Goal: Information Seeking & Learning: Understand process/instructions

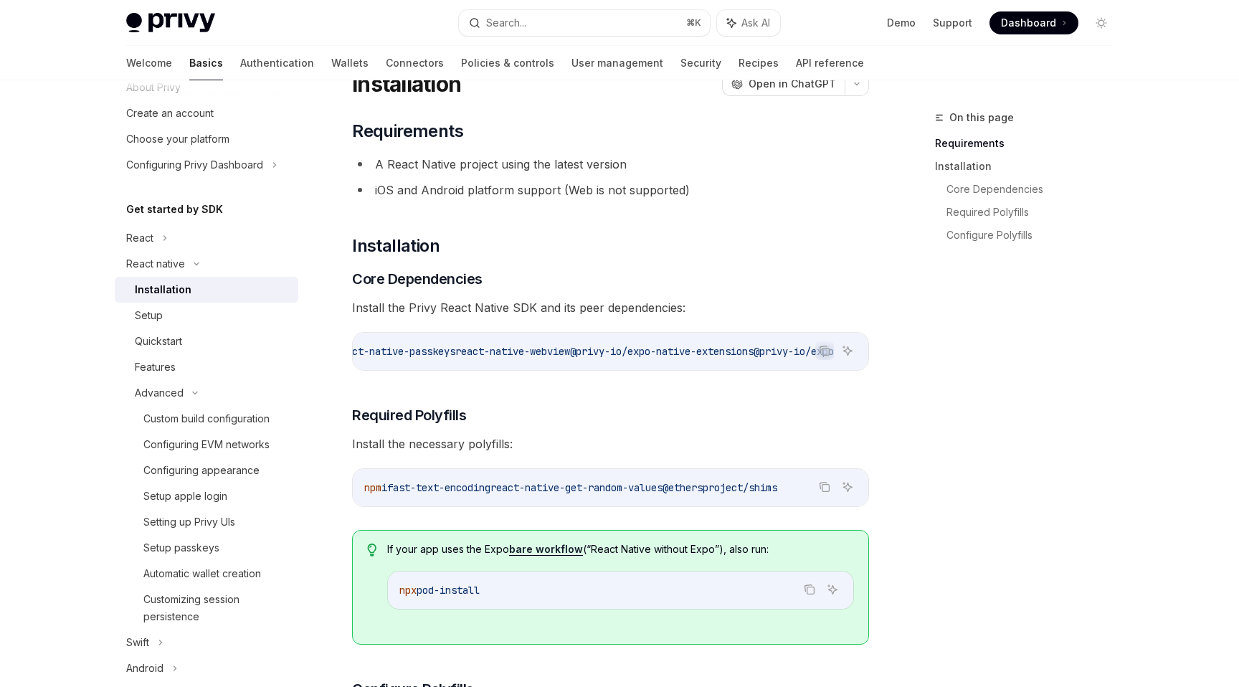
scroll to position [4, 0]
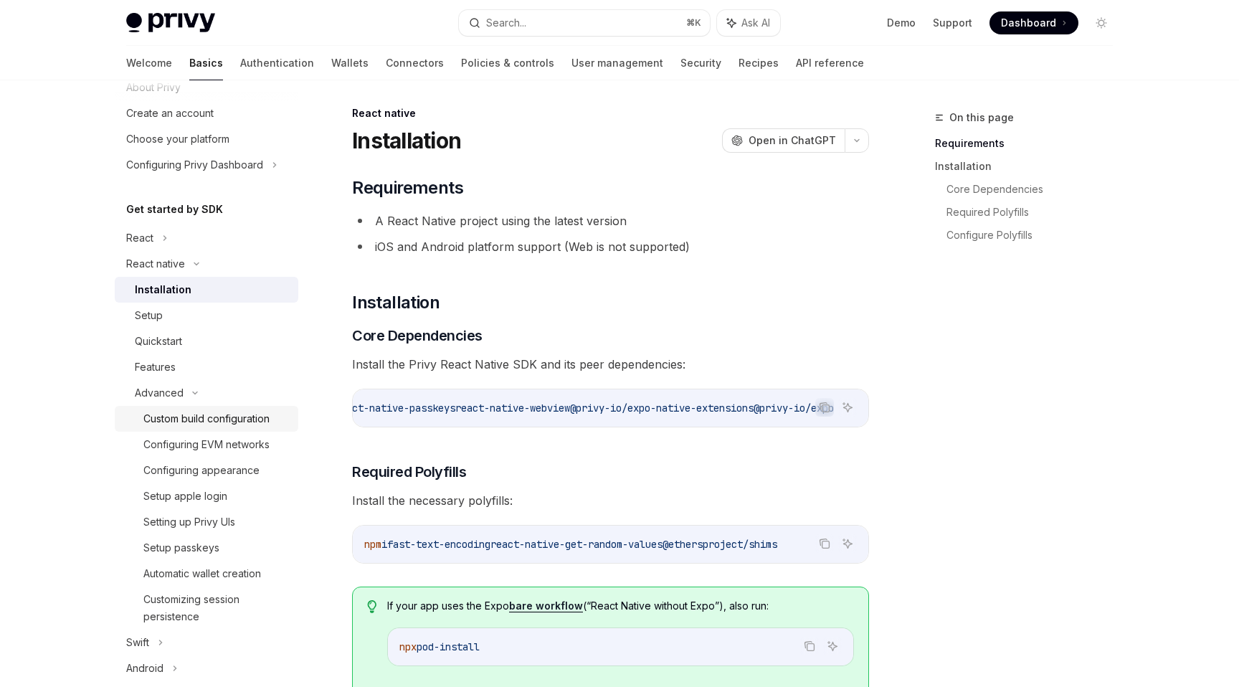
click at [180, 418] on div "Custom build configuration" at bounding box center [206, 418] width 126 height 17
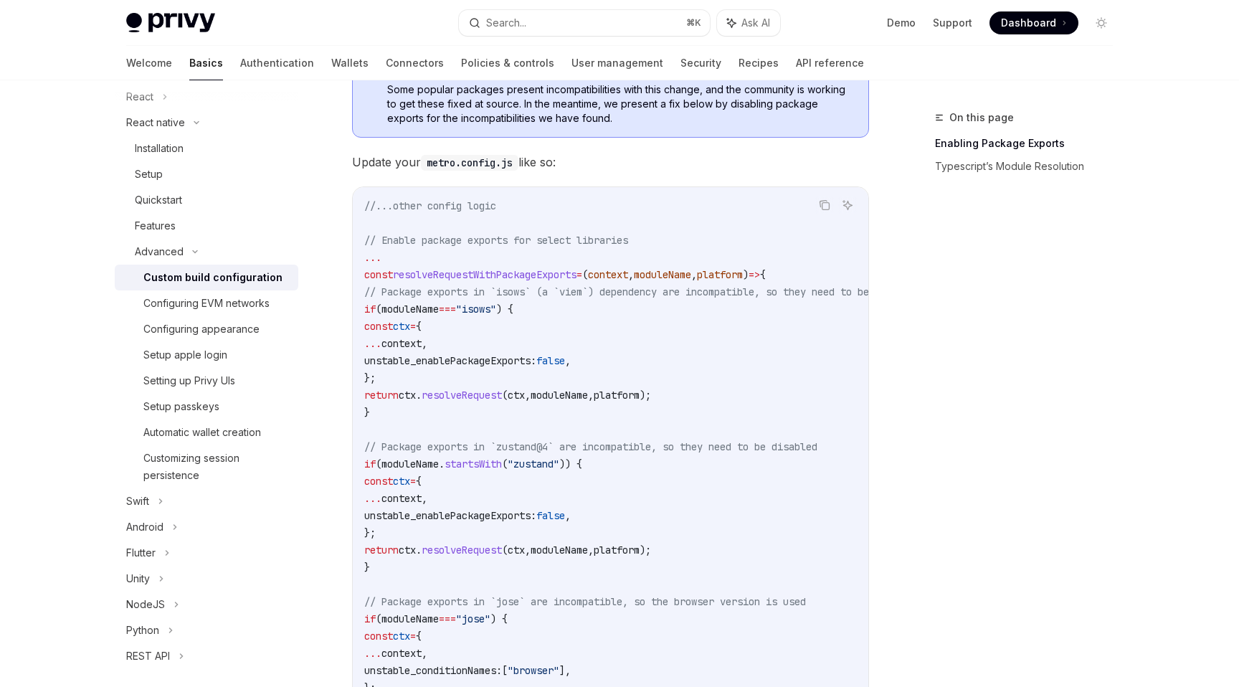
scroll to position [451, 0]
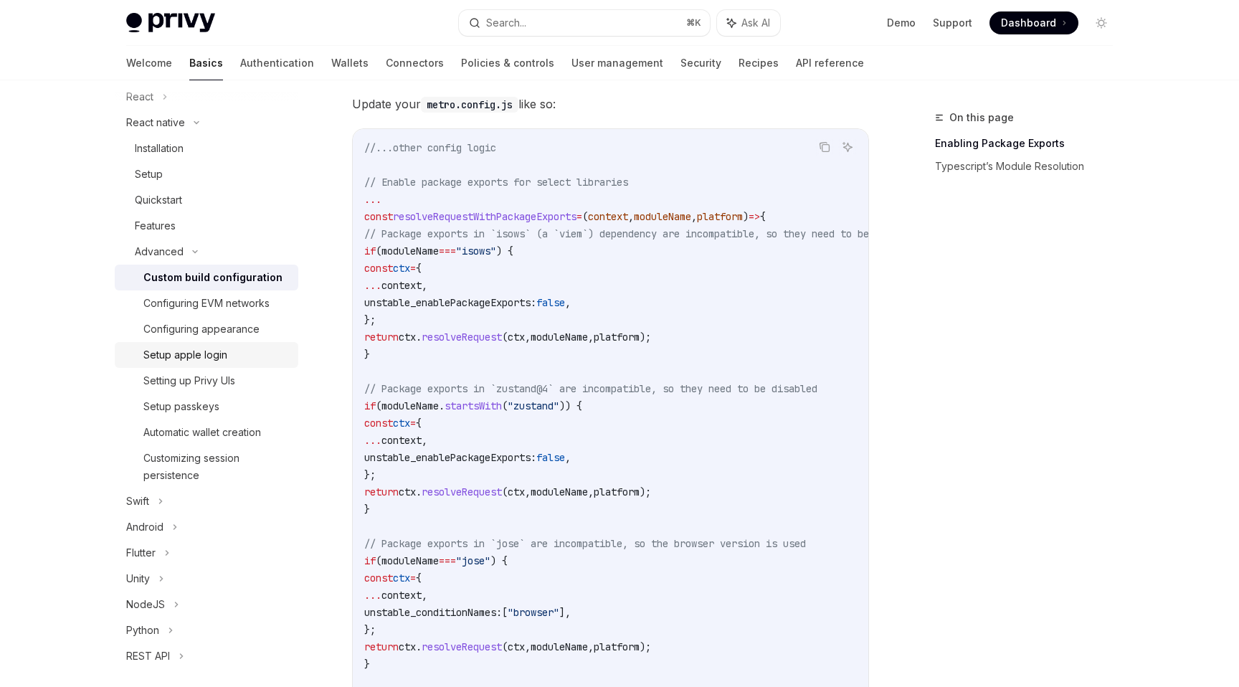
click at [201, 364] on link "Setup apple login" at bounding box center [207, 355] width 184 height 26
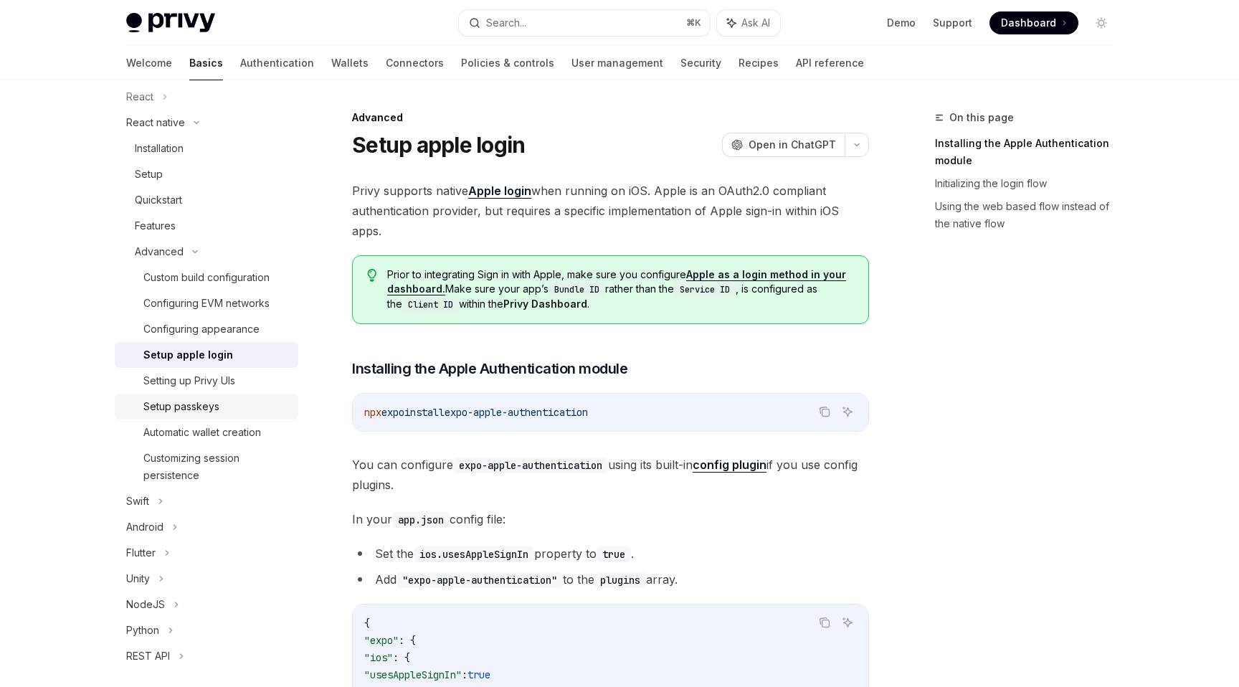
click at [203, 406] on div "Setup passkeys" at bounding box center [181, 406] width 76 height 17
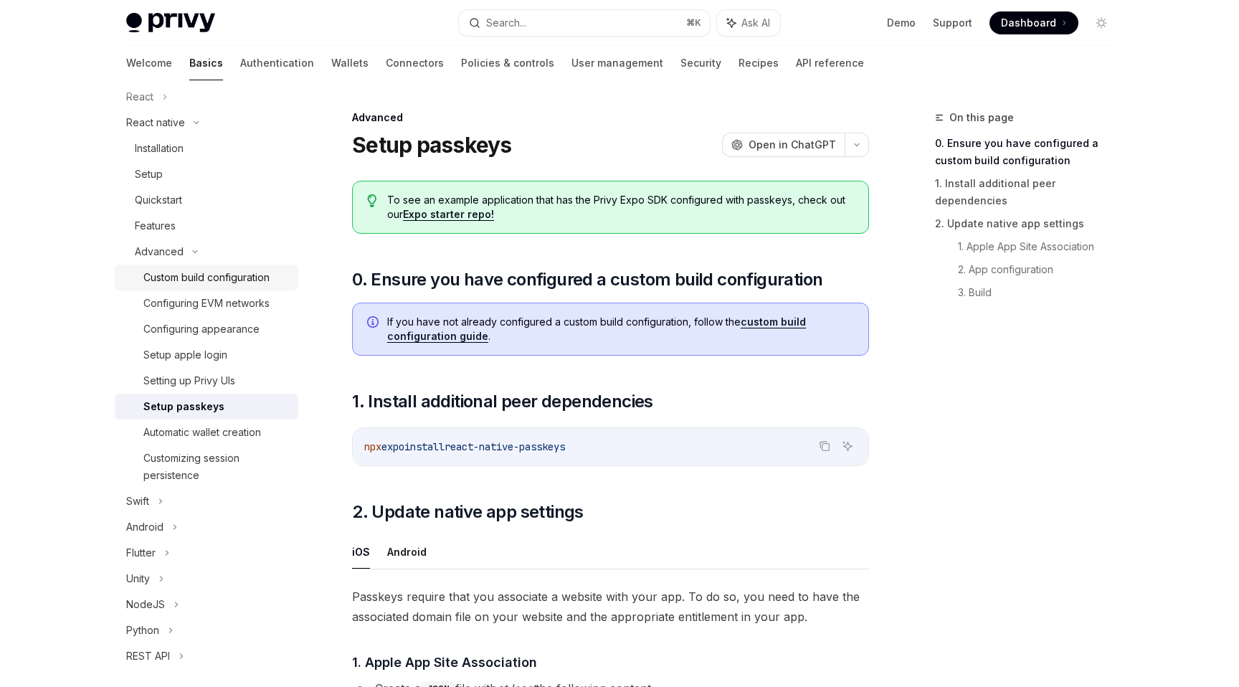
click at [225, 279] on div "Custom build configuration" at bounding box center [206, 277] width 126 height 17
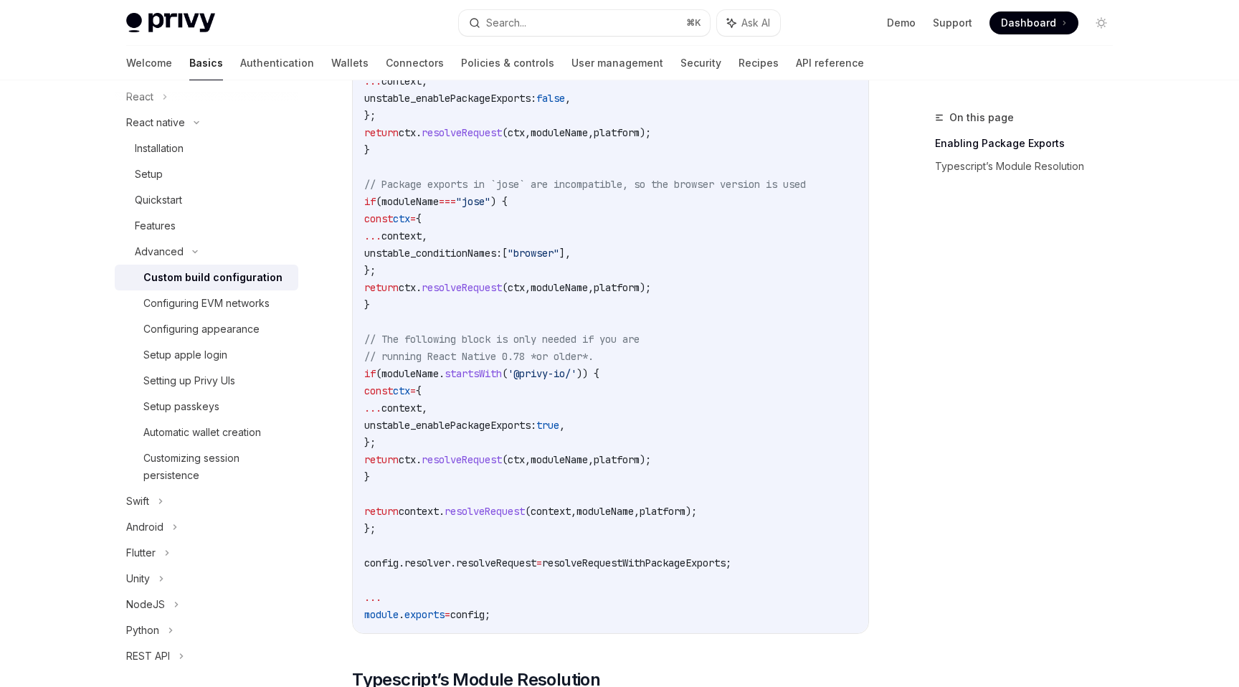
scroll to position [868, 0]
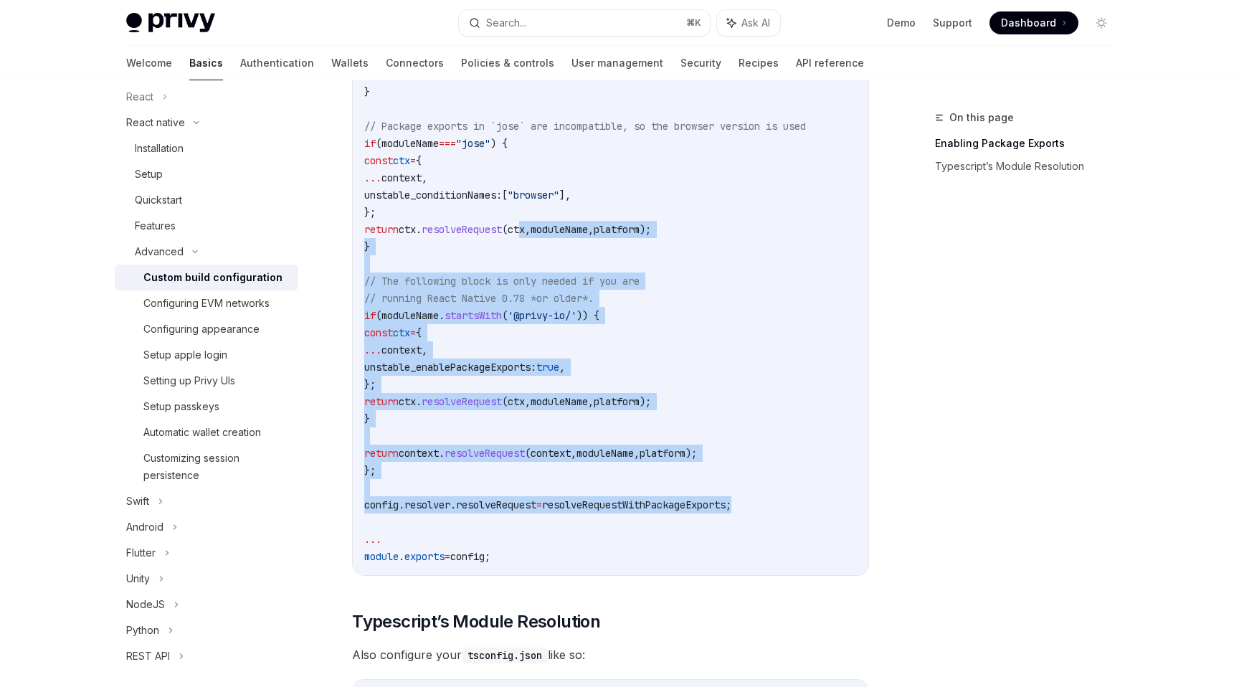
drag, startPoint x: 767, startPoint y: 498, endPoint x: 558, endPoint y: 237, distance: 335.1
click at [558, 236] on code "//...other config logic // Enable package exports for select libraries ... cons…" at bounding box center [659, 143] width 591 height 843
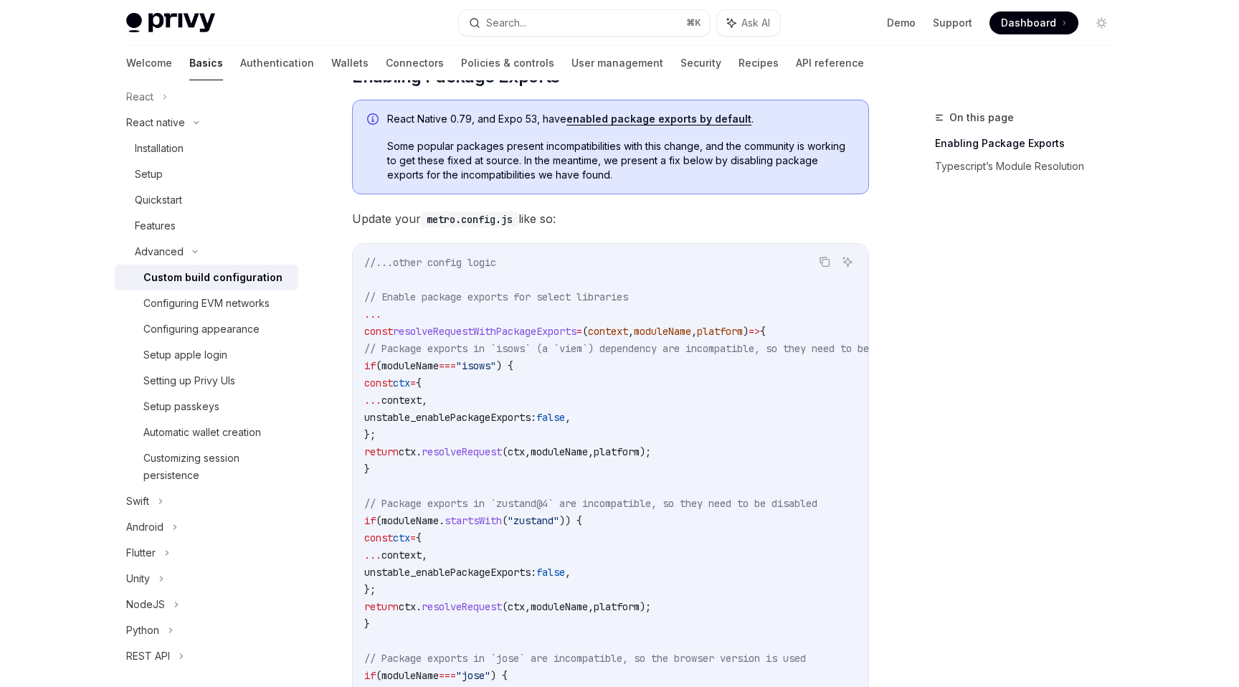
scroll to position [292, 0]
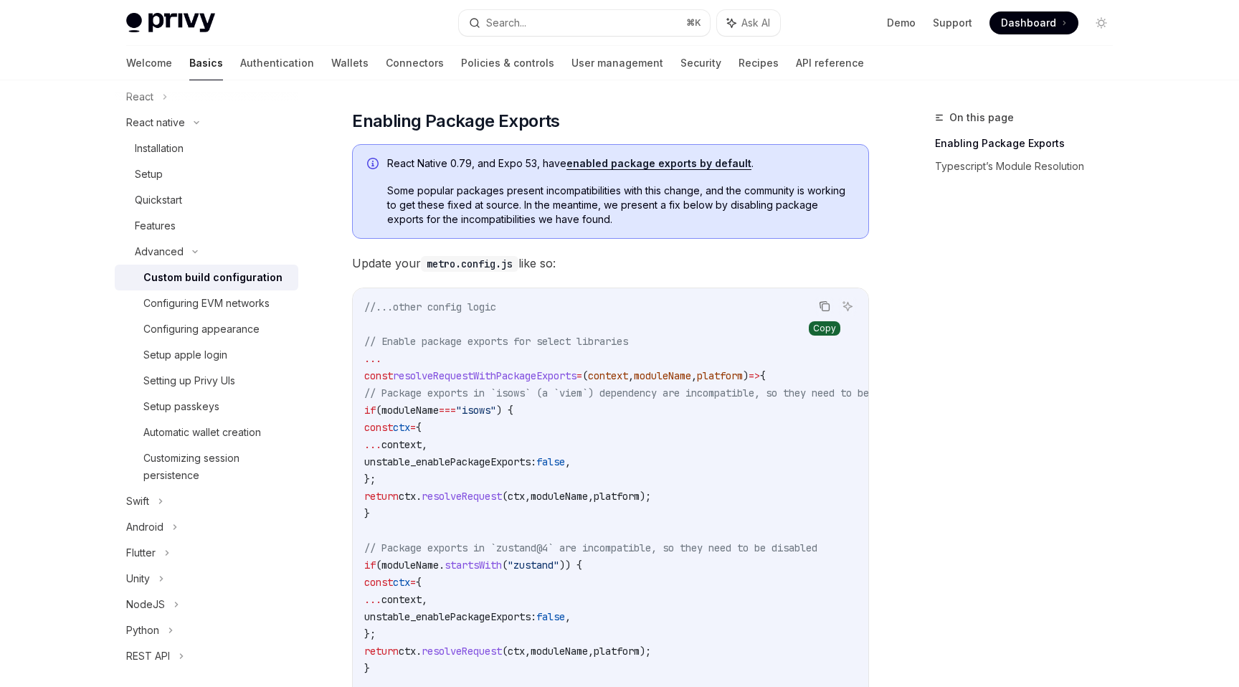
click at [827, 310] on icon "Copy the contents from the code block" at bounding box center [824, 305] width 11 height 11
click at [238, 269] on div "Custom build configuration" at bounding box center [212, 277] width 139 height 17
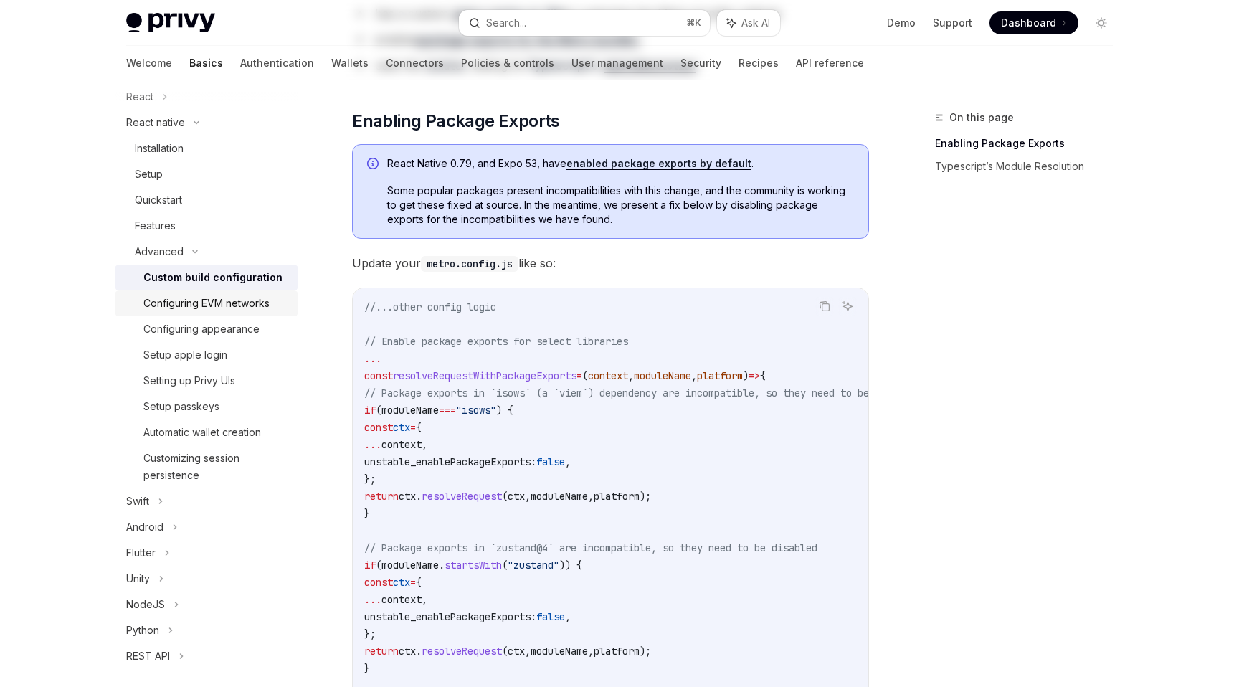
scroll to position [0, 0]
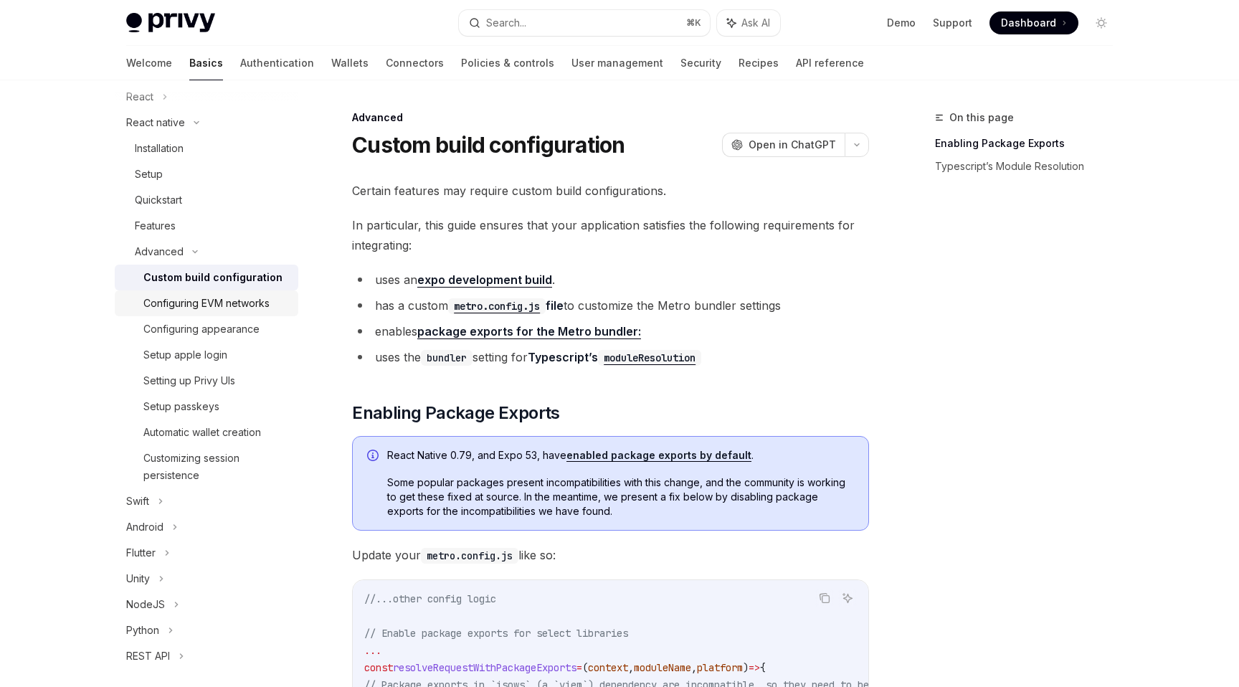
click at [219, 308] on div "Configuring EVM networks" at bounding box center [206, 303] width 126 height 17
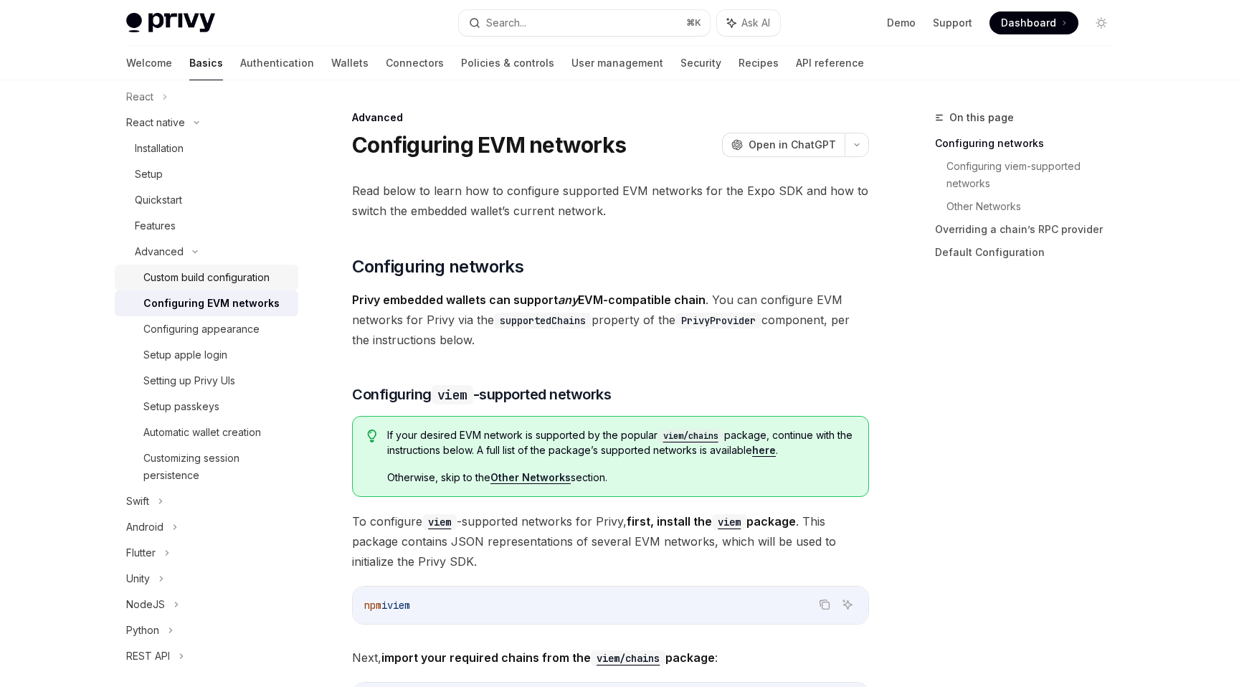
click at [186, 286] on link "Custom build configuration" at bounding box center [207, 278] width 184 height 26
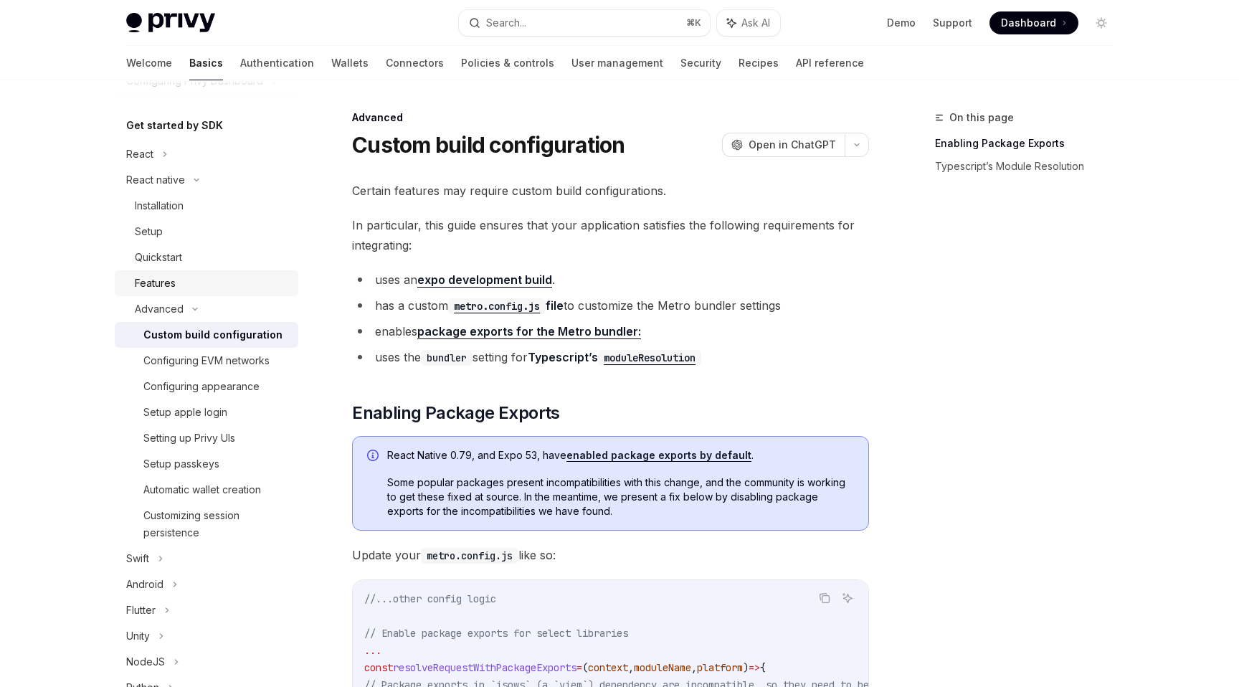
scroll to position [136, 0]
click at [181, 213] on div "Installation" at bounding box center [159, 206] width 49 height 17
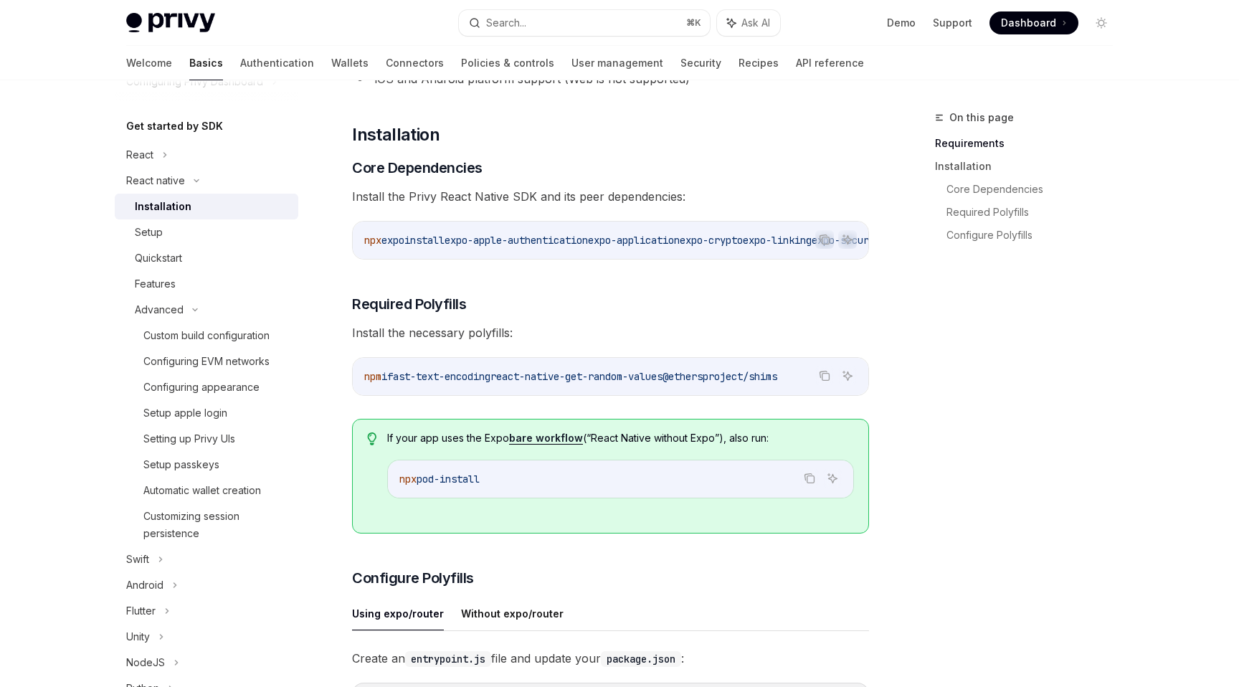
scroll to position [179, 0]
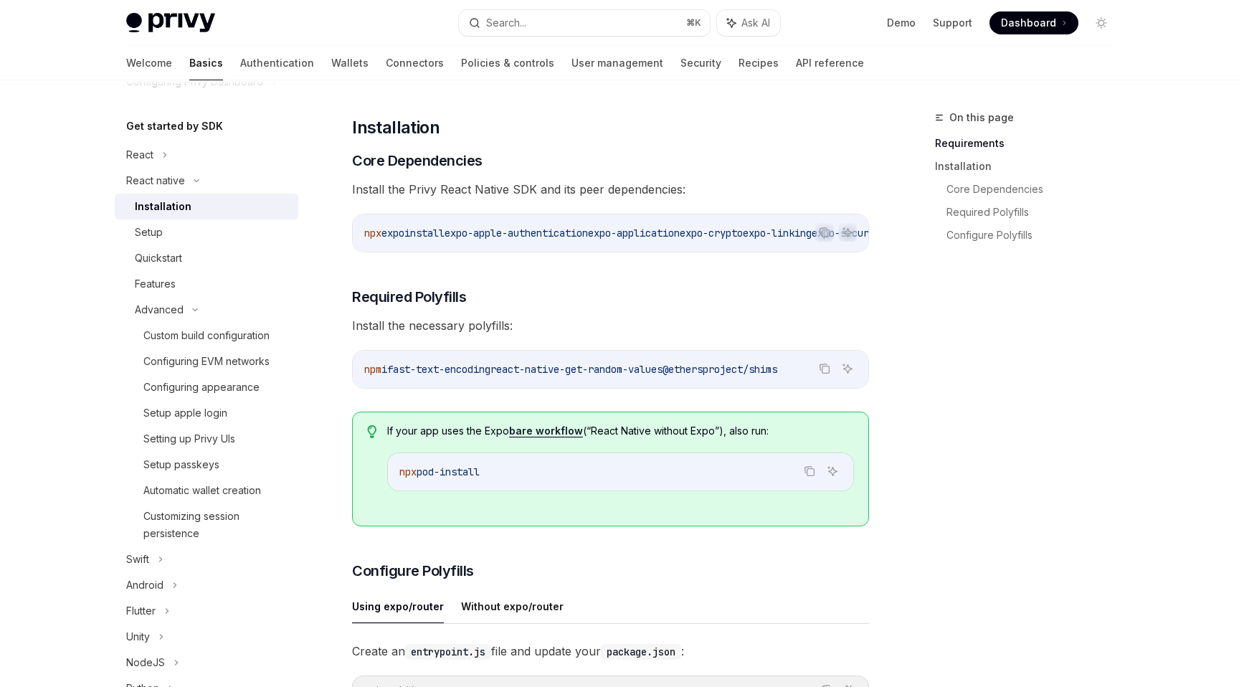
click at [490, 376] on span "fast-text-encoding" at bounding box center [438, 369] width 103 height 13
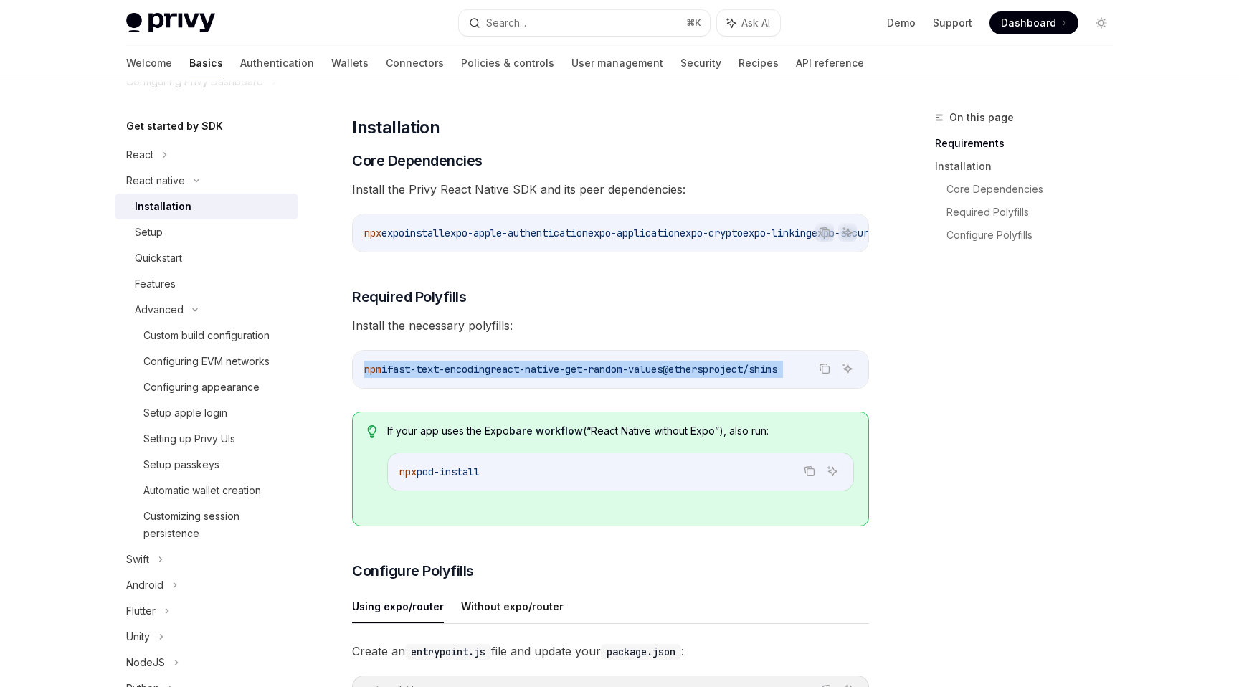
click at [490, 376] on span "fast-text-encoding" at bounding box center [438, 369] width 103 height 13
copy div "npm i fast-text-encoding react-native-get-random-values @ethersproject/shims"
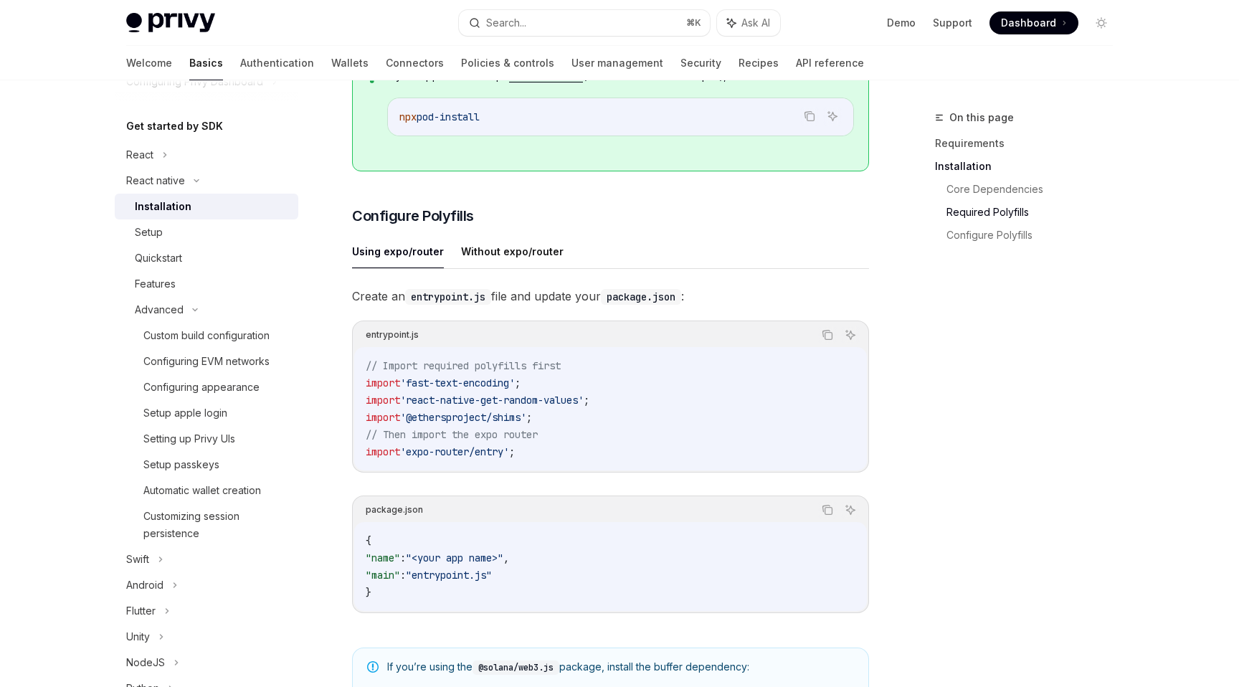
scroll to position [539, 0]
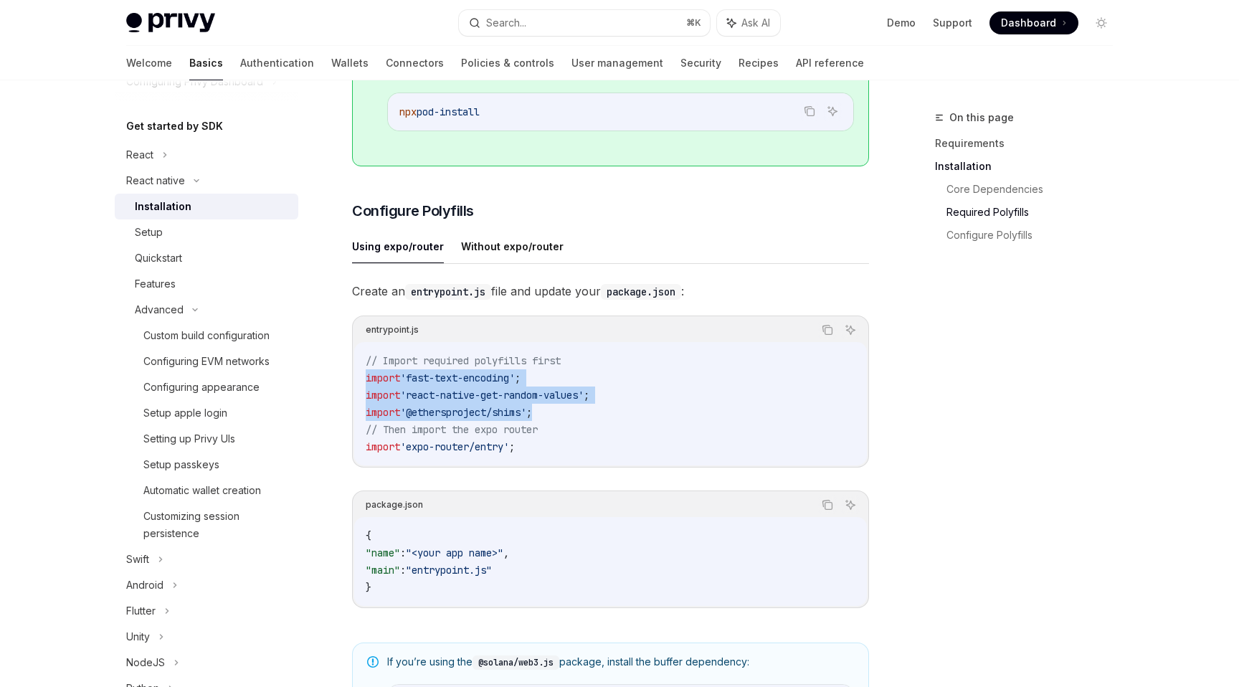
drag, startPoint x: 582, startPoint y: 417, endPoint x: 330, endPoint y: 376, distance: 255.7
click at [330, 376] on div "React native Installation OpenAI Open in ChatGPT OpenAI Open in ChatGPT ​ Requi…" at bounding box center [475, 333] width 791 height 1526
copy code "import 'fast-text-encoding' ; import 'react-native-get-random-values' ; import …"
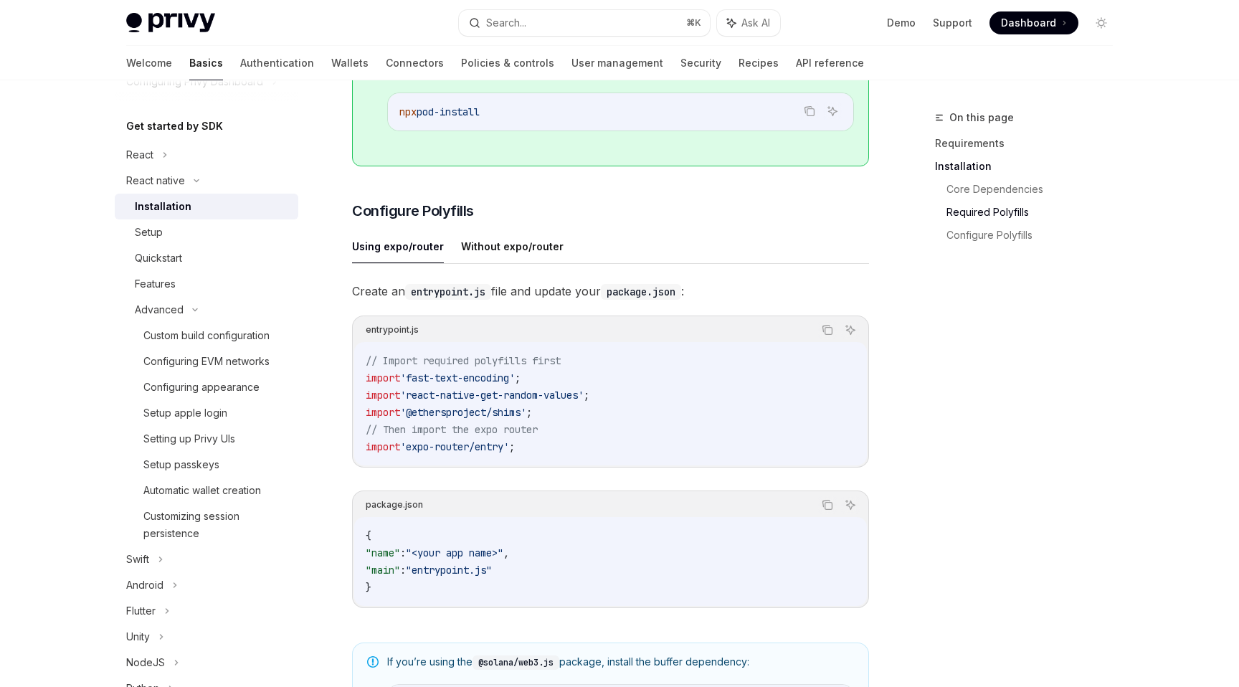
click at [453, 247] on ul "Using expo/router Without expo/router" at bounding box center [610, 246] width 517 height 34
click at [477, 254] on button "Without expo/router" at bounding box center [512, 246] width 103 height 34
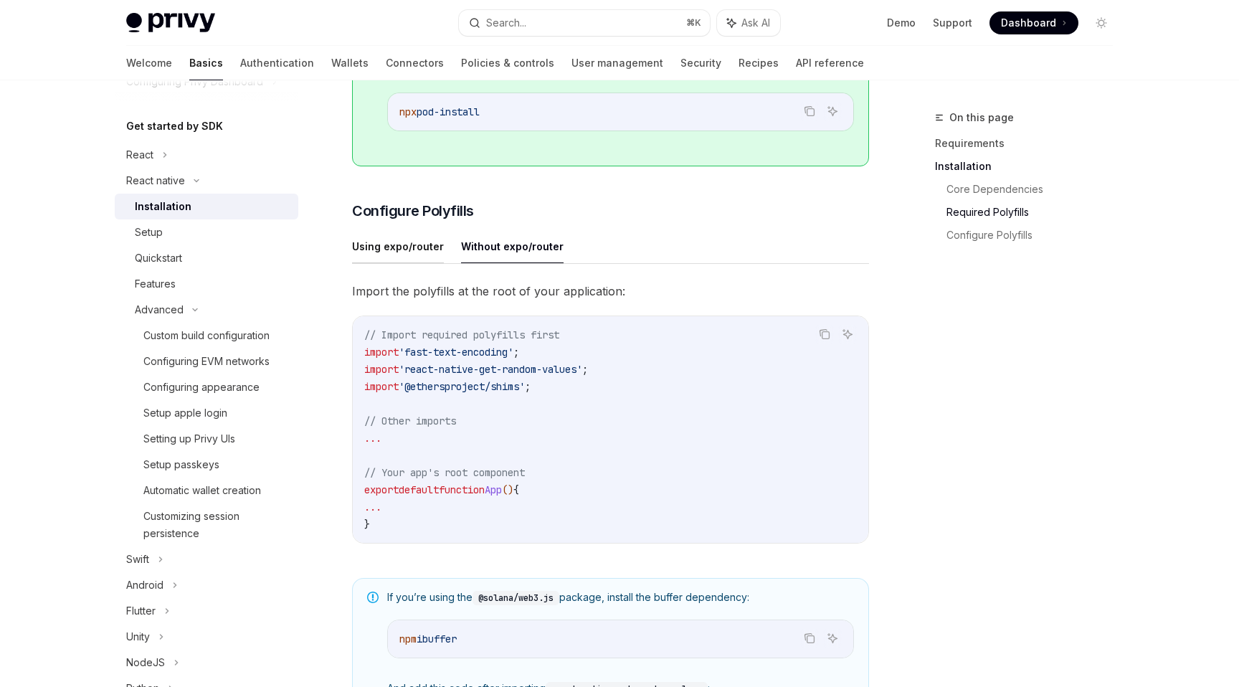
click at [381, 258] on button "Using expo/router" at bounding box center [398, 246] width 92 height 34
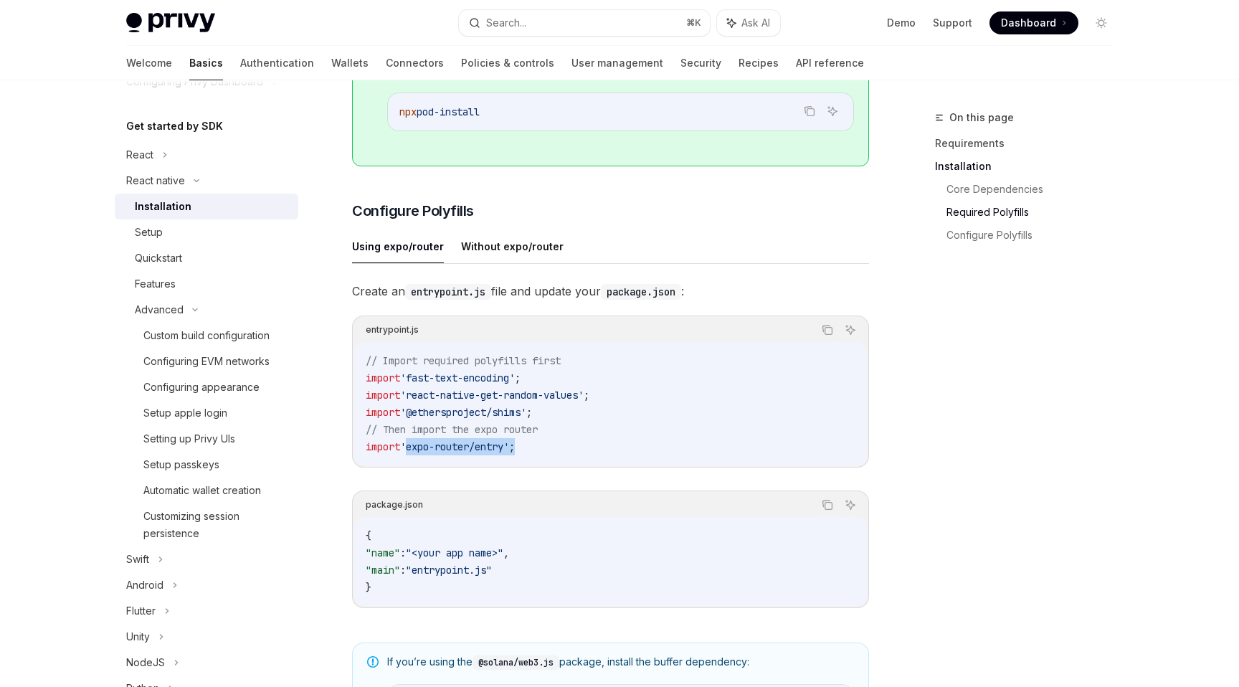
drag, startPoint x: 408, startPoint y: 454, endPoint x: 526, endPoint y: 449, distance: 118.4
click at [515, 449] on span "import 'expo-router/entry' ;" at bounding box center [440, 446] width 149 height 13
click at [515, 449] on span ";" at bounding box center [512, 446] width 6 height 13
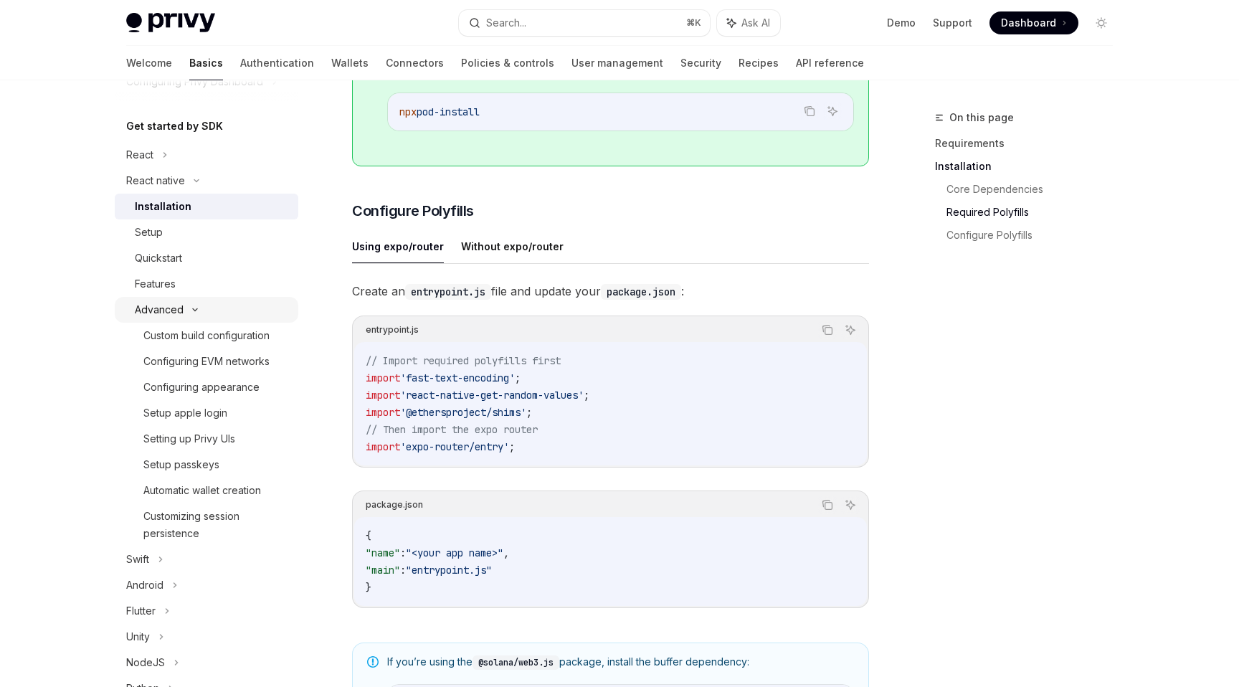
click at [197, 321] on div "Advanced" at bounding box center [207, 310] width 184 height 26
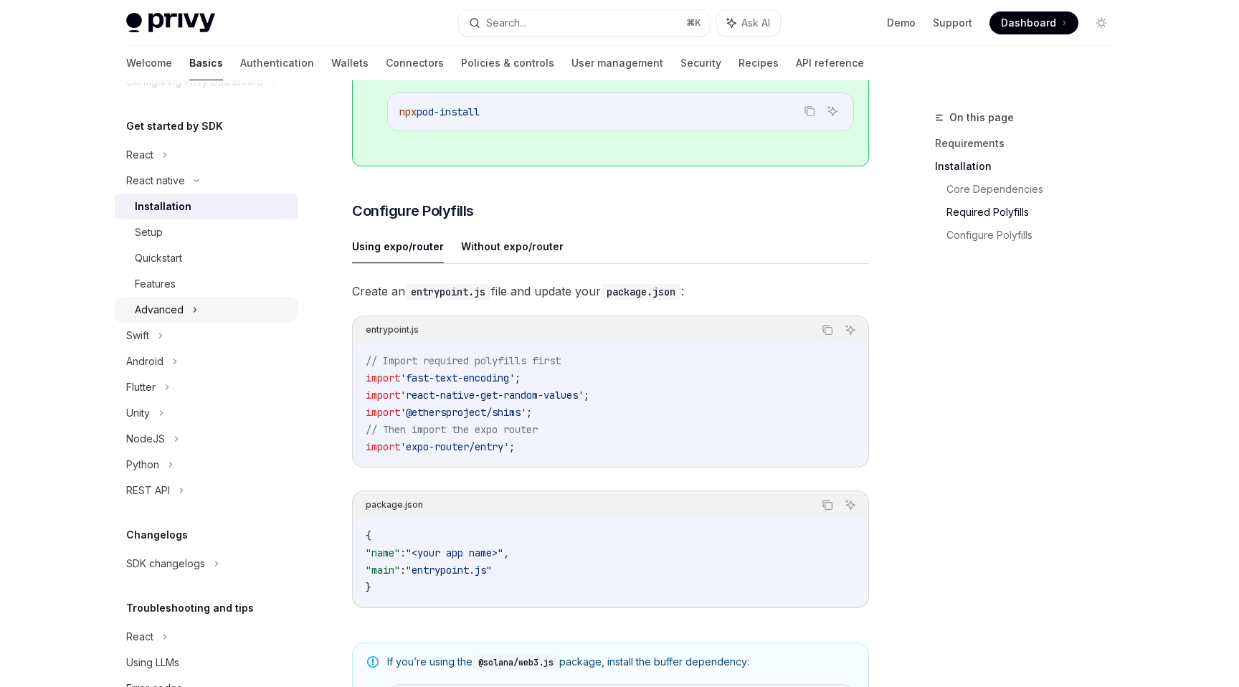
click at [184, 308] on div "Advanced" at bounding box center [207, 310] width 184 height 26
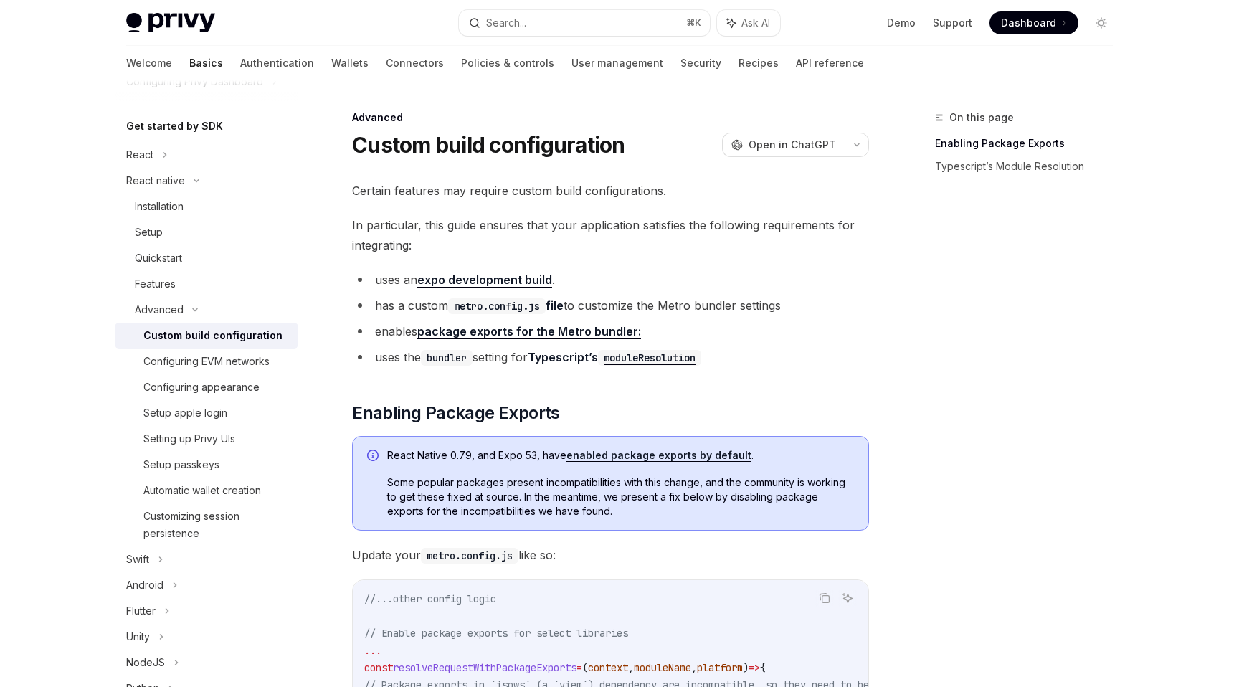
click at [179, 325] on link "Custom build configuration" at bounding box center [207, 336] width 184 height 26
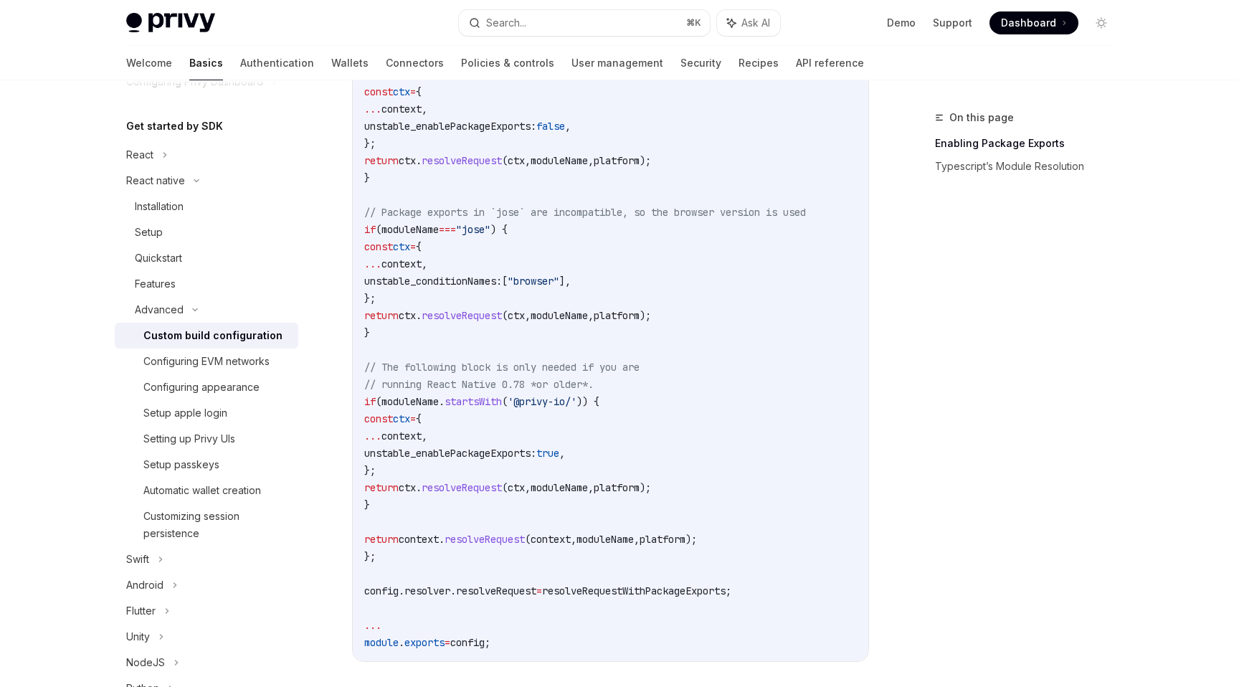
scroll to position [786, 0]
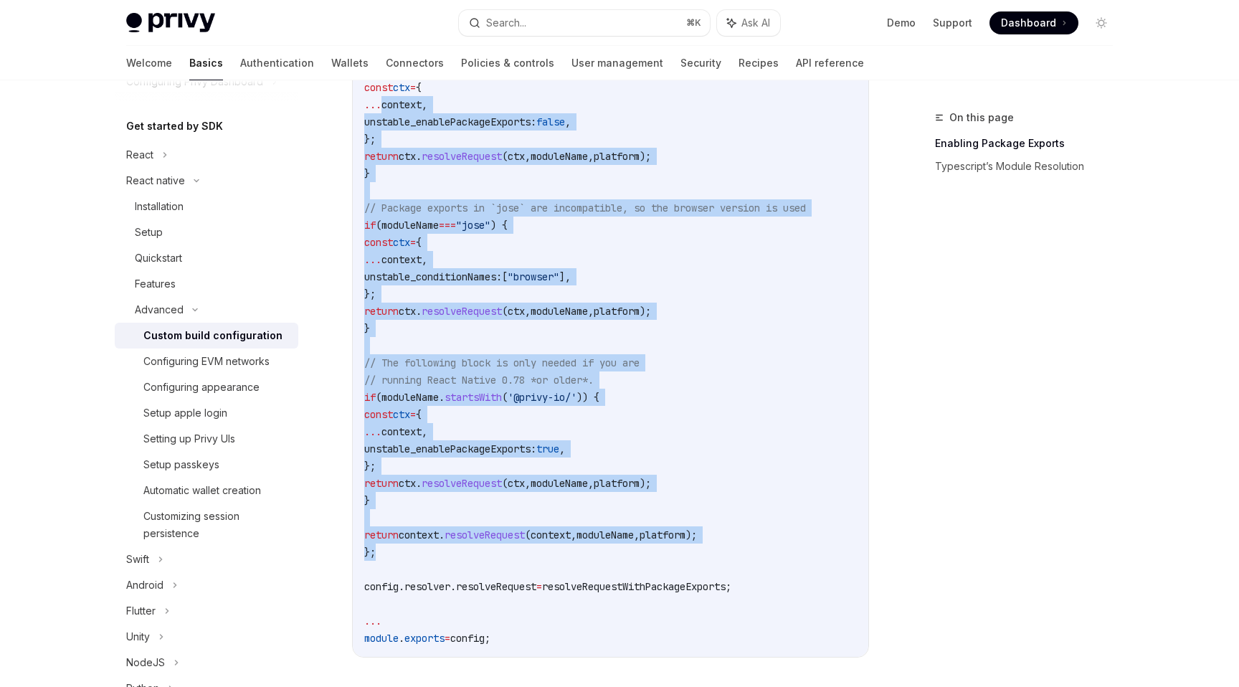
drag, startPoint x: 380, startPoint y: 555, endPoint x: 381, endPoint y: 104, distance: 450.9
click at [381, 104] on code "//...other config logic // Enable package exports for select libraries ... cons…" at bounding box center [659, 225] width 591 height 843
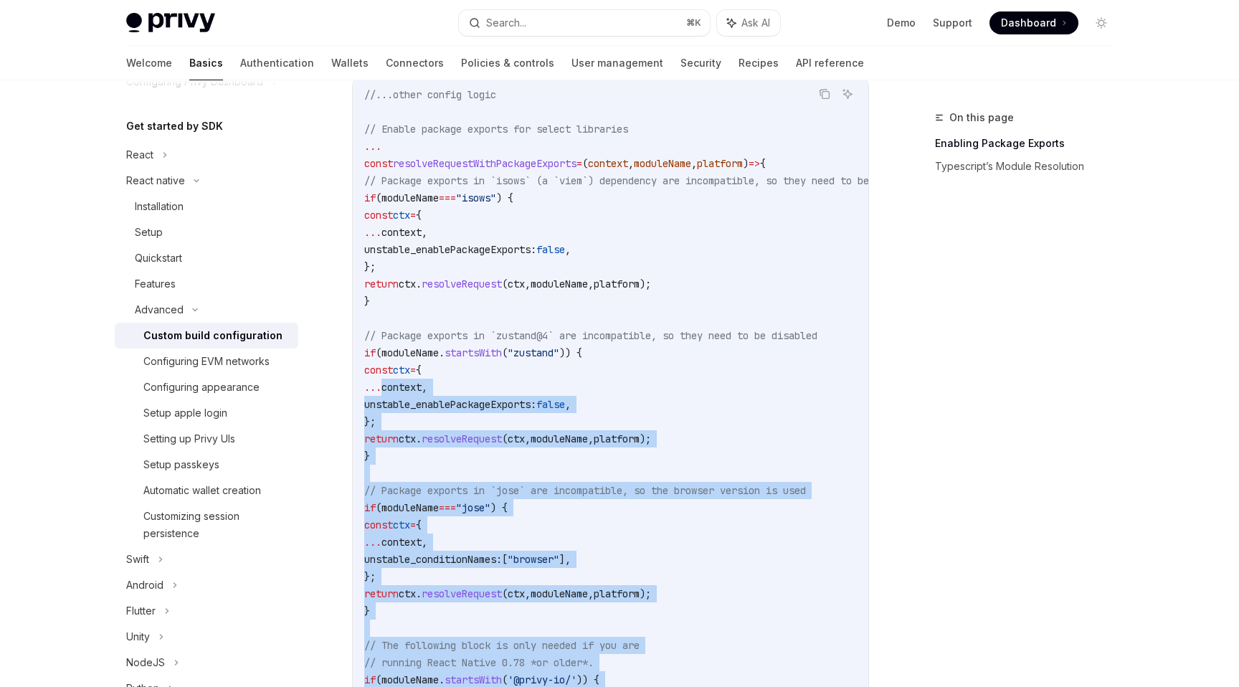
scroll to position [488, 0]
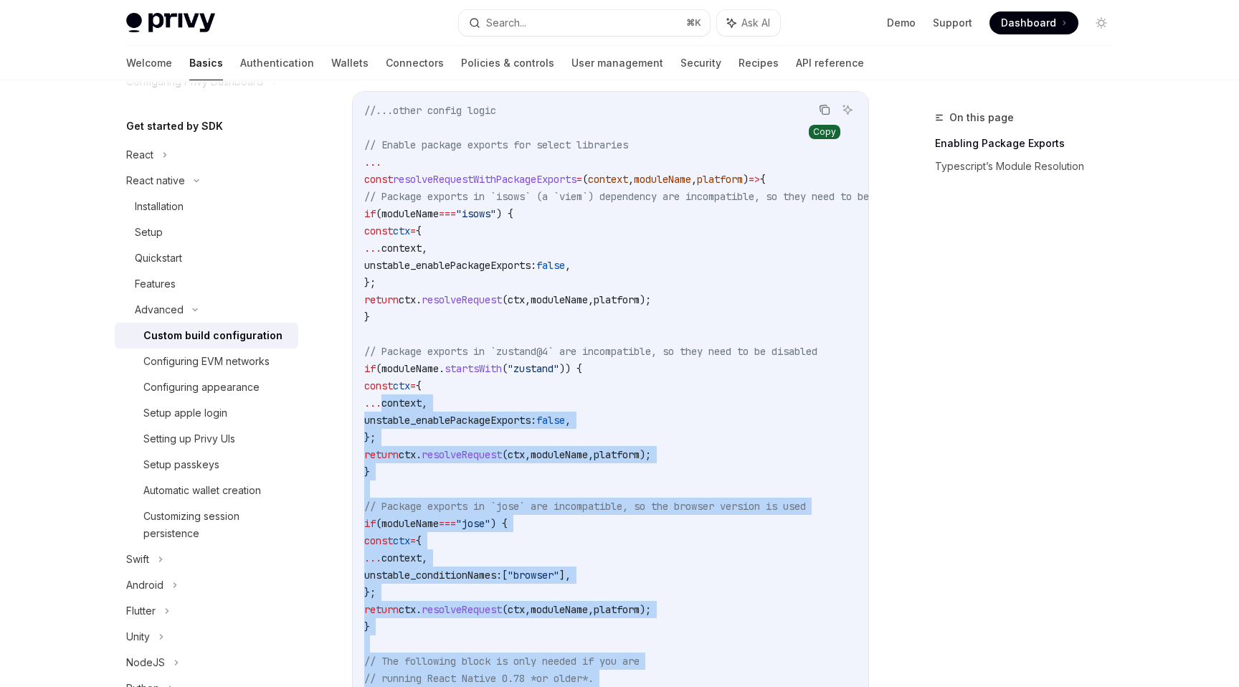
click at [825, 107] on icon "Copy the contents from the code block" at bounding box center [824, 109] width 11 height 11
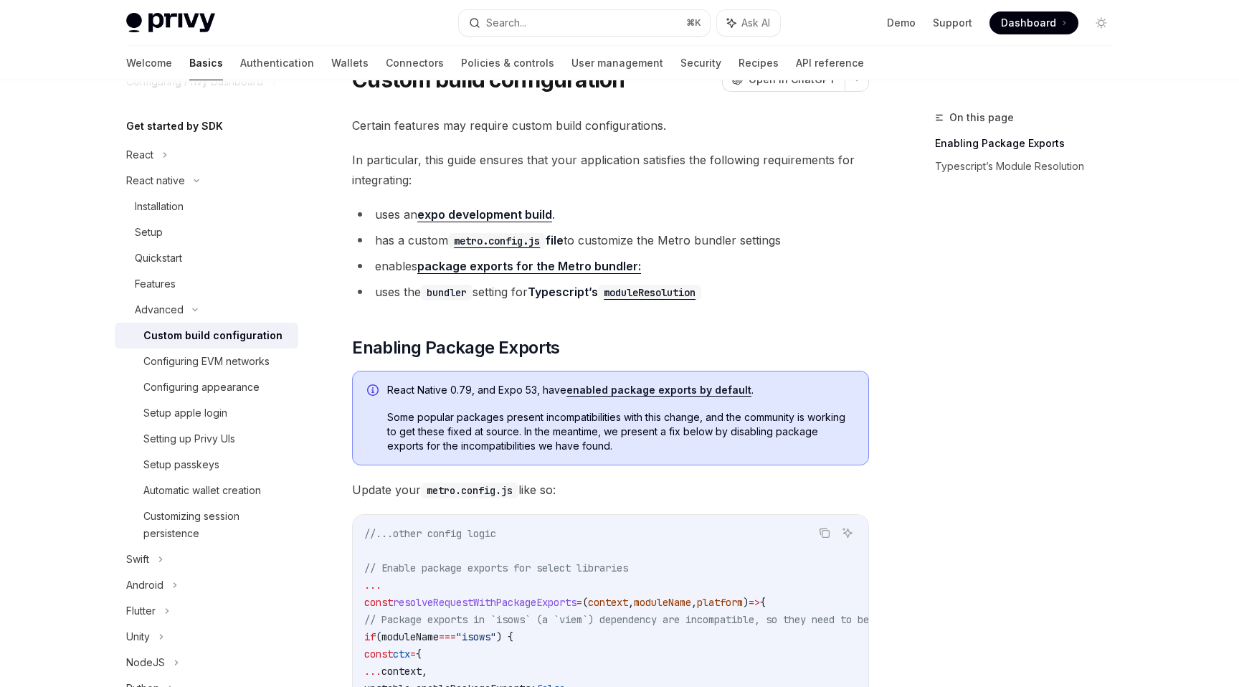
scroll to position [0, 0]
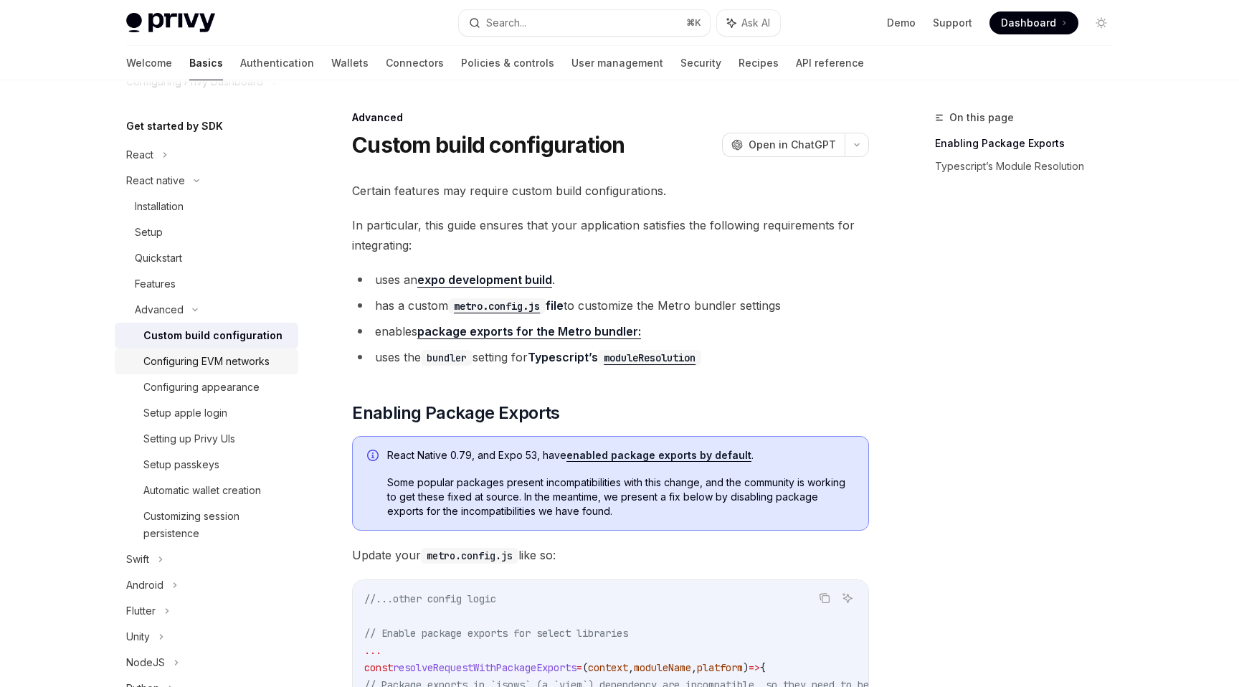
click at [200, 368] on div "Configuring EVM networks" at bounding box center [206, 361] width 126 height 17
click at [199, 391] on div "Configuring appearance" at bounding box center [201, 386] width 116 height 17
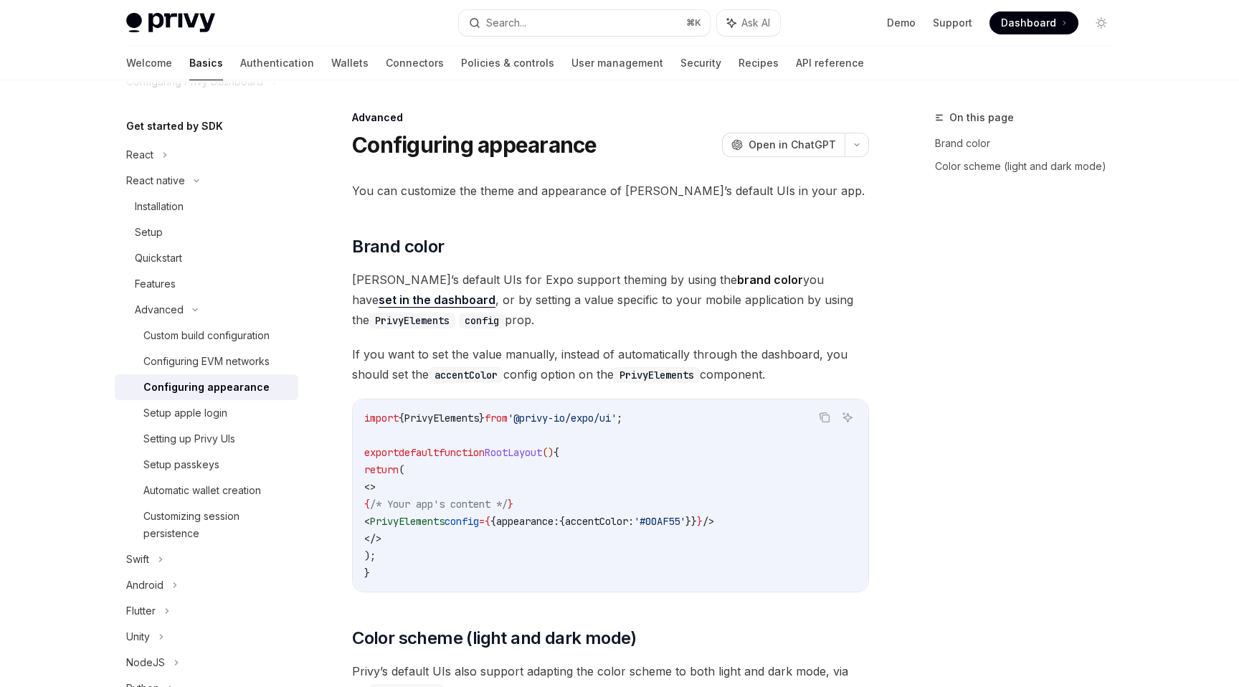
type textarea "*"
click at [198, 408] on div "Setup apple login" at bounding box center [185, 412] width 84 height 17
click at [204, 382] on div "Configuring appearance" at bounding box center [206, 386] width 126 height 17
click at [193, 415] on div "Setup apple login" at bounding box center [185, 412] width 84 height 17
click at [196, 412] on div "Setup apple login" at bounding box center [185, 412] width 84 height 17
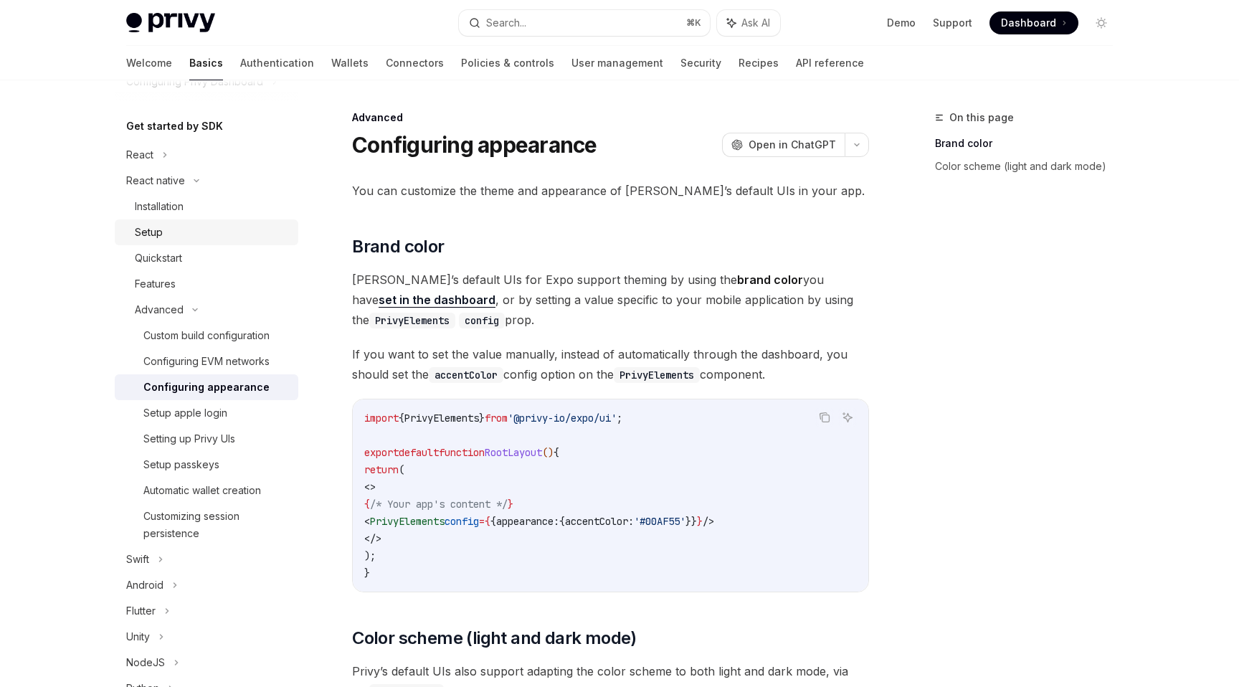
click at [173, 237] on div "Setup" at bounding box center [212, 232] width 155 height 17
click at [171, 263] on div "Quickstart" at bounding box center [158, 257] width 47 height 17
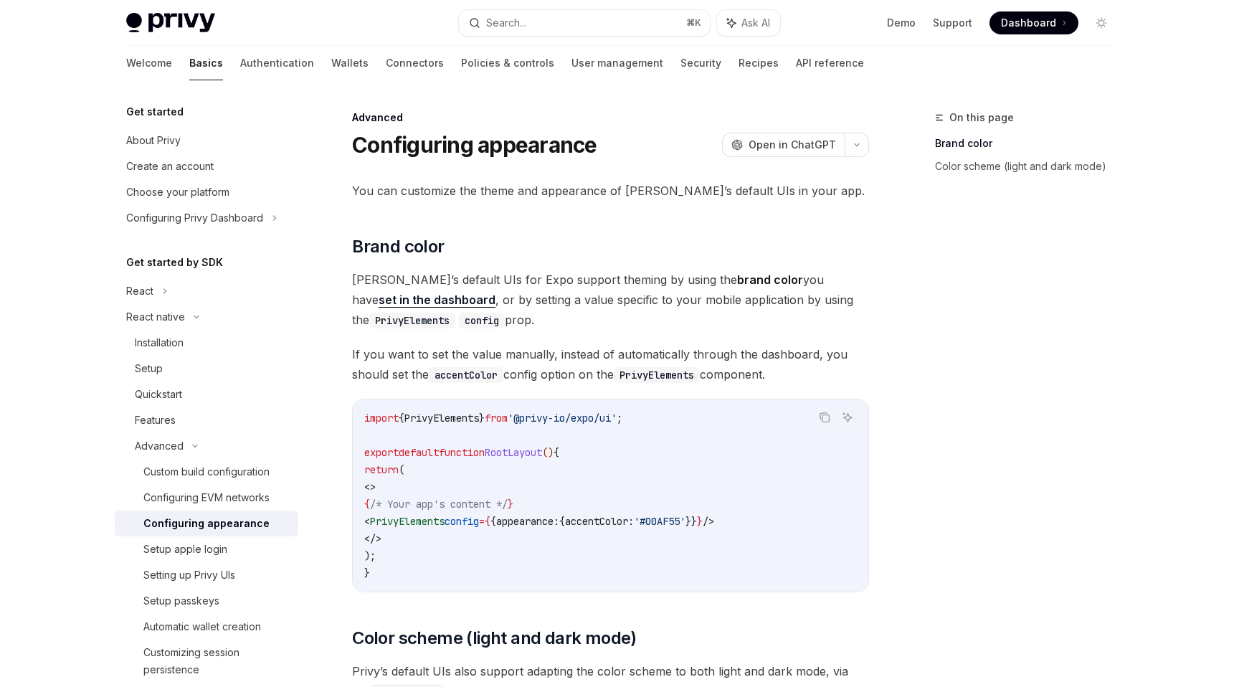
click at [1153, 78] on div at bounding box center [619, 40] width 1239 height 80
click at [176, 391] on div "Quickstart" at bounding box center [158, 394] width 47 height 17
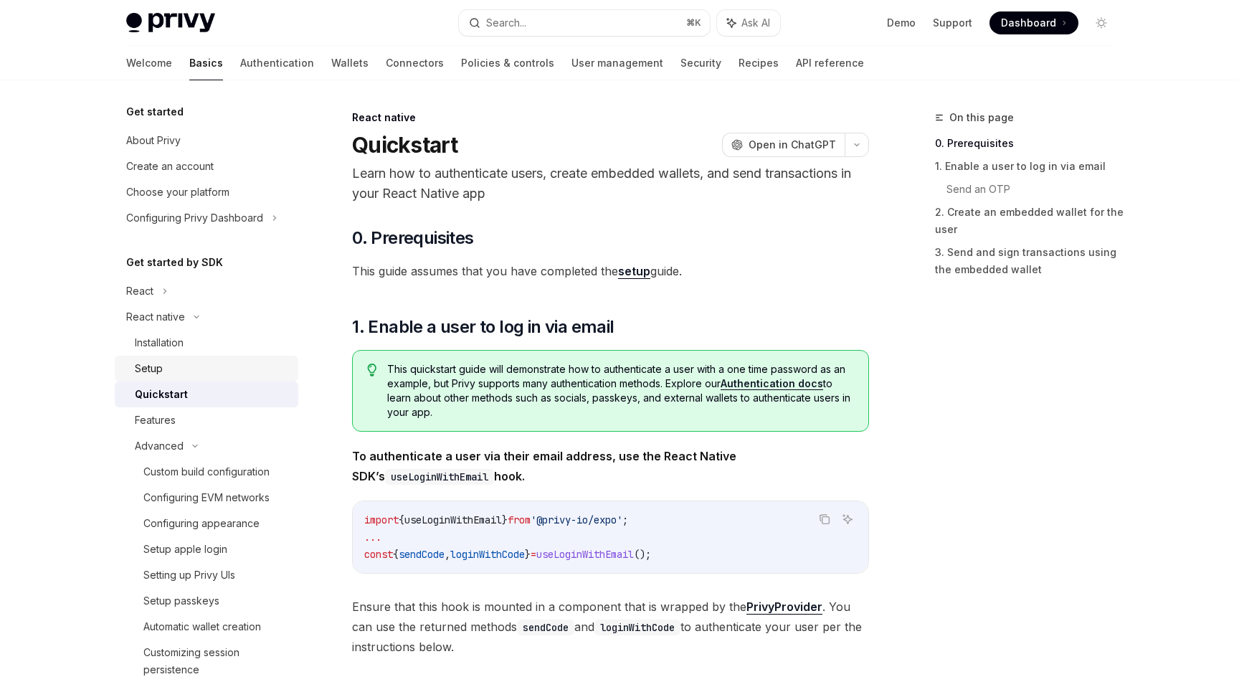
click at [168, 370] on div "Setup" at bounding box center [212, 368] width 155 height 17
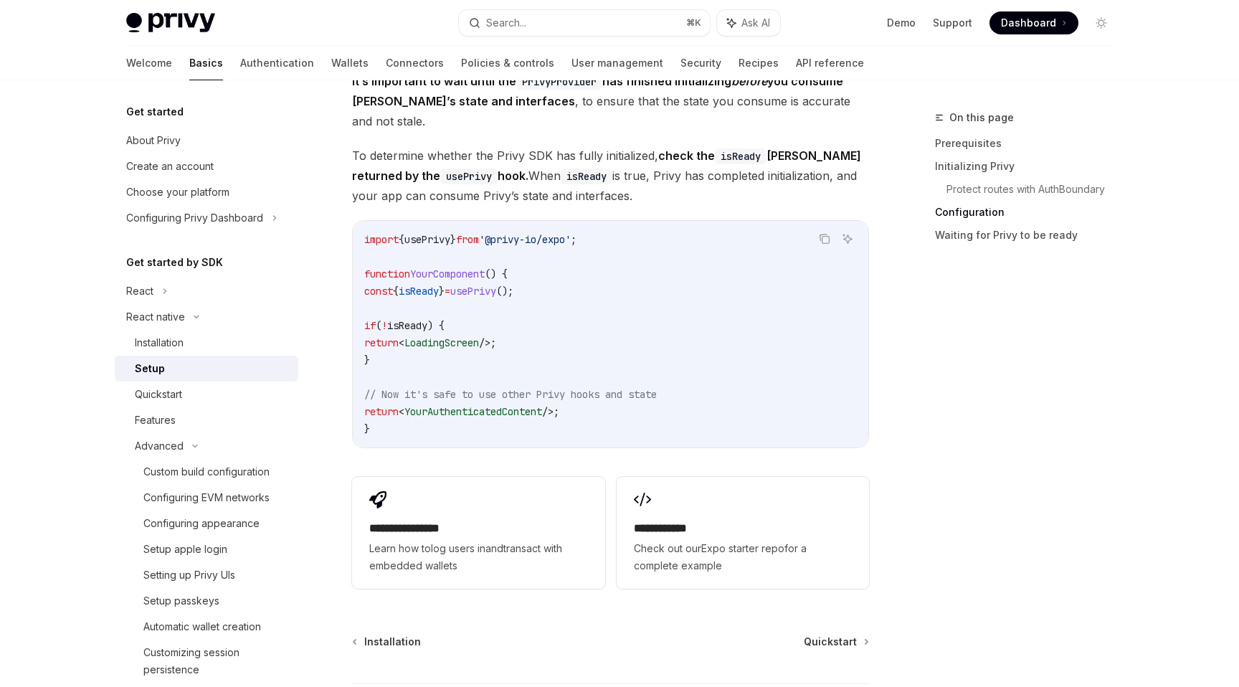
scroll to position [1278, 0]
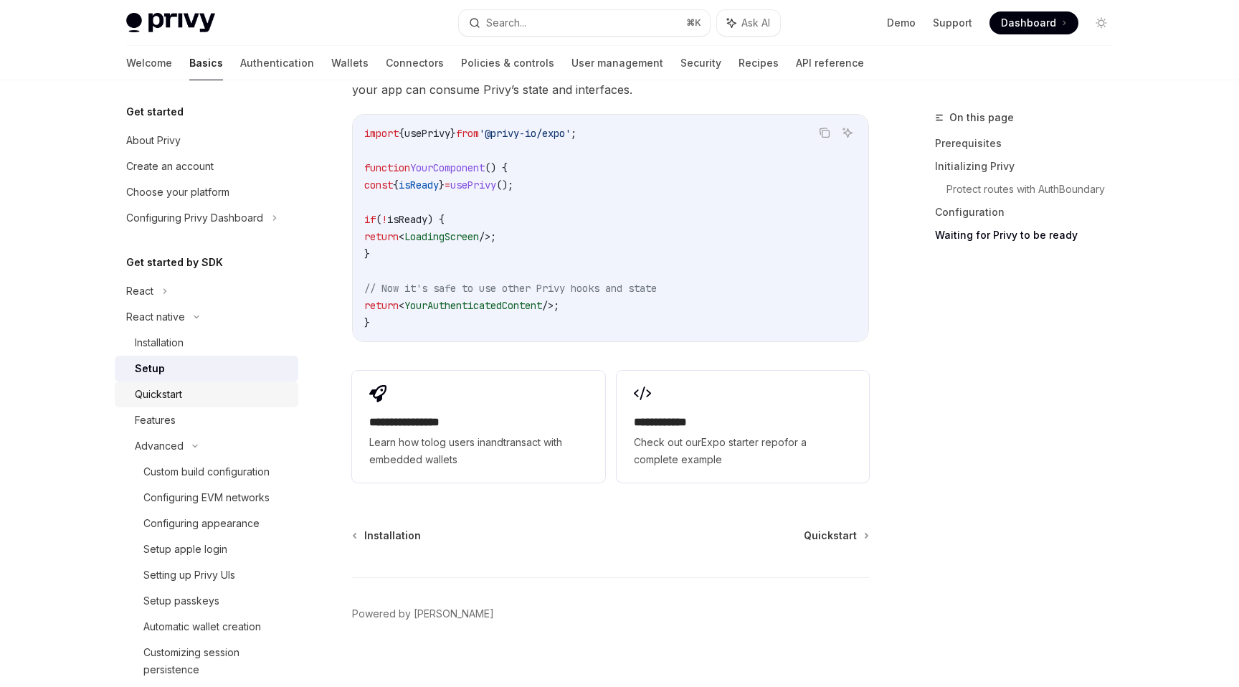
click at [191, 394] on div "Quickstart" at bounding box center [212, 394] width 155 height 17
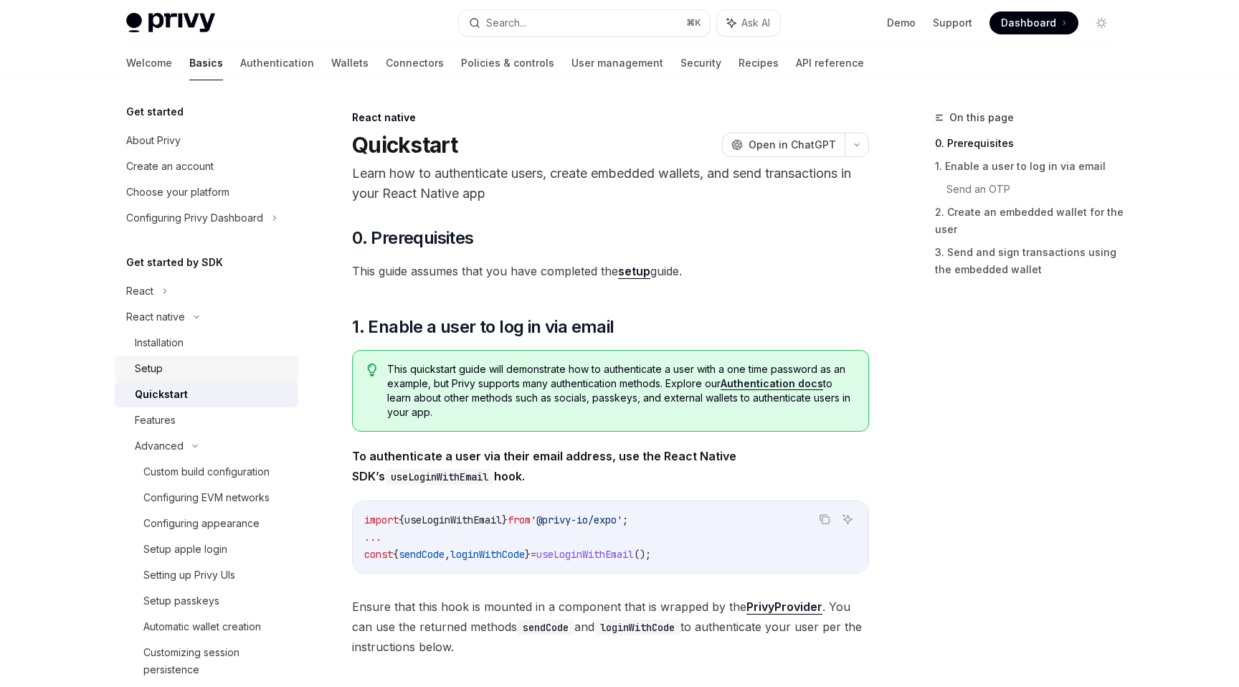
click at [188, 373] on div "Setup" at bounding box center [212, 368] width 155 height 17
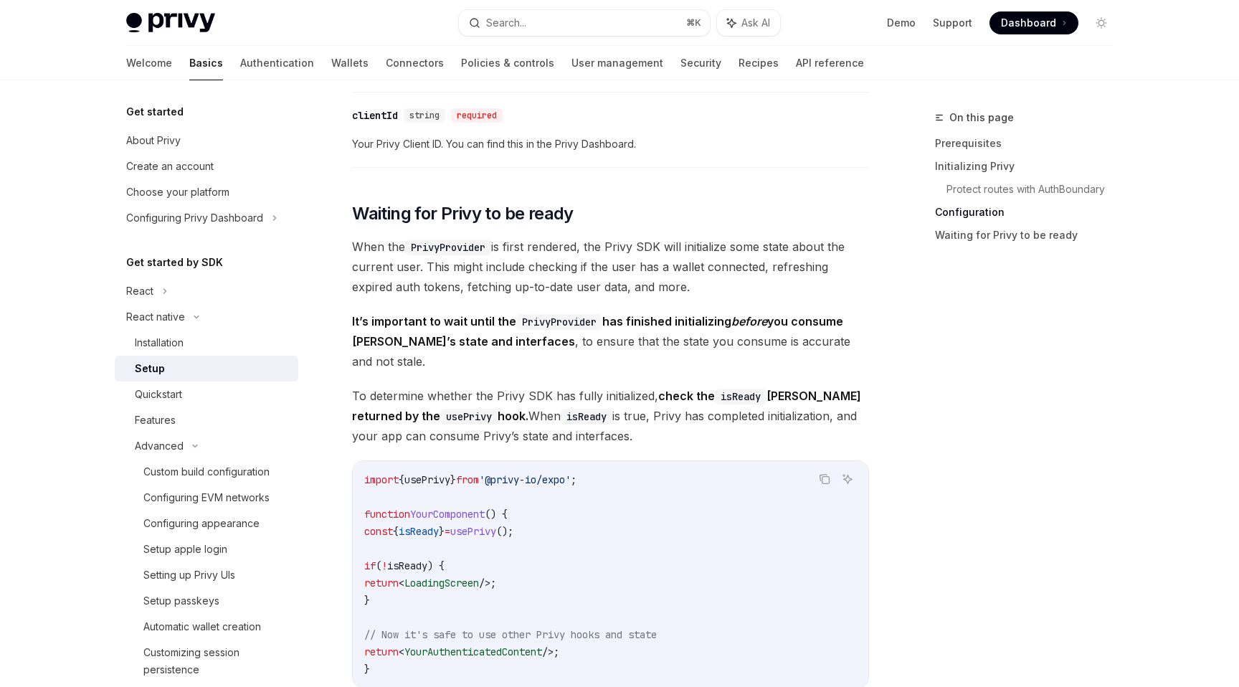
scroll to position [910, 0]
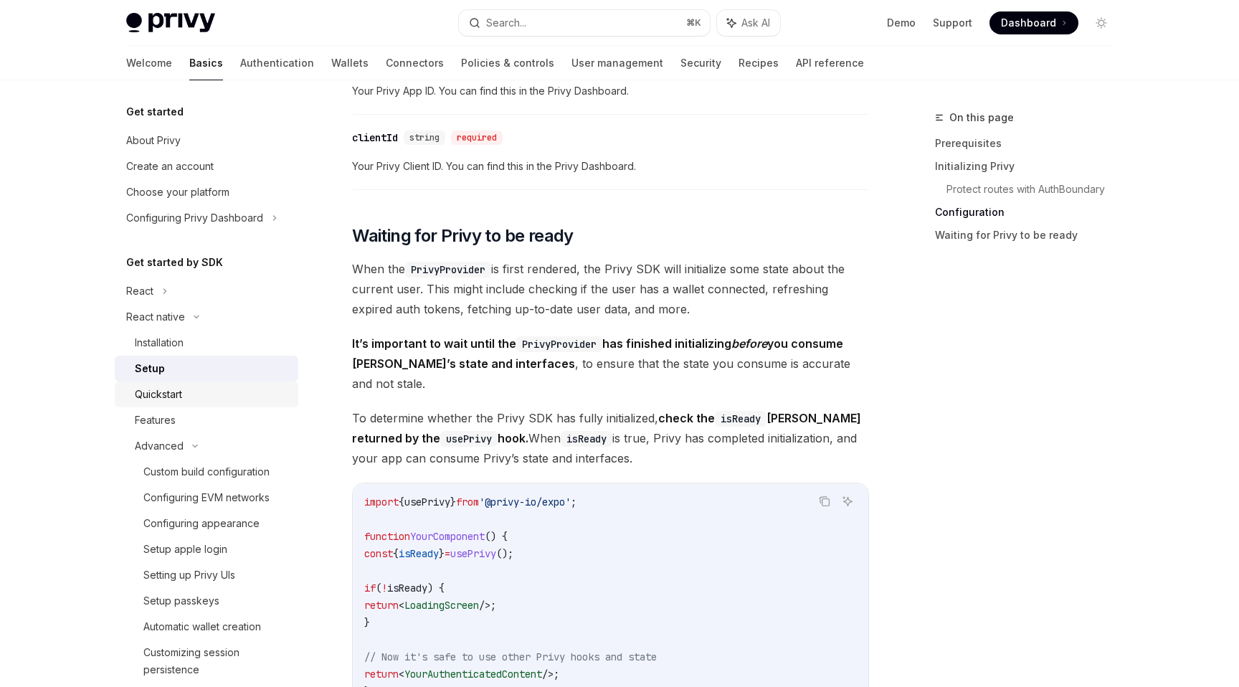
click at [176, 394] on div "Quickstart" at bounding box center [158, 394] width 47 height 17
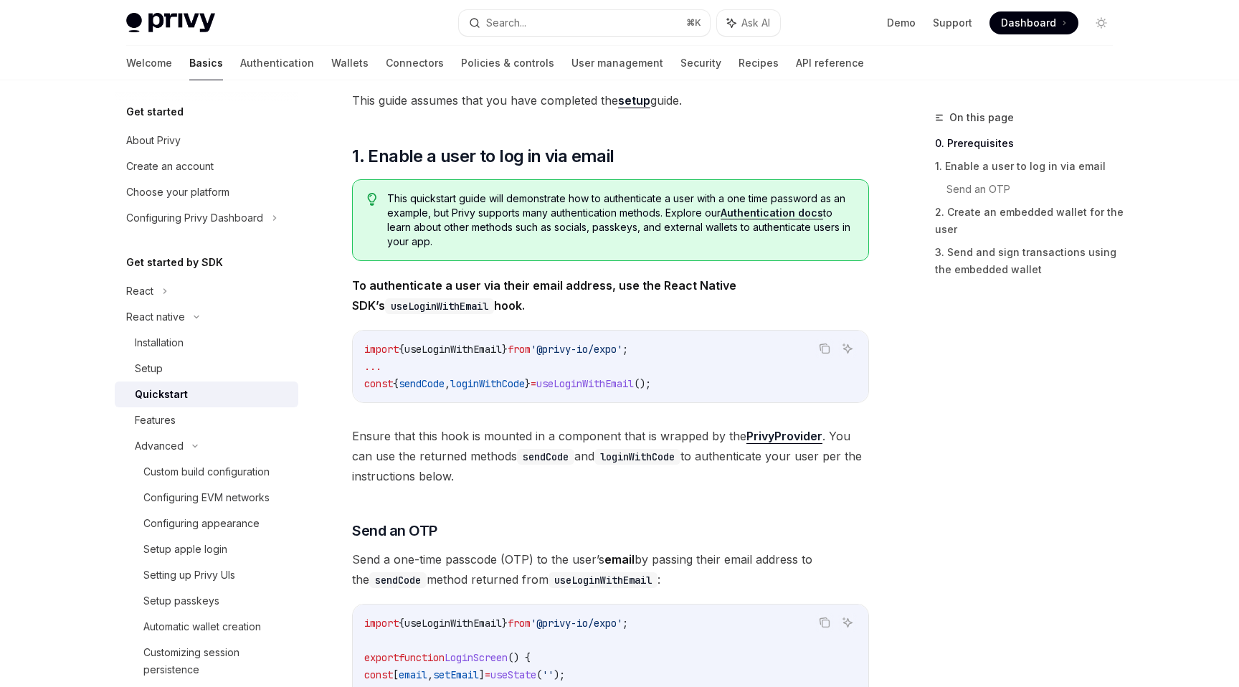
scroll to position [168, 0]
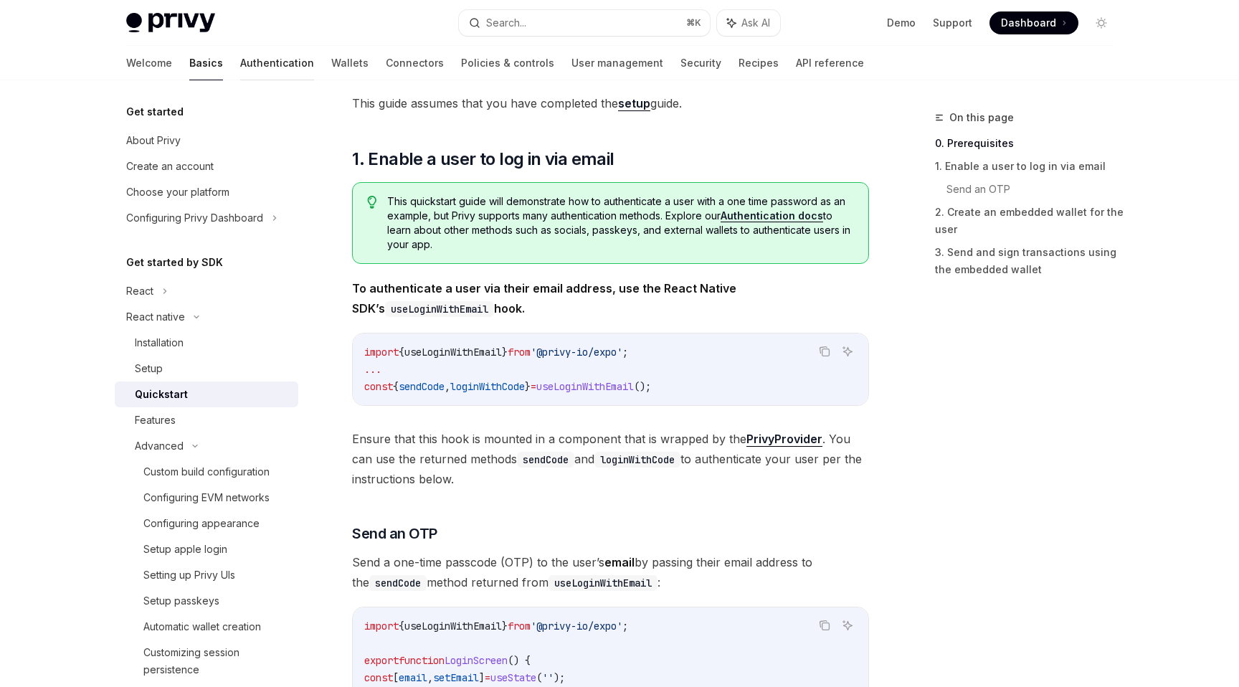
click at [240, 49] on link "Authentication" at bounding box center [277, 63] width 74 height 34
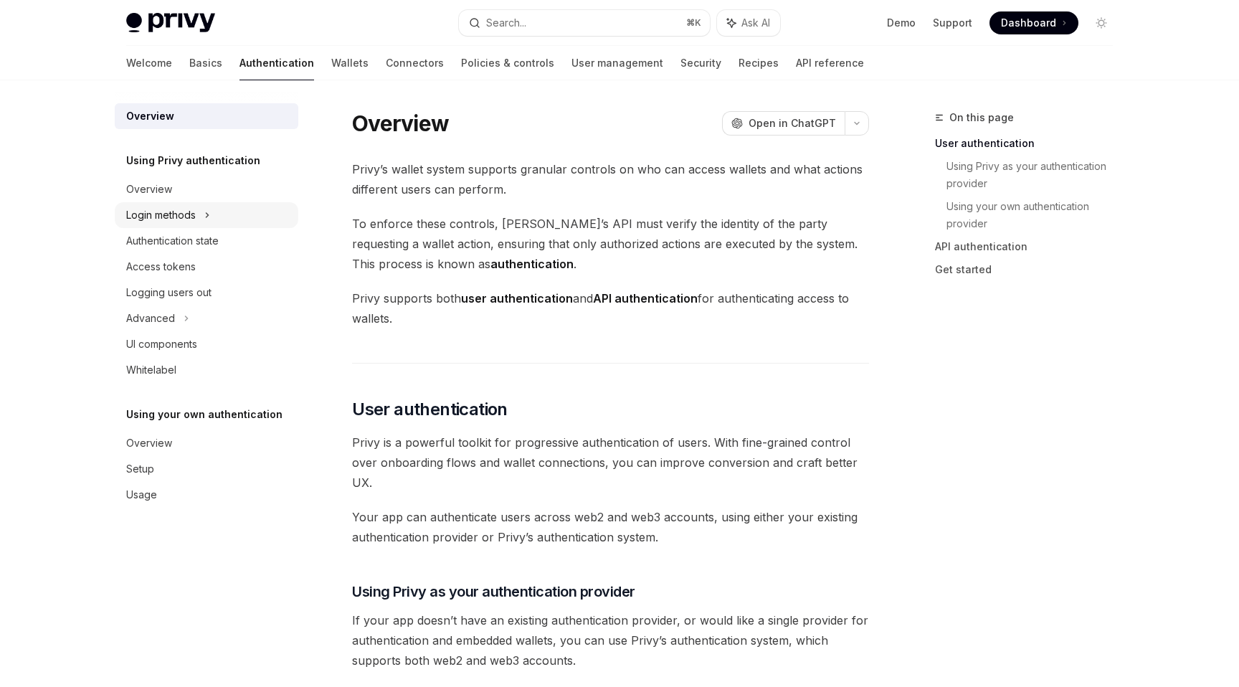
click at [197, 222] on div "Login methods" at bounding box center [207, 215] width 184 height 26
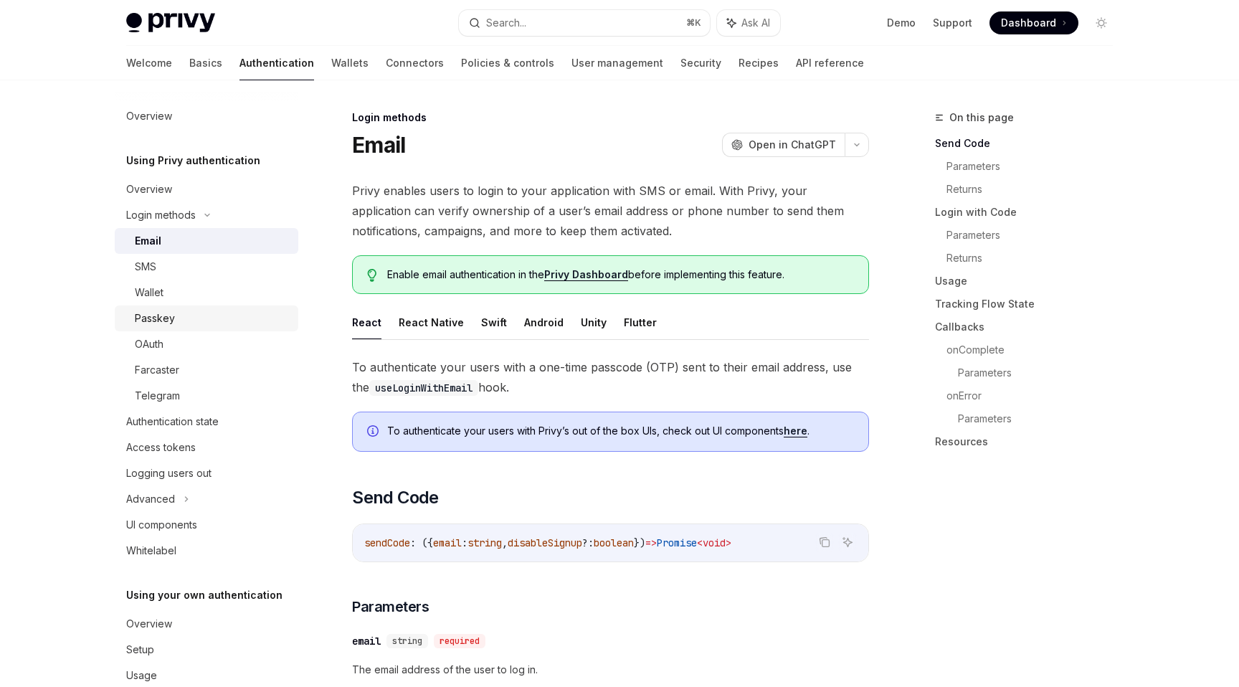
click at [186, 312] on div "Passkey" at bounding box center [212, 318] width 155 height 17
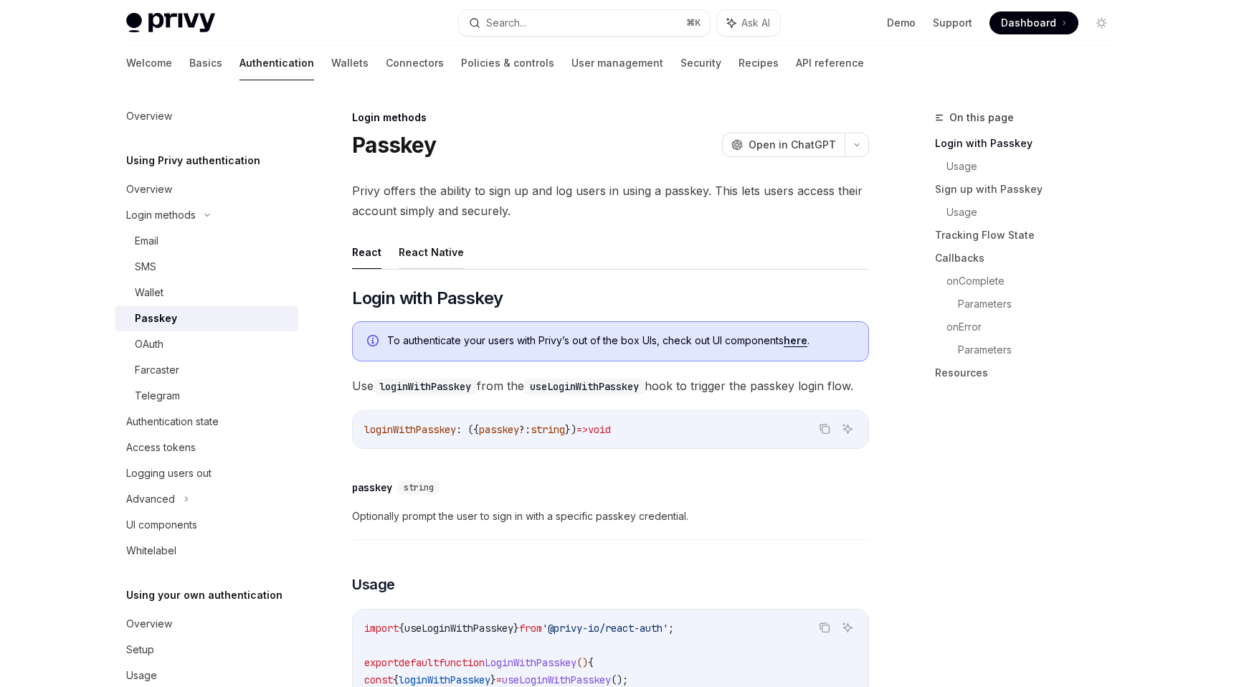
click at [416, 245] on button "React Native" at bounding box center [431, 252] width 65 height 34
type textarea "*"
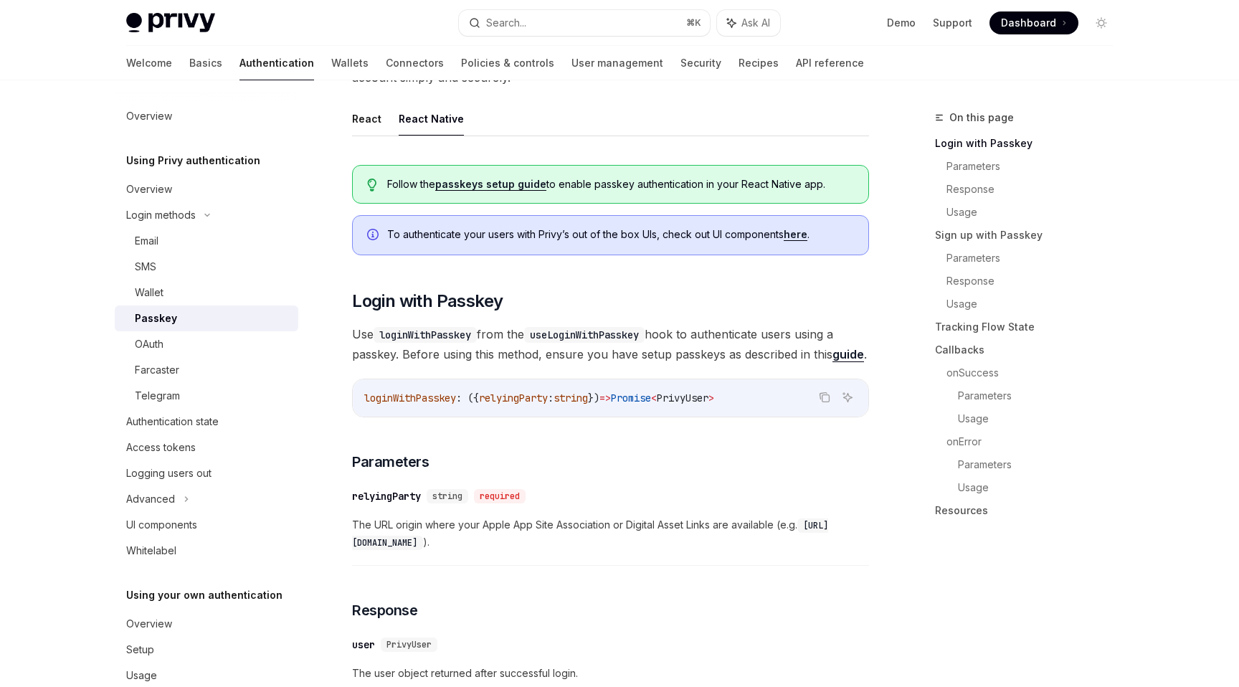
scroll to position [138, 0]
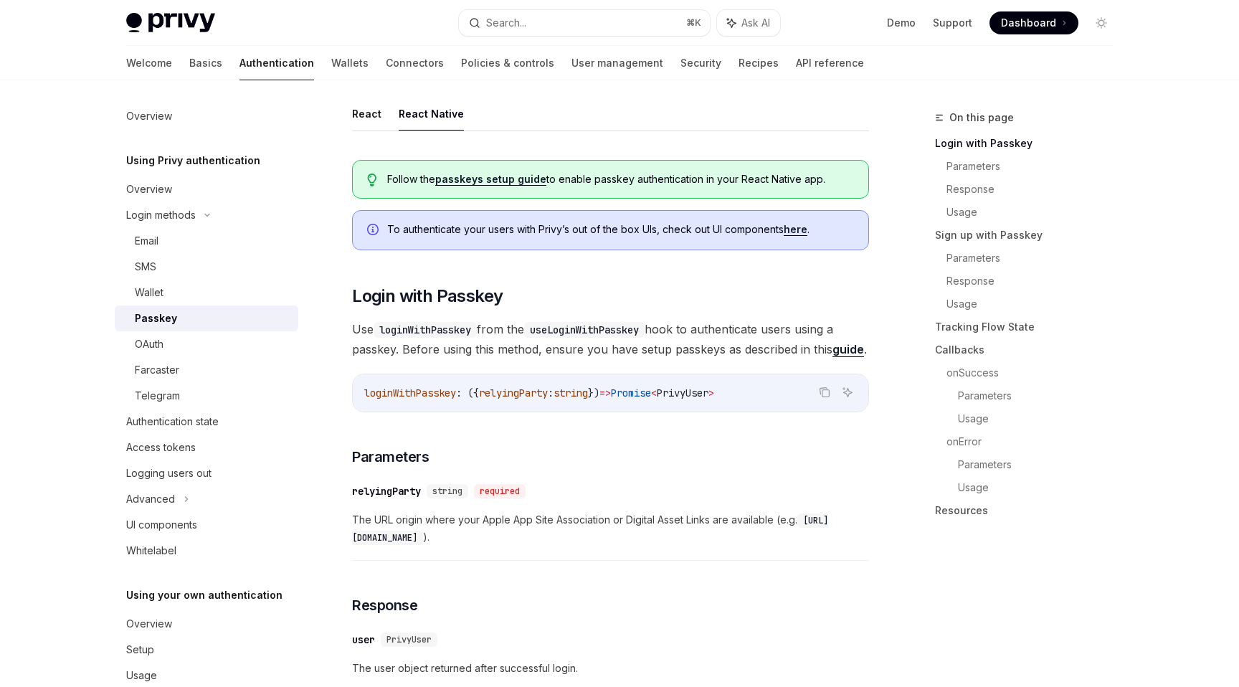
click at [857, 347] on link "guide" at bounding box center [848, 349] width 32 height 15
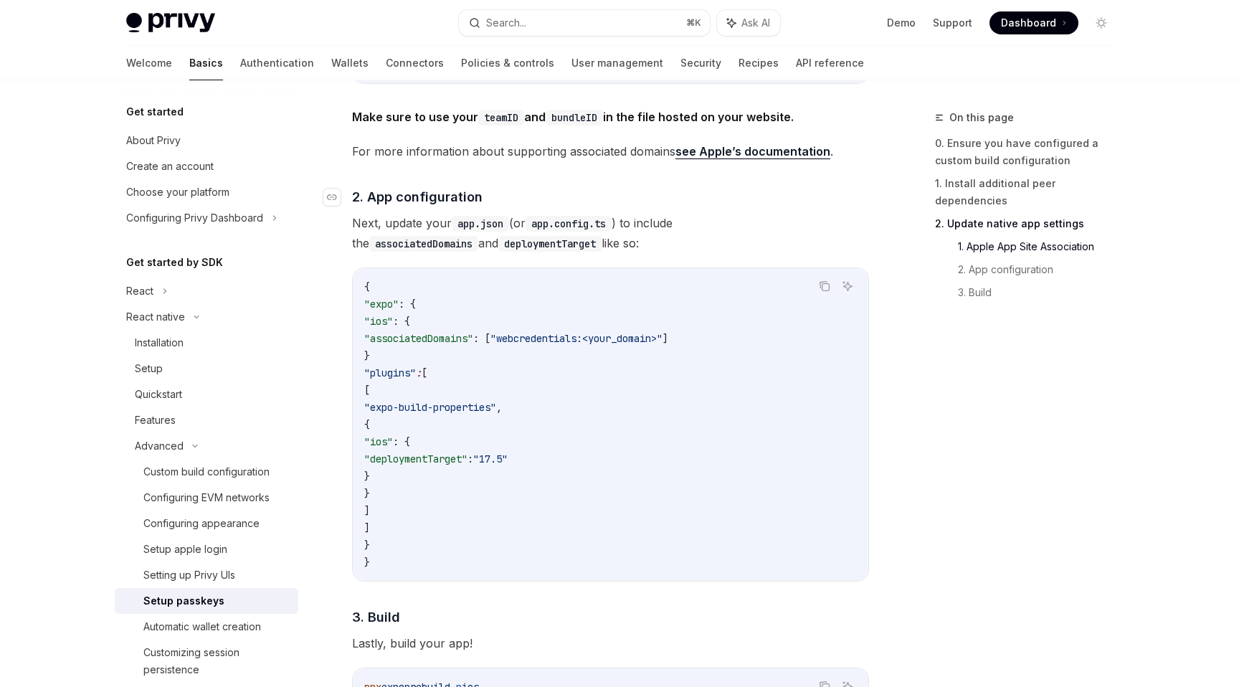
scroll to position [833, 0]
click at [663, 543] on code "{ "expo" : { "ios" : { "associatedDomains" : [ "webcredentials:<your_domain>" ]…" at bounding box center [610, 423] width 492 height 292
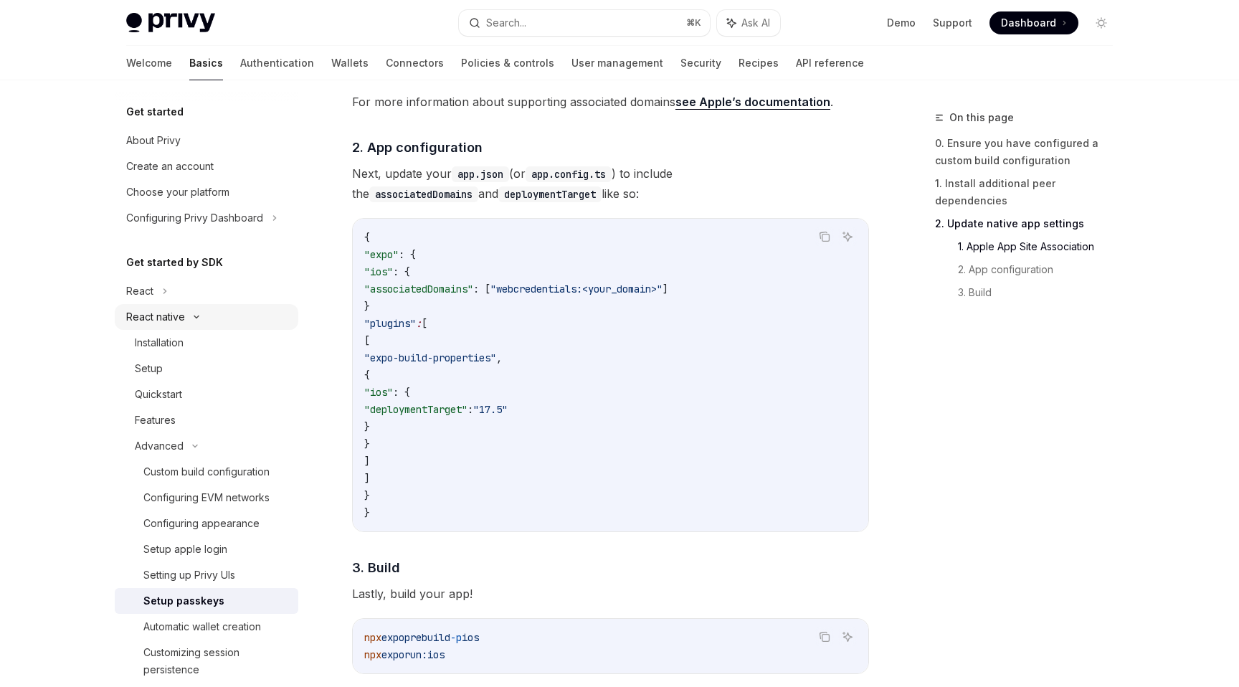
scroll to position [876, 0]
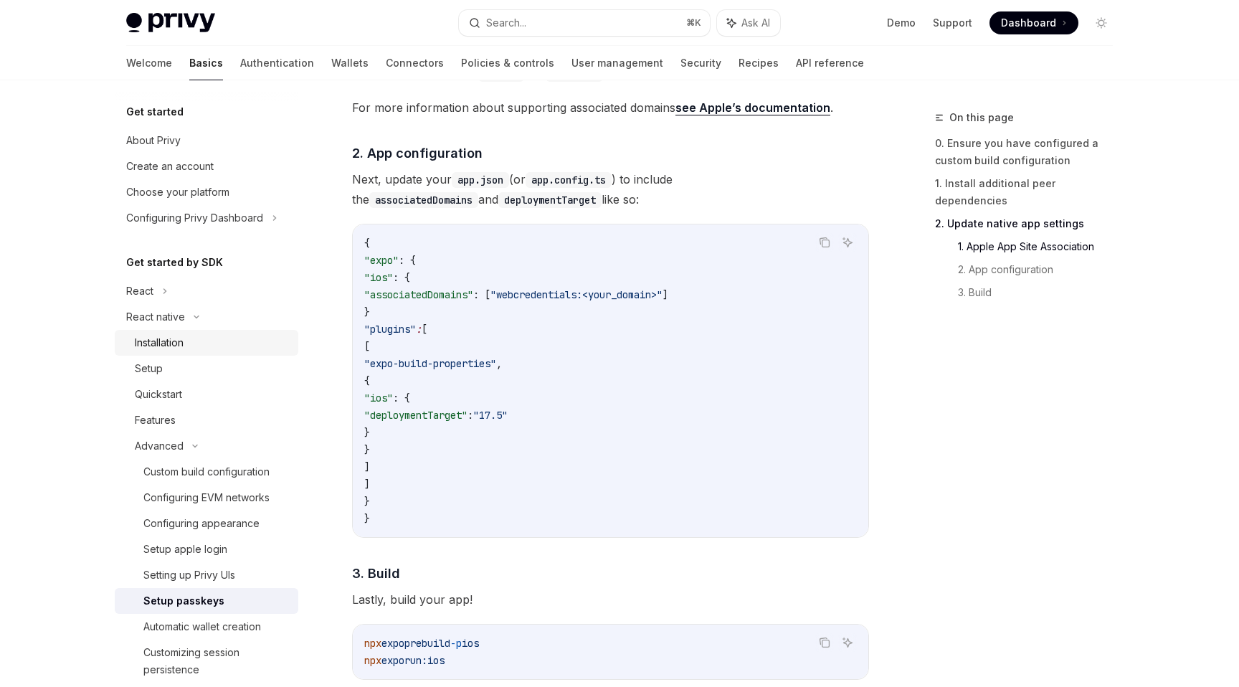
click at [198, 354] on link "Installation" at bounding box center [207, 343] width 184 height 26
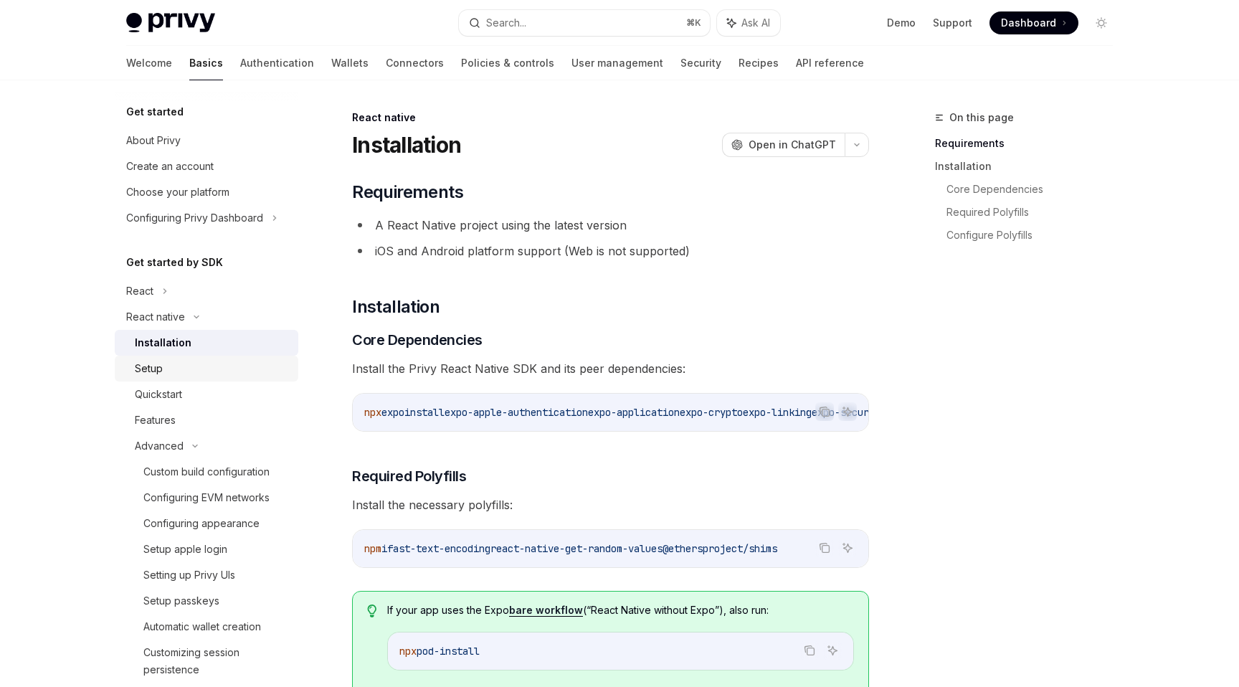
click at [194, 371] on div "Setup" at bounding box center [212, 368] width 155 height 17
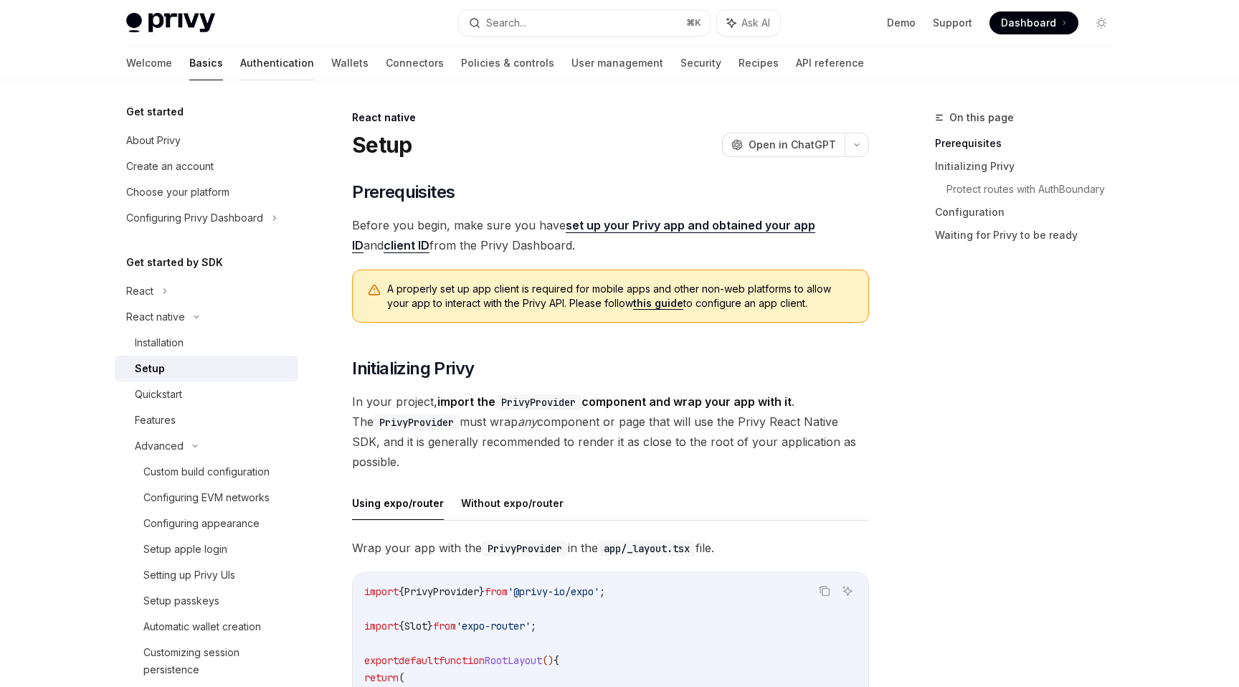
click at [240, 72] on link "Authentication" at bounding box center [277, 63] width 74 height 34
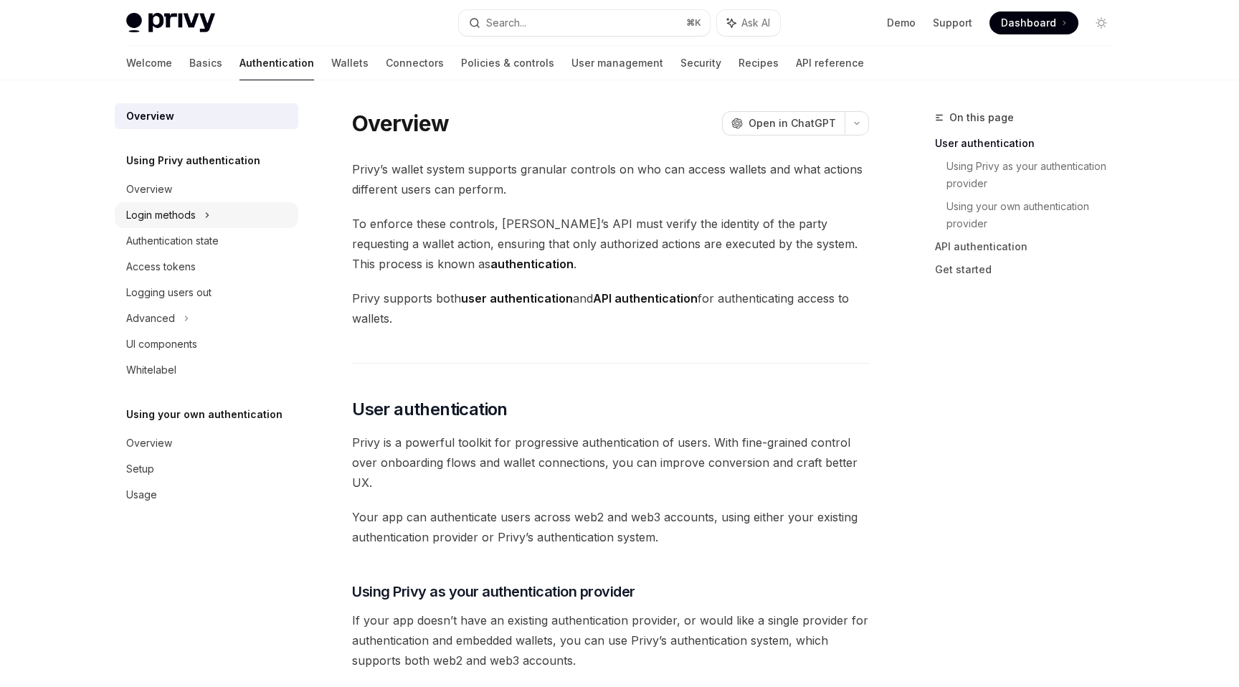
click at [199, 220] on div "Login methods" at bounding box center [207, 215] width 184 height 26
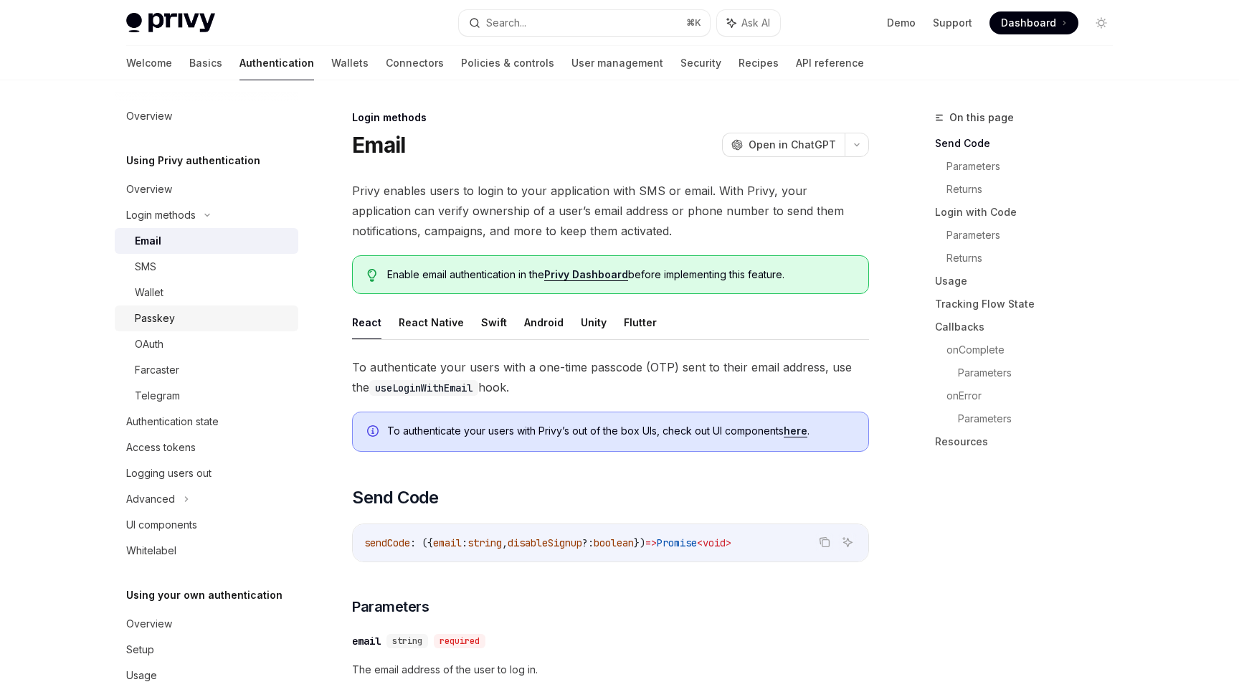
click at [168, 325] on div "Passkey" at bounding box center [155, 318] width 40 height 17
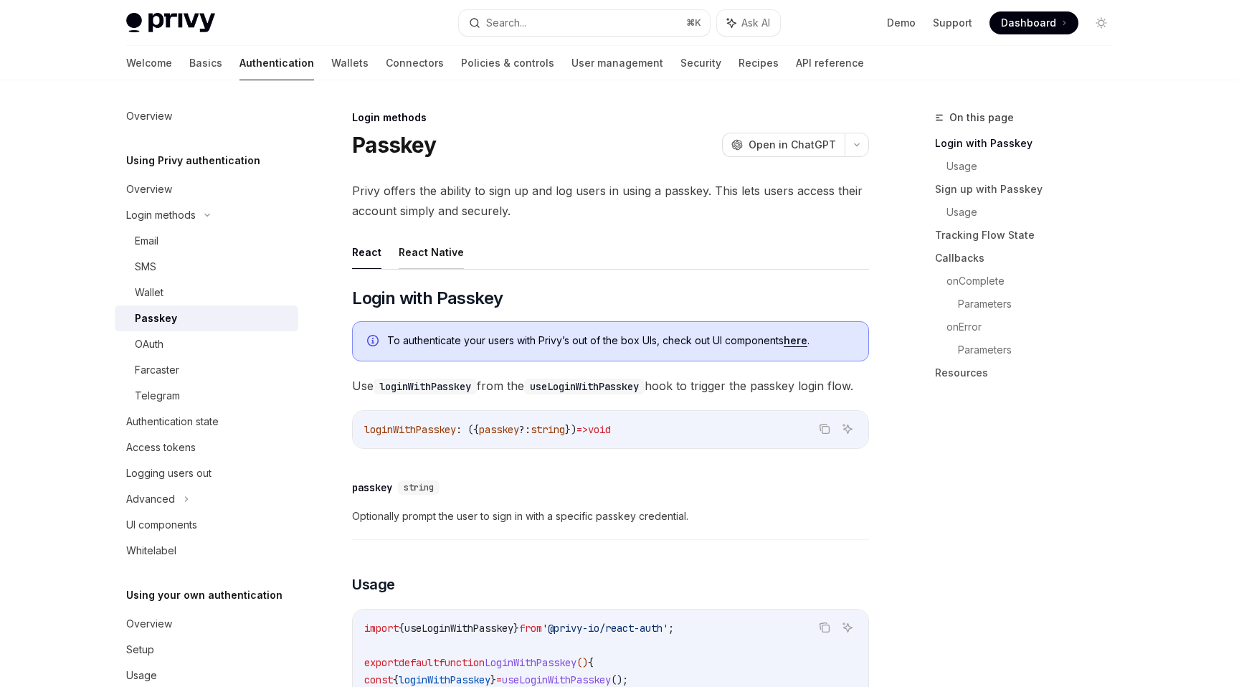
click at [432, 267] on button "React Native" at bounding box center [431, 252] width 65 height 34
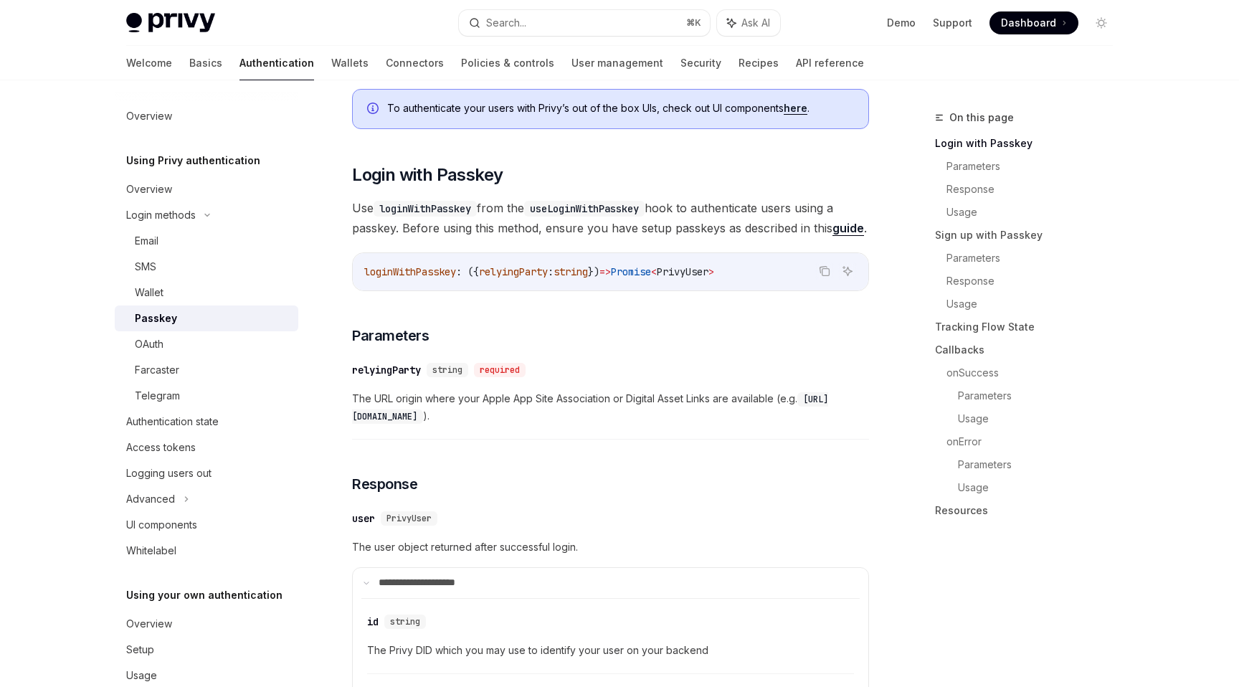
scroll to position [206, 0]
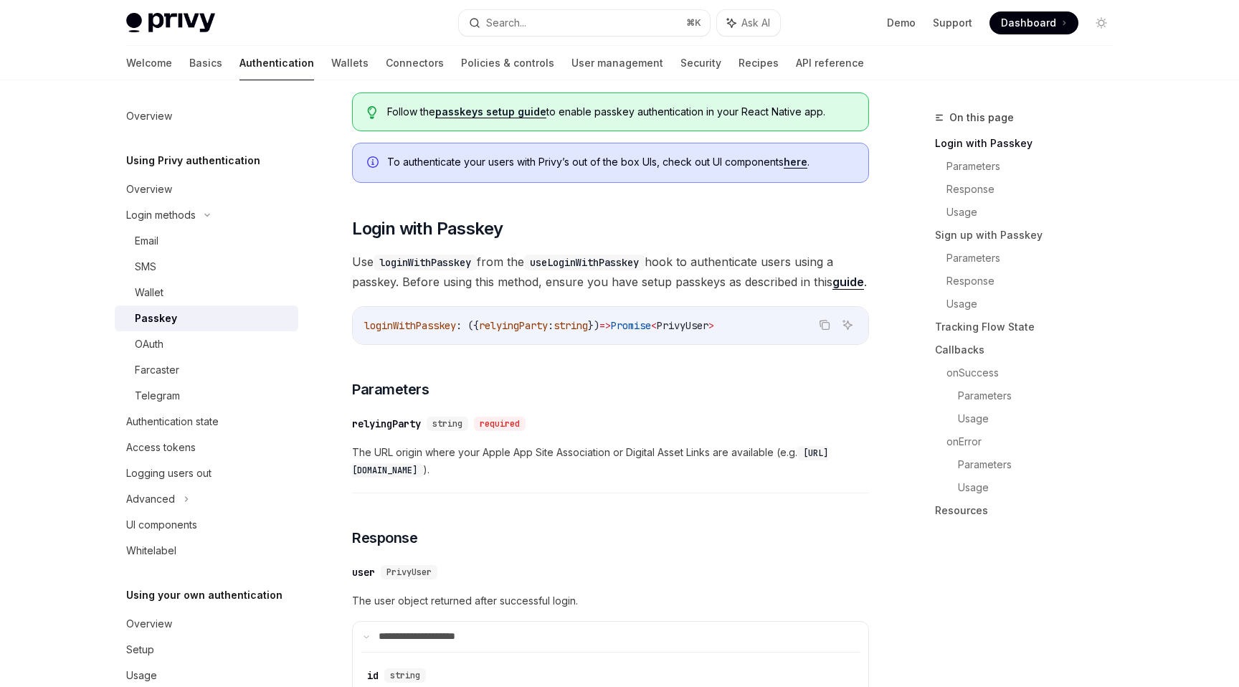
click at [434, 329] on span "loginWithPasskey" at bounding box center [410, 325] width 92 height 13
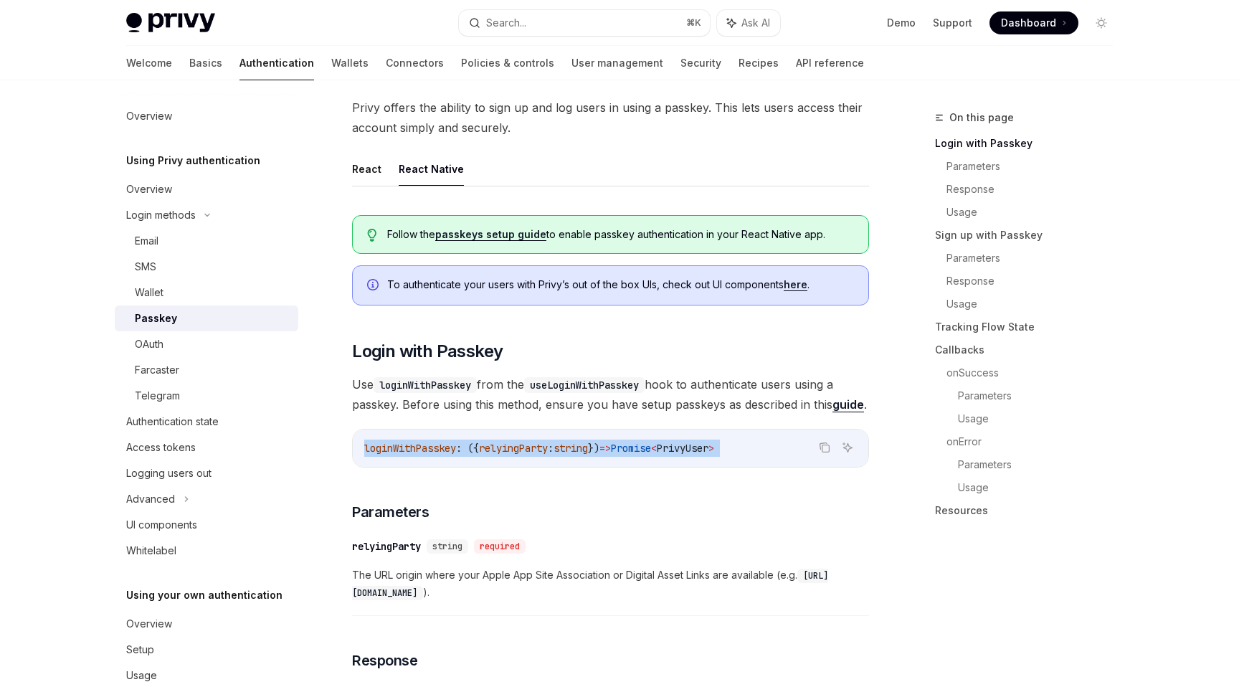
scroll to position [41, 0]
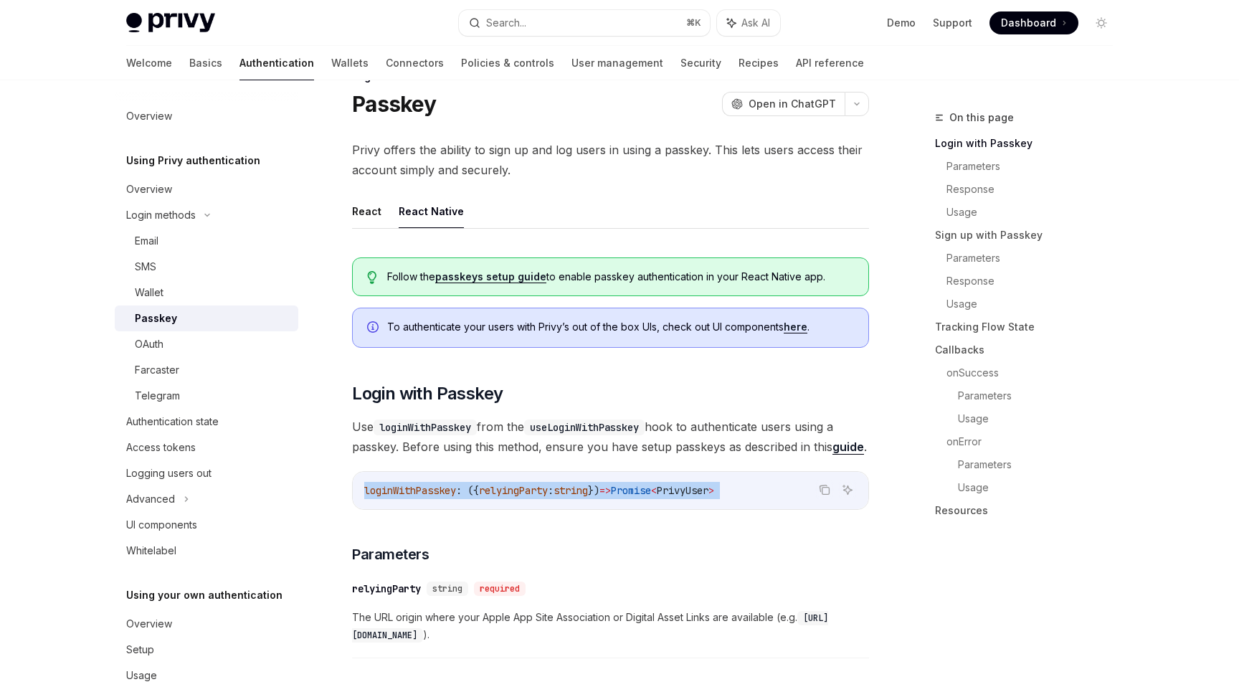
click at [454, 496] on span "loginWithPasskey" at bounding box center [410, 490] width 92 height 13
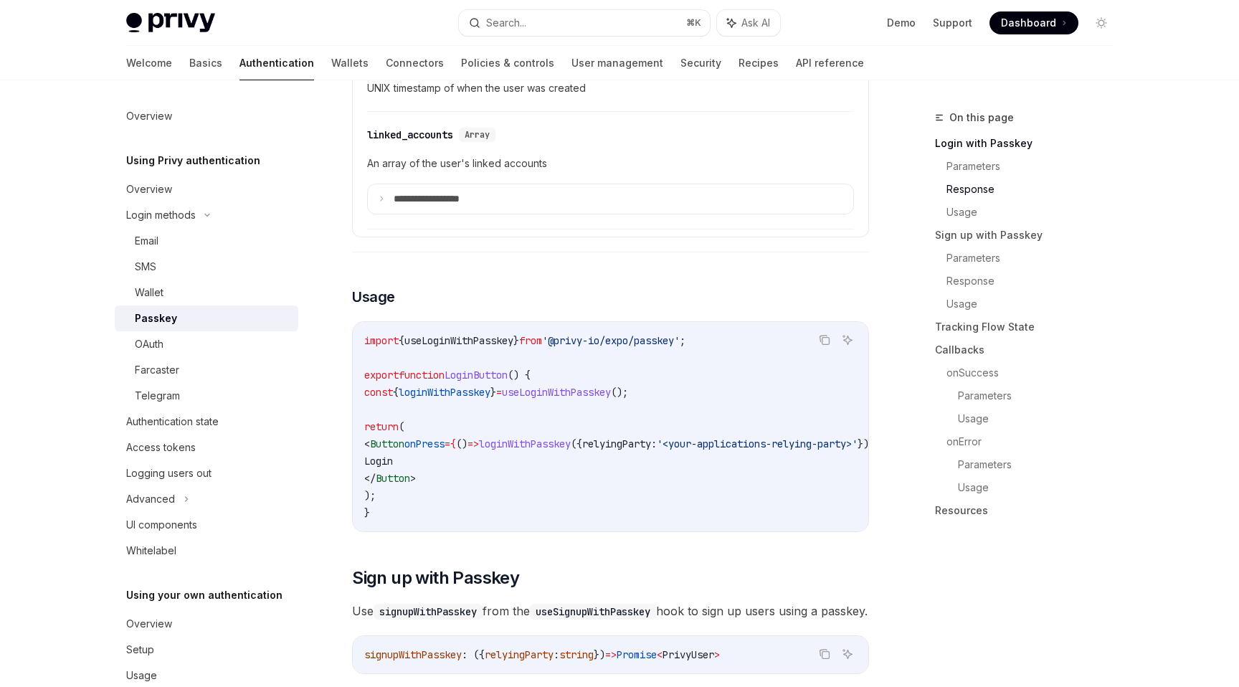
scroll to position [898, 0]
click at [480, 346] on code "import { useLoginWithPasskey } from '@privy-io/expo/passkey' ; export function …" at bounding box center [639, 424] width 551 height 189
click at [470, 333] on span "useLoginWithPasskey" at bounding box center [458, 339] width 109 height 13
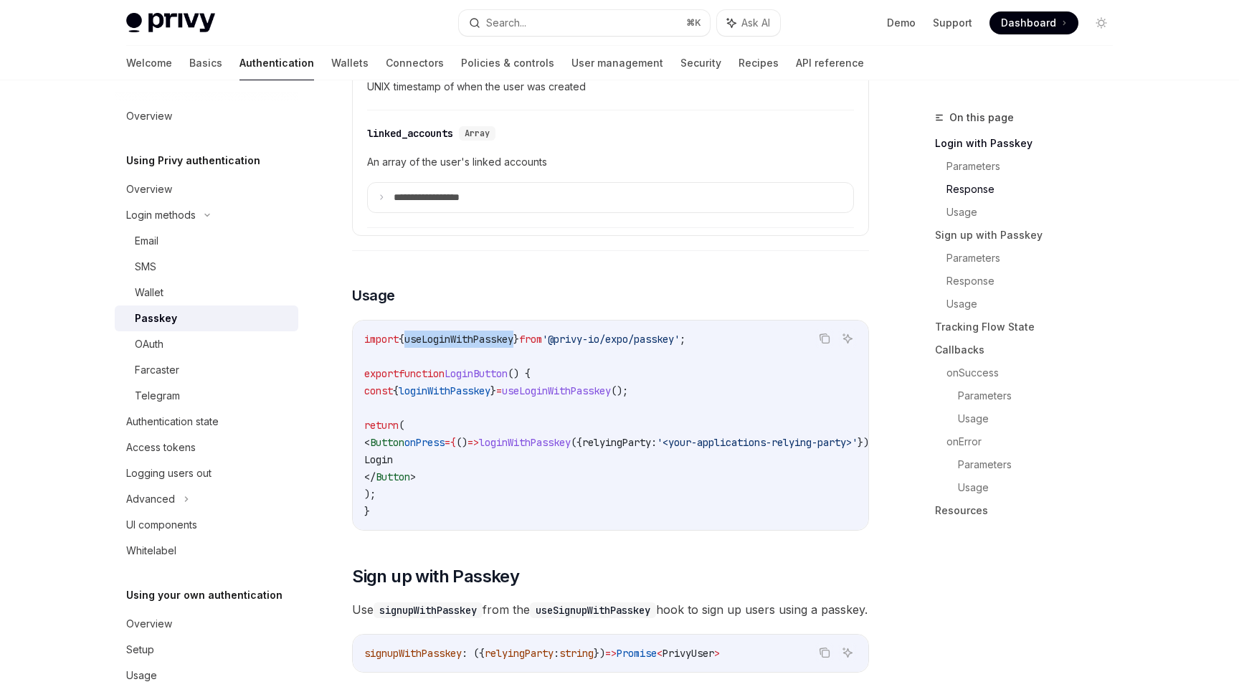
click at [470, 333] on span "useLoginWithPasskey" at bounding box center [458, 339] width 109 height 13
click at [628, 386] on span "();" at bounding box center [619, 390] width 17 height 13
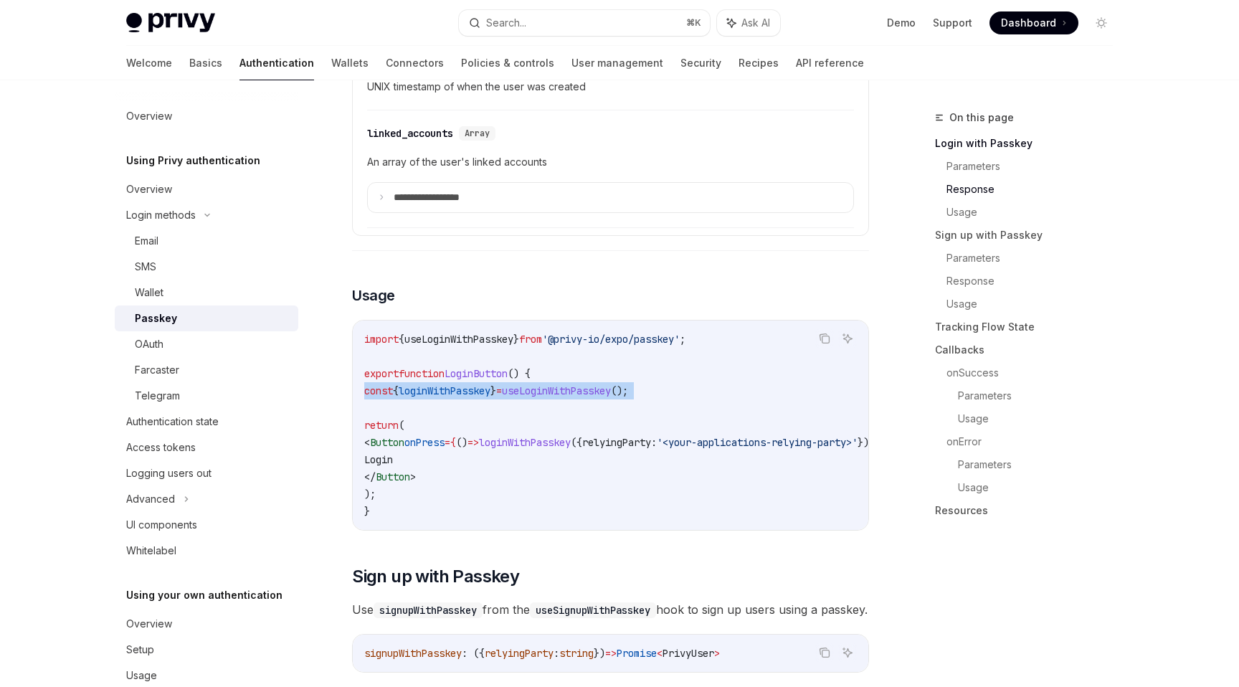
copy code "const { loginWithPasskey } = useLoginWithPasskey ();"
click at [519, 335] on span "}" at bounding box center [516, 339] width 6 height 13
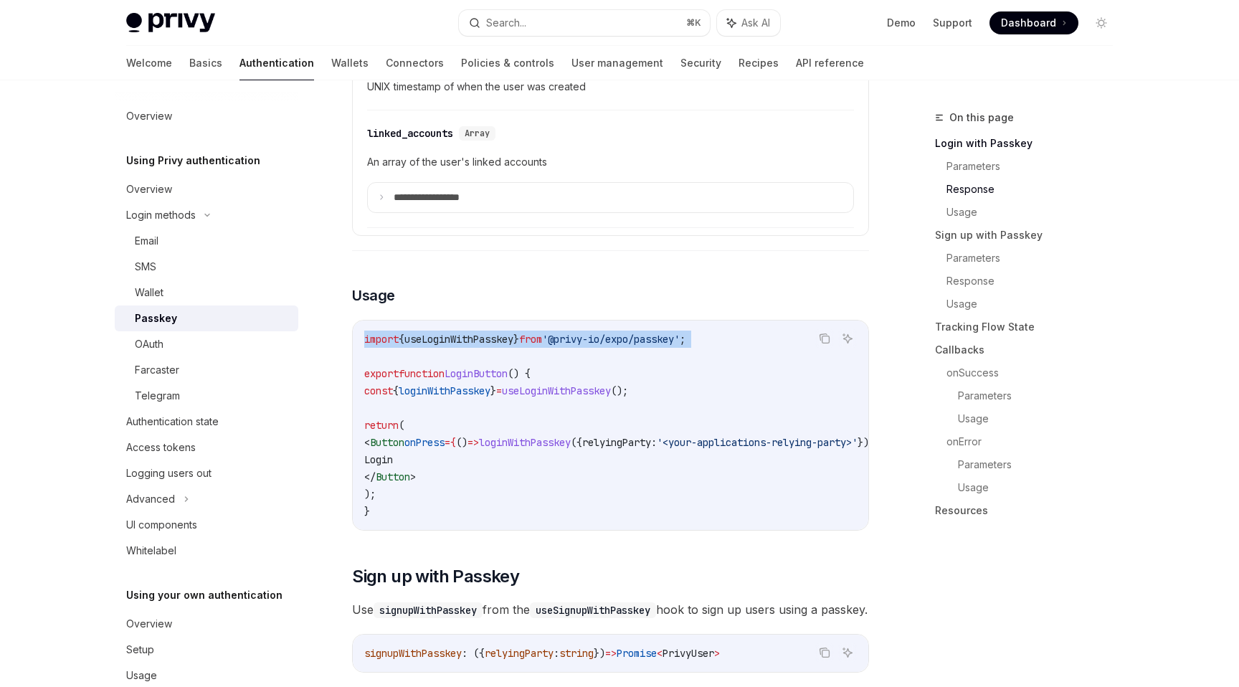
click at [519, 335] on span "}" at bounding box center [516, 339] width 6 height 13
copy code "import { useLoginWithPasskey } from '@privy-io/expo/passkey' ;"
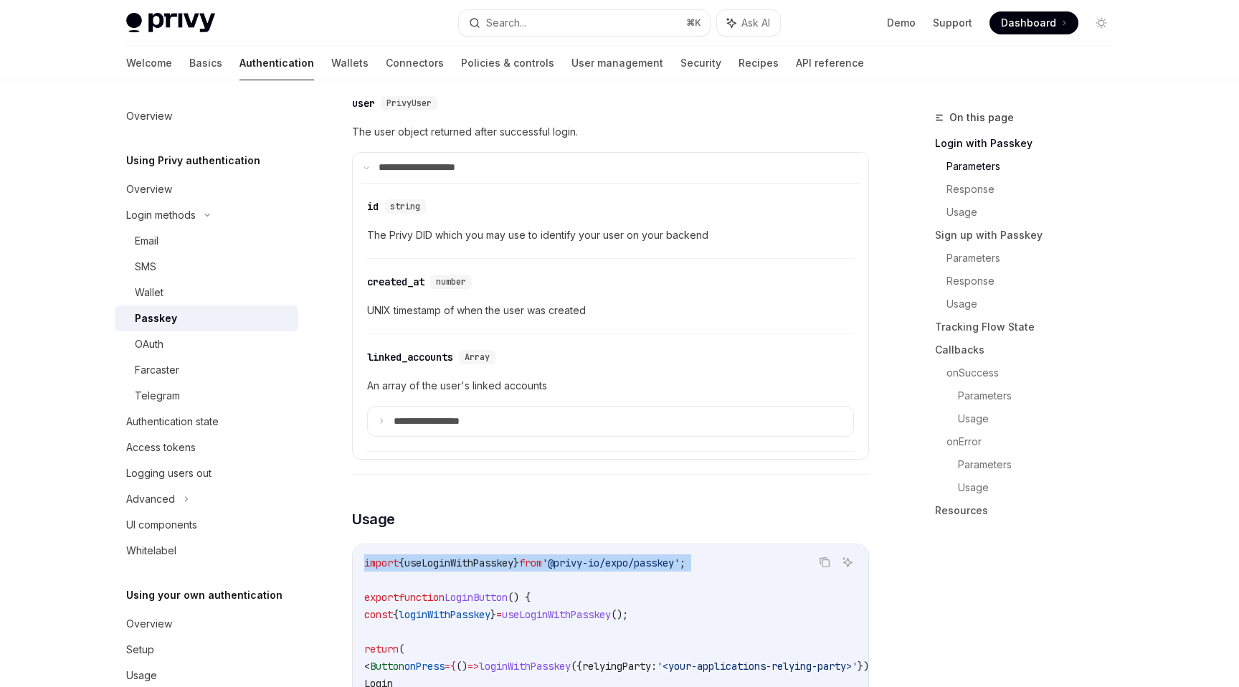
scroll to position [839, 0]
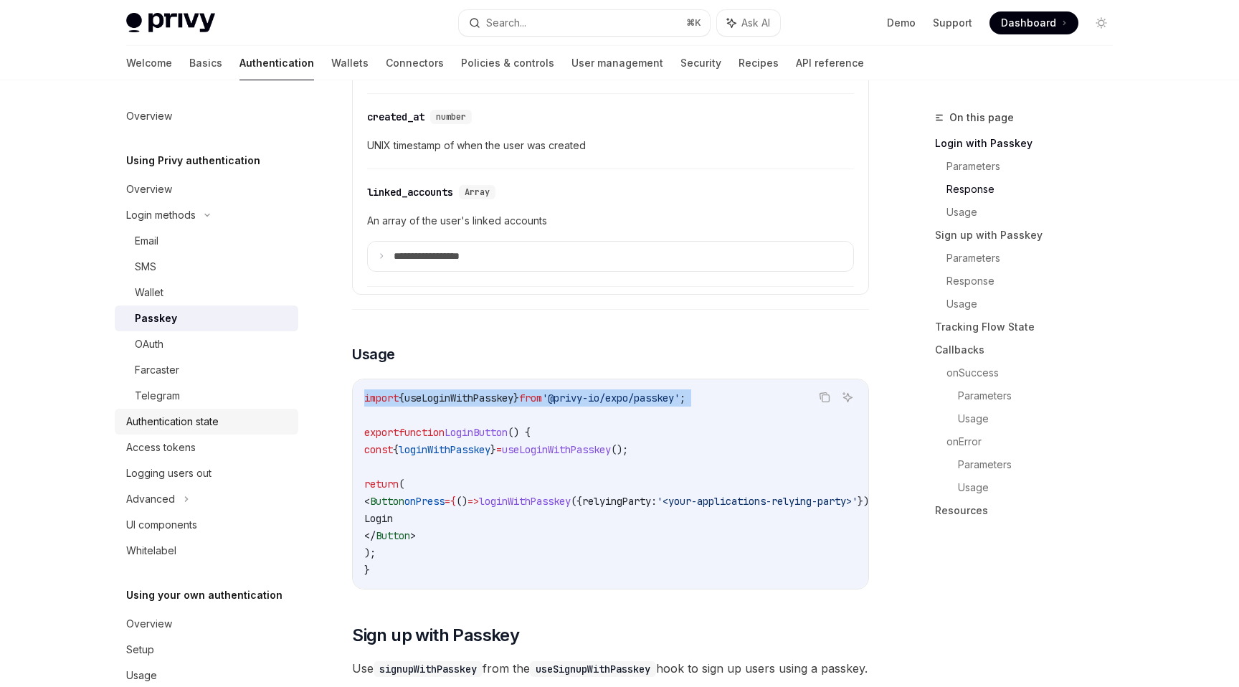
click at [202, 433] on link "Authentication state" at bounding box center [207, 422] width 184 height 26
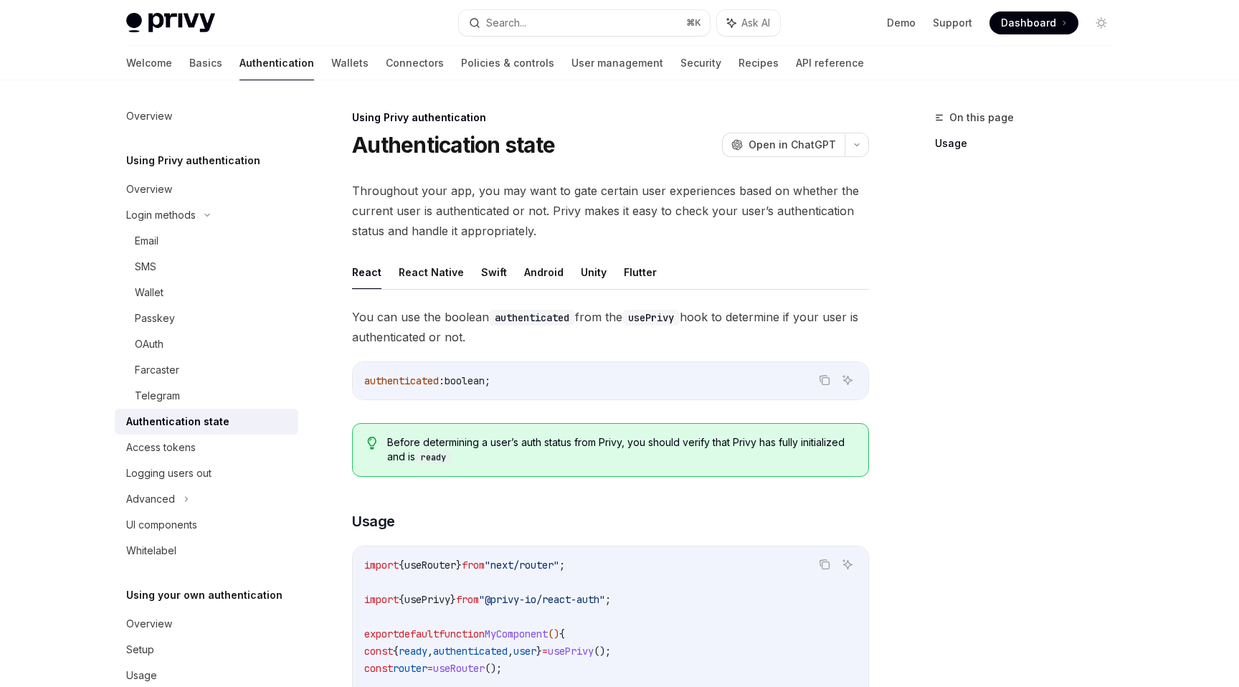
scroll to position [1, 0]
click at [171, 307] on link "Passkey" at bounding box center [207, 318] width 184 height 26
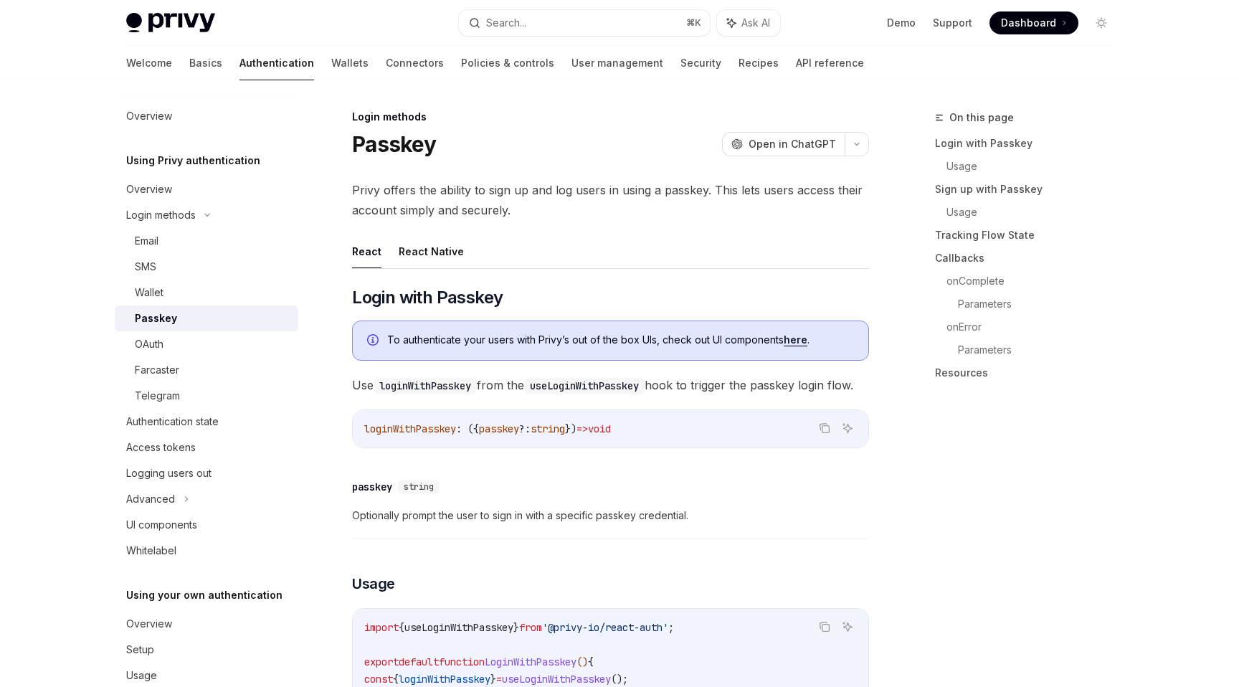
type textarea "*"
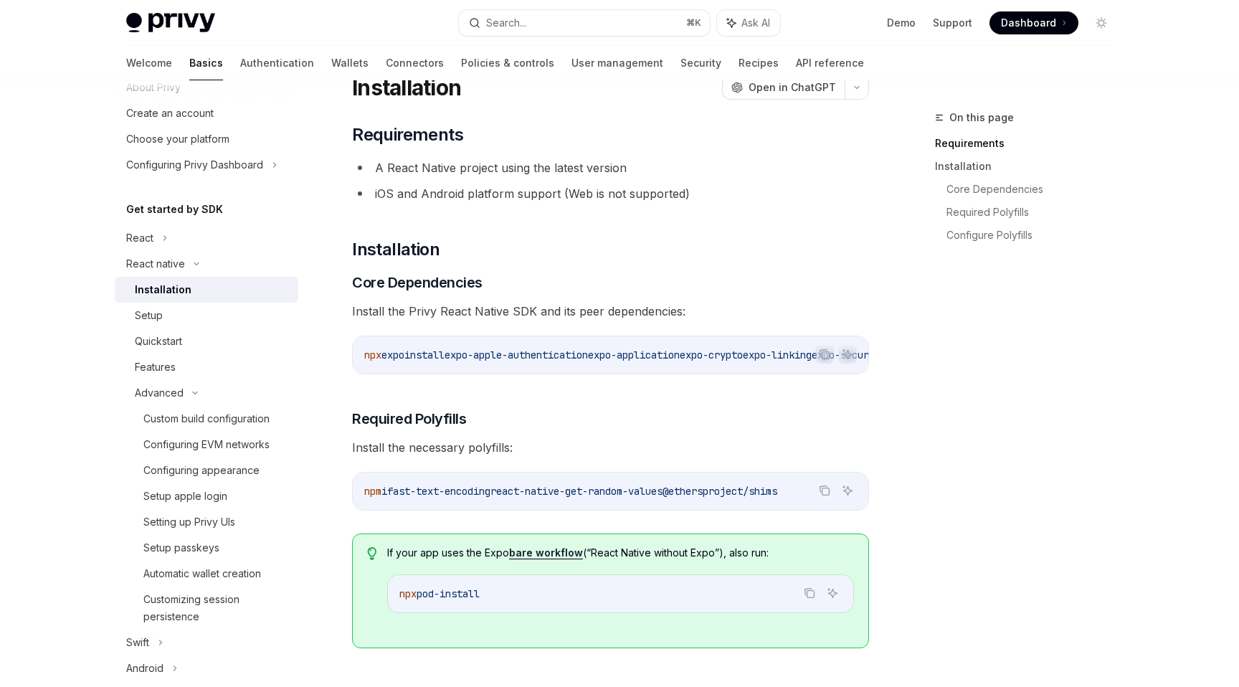
drag, startPoint x: 544, startPoint y: 356, endPoint x: 334, endPoint y: 350, distance: 210.1
copy span "npx expo install expo-apple-authentication expo-application expo-crypto expo-li…"
drag, startPoint x: 399, startPoint y: 495, endPoint x: 814, endPoint y: 500, distance: 414.4
click at [777, 497] on span "npm i fast-text-encoding react-native-get-random-values @ethersproject/shims" at bounding box center [570, 491] width 413 height 13
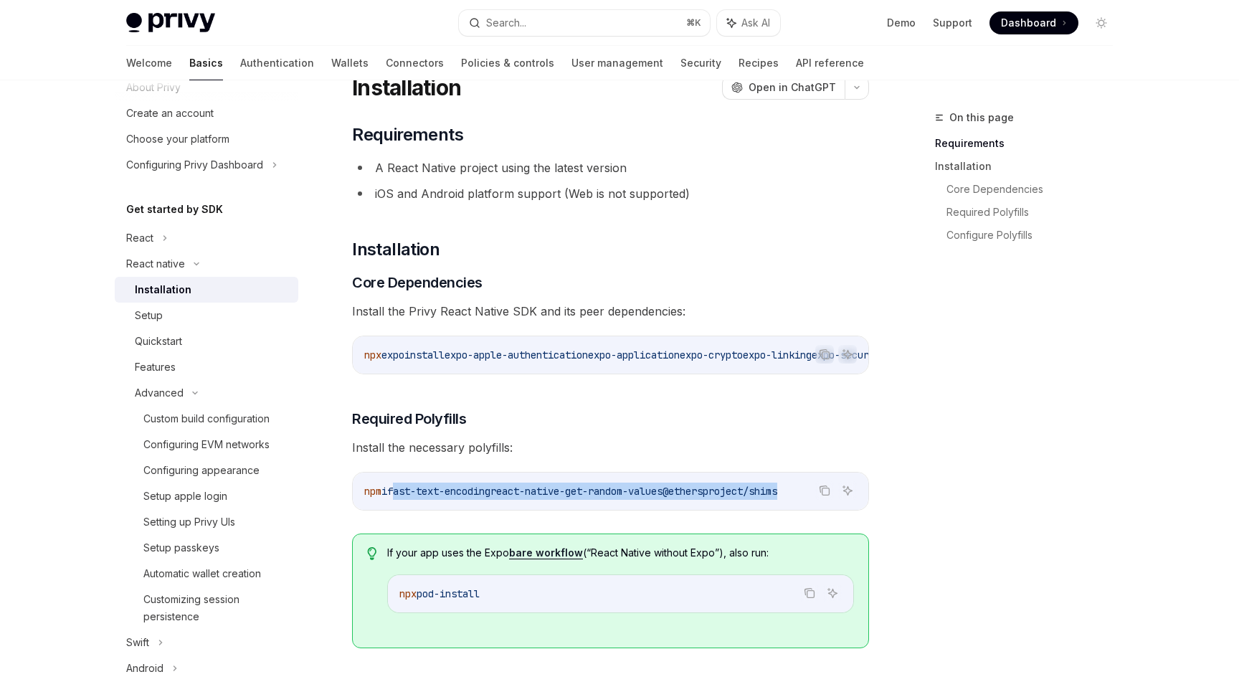
copy span "fast-text-encoding react-native-get-random-values @ethersproject/shim"
drag, startPoint x: 551, startPoint y: 353, endPoint x: 865, endPoint y: 361, distance: 314.8
click at [865, 361] on code "npx expo install expo-apple-authentication expo-application expo-crypto expo-li…" at bounding box center [283, 354] width 1170 height 17
copy span "@privy-io/expo-native-extensions @privy-io/expo"
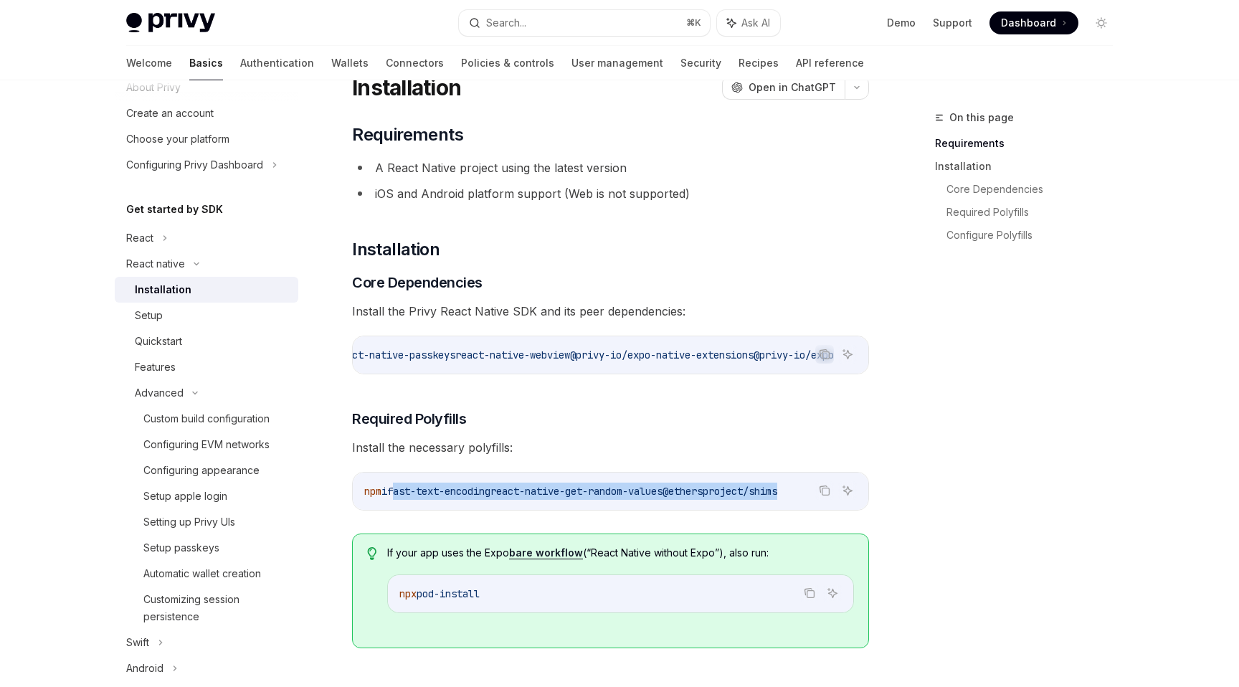
click at [570, 355] on span "@privy-io/expo-native-extensions" at bounding box center [662, 354] width 184 height 13
drag, startPoint x: 546, startPoint y: 358, endPoint x: 352, endPoint y: 361, distance: 193.6
click at [353, 361] on div "npx expo install expo-apple-authentication expo-application expo-crypto expo-li…" at bounding box center [610, 354] width 515 height 37
copy span "npx expo install expo-apple-authentication expo-application expo-crypto expo-li…"
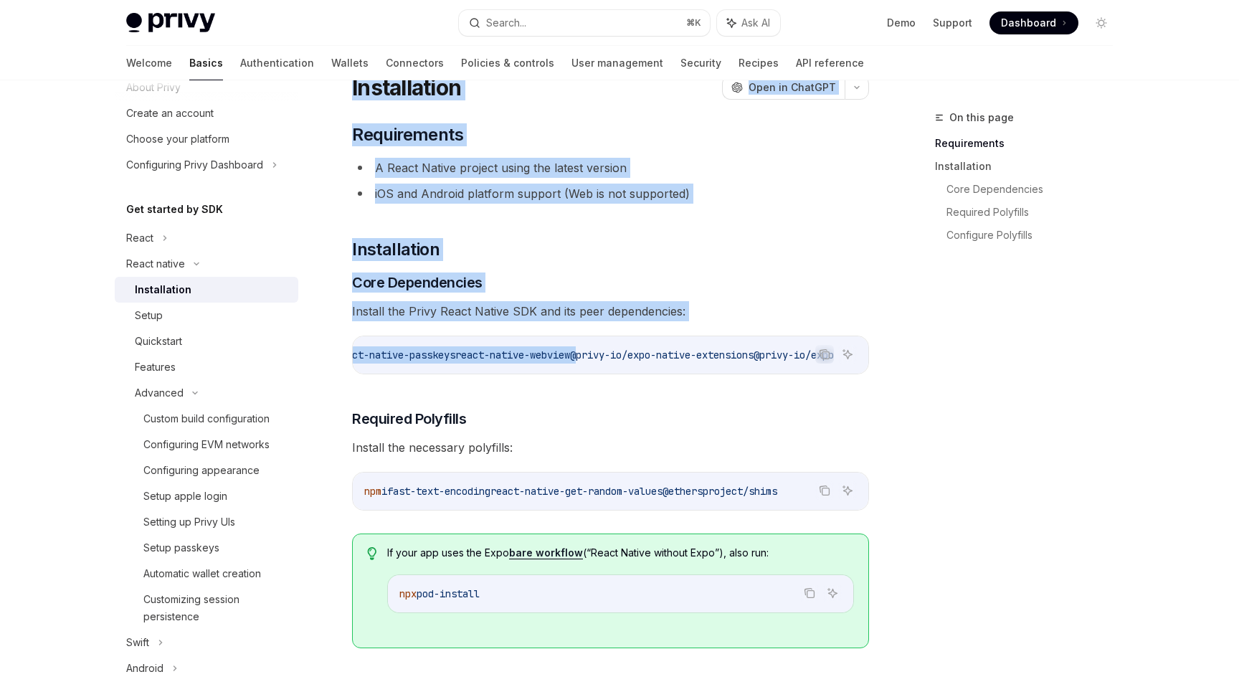
scroll to position [0, 795]
drag, startPoint x: 611, startPoint y: 359, endPoint x: 842, endPoint y: 366, distance: 231.6
click at [842, 366] on div "npx expo install expo-apple-authentication expo-application expo-crypto expo-li…" at bounding box center [610, 354] width 515 height 37
copy span "@privy-io/expo-native-extensions @privy-io/expo"
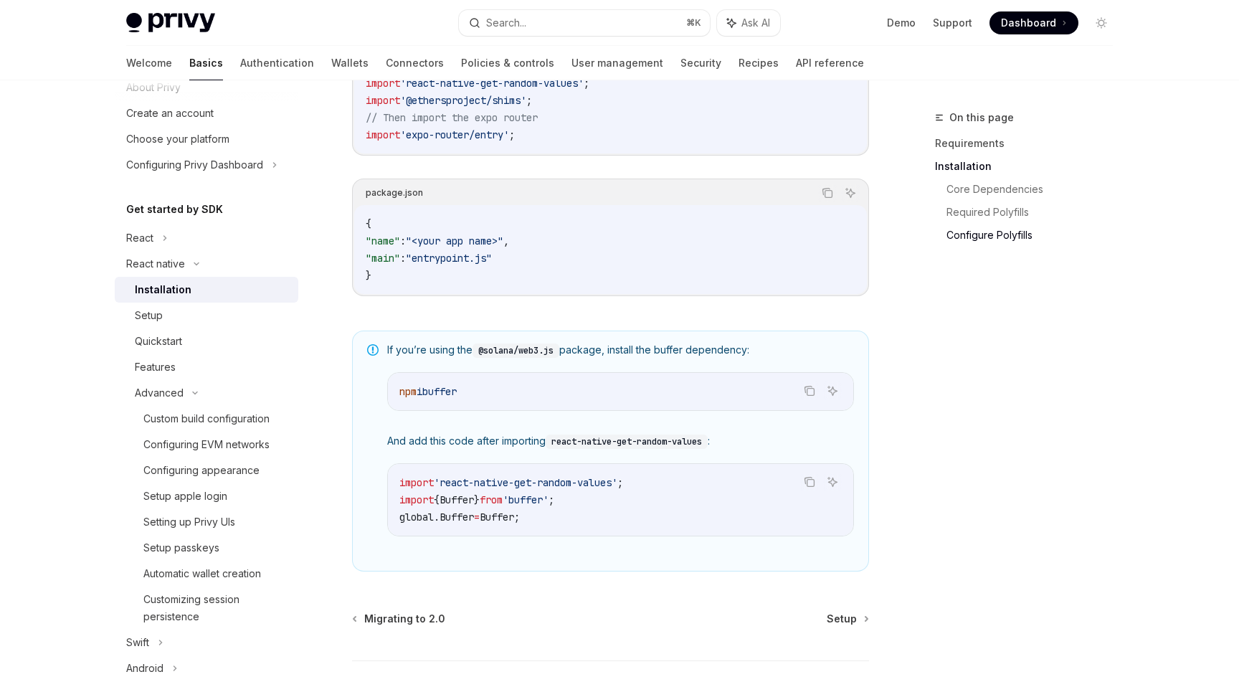
scroll to position [953, 0]
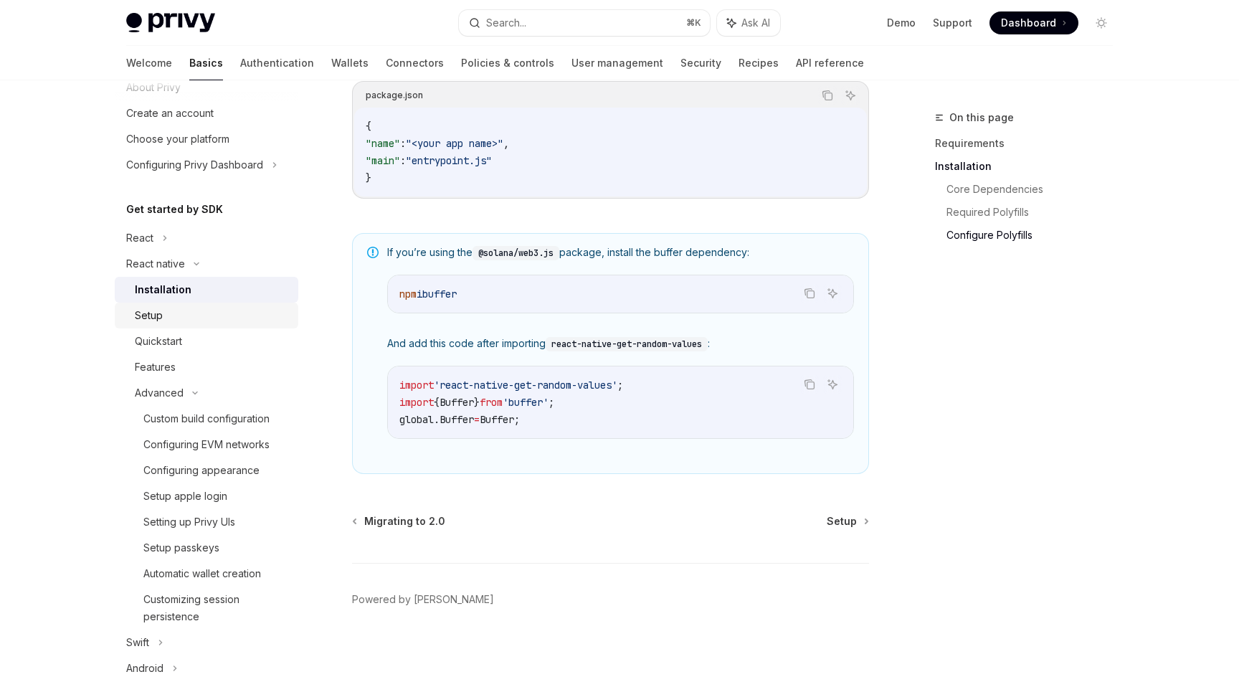
click at [172, 321] on div "Setup" at bounding box center [212, 315] width 155 height 17
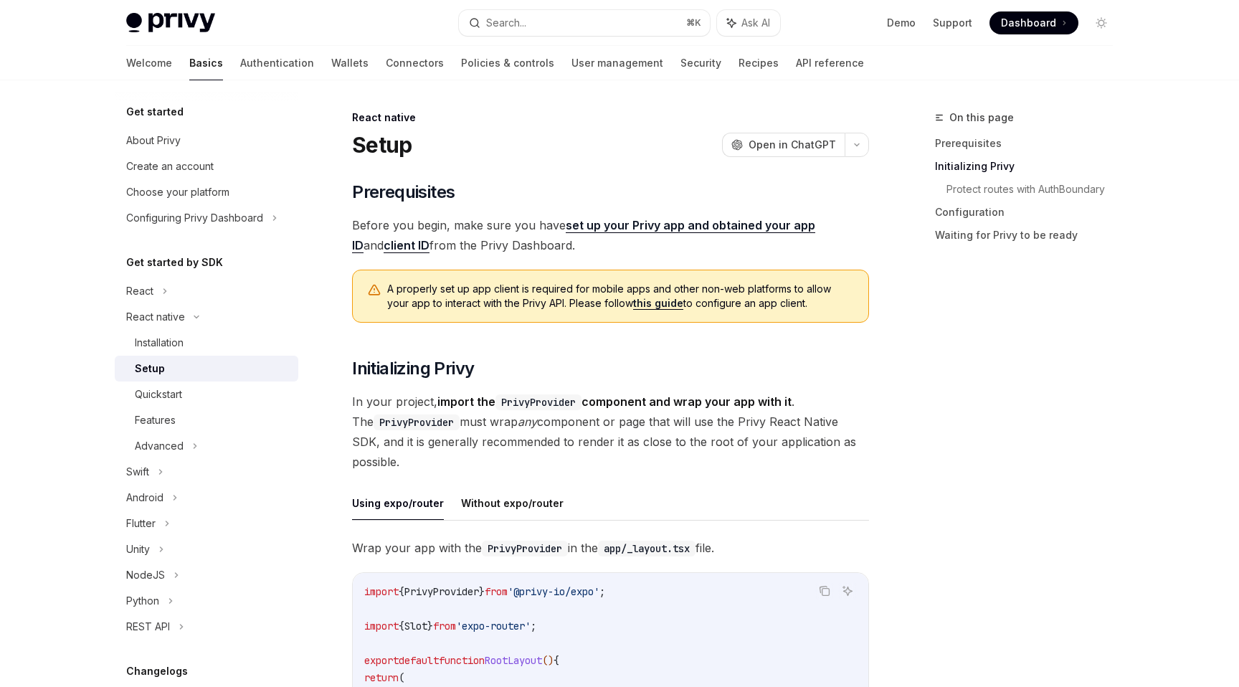
scroll to position [377, 0]
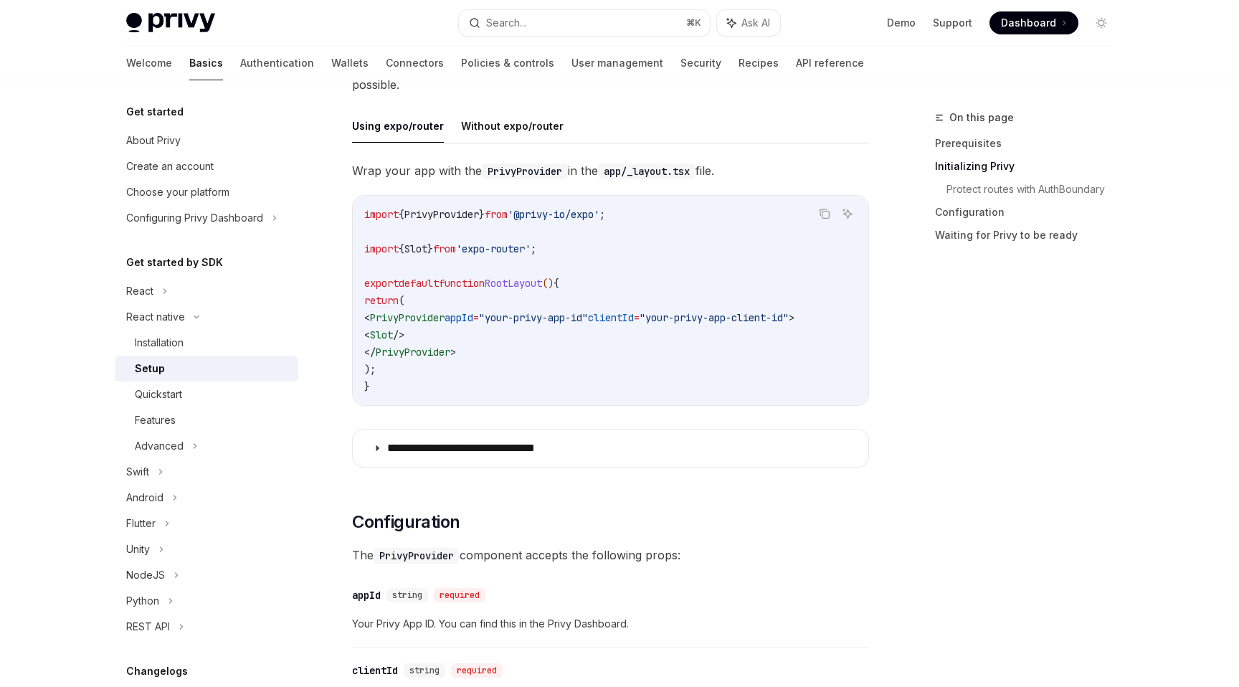
click at [485, 208] on span "}" at bounding box center [482, 214] width 6 height 13
copy code "import { PrivyProvider } from '@privy-io/expo' ;"
click at [217, 337] on div "Installation" at bounding box center [212, 342] width 155 height 17
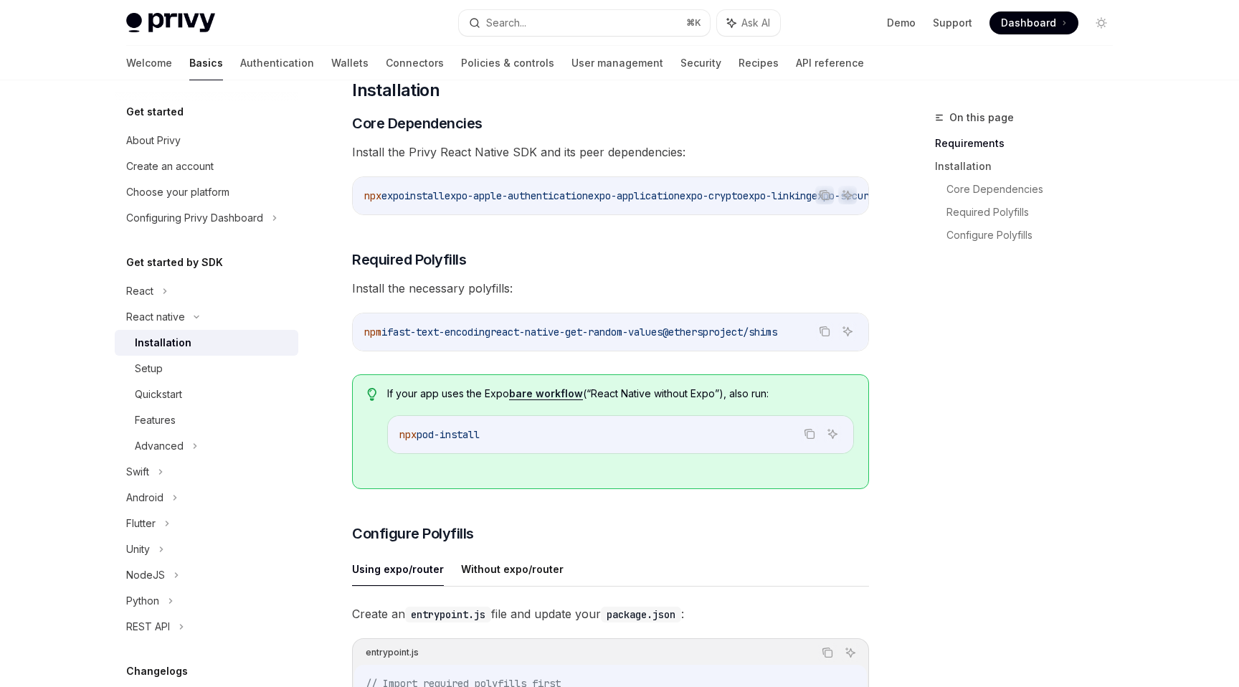
scroll to position [175, 0]
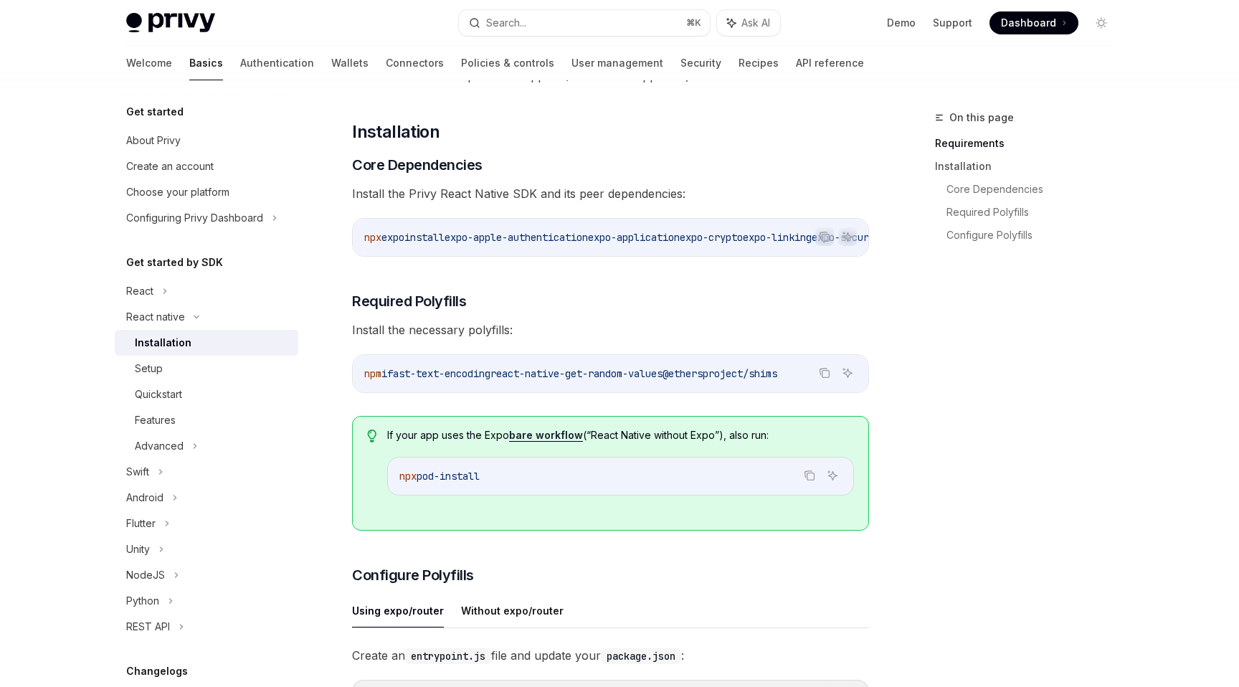
click at [497, 382] on code "npm i fast-text-encoding react-native-get-random-values @ethersproject/shims" at bounding box center [610, 373] width 492 height 17
drag, startPoint x: 397, startPoint y: 382, endPoint x: 885, endPoint y: 388, distance: 487.5
click at [885, 388] on div "On this page Requirements Installation Core Dependencies Required Polyfills Con…" at bounding box center [619, 682] width 1009 height 1555
copy span "fast-text-encoding react-native-get-random-values @ethersproject/shims"
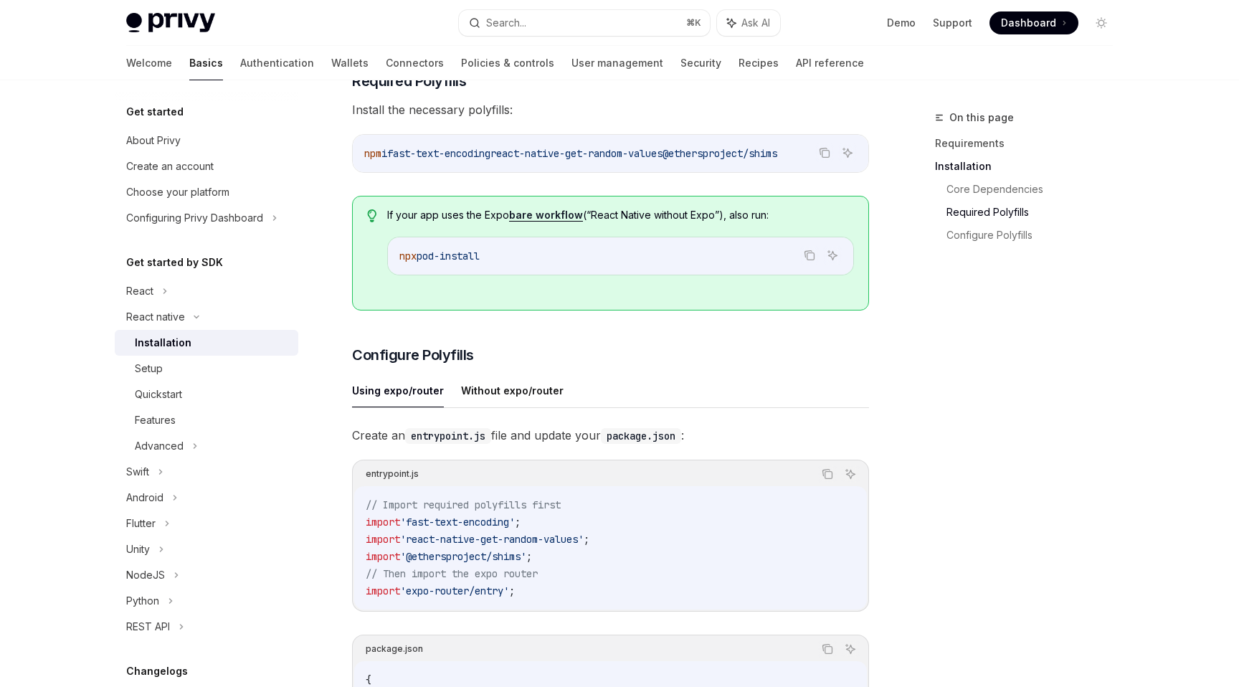
scroll to position [404, 0]
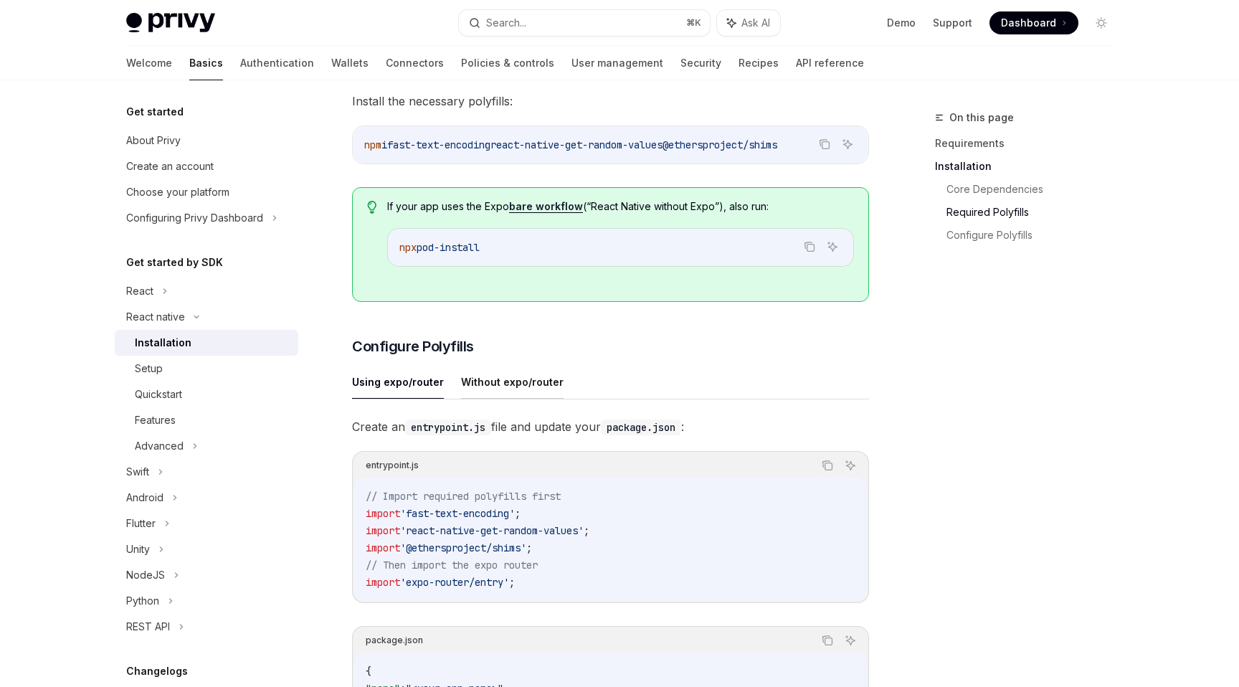
click at [504, 387] on button "Without expo/router" at bounding box center [512, 382] width 103 height 34
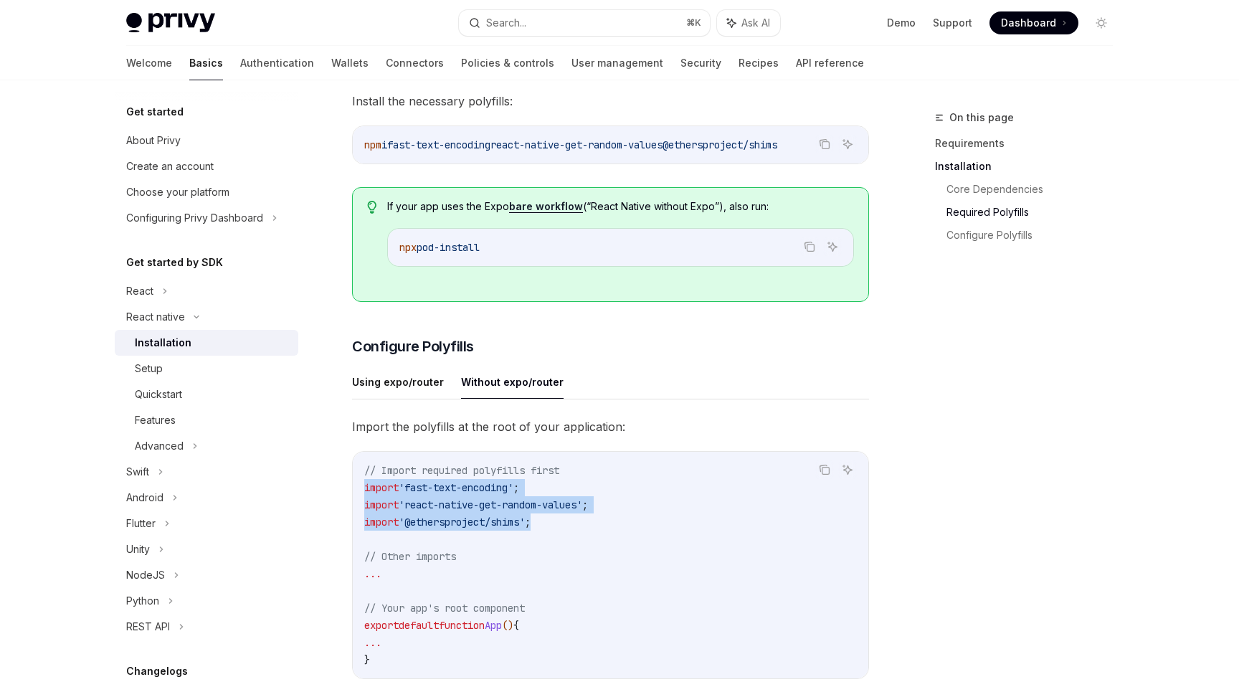
drag, startPoint x: 547, startPoint y: 527, endPoint x: 330, endPoint y: 485, distance: 220.4
click at [330, 485] on div "React native Installation OpenAI Open in ChatGPT OpenAI Open in ChatGPT ​ Requi…" at bounding box center [475, 436] width 791 height 1462
copy code "import 'fast-text-encoding' ; import 'react-native-get-random-values' ; import …"
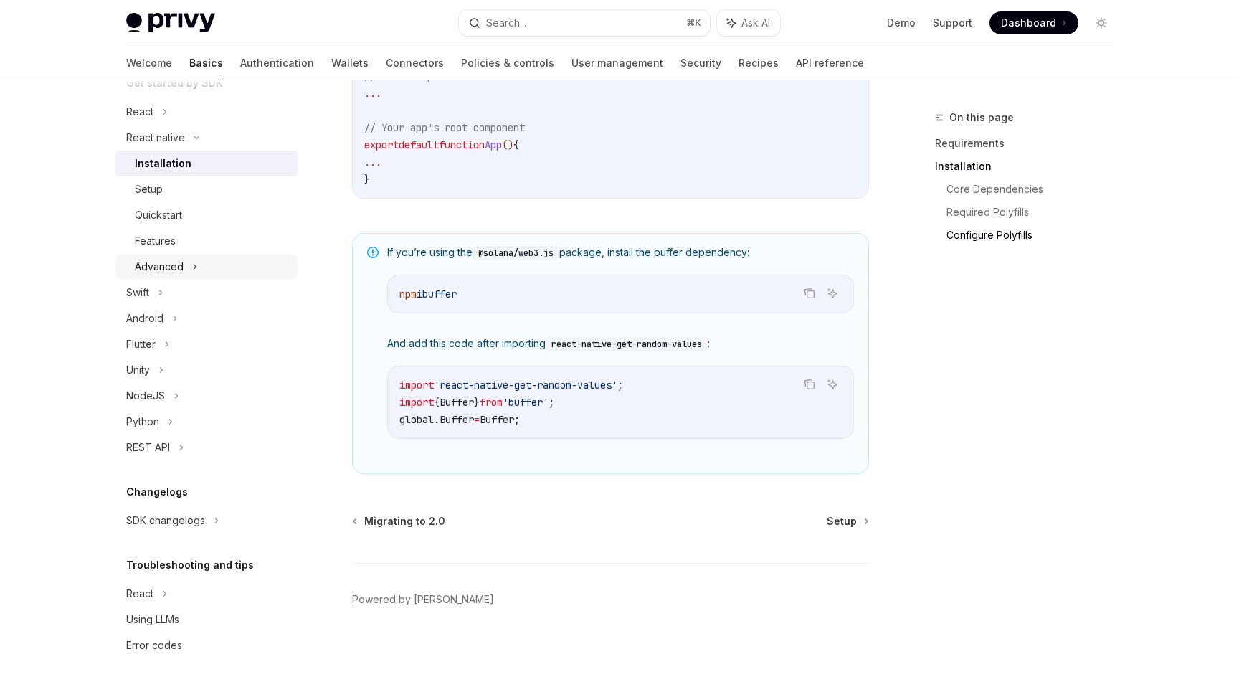
scroll to position [153, 0]
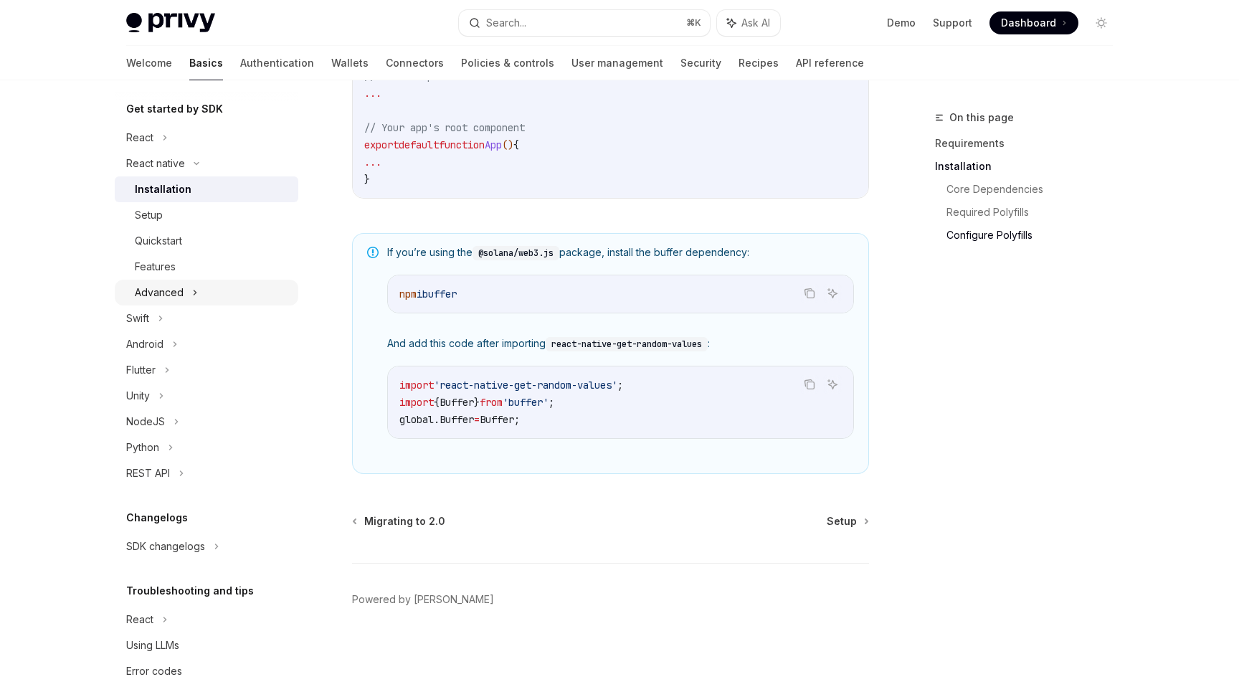
click at [153, 295] on div "Advanced" at bounding box center [159, 292] width 49 height 17
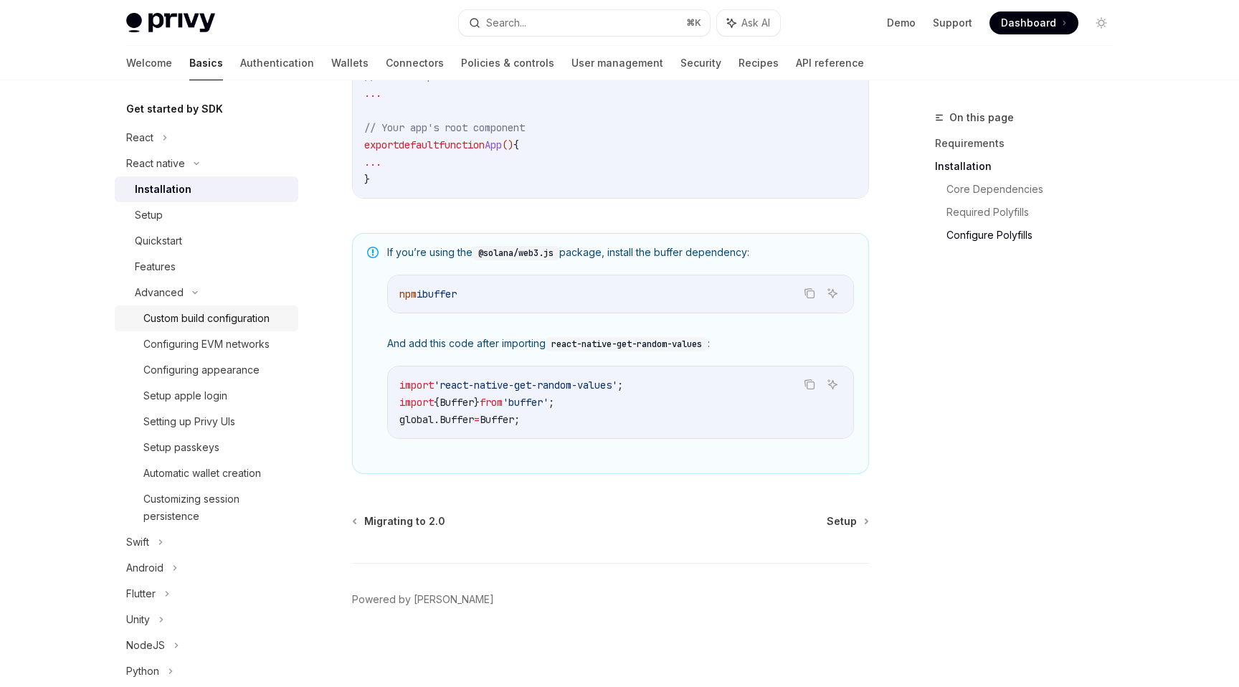
click at [198, 307] on link "Custom build configuration" at bounding box center [207, 318] width 184 height 26
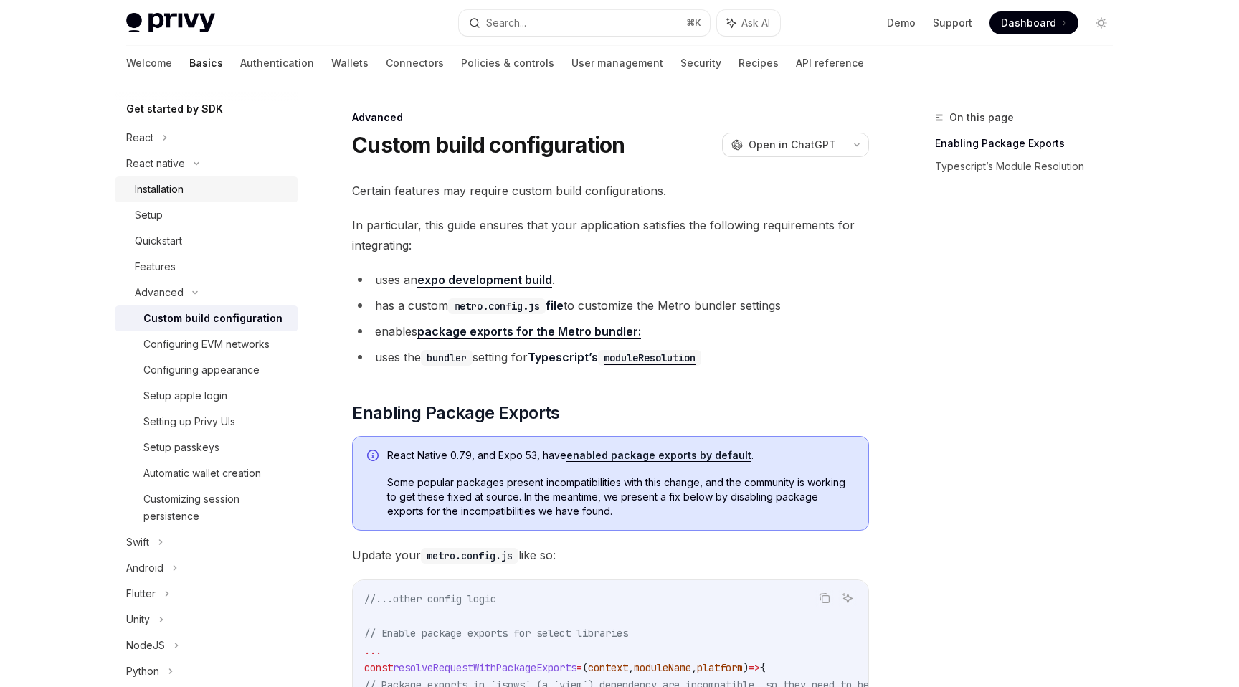
click at [173, 186] on div "Installation" at bounding box center [159, 189] width 49 height 17
type textarea "*"
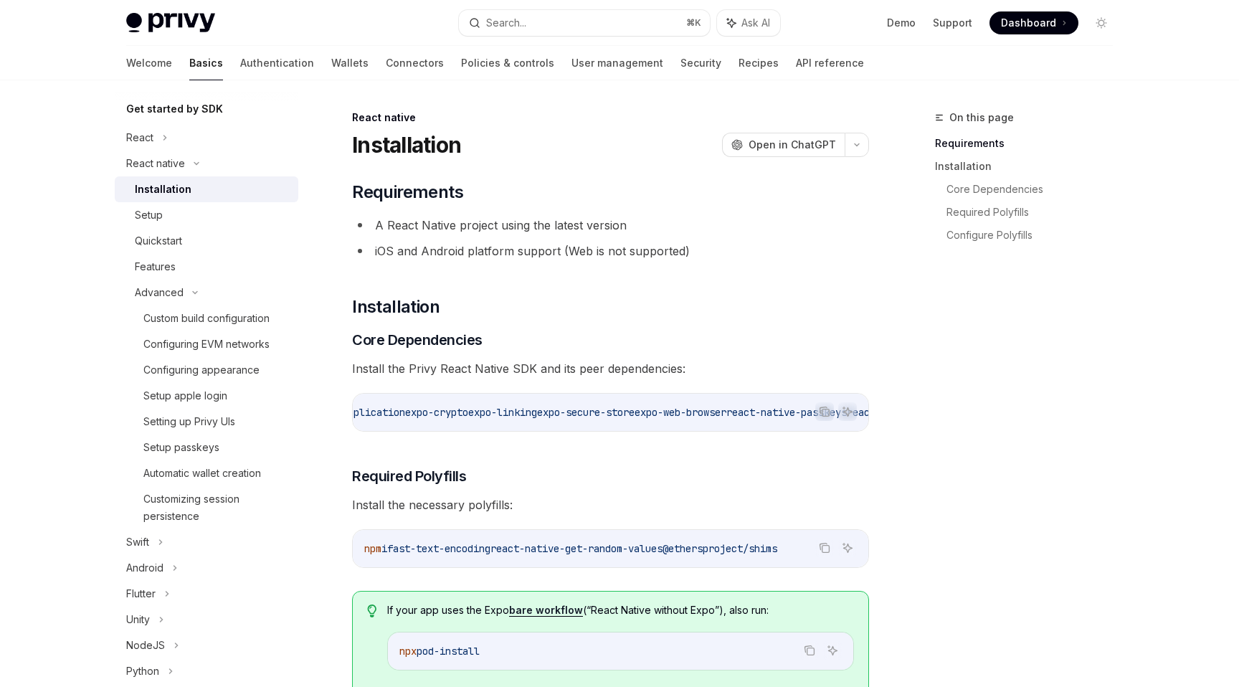
scroll to position [0, 295]
drag, startPoint x: 427, startPoint y: 411, endPoint x: 495, endPoint y: 411, distance: 68.1
click at [447, 411] on span "expo-crypto" at bounding box center [415, 412] width 63 height 13
copy span "expo-crypto"
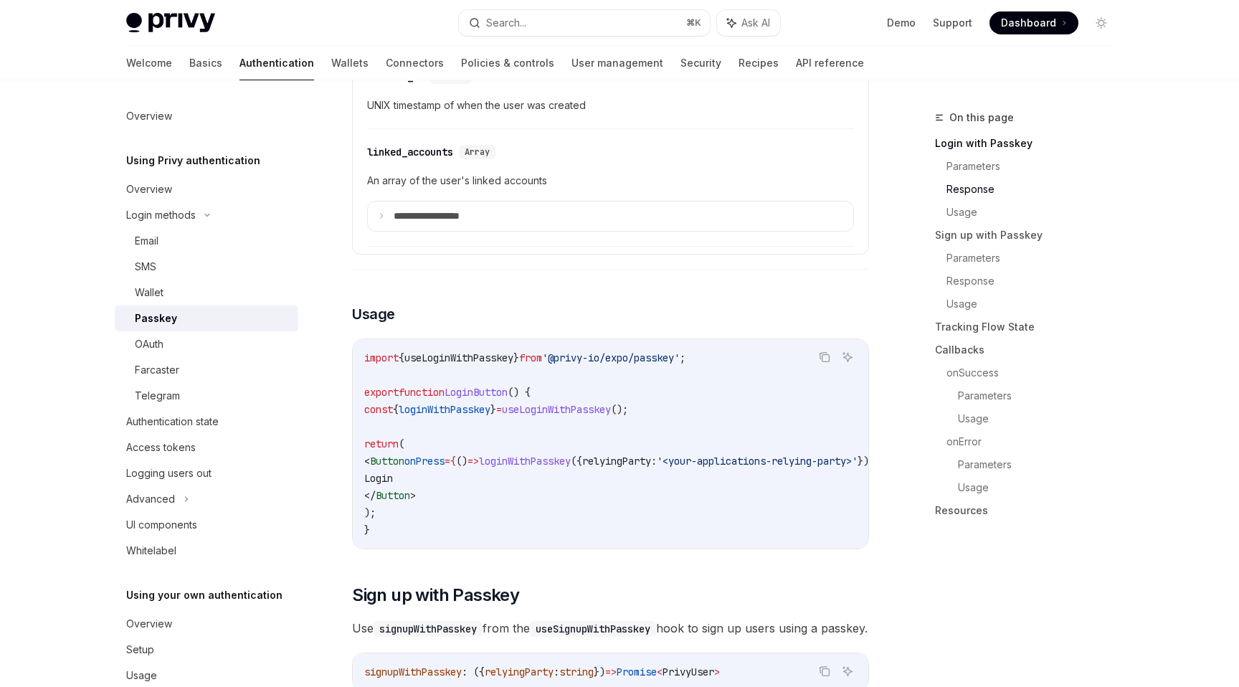
scroll to position [881, 0]
click at [675, 350] on span "'@privy-io/expo/passkey'" at bounding box center [611, 356] width 138 height 13
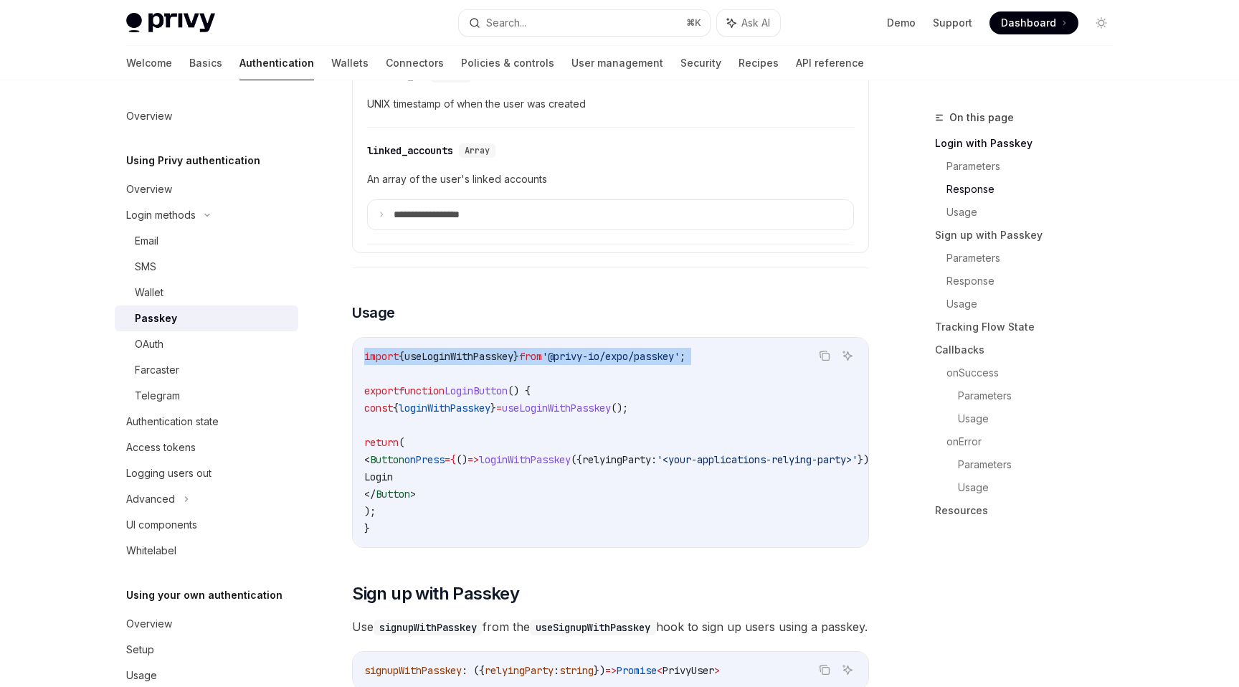
click at [675, 350] on span "'@privy-io/expo/passkey'" at bounding box center [611, 356] width 138 height 13
copy code "import { useLoginWithPasskey } from '@privy-io/expo/passkey' ;"
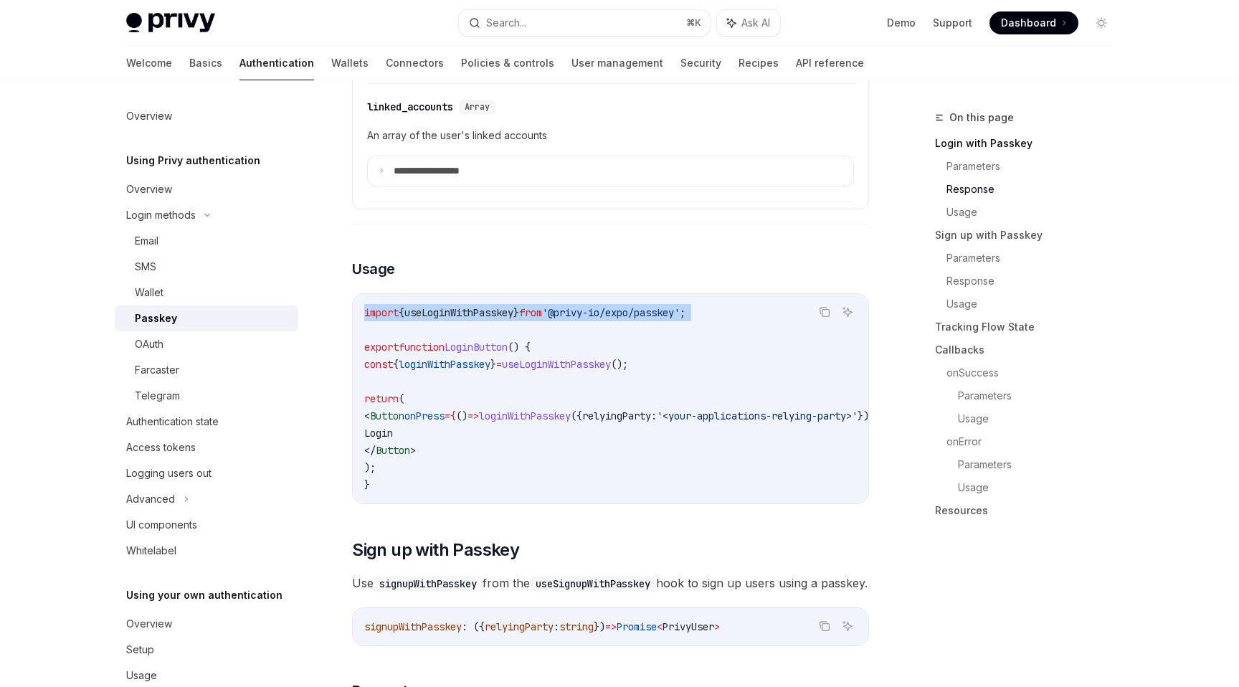
scroll to position [926, 0]
click at [490, 363] on span "loginWithPasskey" at bounding box center [445, 362] width 92 height 13
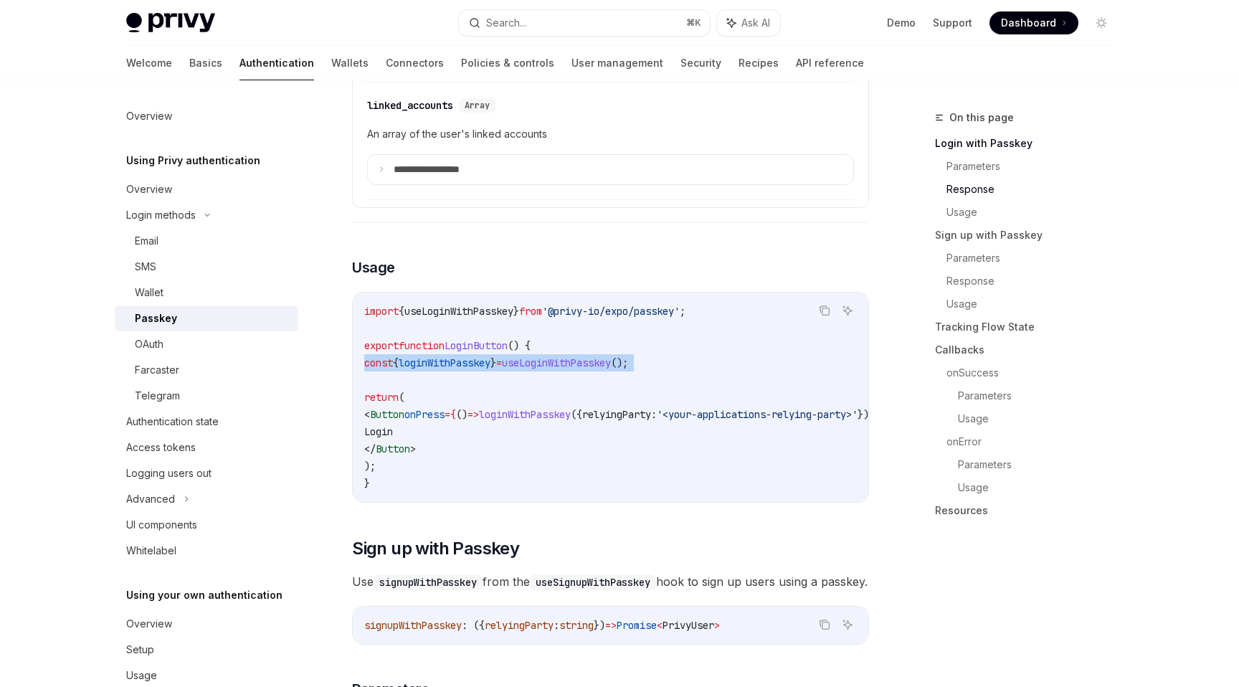
copy code "const { loginWithPasskey } = useLoginWithPasskey ();"
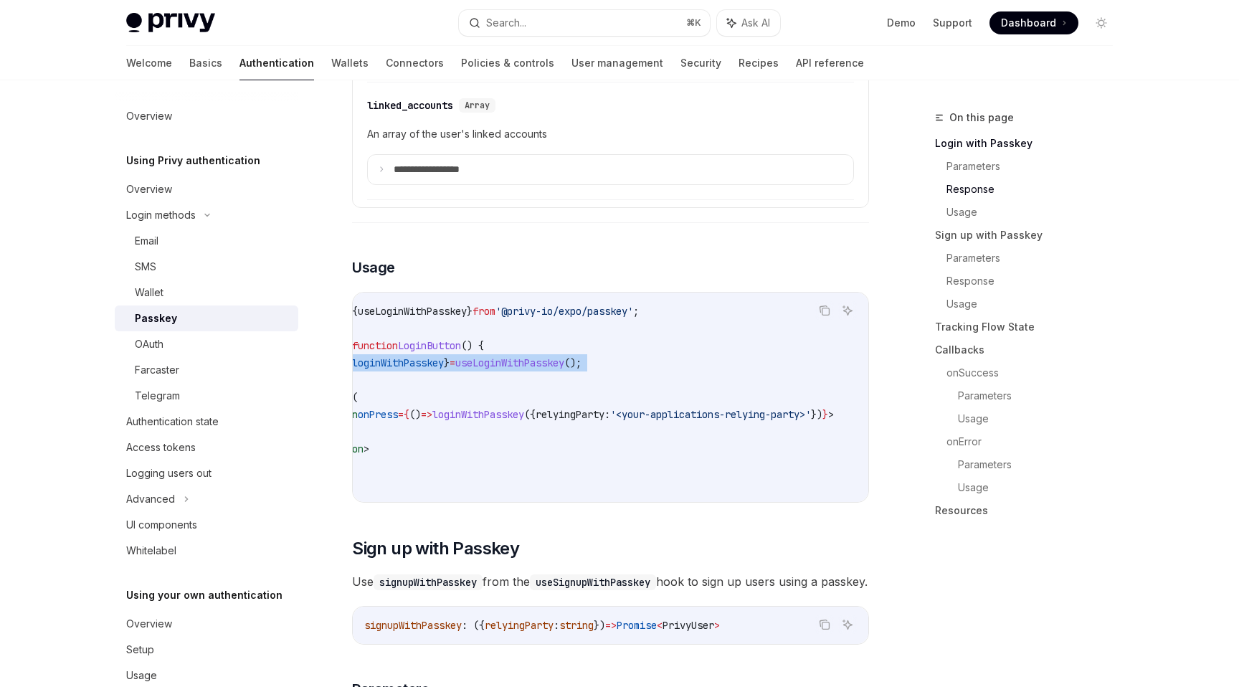
scroll to position [0, 0]
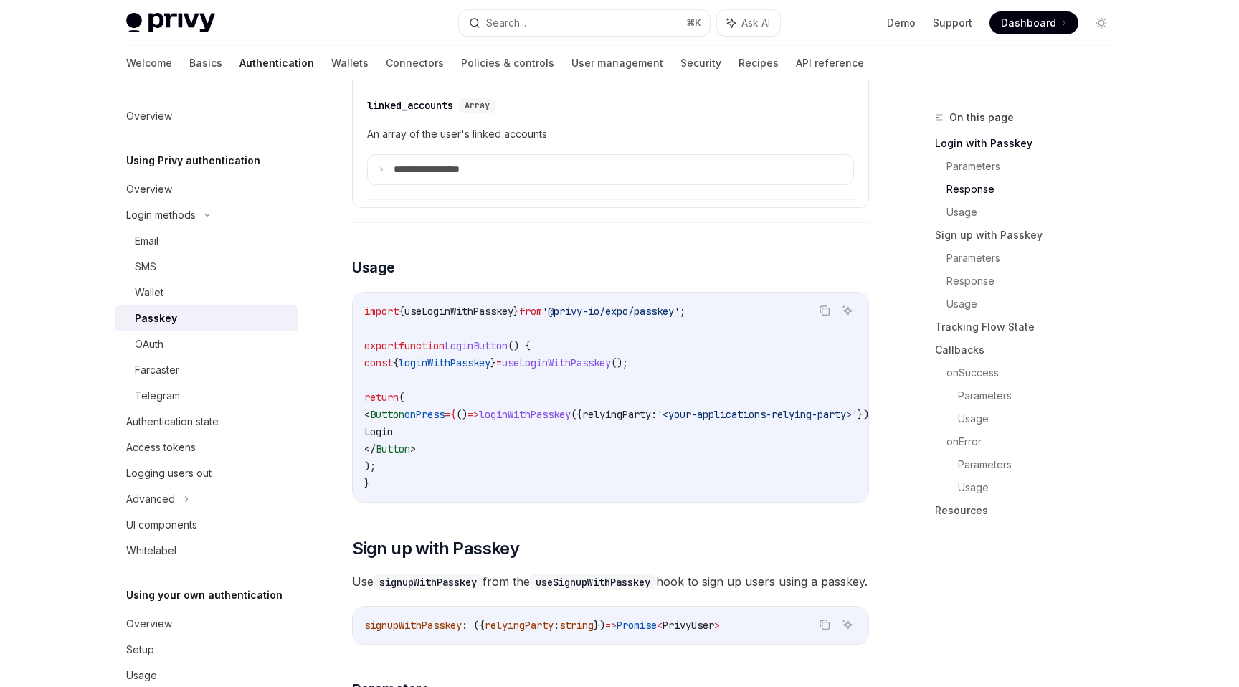
click at [404, 416] on span "Button" at bounding box center [387, 414] width 34 height 13
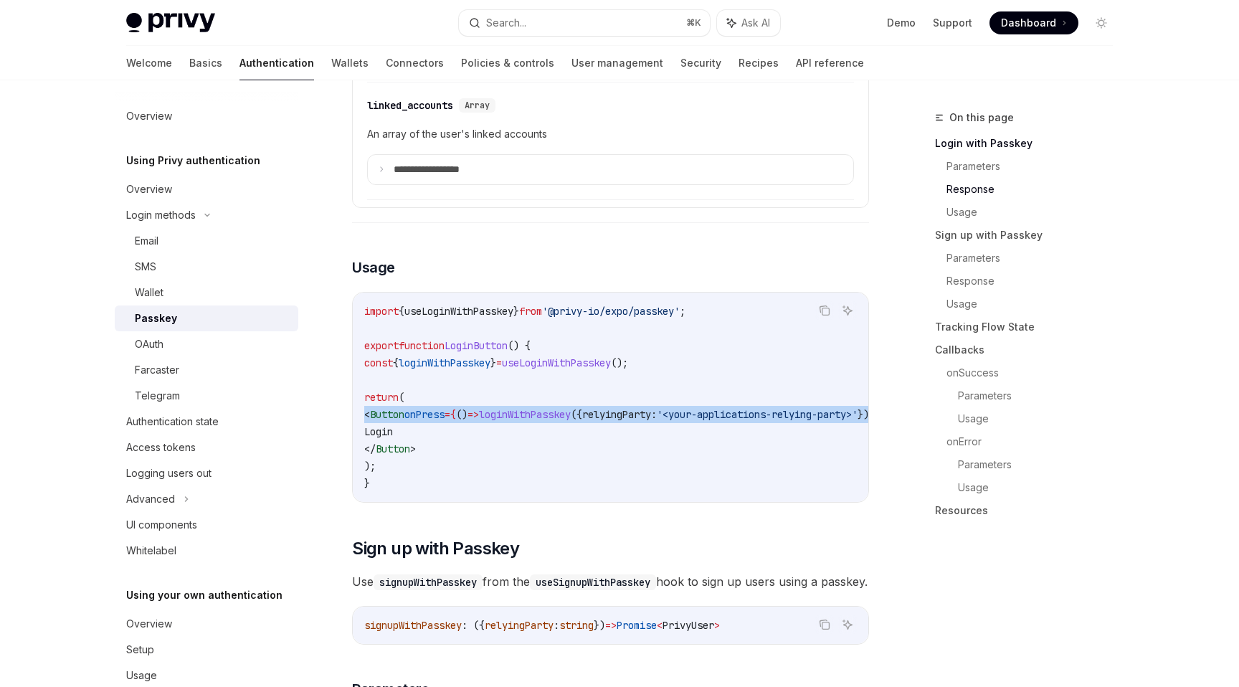
click at [404, 416] on span "Button" at bounding box center [387, 414] width 34 height 13
copy code "< Button onPress = { () => loginWithPasskey ({ relyingParty: '<your-application…"
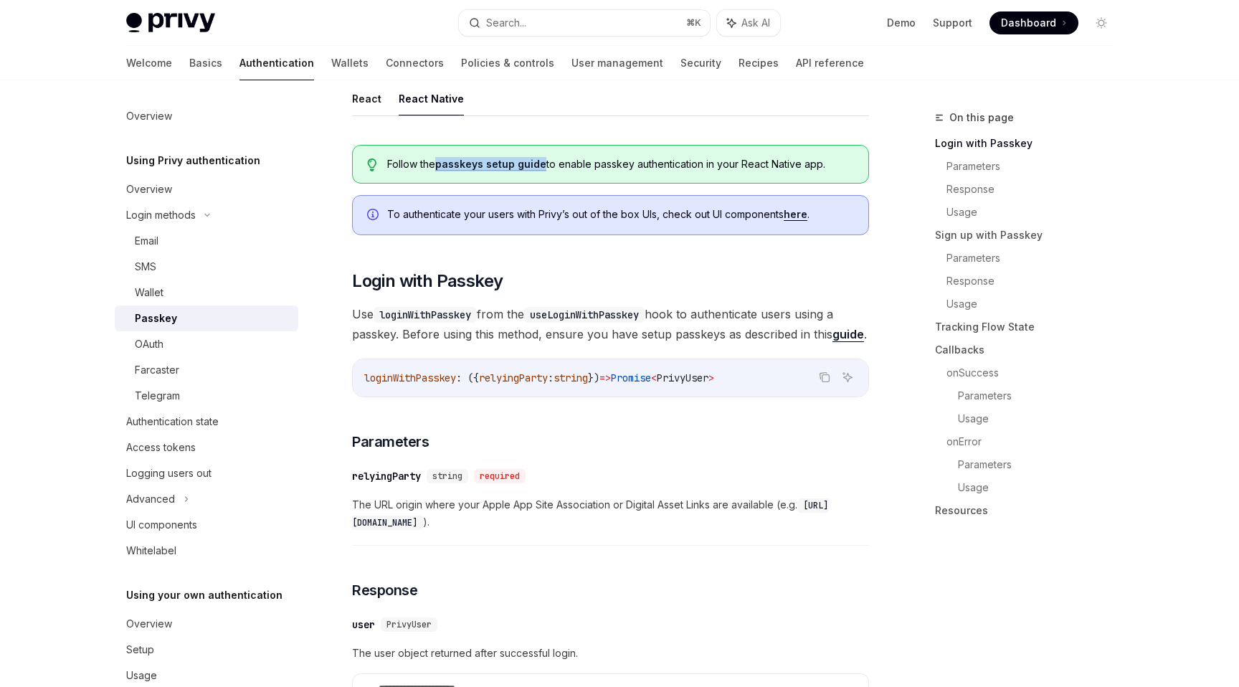
scroll to position [146, 0]
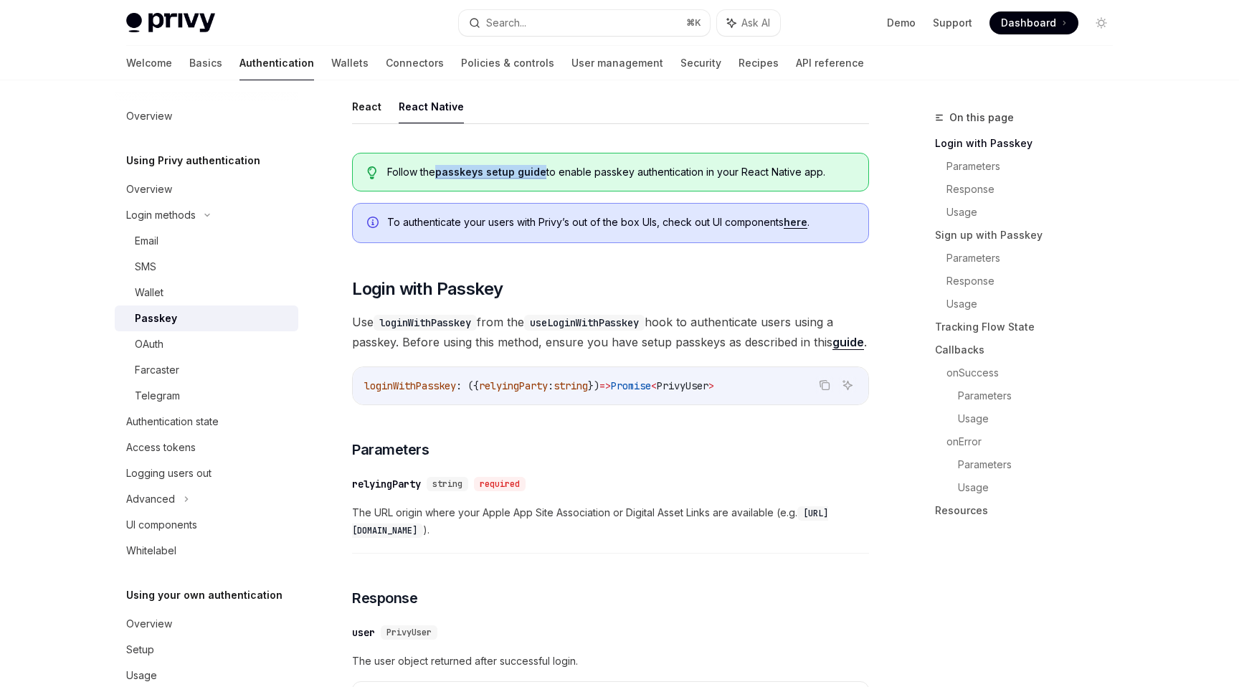
click at [538, 172] on link "passkeys setup guide" at bounding box center [490, 172] width 111 height 13
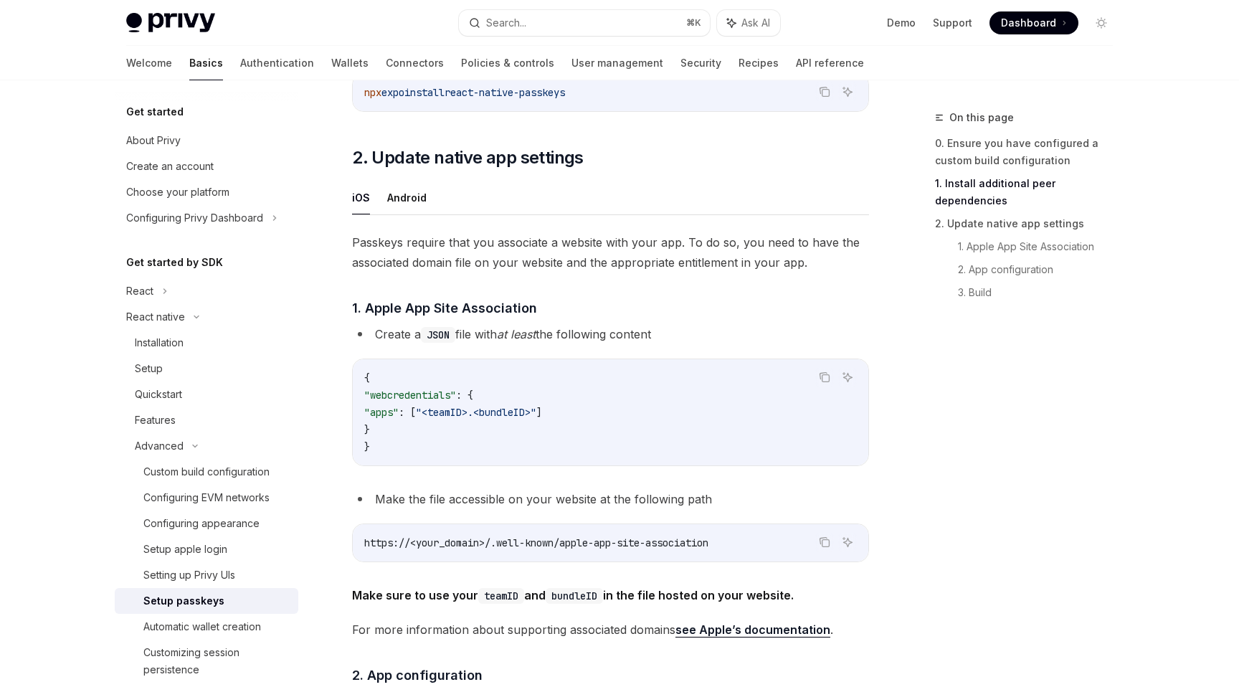
scroll to position [371, 0]
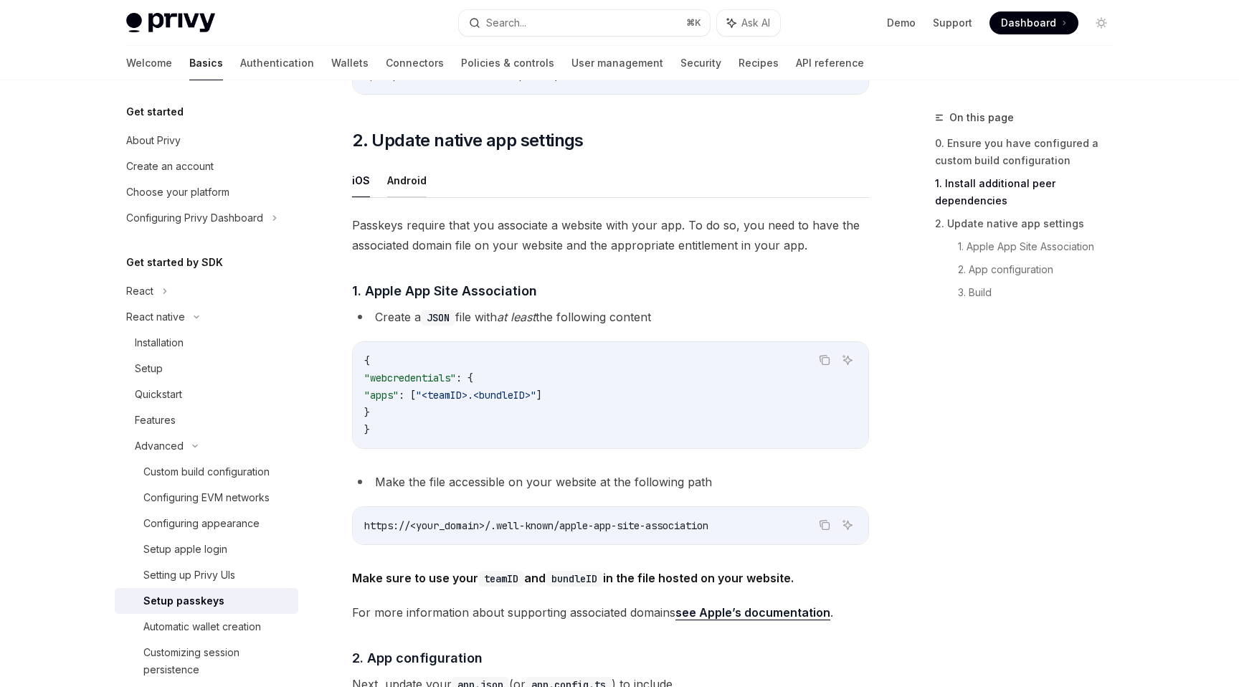
click at [415, 178] on button "Android" at bounding box center [406, 180] width 39 height 34
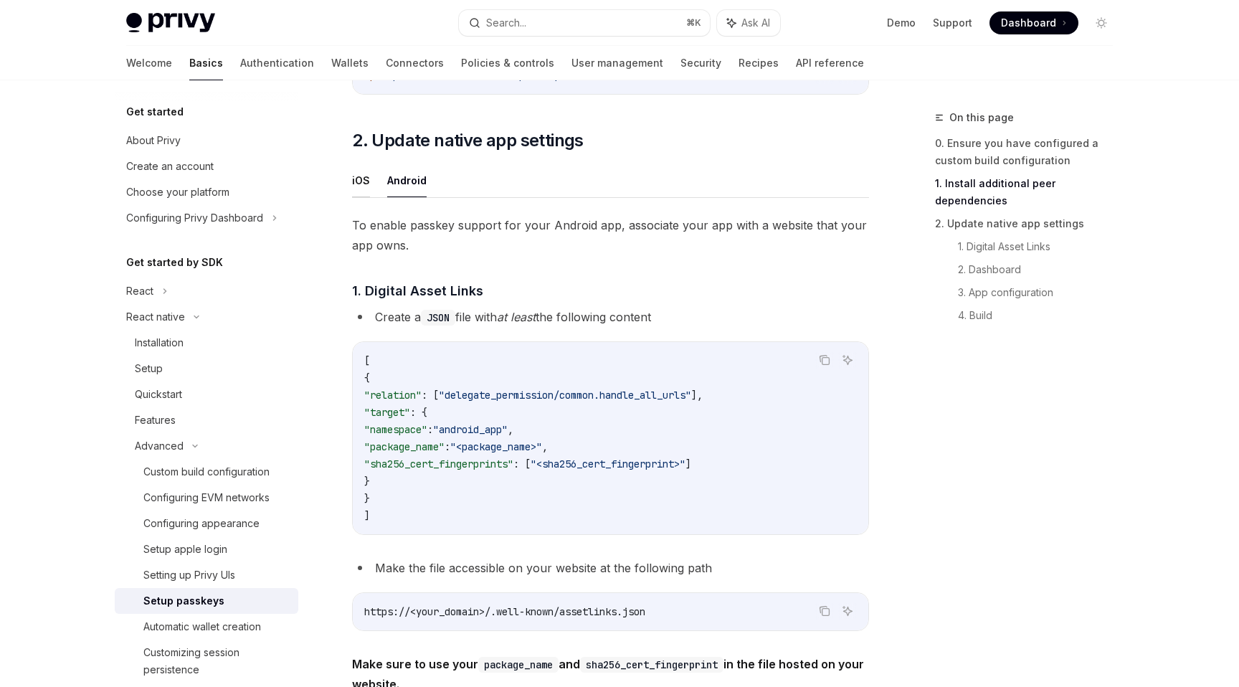
click at [354, 185] on button "iOS" at bounding box center [361, 180] width 18 height 34
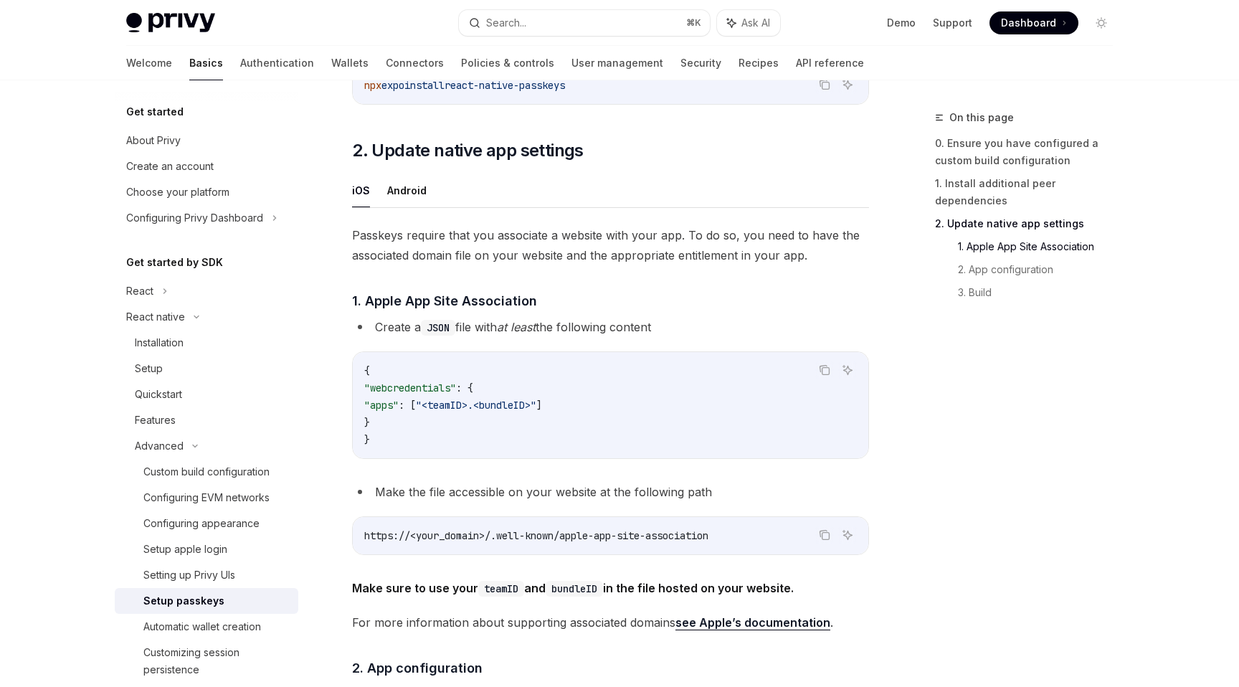
scroll to position [326, 0]
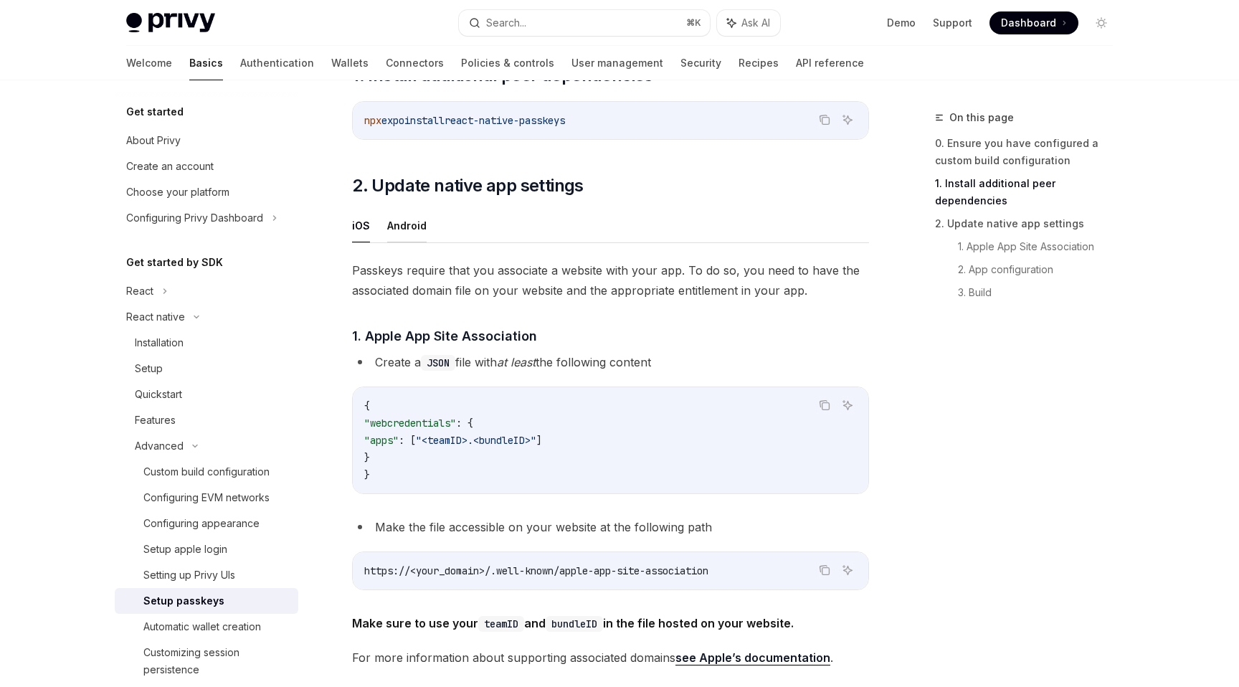
click at [411, 234] on button "Android" at bounding box center [406, 226] width 39 height 34
type textarea "*"
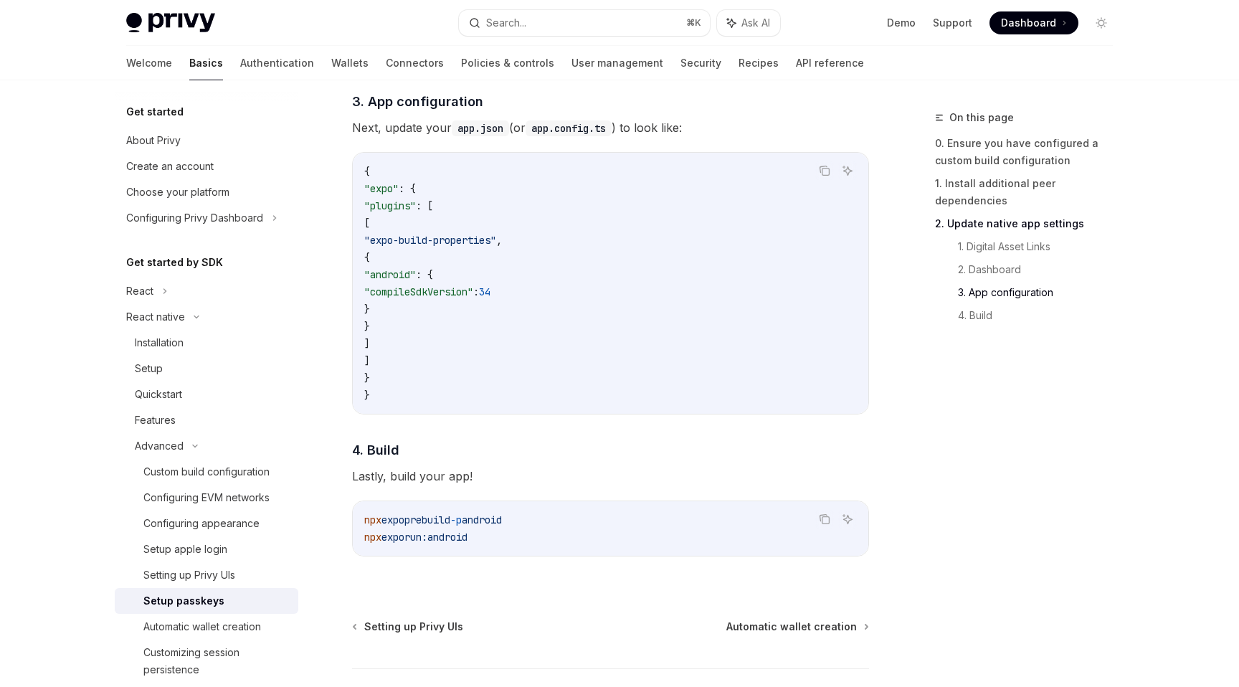
scroll to position [1166, 0]
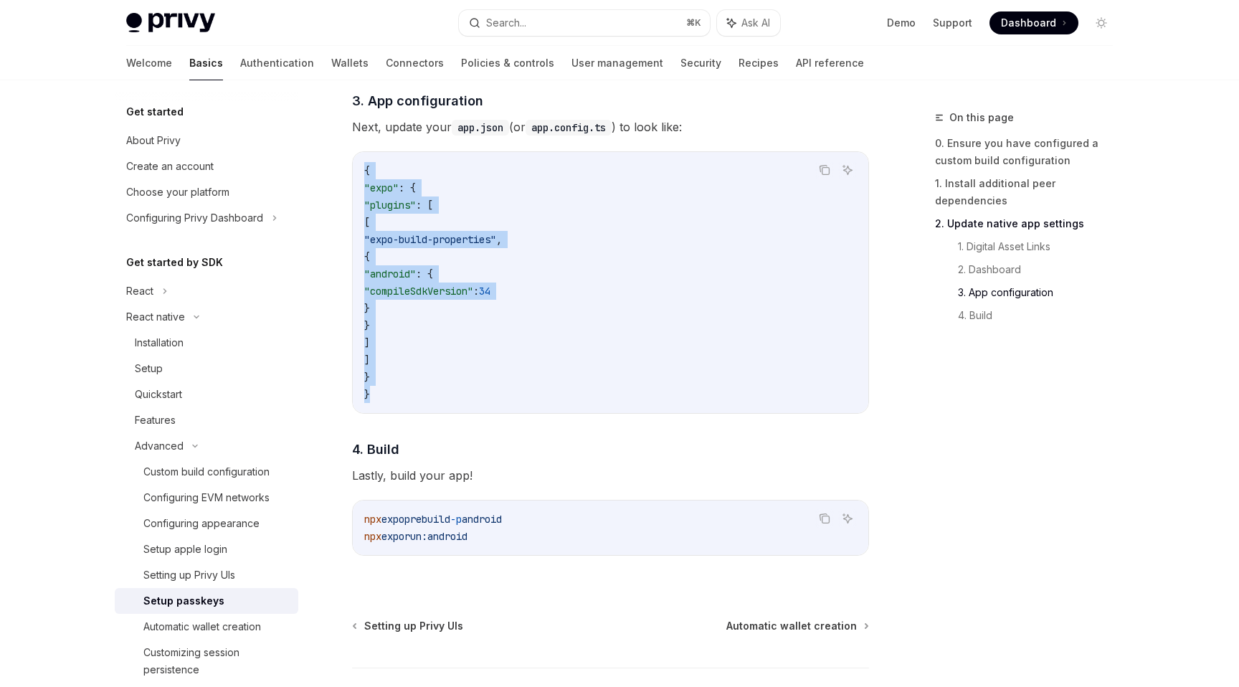
drag, startPoint x: 450, startPoint y: 409, endPoint x: 356, endPoint y: 161, distance: 265.5
click at [356, 163] on div "{ "expo" : { "plugins" : [ [ "expo-build-properties" , { "android" : { "compile…" at bounding box center [610, 282] width 515 height 261
copy code "{ "expo" : { "plugins" : [ [ "expo-build-properties" , { "android" : { "compile…"
click at [414, 218] on code "{ "expo" : { "plugins" : [ [ "expo-build-properties" , { "android" : { "compile…" at bounding box center [610, 282] width 492 height 241
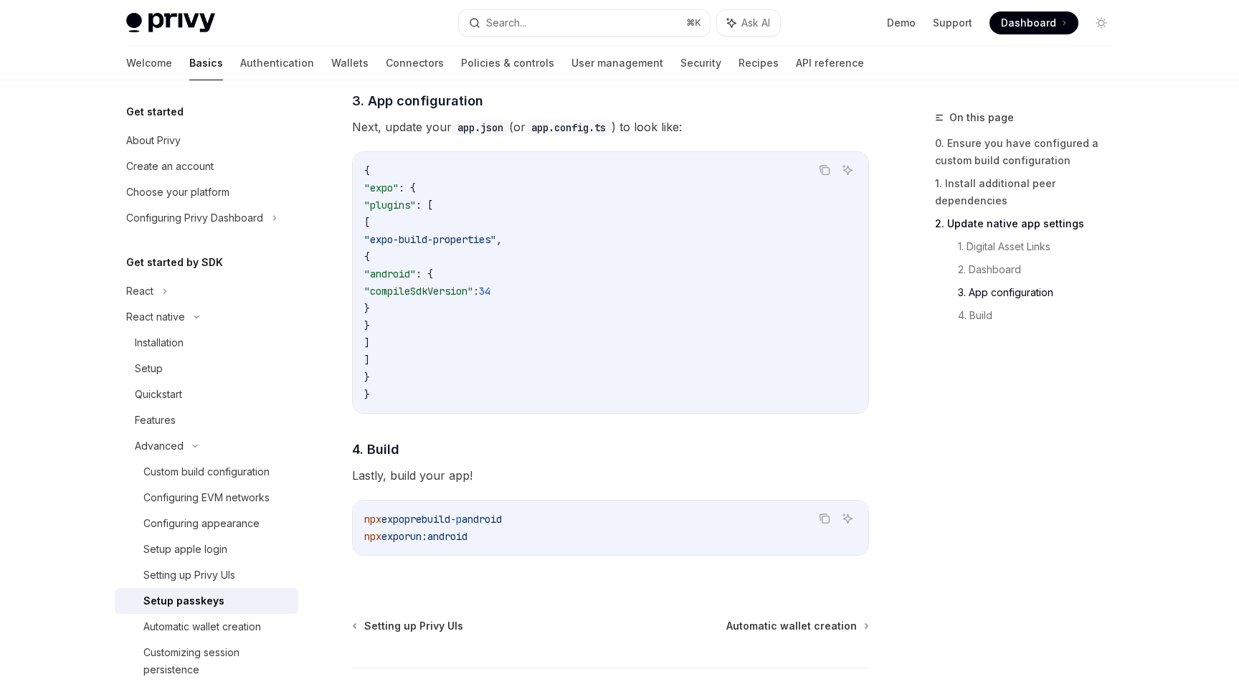
drag, startPoint x: 389, startPoint y: 204, endPoint x: 469, endPoint y: 370, distance: 184.7
click at [469, 370] on code "{ "expo" : { "plugins" : [ [ "expo-build-properties" , { "android" : { "compile…" at bounding box center [610, 282] width 492 height 241
copy code ""plugins" : [ [ "expo-build-properties" , { "android" : { "compileSdkVersion" :…"
click at [461, 283] on code "{ "expo" : { "plugins" : [ [ "expo-build-properties" , { "android" : { "compile…" at bounding box center [610, 282] width 492 height 241
drag, startPoint x: 411, startPoint y: 239, endPoint x: 471, endPoint y: 317, distance: 97.6
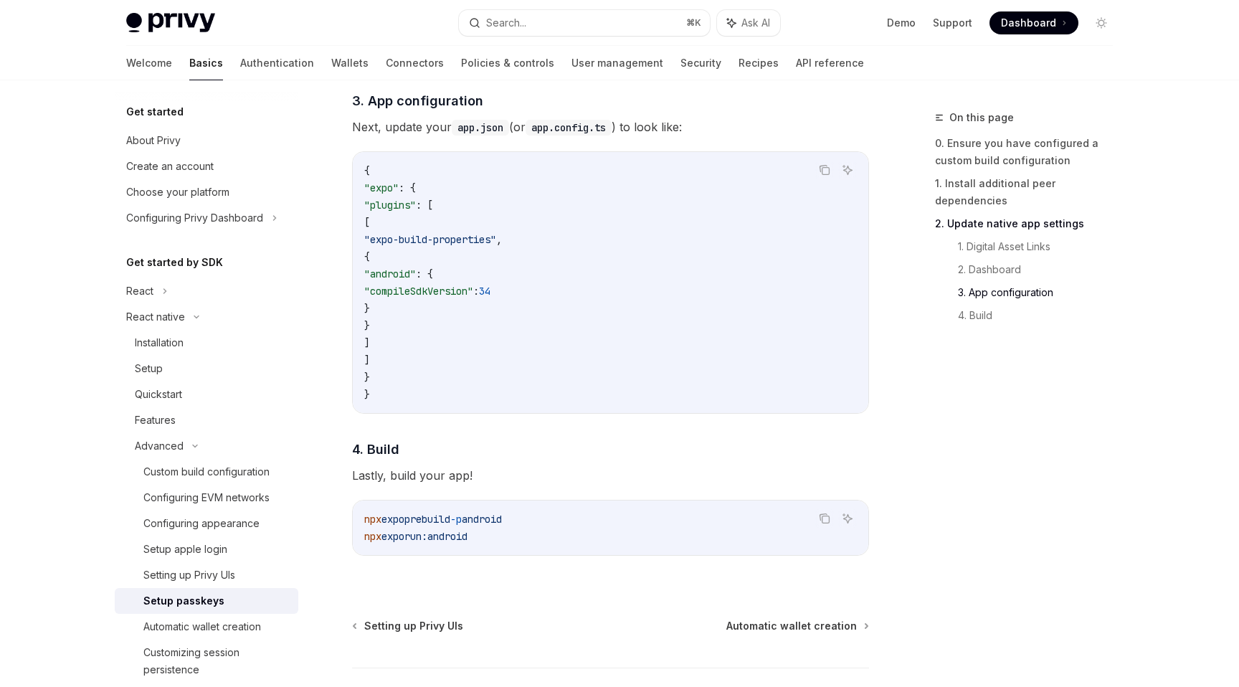
click at [471, 317] on code "{ "expo" : { "plugins" : [ [ "expo-build-properties" , { "android" : { "compile…" at bounding box center [610, 282] width 492 height 241
drag, startPoint x: 454, startPoint y: 201, endPoint x: 415, endPoint y: 356, distance: 159.8
click at [415, 357] on code "{ "expo" : { "plugins" : [ [ "expo-build-properties" , { "android" : { "compile…" at bounding box center [610, 282] width 492 height 241
copy code "[ [ "expo-build-properties" , { "android" : { "compileSdkVersion" : 34 } } ] ]"
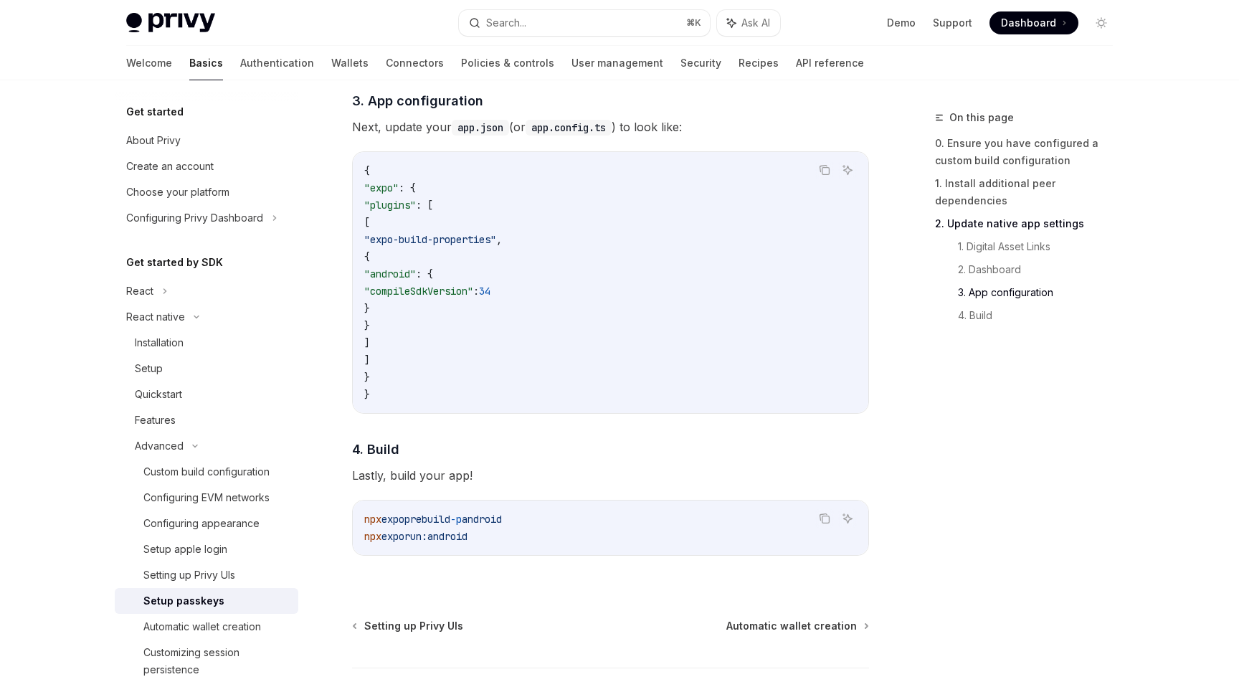
click at [448, 313] on code "{ "expo" : { "plugins" : [ [ "expo-build-properties" , { "android" : { "compile…" at bounding box center [610, 282] width 492 height 241
drag, startPoint x: 400, startPoint y: 219, endPoint x: 442, endPoint y: 344, distance: 131.7
click at [442, 344] on code "{ "expo" : { "plugins" : [ [ "expo-build-properties" , { "android" : { "compile…" at bounding box center [610, 282] width 492 height 241
copy code "[ "expo-build-properties" , { "android" : { "compileSdkVersion" : 34 } } ]"
click at [425, 334] on code "{ "expo" : { "plugins" : [ [ "expo-build-properties" , { "android" : { "compile…" at bounding box center [610, 282] width 492 height 241
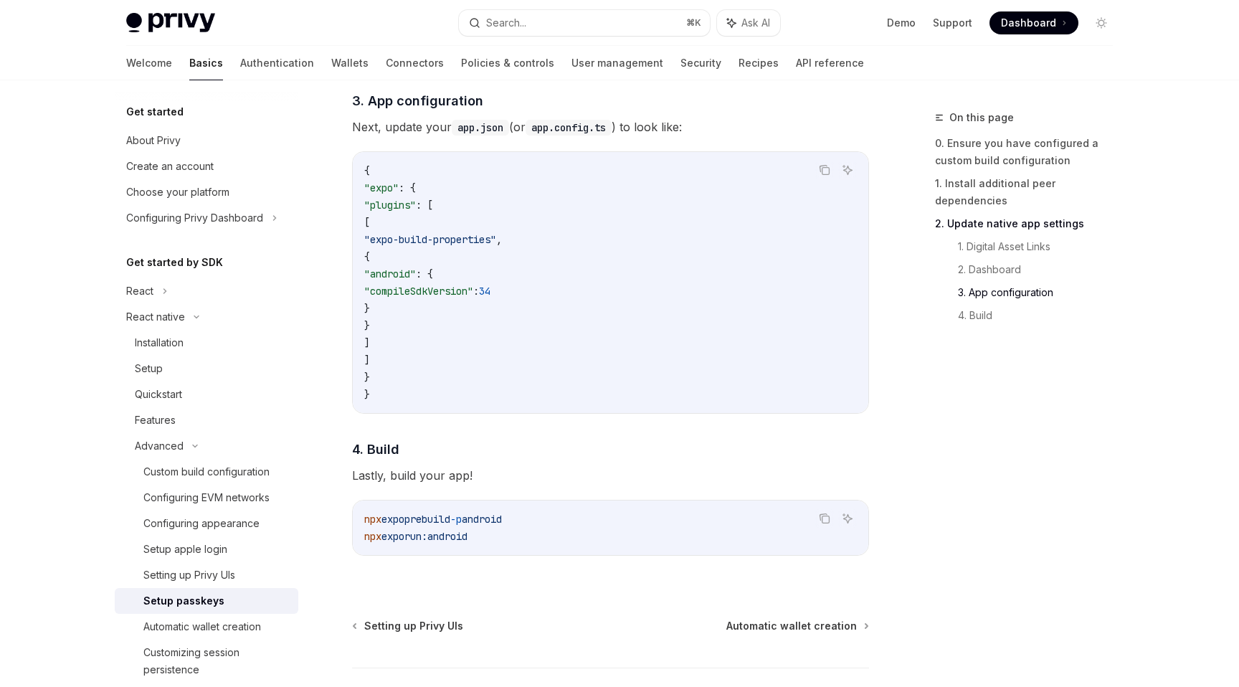
drag, startPoint x: 416, startPoint y: 339, endPoint x: 347, endPoint y: 222, distance: 135.6
copy code "[ "expo-build-properties" , { "android" : { "compileSdkVersion" : 34 } } ]"
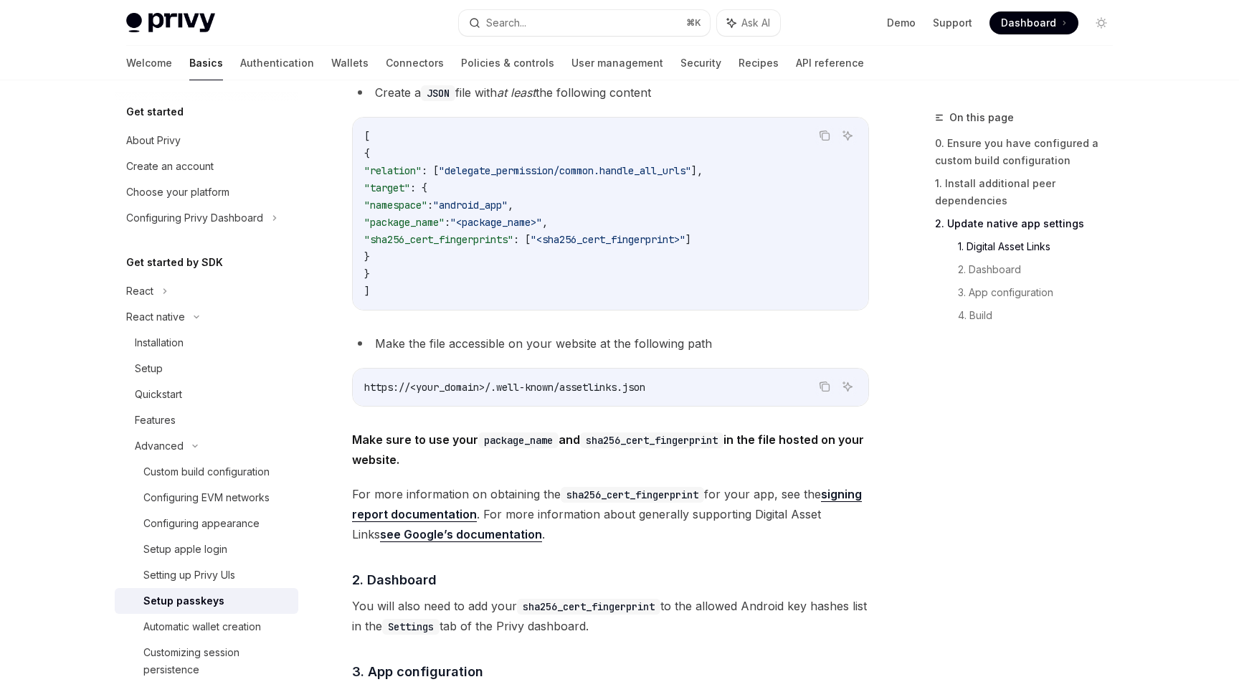
scroll to position [595, 0]
click at [455, 393] on span "https://<your_domain>/.well-known/assetlinks.json" at bounding box center [504, 387] width 281 height 13
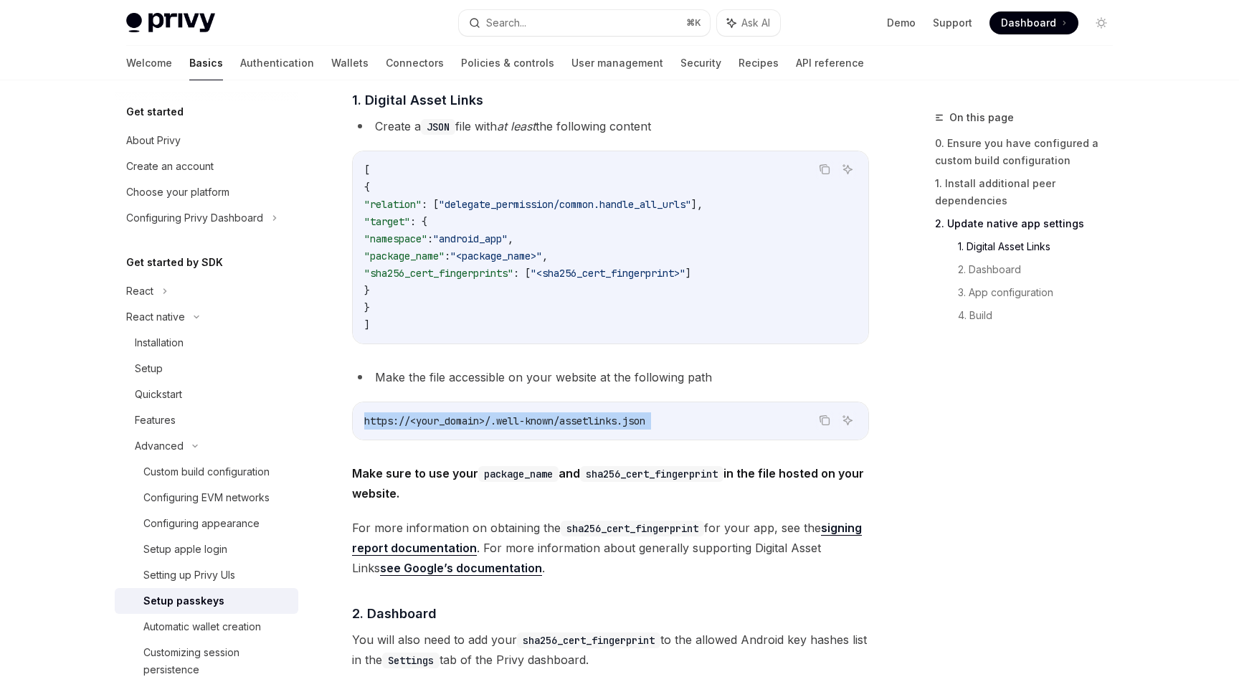
scroll to position [561, 0]
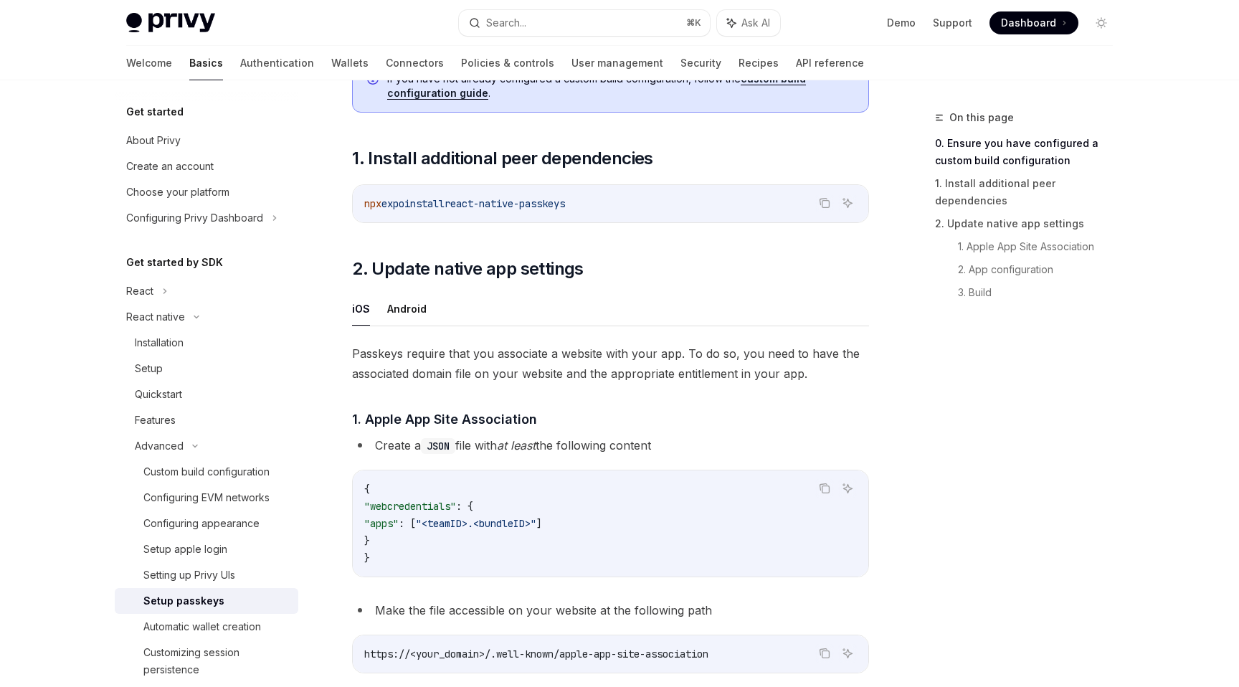
scroll to position [240, 0]
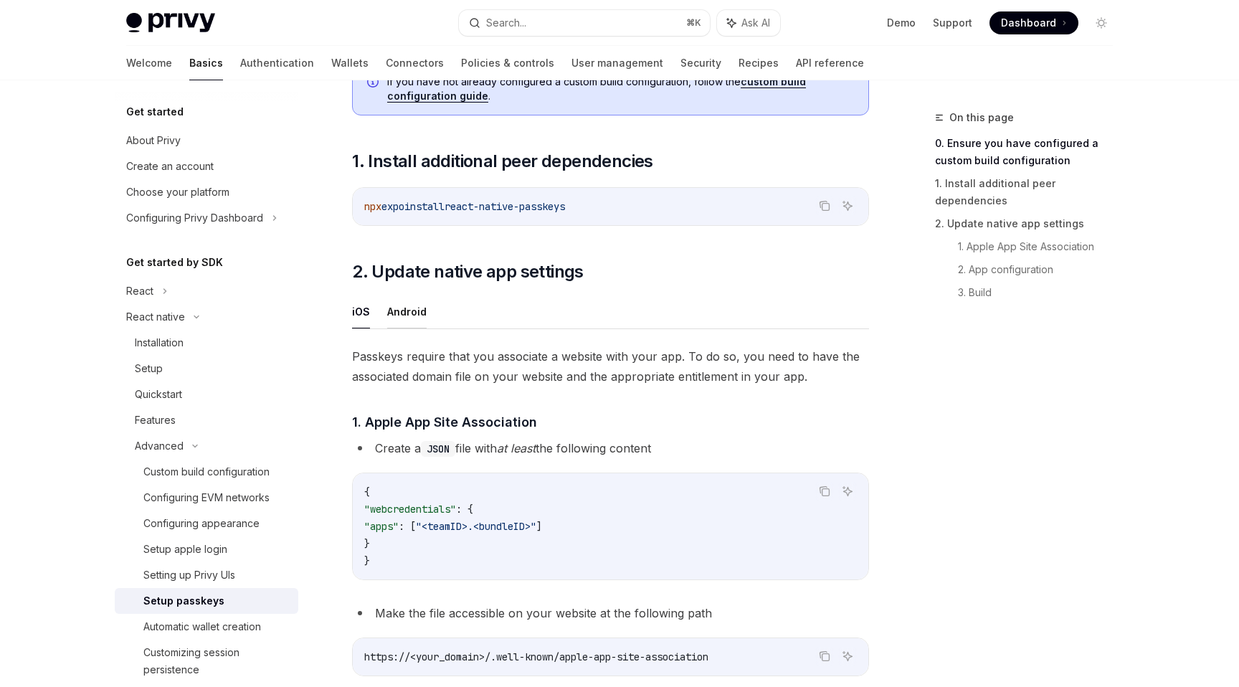
click at [415, 310] on button "Android" at bounding box center [406, 312] width 39 height 34
type textarea "*"
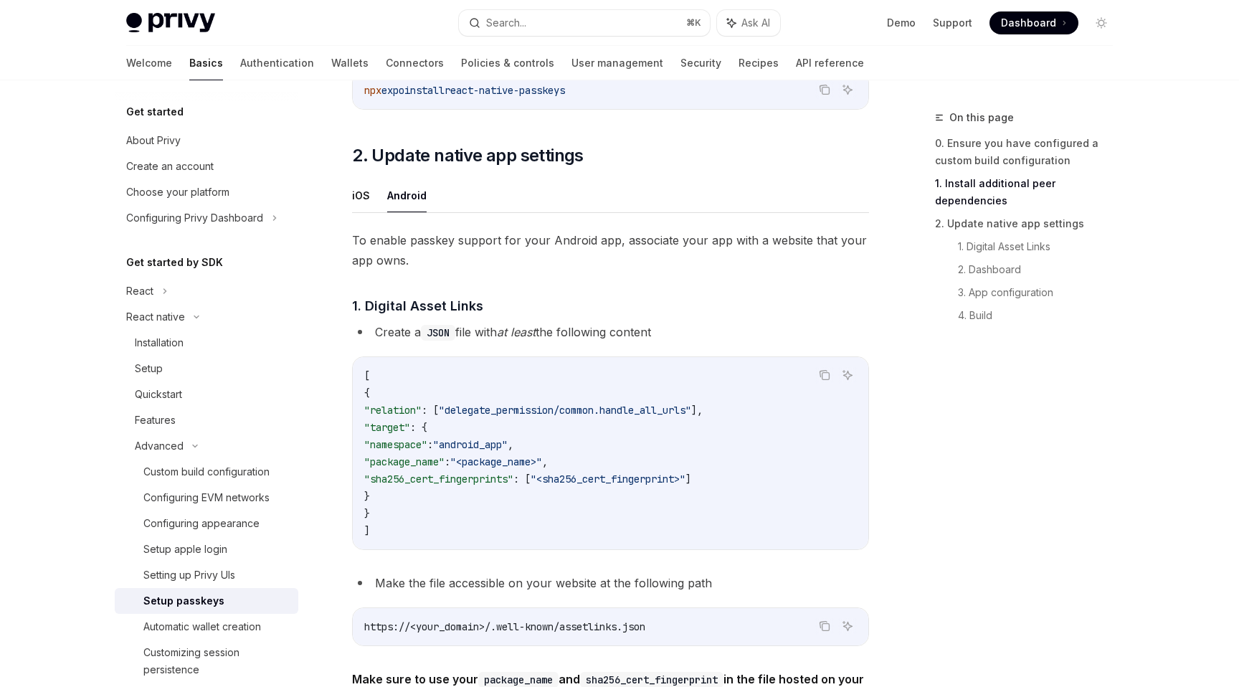
scroll to position [347, 0]
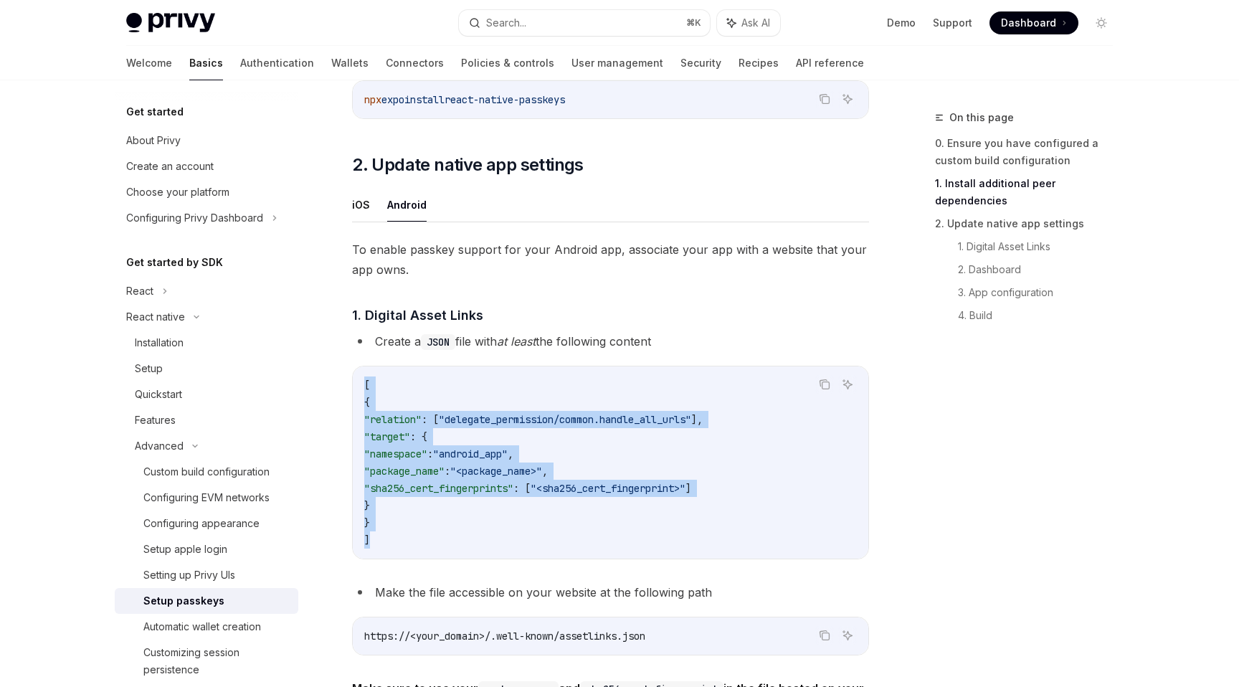
drag, startPoint x: 399, startPoint y: 542, endPoint x: 338, endPoint y: 386, distance: 167.5
click at [338, 386] on div "Advanced Setup passkeys OpenAI Open in ChatGPT OpenAI Open in ChatGPT To see an…" at bounding box center [475, 686] width 791 height 1849
copy code "[ { "relation" : [ "delegate_permission/common.handle_all_urls" ], "target" : {…"
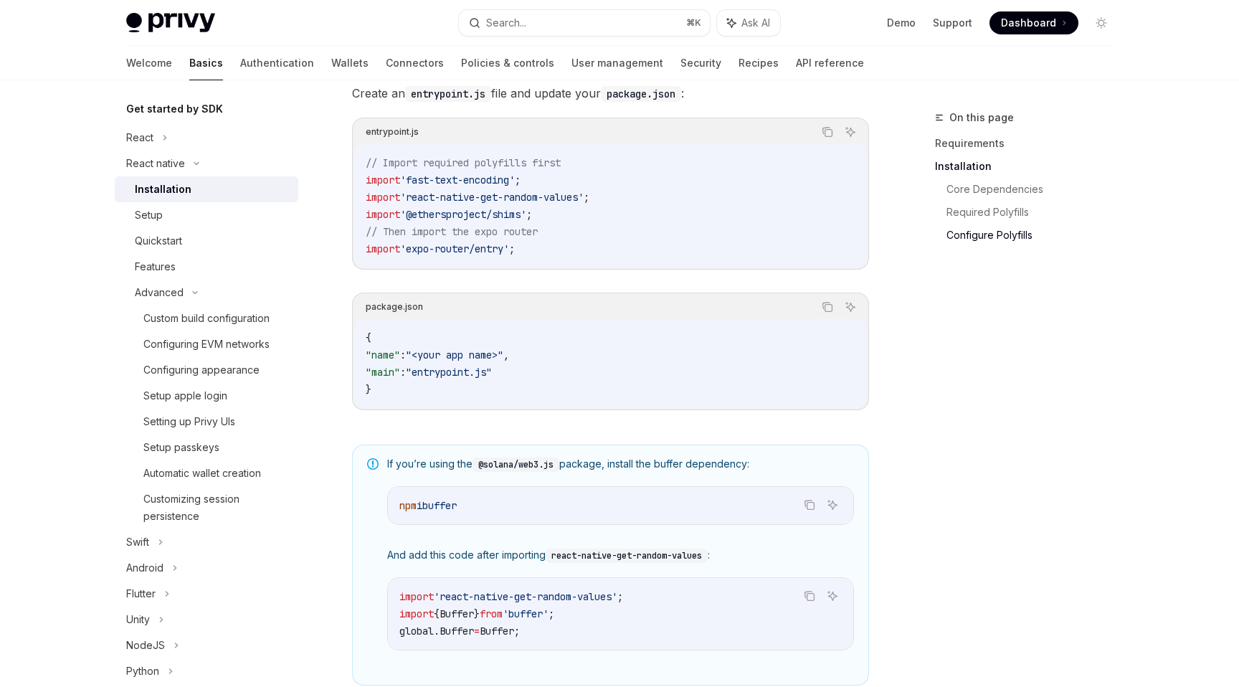
scroll to position [953, 0]
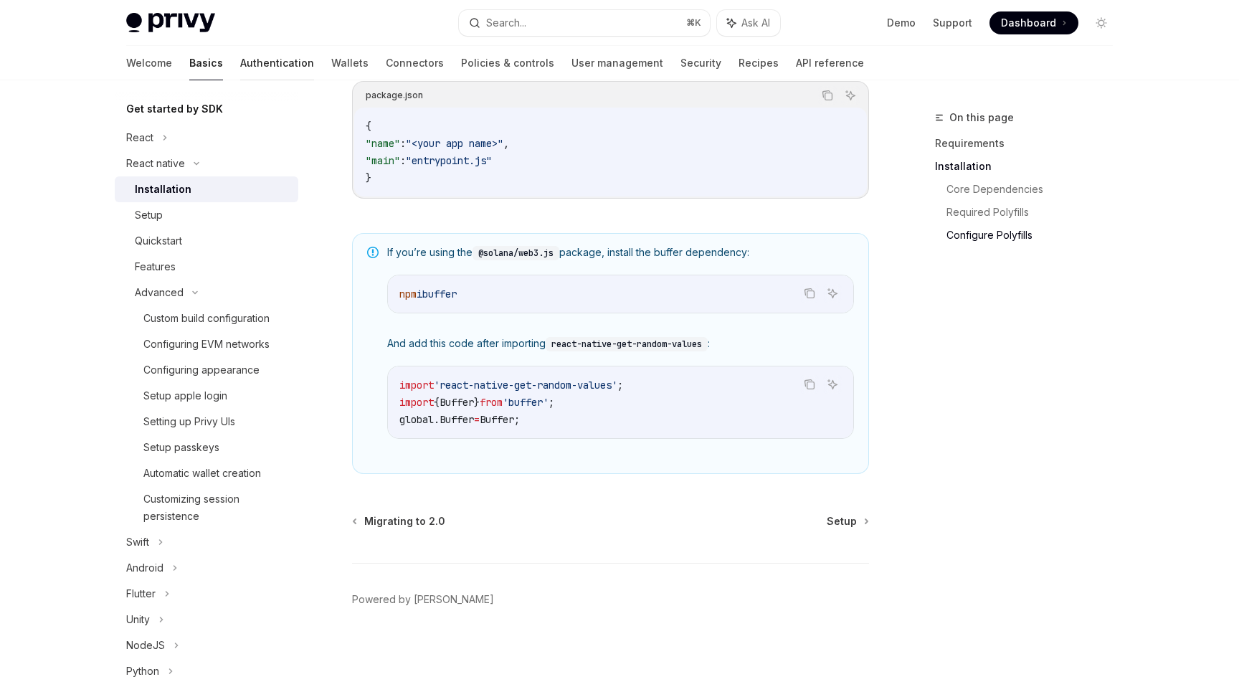
click at [240, 71] on link "Authentication" at bounding box center [277, 63] width 74 height 34
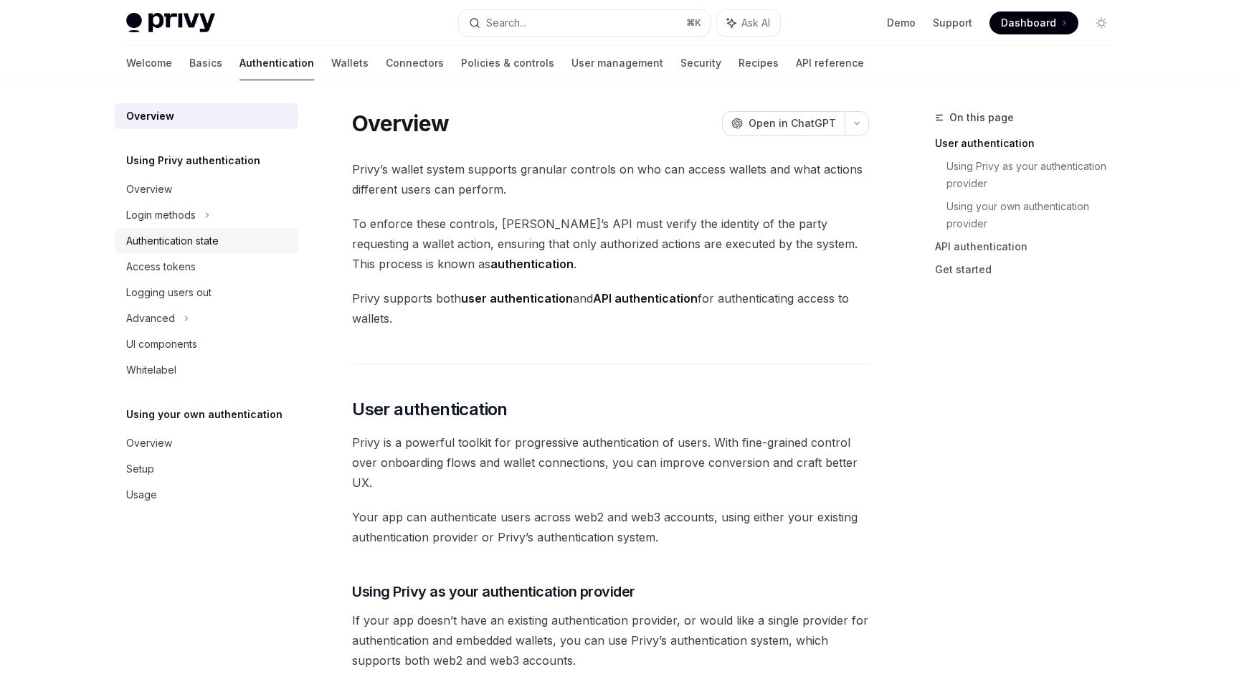
click at [166, 240] on div "Authentication state" at bounding box center [172, 240] width 92 height 17
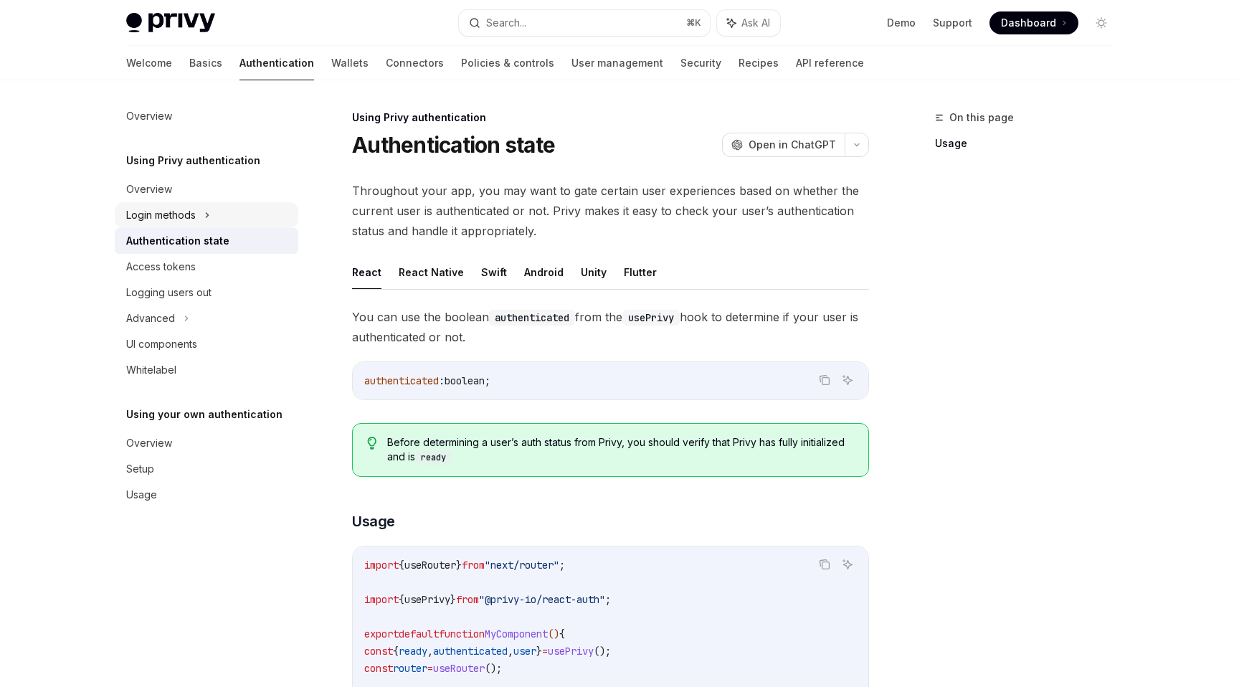
click at [199, 217] on div "Login methods" at bounding box center [207, 215] width 184 height 26
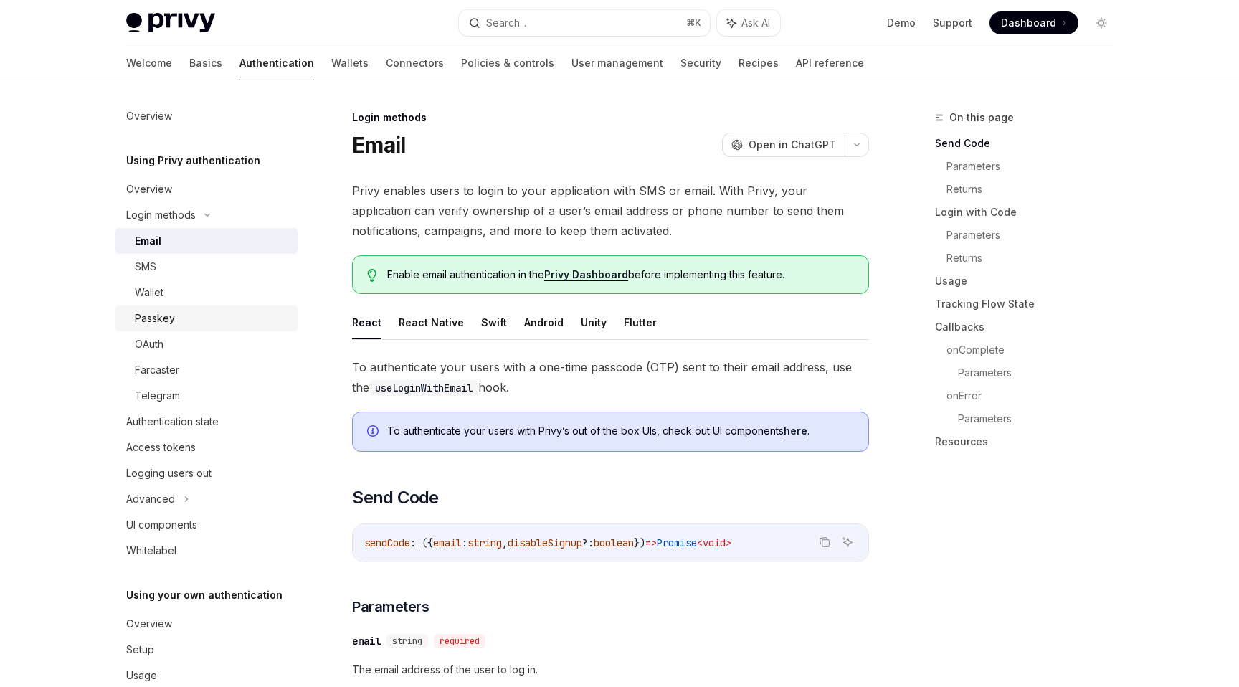
click at [173, 306] on link "Passkey" at bounding box center [207, 318] width 184 height 26
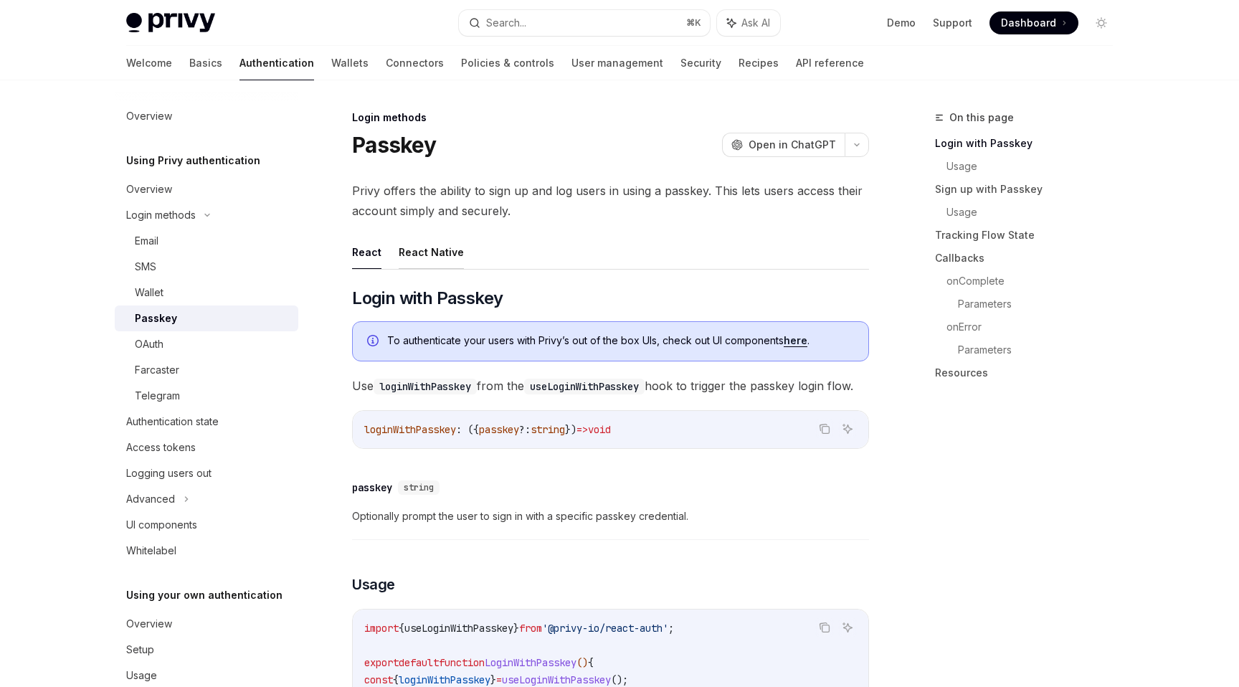
click at [437, 236] on button "React Native" at bounding box center [431, 252] width 65 height 34
type textarea "*"
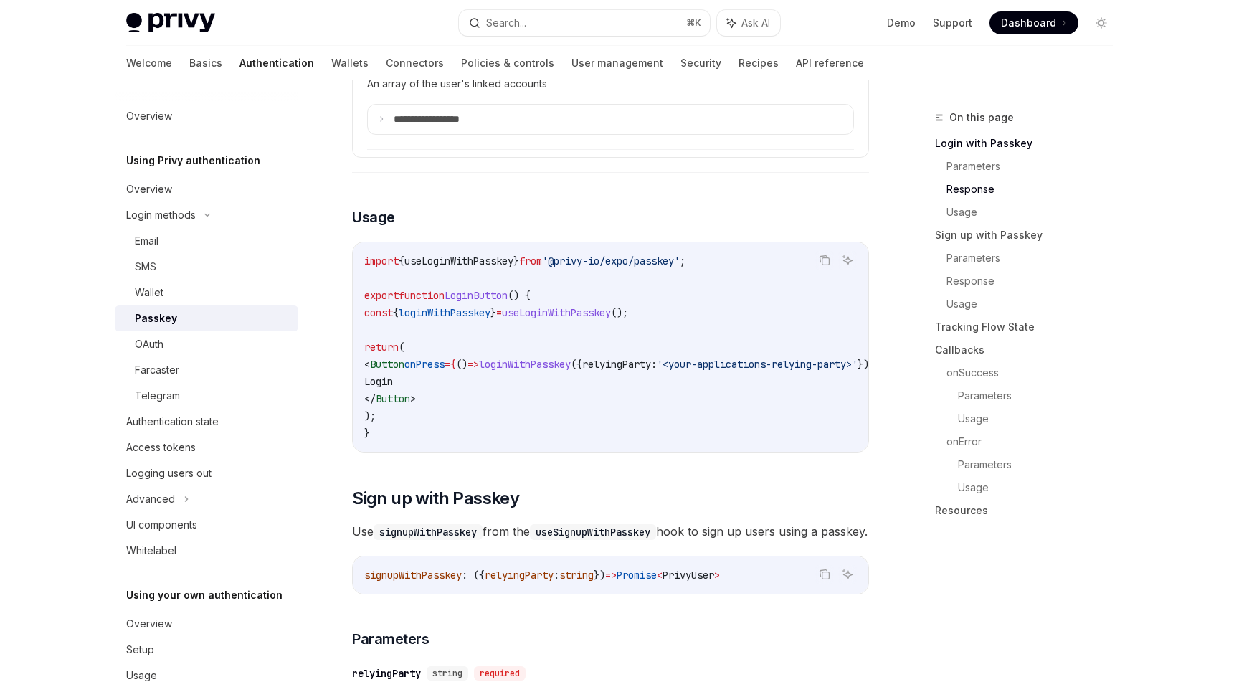
scroll to position [1034, 0]
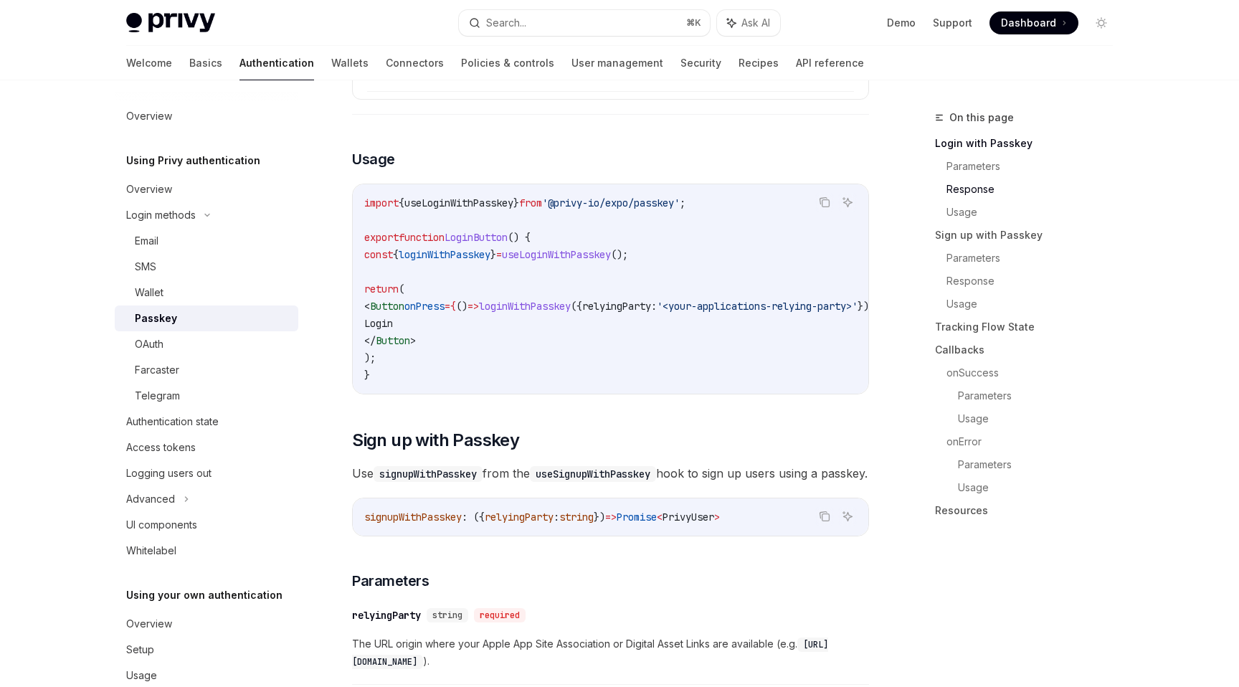
click at [542, 199] on span "from" at bounding box center [530, 202] width 23 height 13
copy code "import { useLoginWithPasskey } from '@privy-io/expo/passkey' ;"
click at [578, 256] on span "useLoginWithPasskey" at bounding box center [556, 254] width 109 height 13
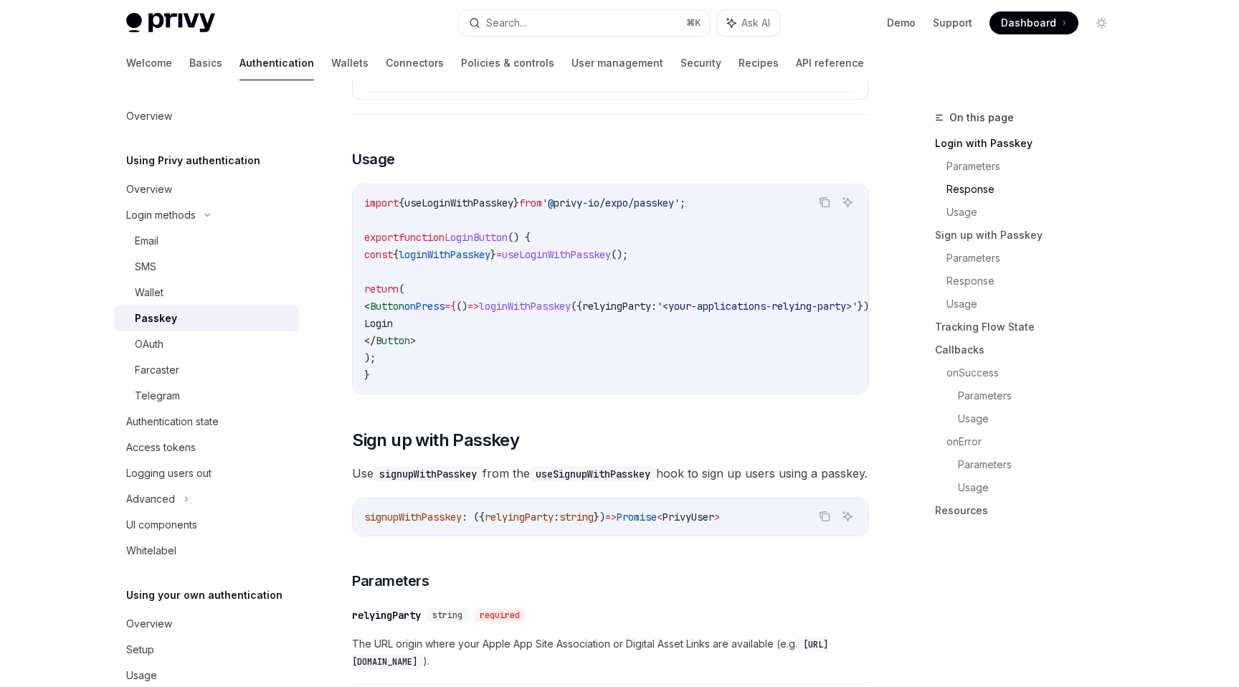
click at [578, 256] on span "useLoginWithPasskey" at bounding box center [556, 254] width 109 height 13
copy code "const { loginWithPasskey } = useLoginWithPasskey ();"
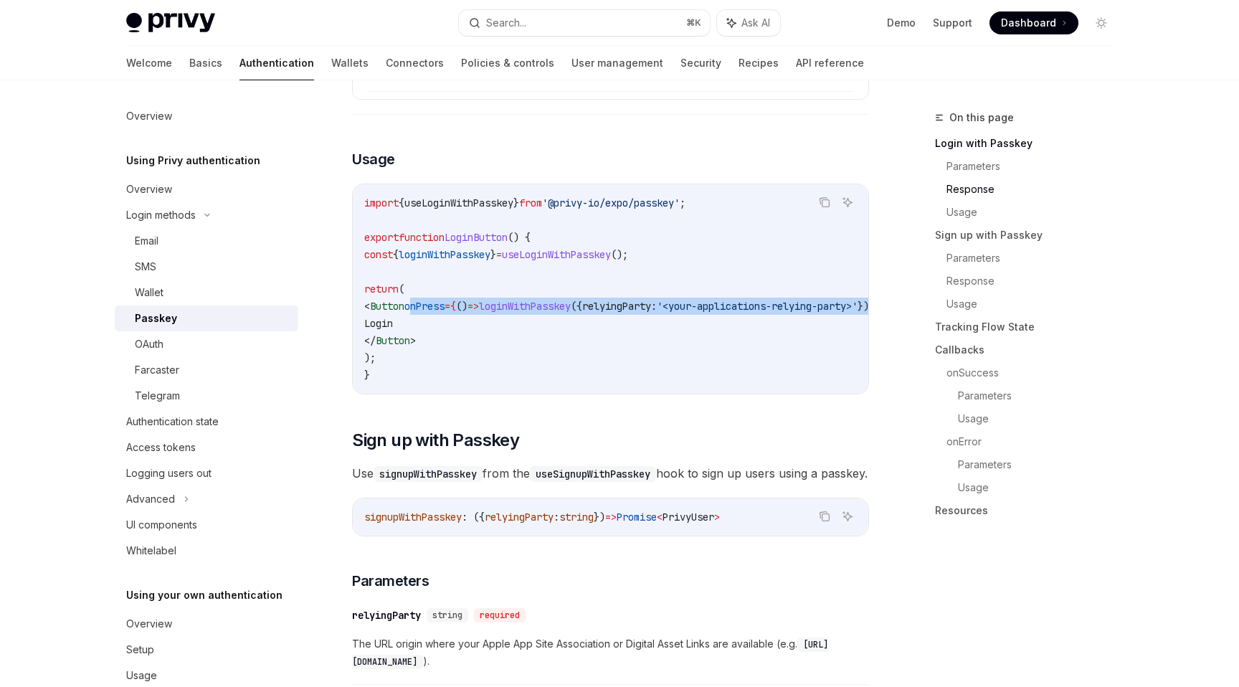
scroll to position [0, 120]
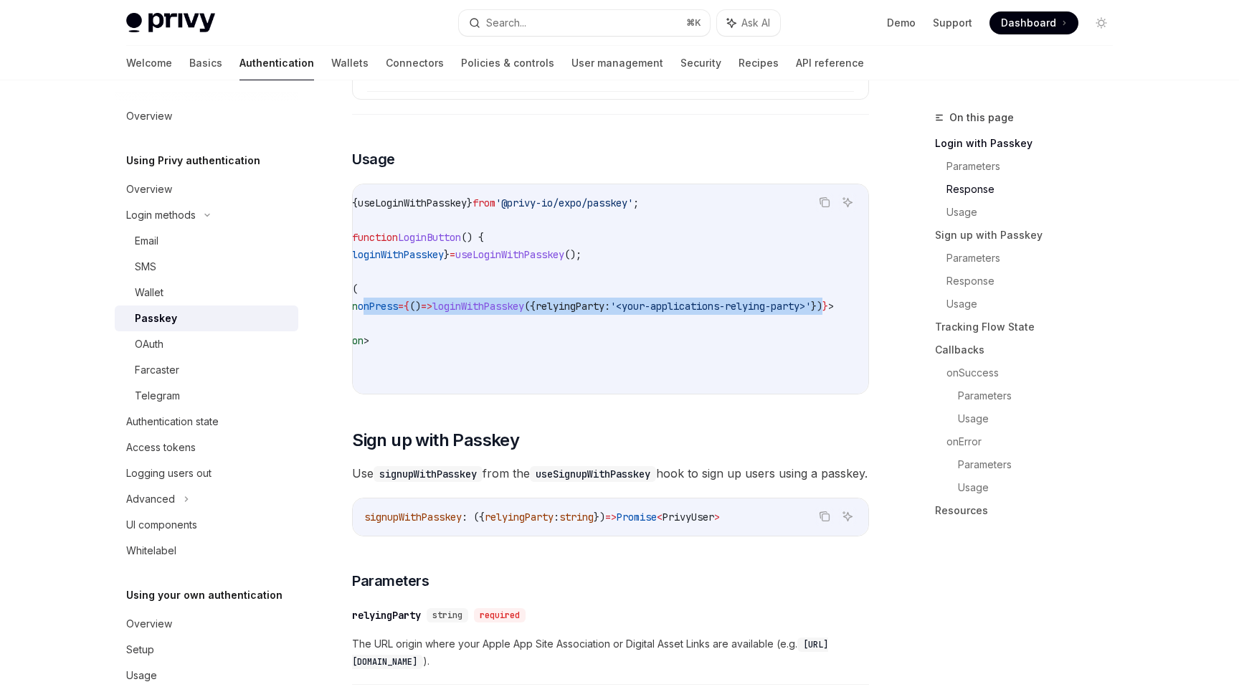
drag, startPoint x: 436, startPoint y: 306, endPoint x: 822, endPoint y: 303, distance: 385.7
click at [822, 303] on span "< Button onPress = { () => loginWithPasskey ({ relyingParty: '<your-application…" at bounding box center [576, 306] width 516 height 13
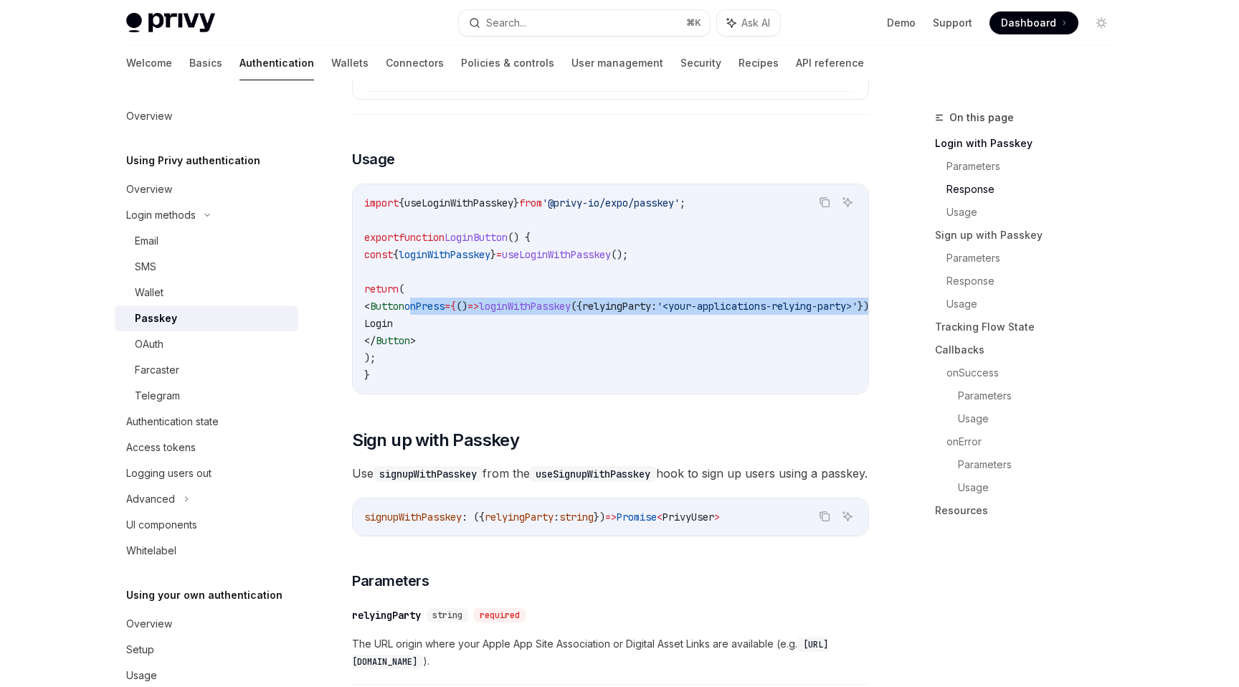
click at [571, 300] on span "loginWithPasskey" at bounding box center [525, 306] width 92 height 13
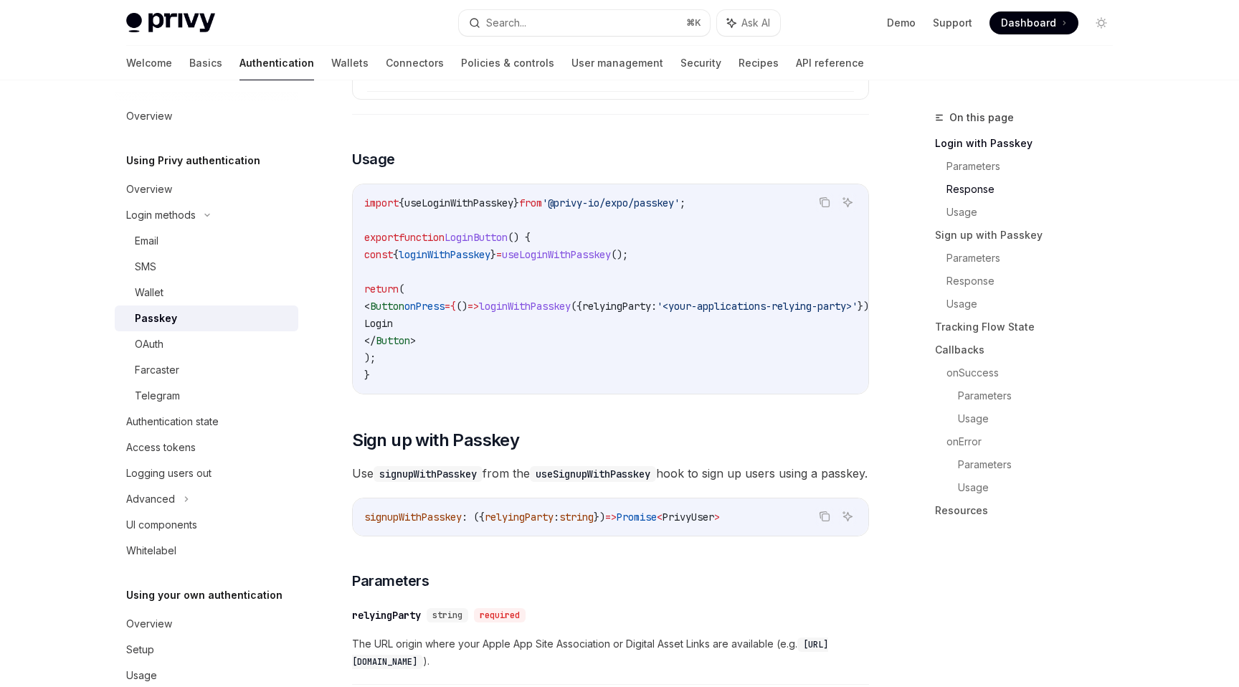
click at [571, 300] on span "loginWithPasskey" at bounding box center [525, 306] width 92 height 13
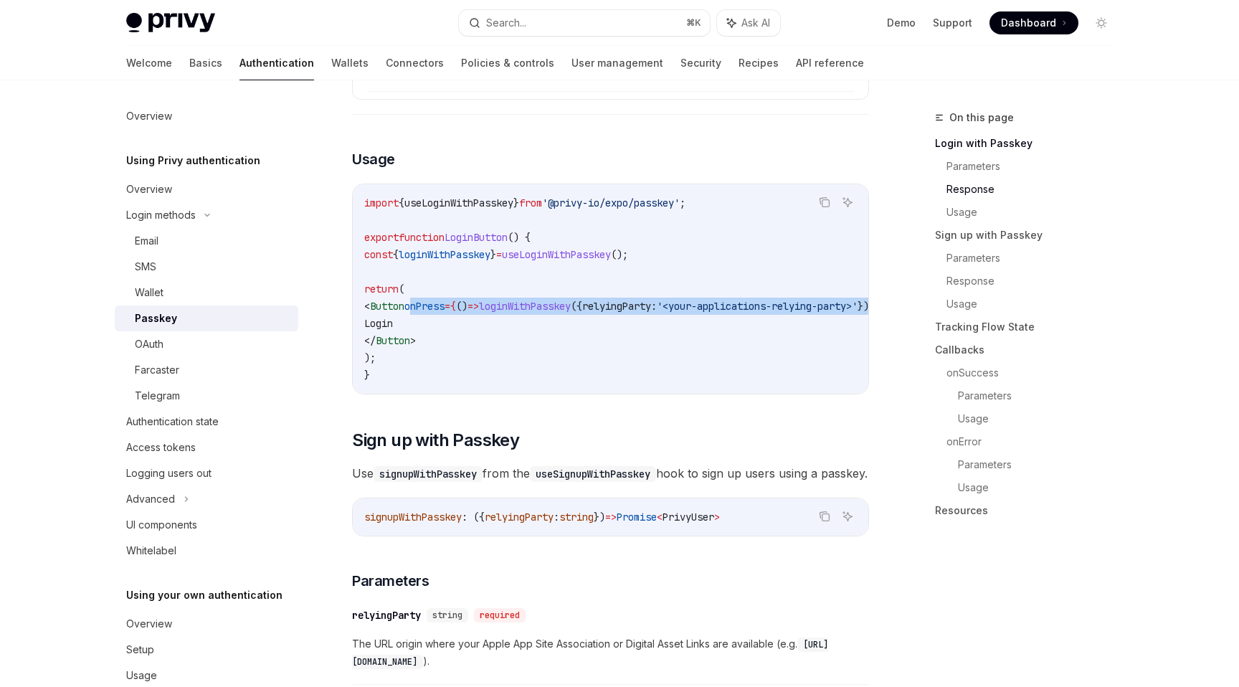
scroll to position [0, 120]
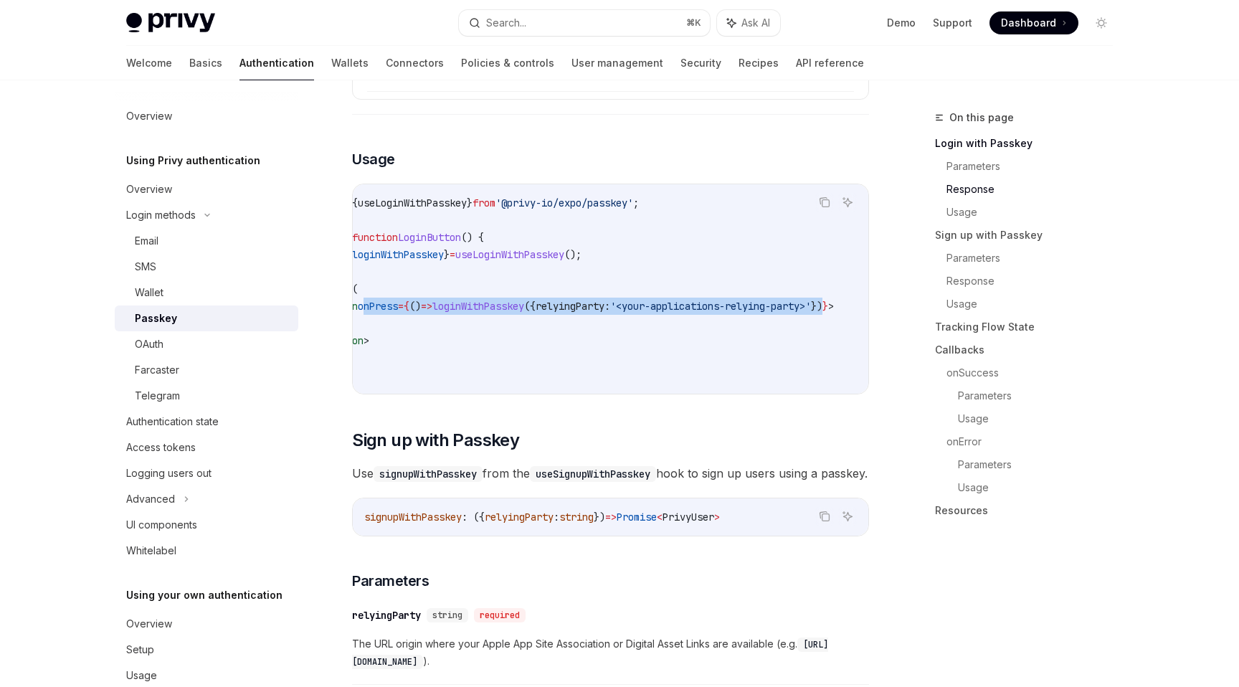
drag, startPoint x: 437, startPoint y: 308, endPoint x: 822, endPoint y: 305, distance: 385.0
click at [822, 305] on span "< Button onPress = { () => loginWithPasskey ({ relyingParty: '<your-application…" at bounding box center [576, 306] width 516 height 13
copy span "onPress = { () => loginWithPasskey ({ relyingParty: '<your-applications-relying…"
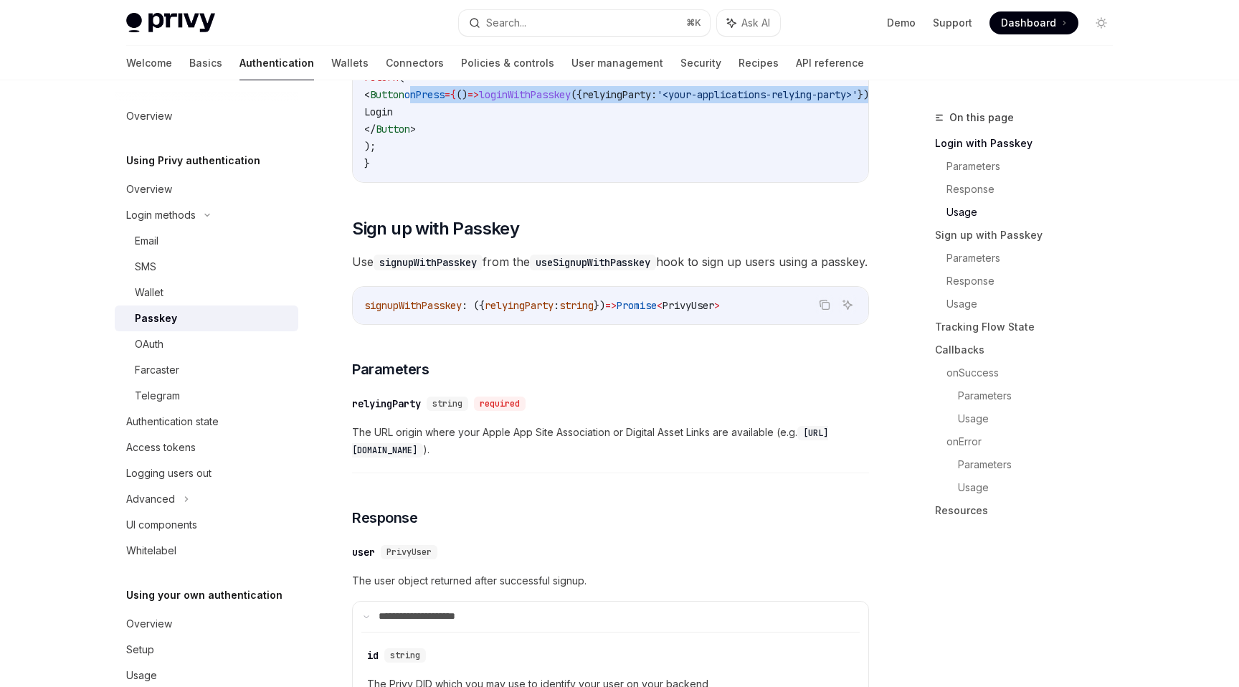
scroll to position [1247, 0]
click at [167, 328] on link "Passkey" at bounding box center [207, 318] width 184 height 26
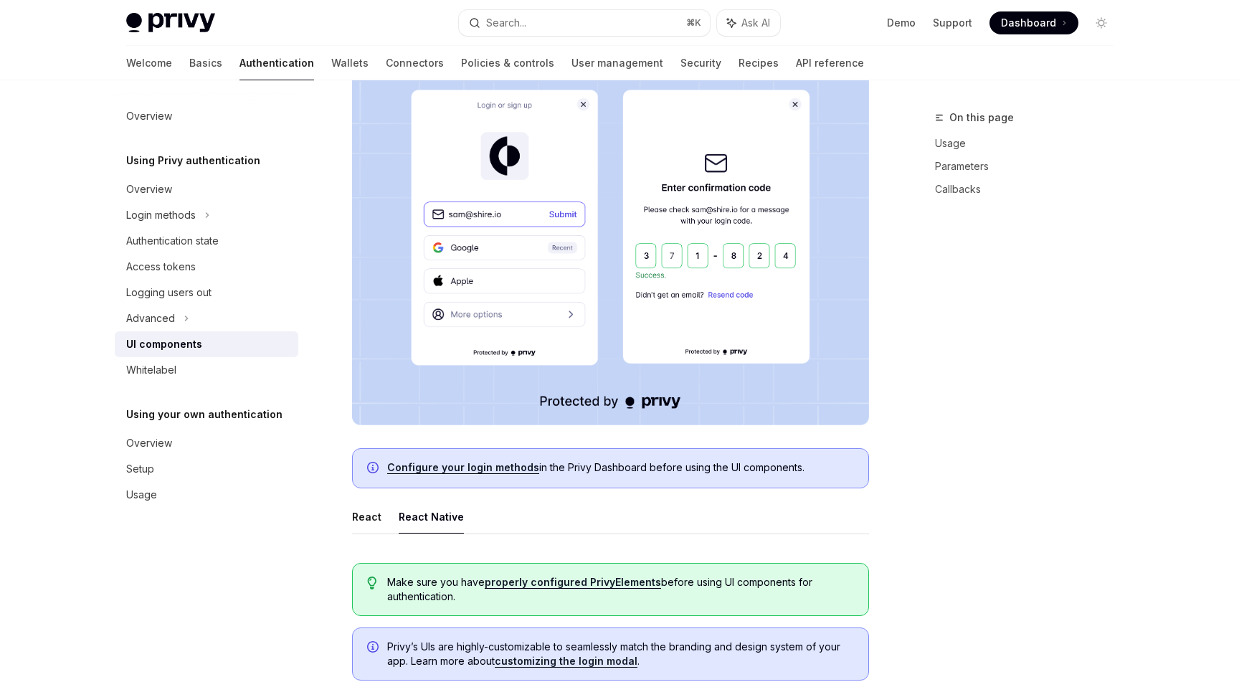
scroll to position [291, 0]
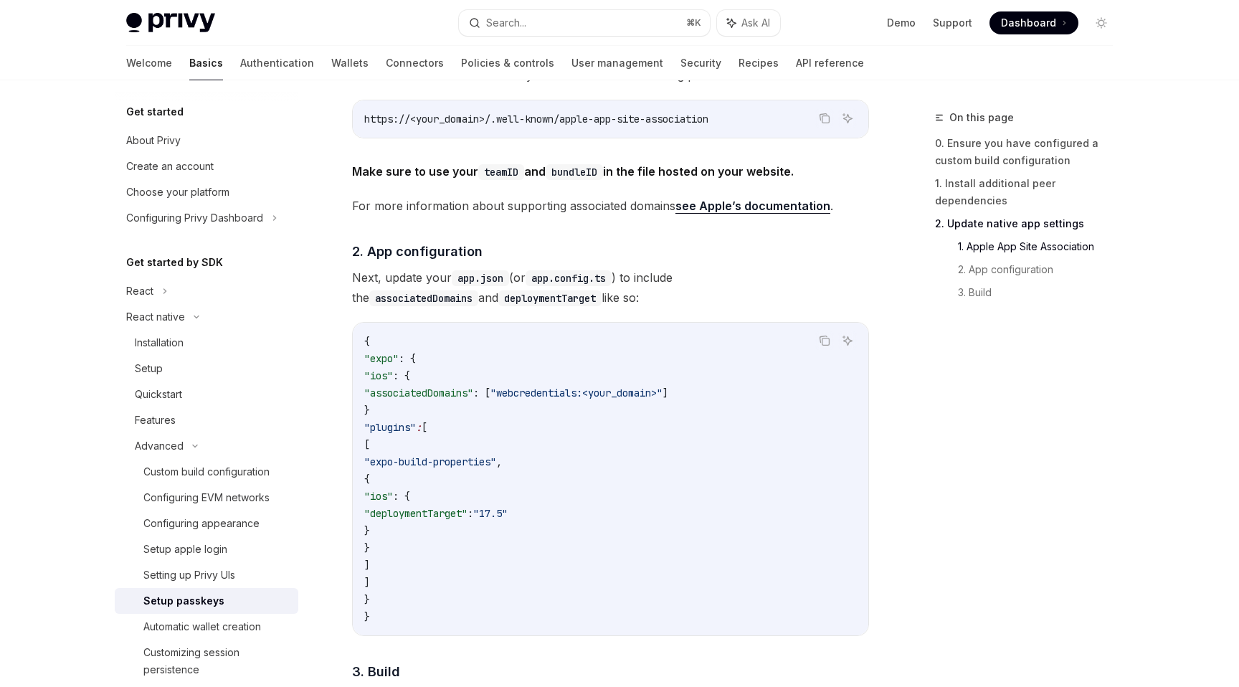
scroll to position [798, 0]
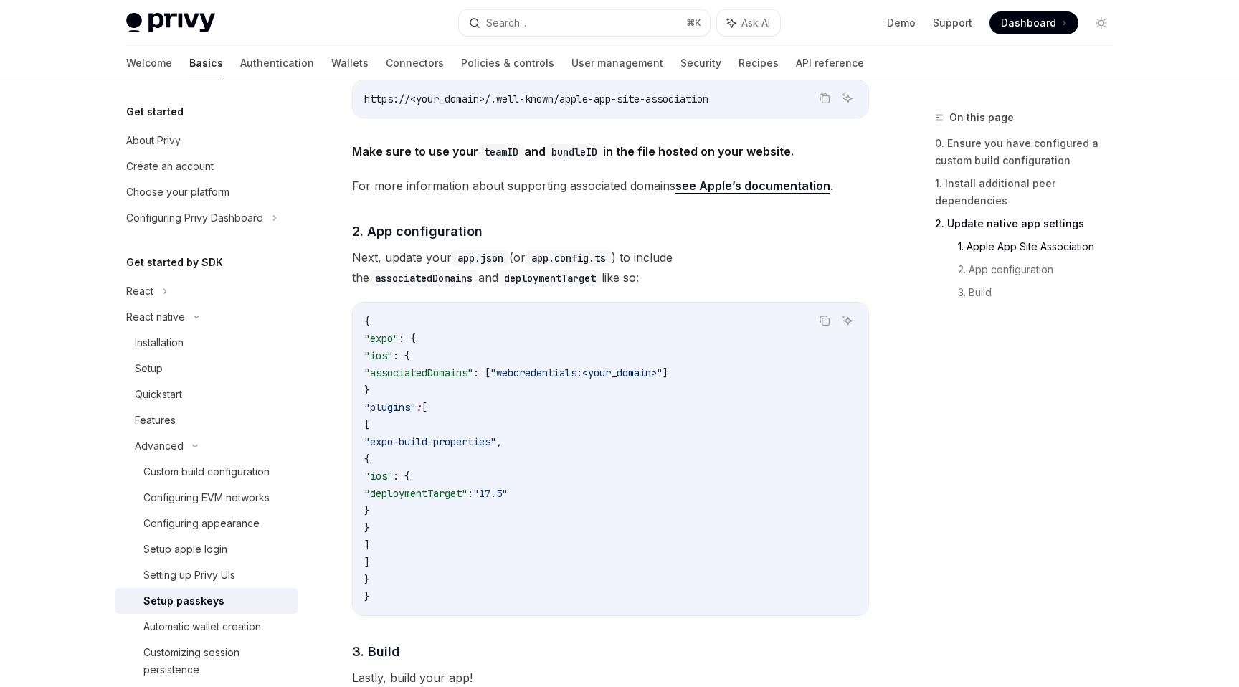
drag, startPoint x: 400, startPoint y: 423, endPoint x: 434, endPoint y: 537, distance: 118.9
click at [434, 537] on code "{ "expo" : { "ios" : { "associatedDomains" : [ "webcredentials:<your_domain>" ]…" at bounding box center [610, 459] width 492 height 292
copy code "[ "expo-build-properties" , { "ios" : { "deploymentTarget" : "17.5" } } ]"
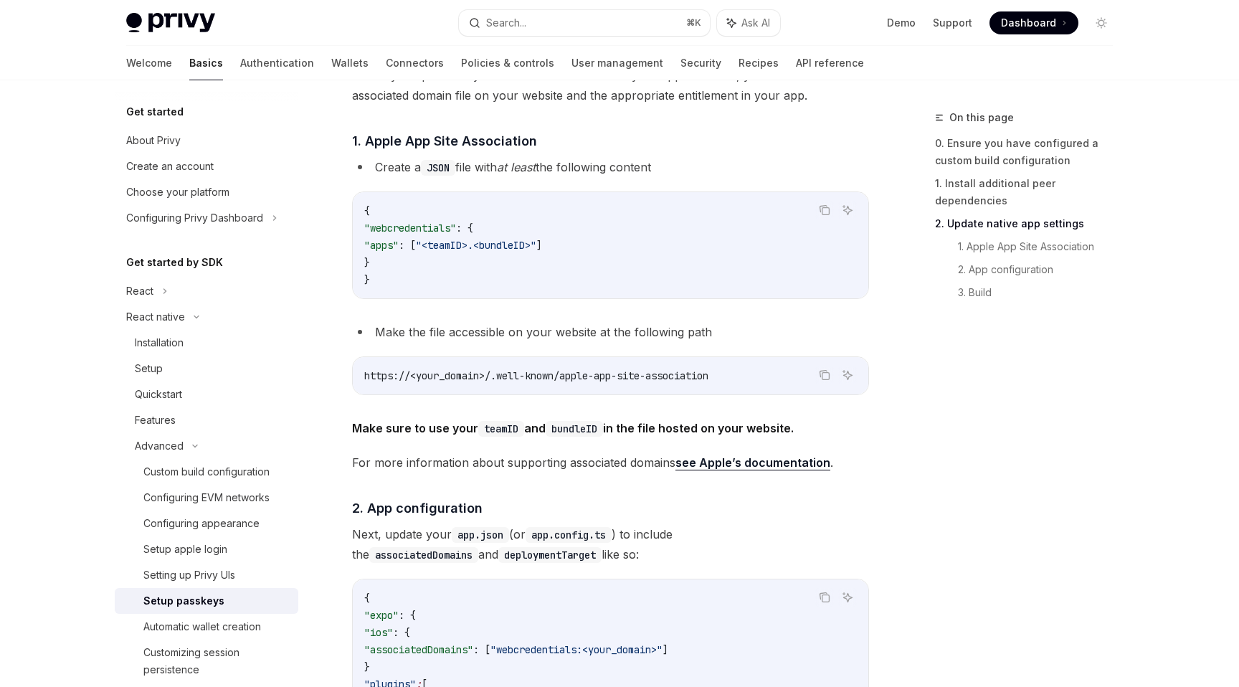
scroll to position [493, 0]
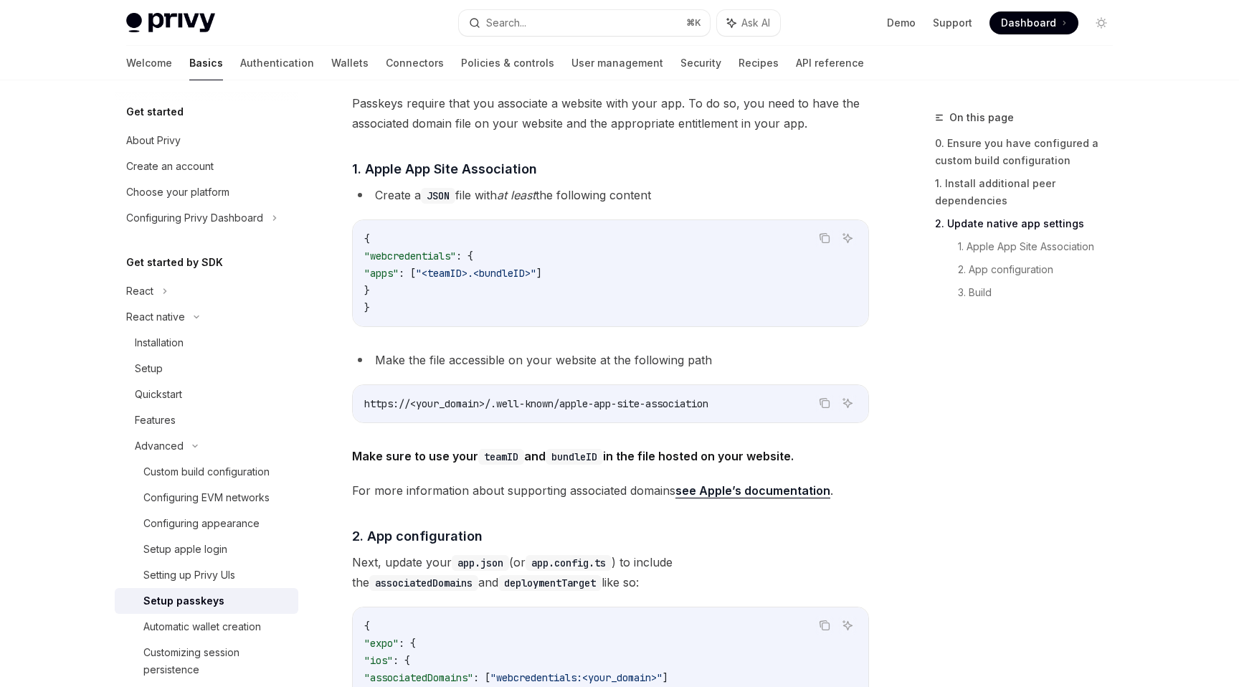
click at [399, 273] on span ""apps"" at bounding box center [381, 273] width 34 height 13
copy span "apps"
click at [750, 495] on link "see Apple’s documentation" at bounding box center [752, 490] width 155 height 15
click at [399, 267] on span ""apps"" at bounding box center [381, 273] width 34 height 13
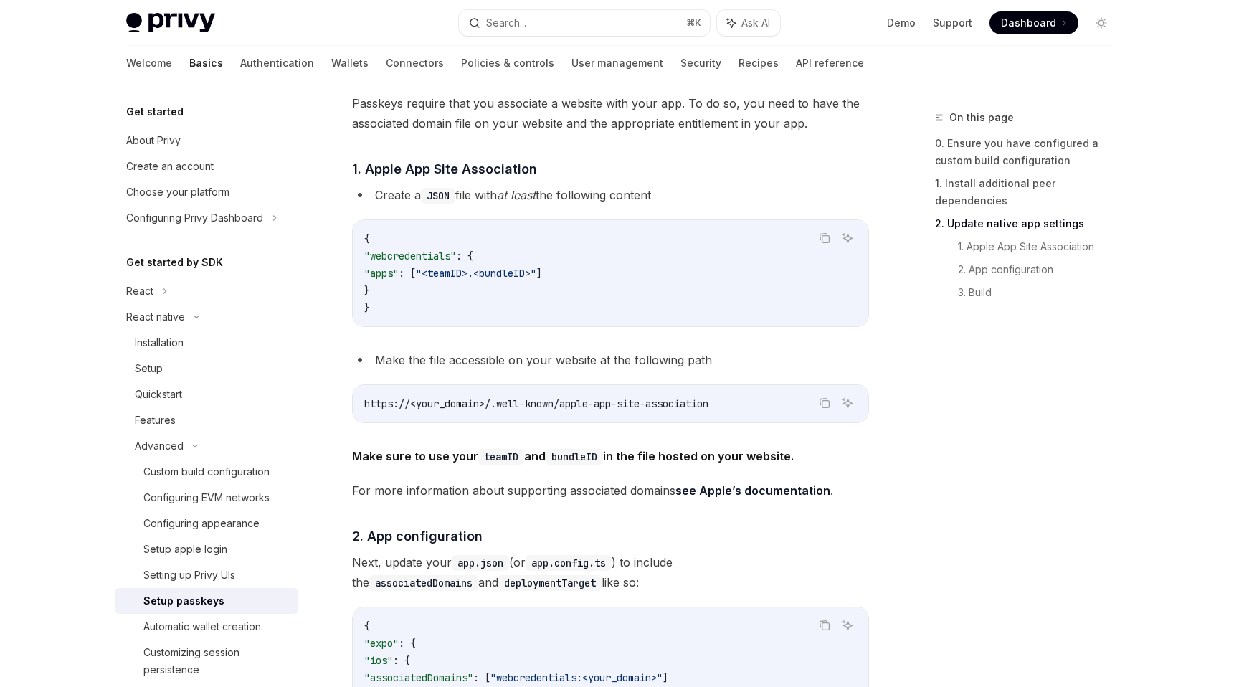
click at [399, 267] on span ""apps"" at bounding box center [381, 273] width 34 height 13
drag, startPoint x: 377, startPoint y: 314, endPoint x: 355, endPoint y: 227, distance: 90.2
click at [355, 226] on div "{ "webcredentials" : { "apps" : [ "<teamID>.<bundleID>" ] } }" at bounding box center [610, 273] width 515 height 106
copy code "{ "webcredentials" : { "apps" : [ "<teamID>.<bundleID>" ] } }"
click at [396, 312] on code "{ "webcredentials" : { "apps" : [ "<teamID>.<bundleID>" ] } }" at bounding box center [610, 273] width 492 height 86
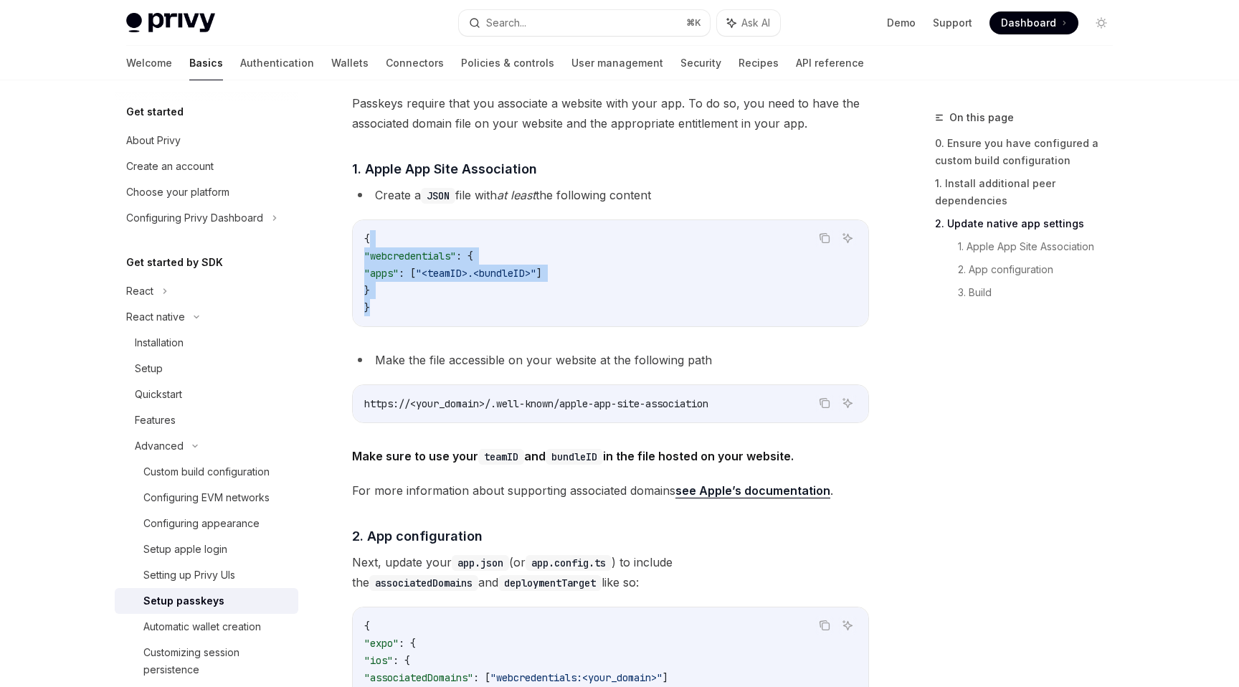
drag, startPoint x: 396, startPoint y: 312, endPoint x: 376, endPoint y: 231, distance: 83.3
click at [376, 231] on code "{ "webcredentials" : { "apps" : [ "<teamID>.<bundleID>" ] } }" at bounding box center [610, 273] width 492 height 86
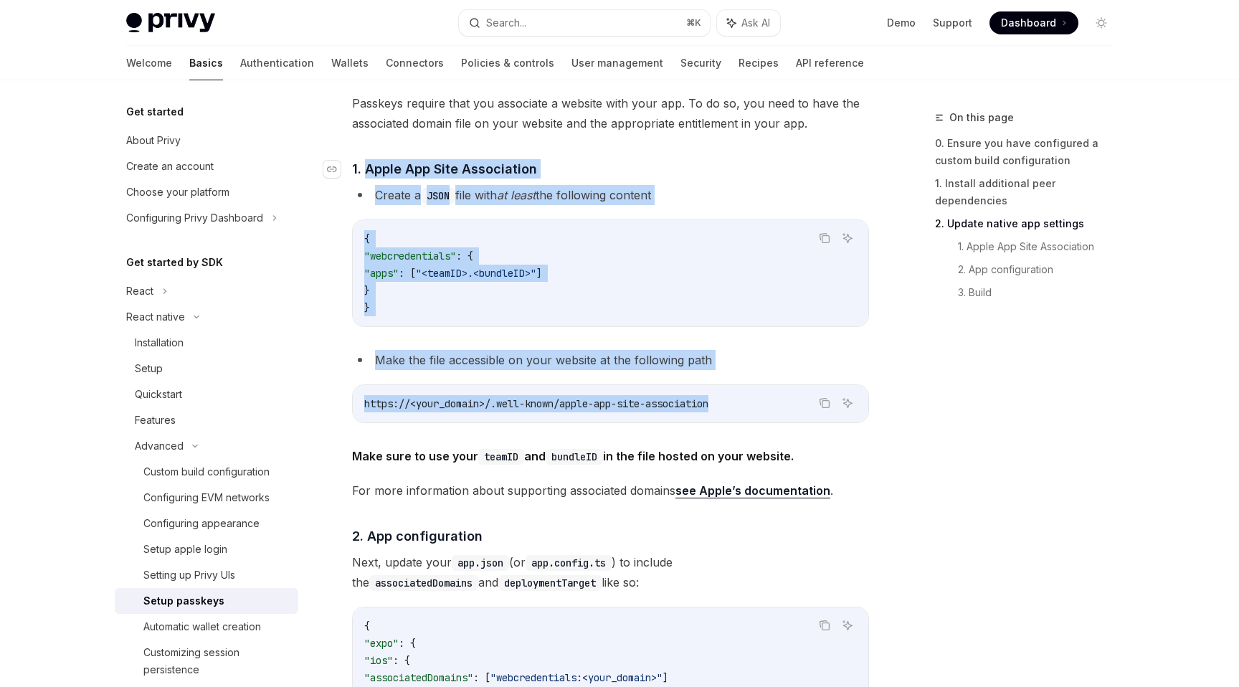
drag, startPoint x: 746, startPoint y: 409, endPoint x: 364, endPoint y: 168, distance: 450.7
click at [364, 168] on div "Passkeys require that you associate a website with your app. To do so, you need…" at bounding box center [610, 589] width 517 height 992
copy div "Apple App Site Association Create a JSON file with at least the following conte…"
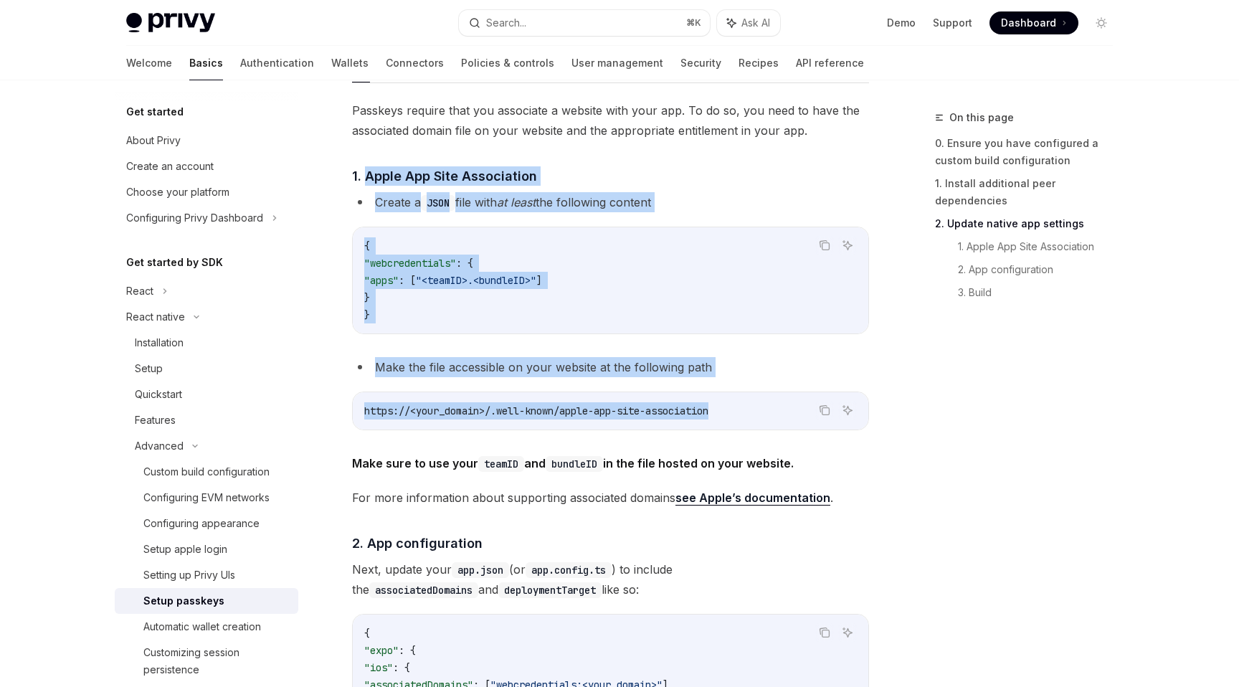
scroll to position [429, 0]
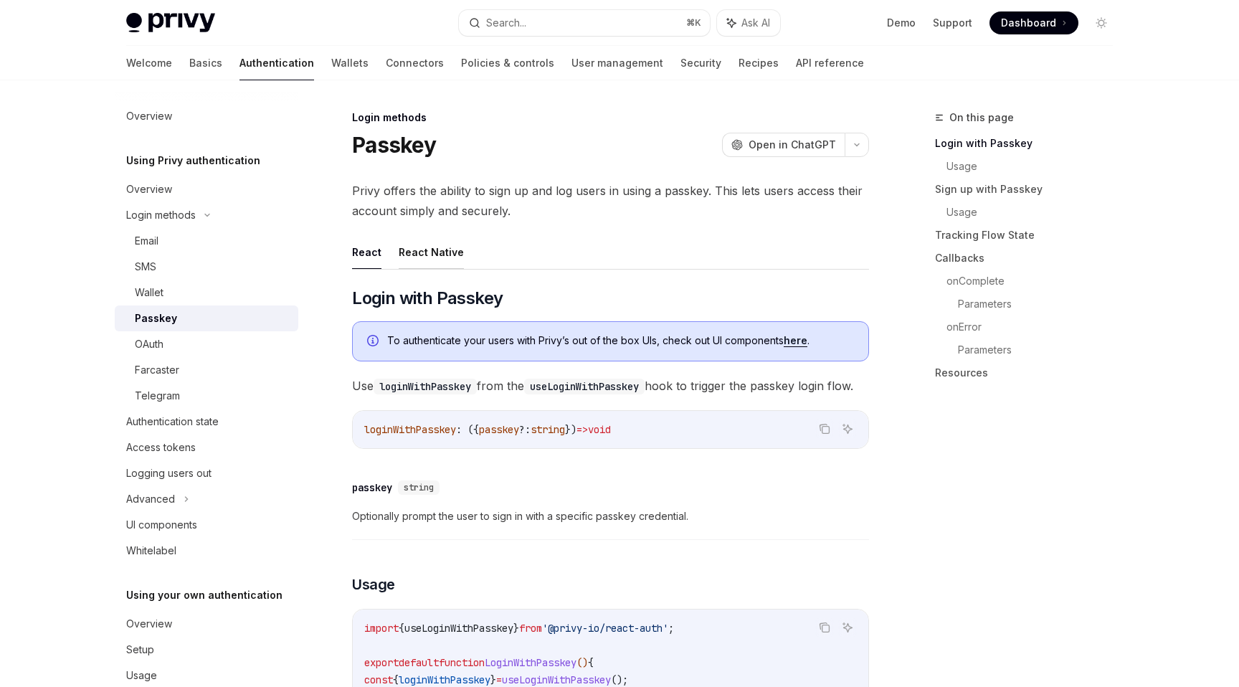
click at [431, 258] on button "React Native" at bounding box center [431, 252] width 65 height 34
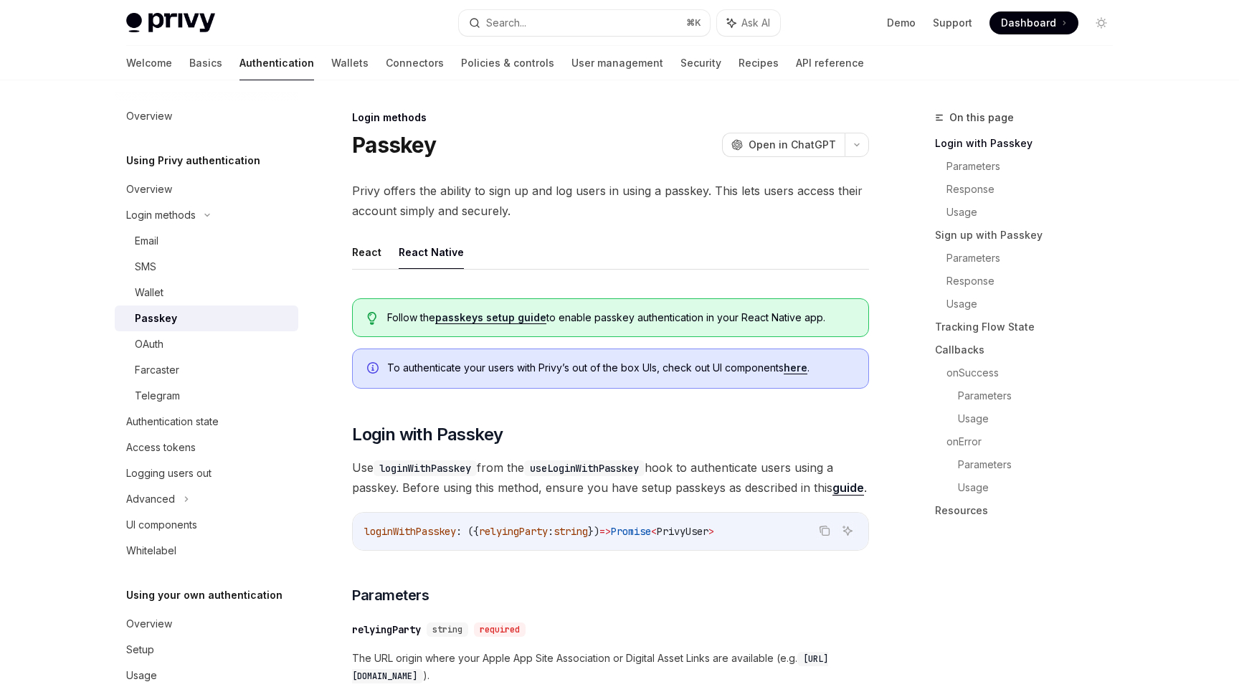
click at [485, 317] on link "passkeys setup guide" at bounding box center [490, 317] width 111 height 13
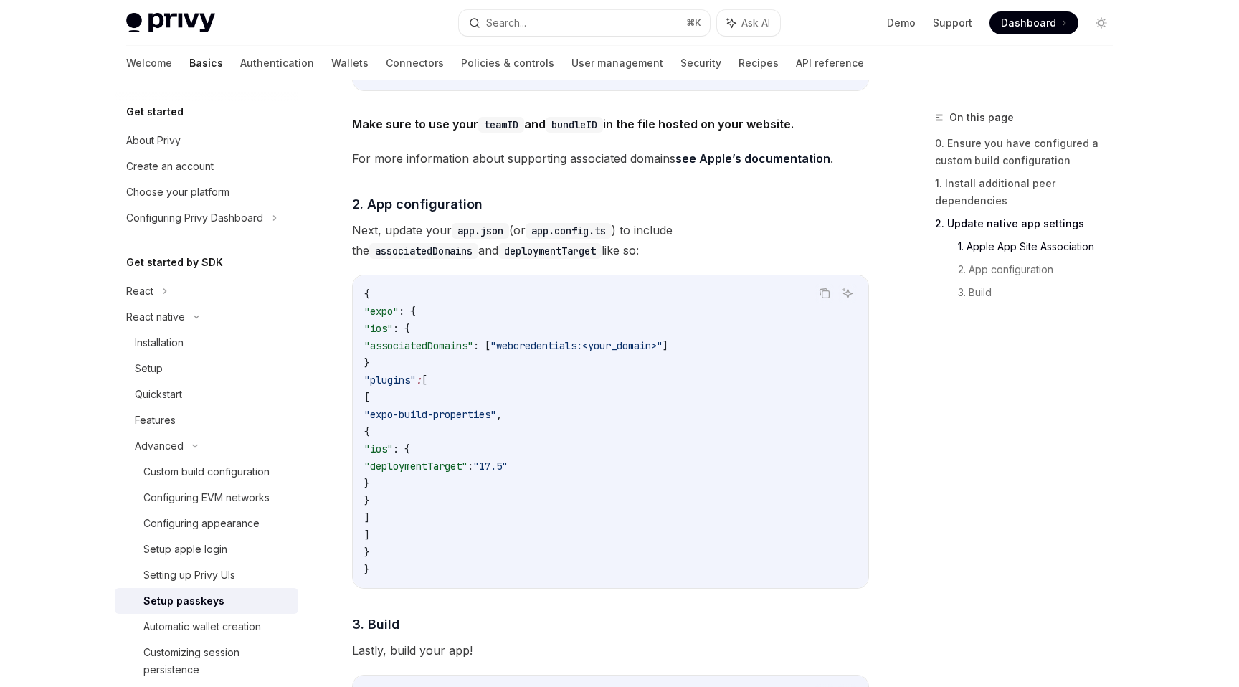
scroll to position [839, 0]
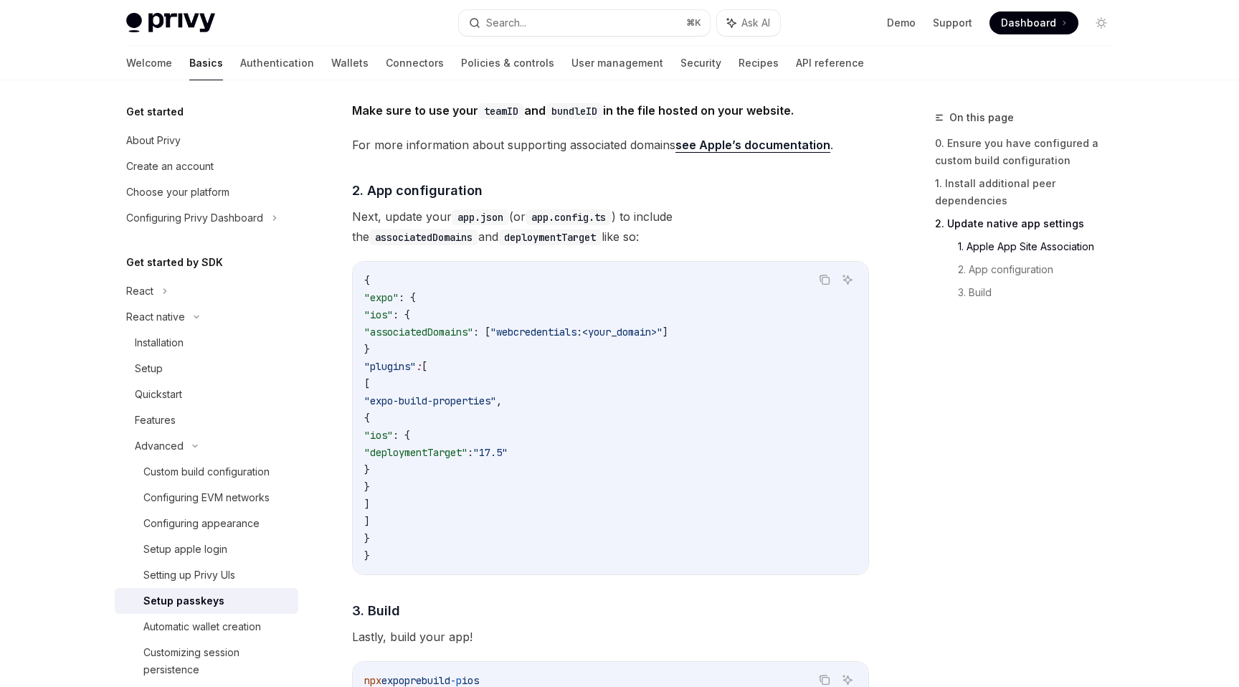
drag, startPoint x: 412, startPoint y: 506, endPoint x: 343, endPoint y: 382, distance: 142.2
click at [343, 382] on div "Advanced Setup passkeys OpenAI Open in ChatGPT OpenAI Open in ChatGPT To see an…" at bounding box center [475, 111] width 791 height 1682
copy code "[ "expo-build-properties" , { "ios" : { "deploymentTarget" : "17.5" } } ]"
click at [581, 330] on span ""webcredentials:<your_domain>"" at bounding box center [576, 331] width 172 height 13
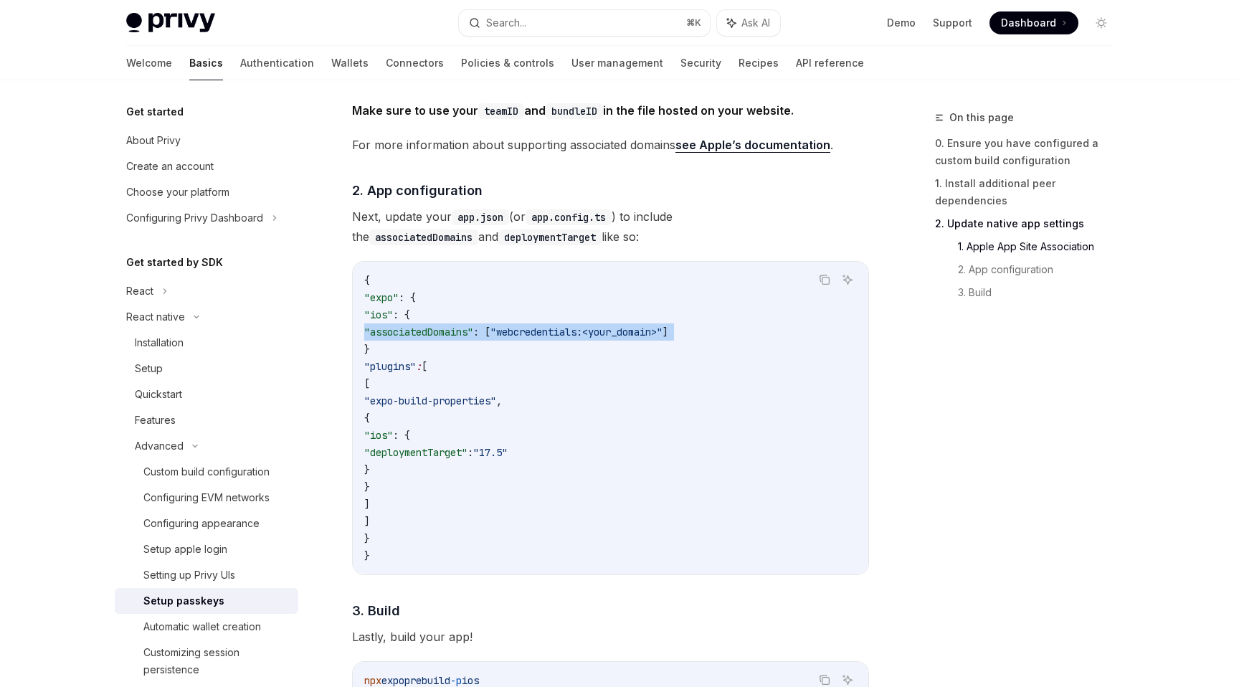
click at [581, 330] on span ""webcredentials:<your_domain>"" at bounding box center [576, 331] width 172 height 13
copy code ""associatedDomains" : [ "webcredentials:<your_domain>" ]"
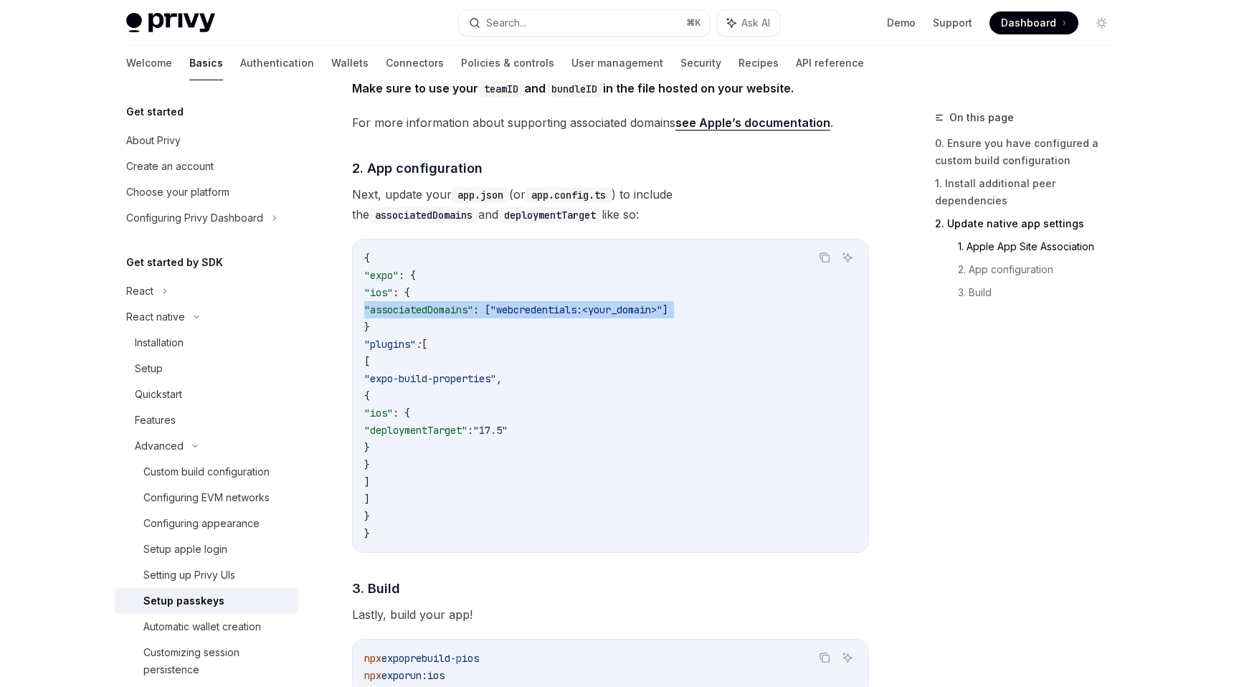
scroll to position [870, 0]
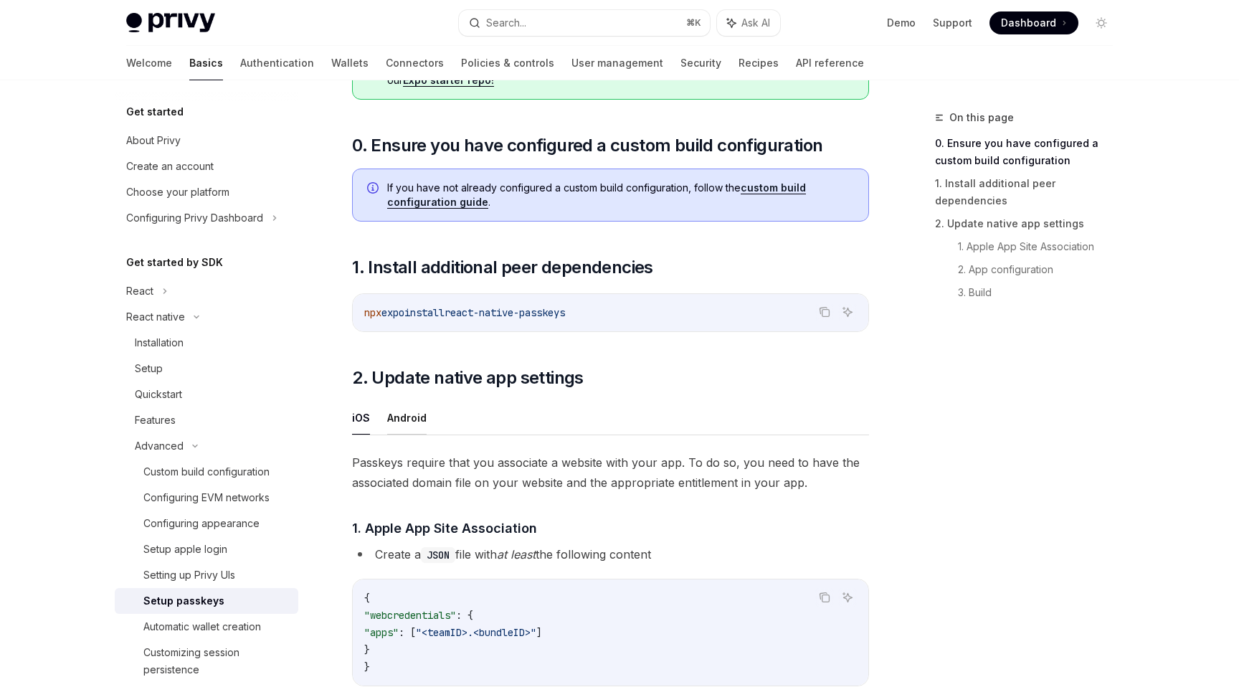
click at [412, 419] on button "Android" at bounding box center [406, 418] width 39 height 34
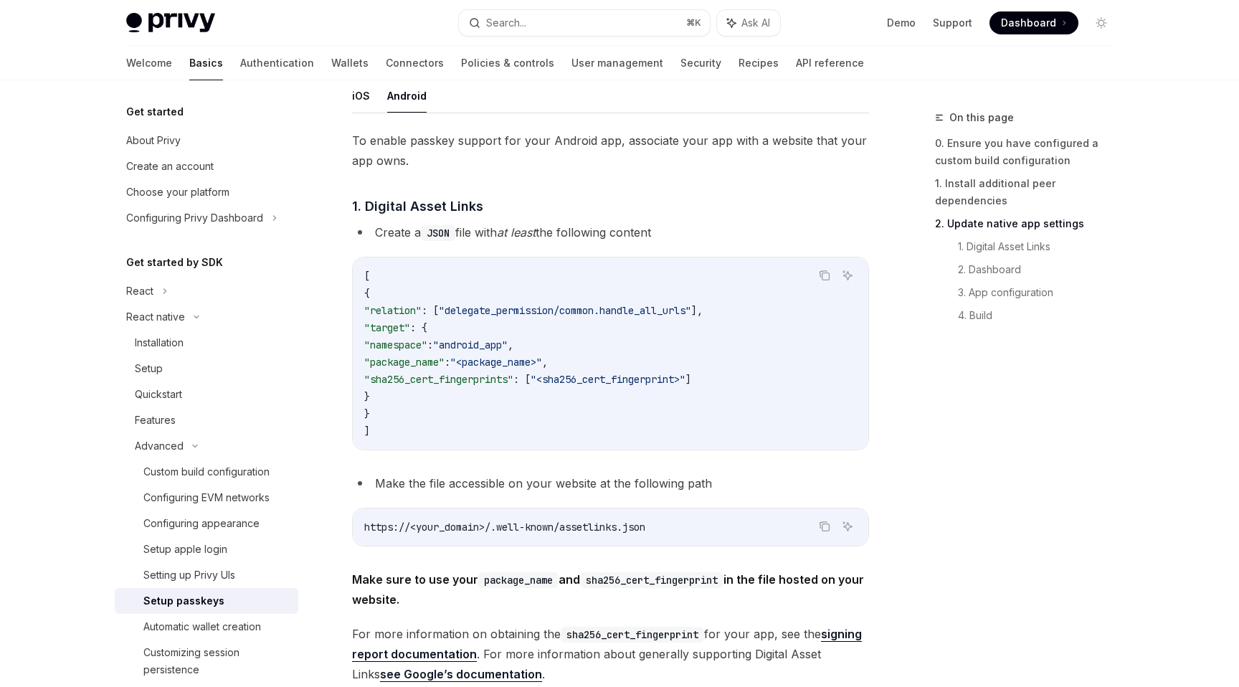
scroll to position [457, 0]
click at [449, 526] on span "https://<your_domain>/.well-known/assetlinks.json" at bounding box center [504, 525] width 281 height 13
drag, startPoint x: 388, startPoint y: 416, endPoint x: 346, endPoint y: 292, distance: 130.1
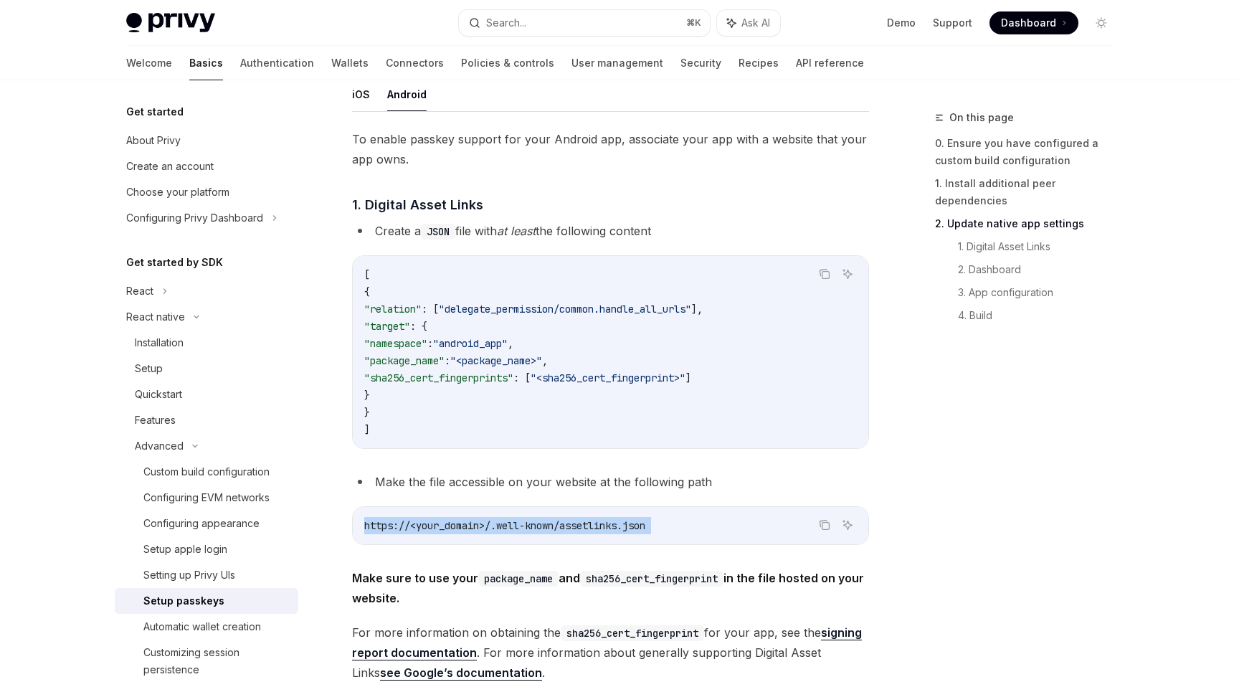
click at [346, 292] on div "Advanced Setup passkeys OpenAI Open in ChatGPT OpenAI Open in ChatGPT To see an…" at bounding box center [475, 576] width 791 height 1849
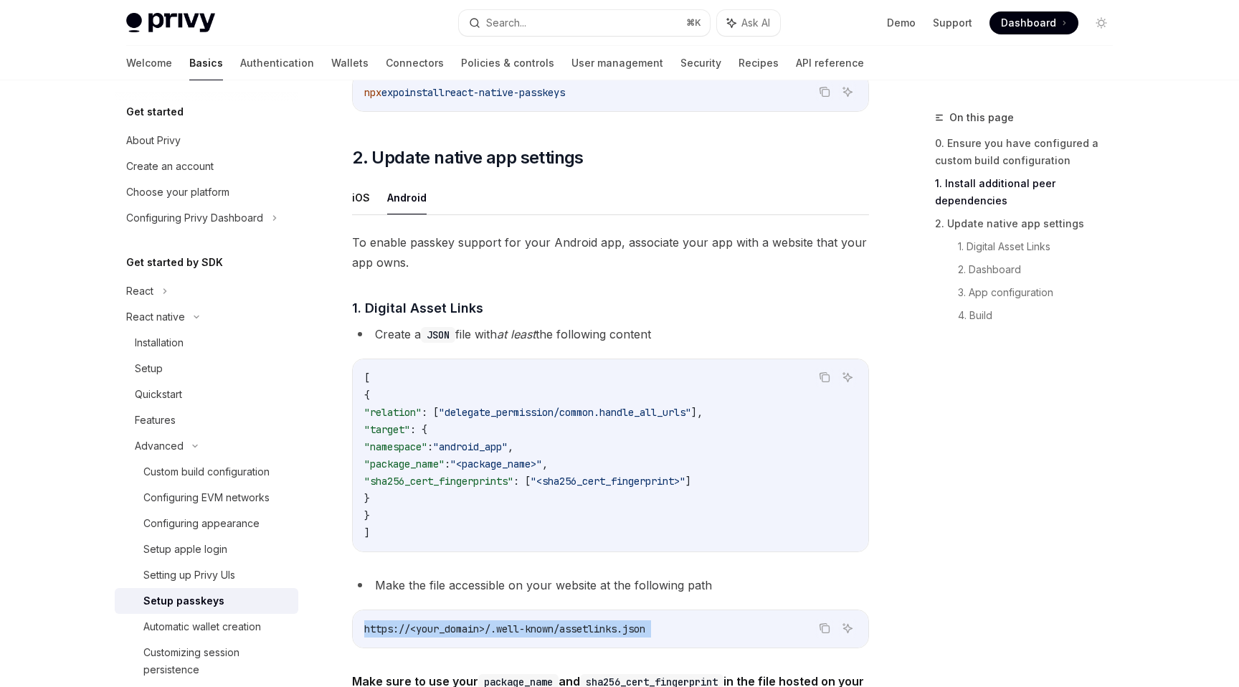
scroll to position [346, 0]
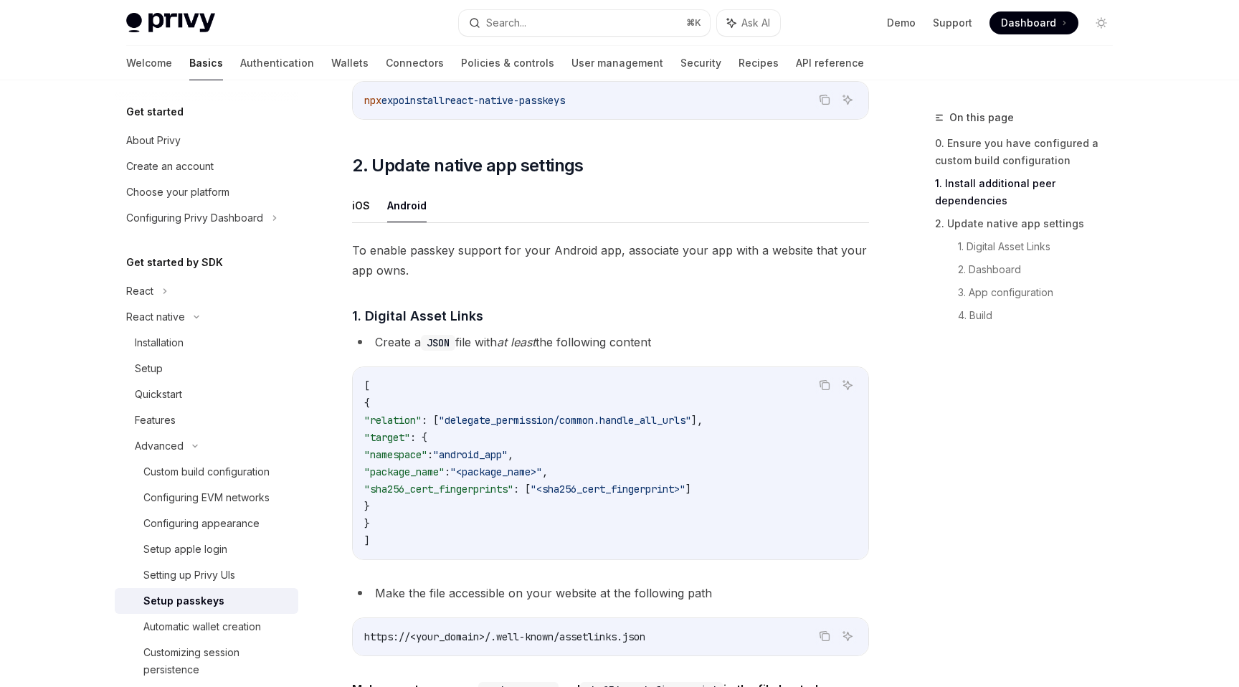
click at [372, 211] on ul "iOS Android" at bounding box center [610, 206] width 517 height 34
click at [359, 208] on button "iOS" at bounding box center [361, 206] width 18 height 34
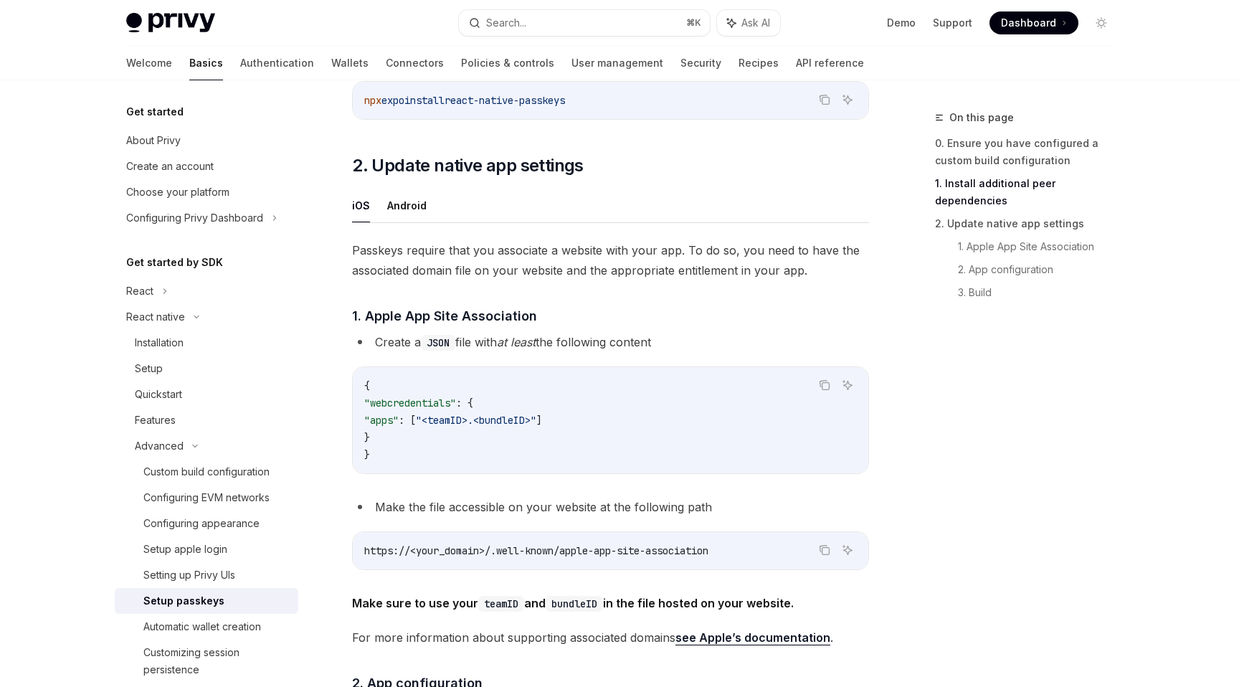
click at [503, 417] on span ""<teamID>.<bundleID>"" at bounding box center [476, 420] width 120 height 13
click at [485, 545] on span "https://<your_domain>/.well-known/apple-app-site-association" at bounding box center [536, 550] width 344 height 13
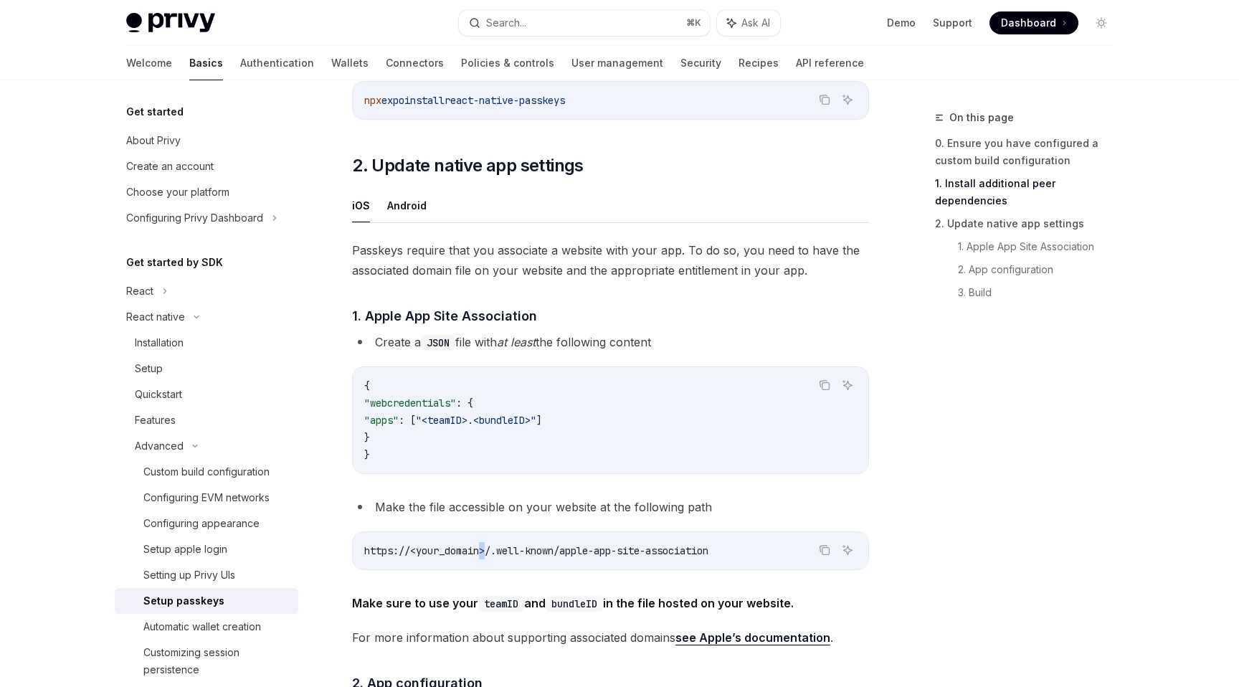
click at [485, 545] on span "https://<your_domain>/.well-known/apple-app-site-association" at bounding box center [536, 550] width 344 height 13
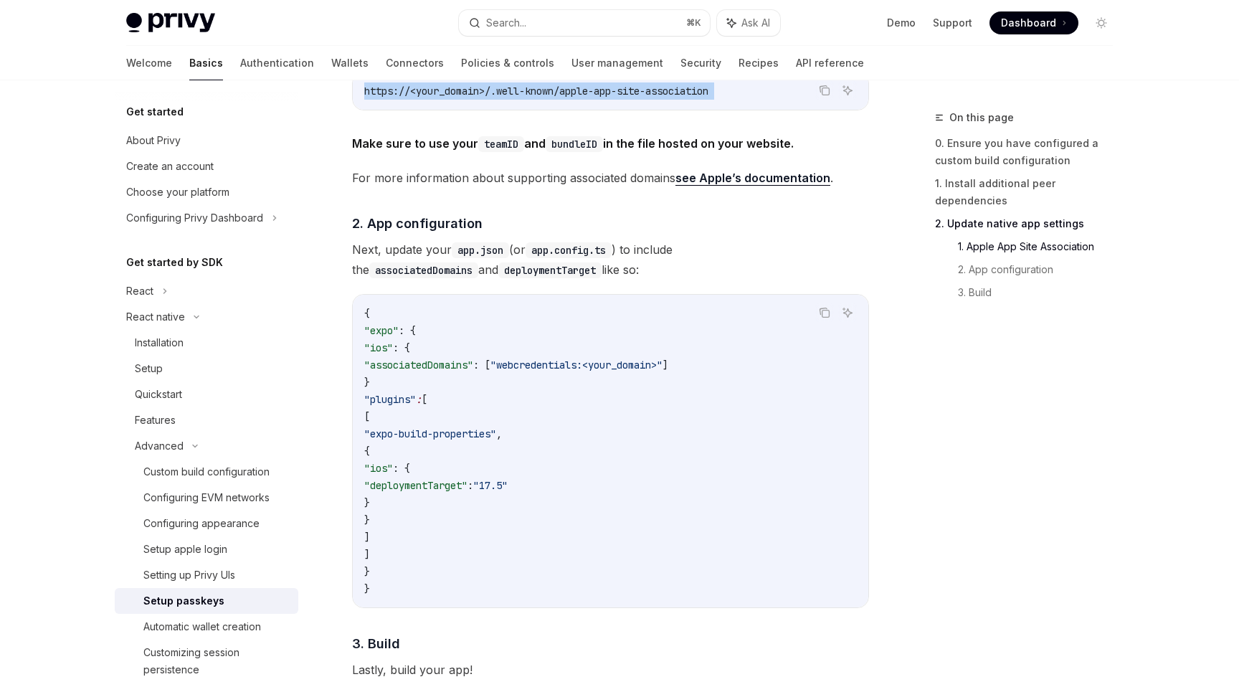
scroll to position [811, 0]
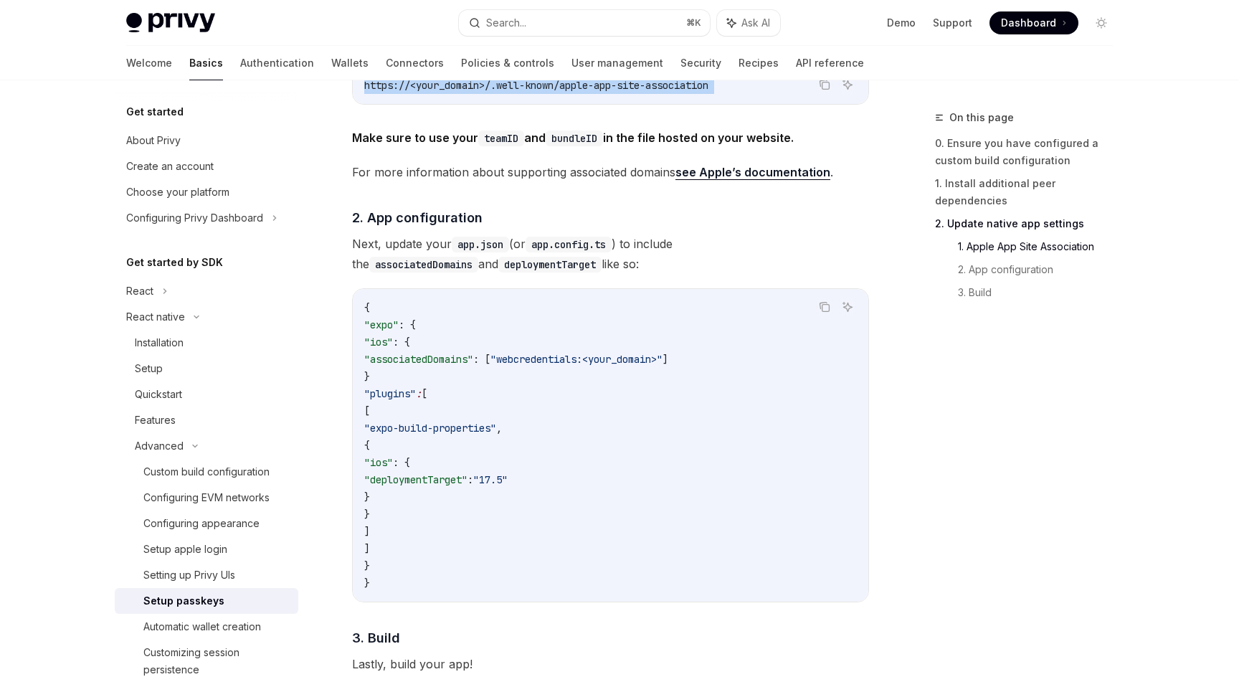
click at [467, 356] on span ""associatedDomains"" at bounding box center [418, 359] width 109 height 13
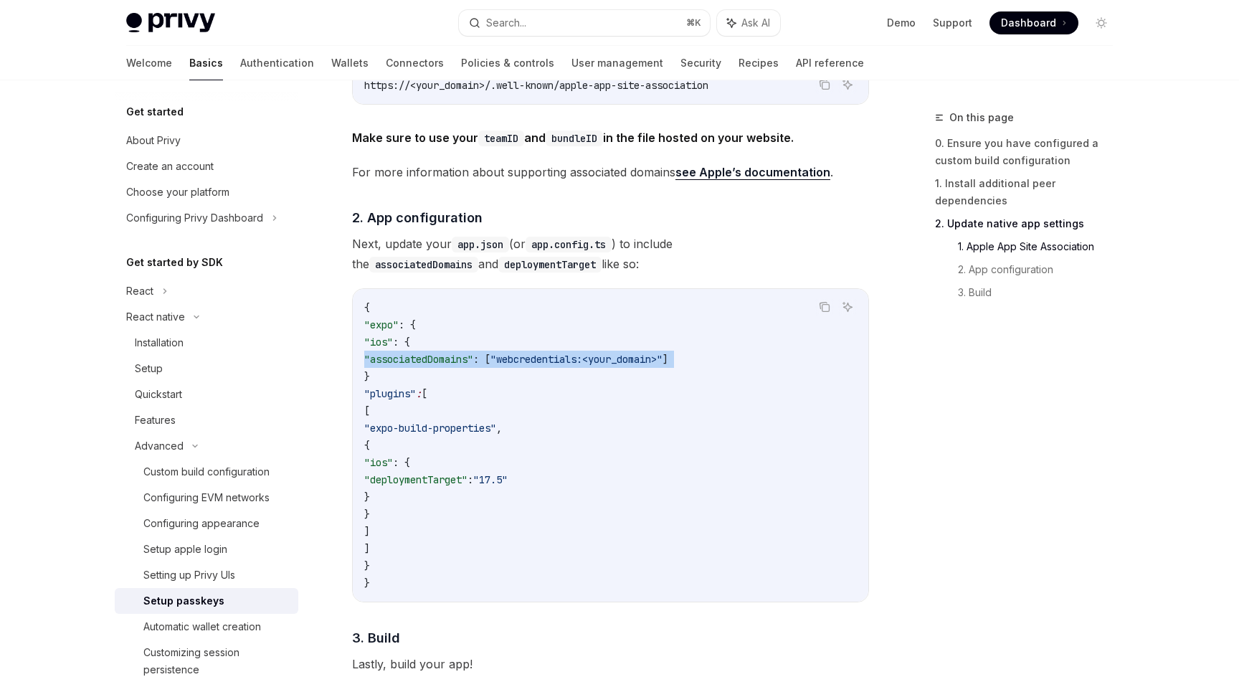
copy code ""associatedDomains" : [ "webcredentials:<your_domain>" ]"
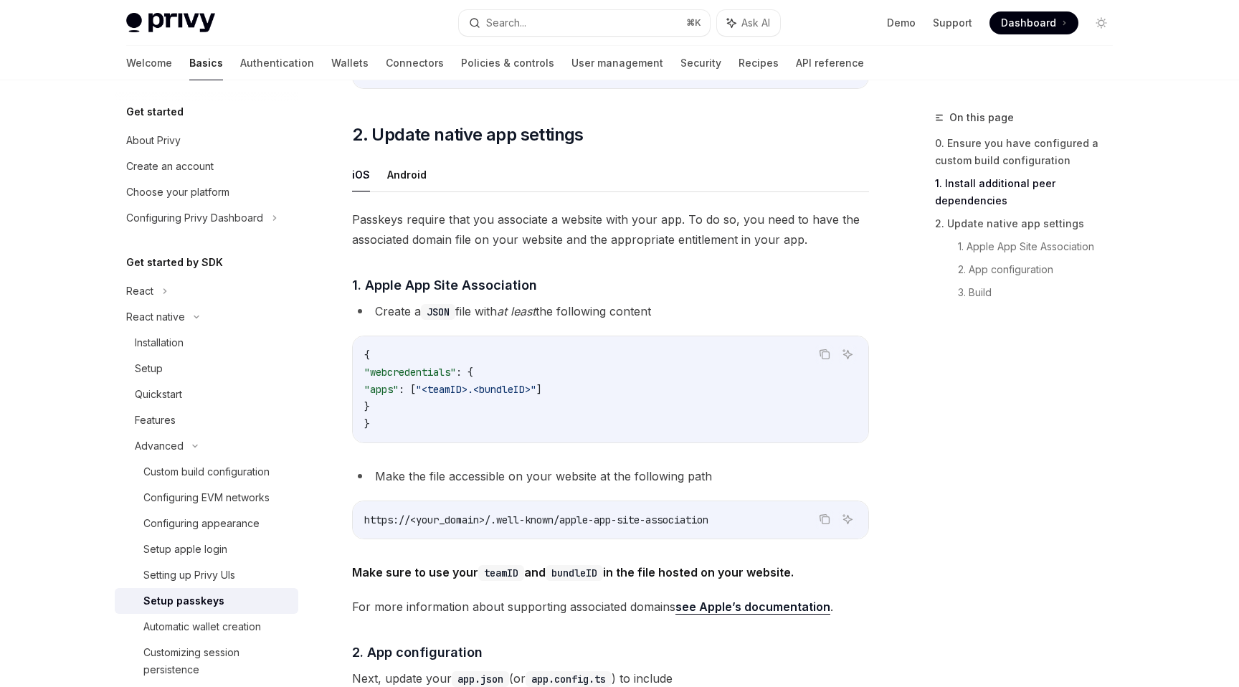
scroll to position [376, 0]
click at [417, 184] on button "Android" at bounding box center [406, 175] width 39 height 34
type textarea "*"
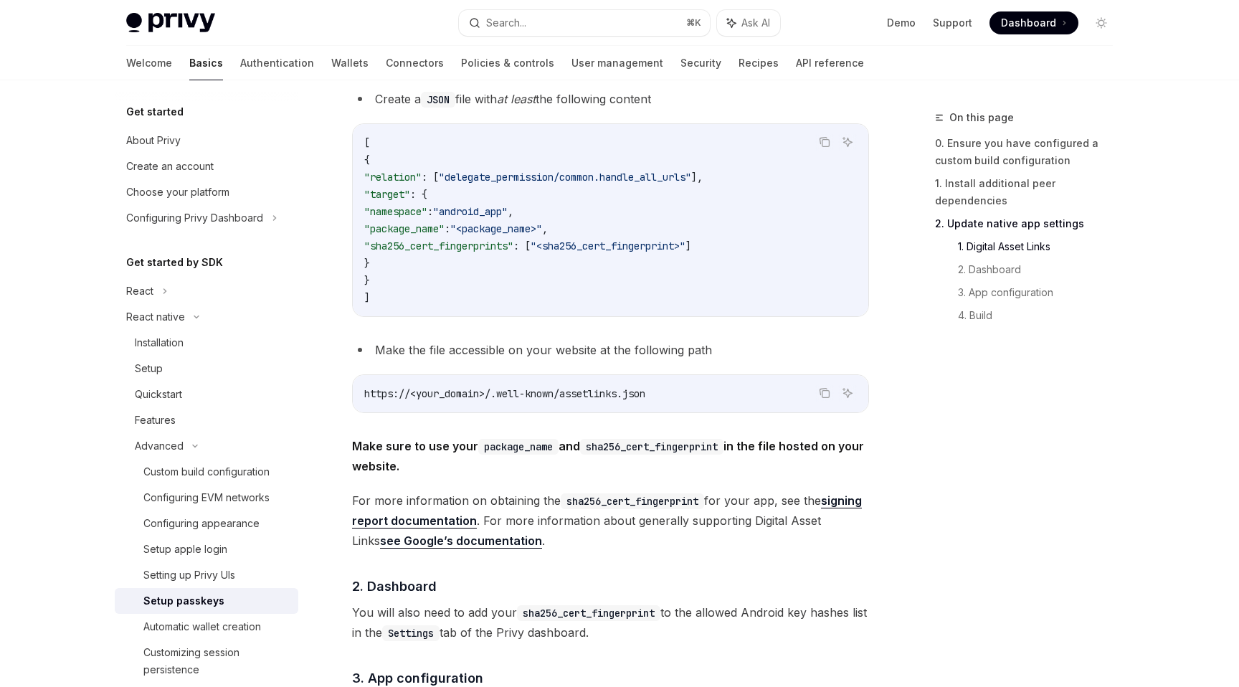
scroll to position [531, 0]
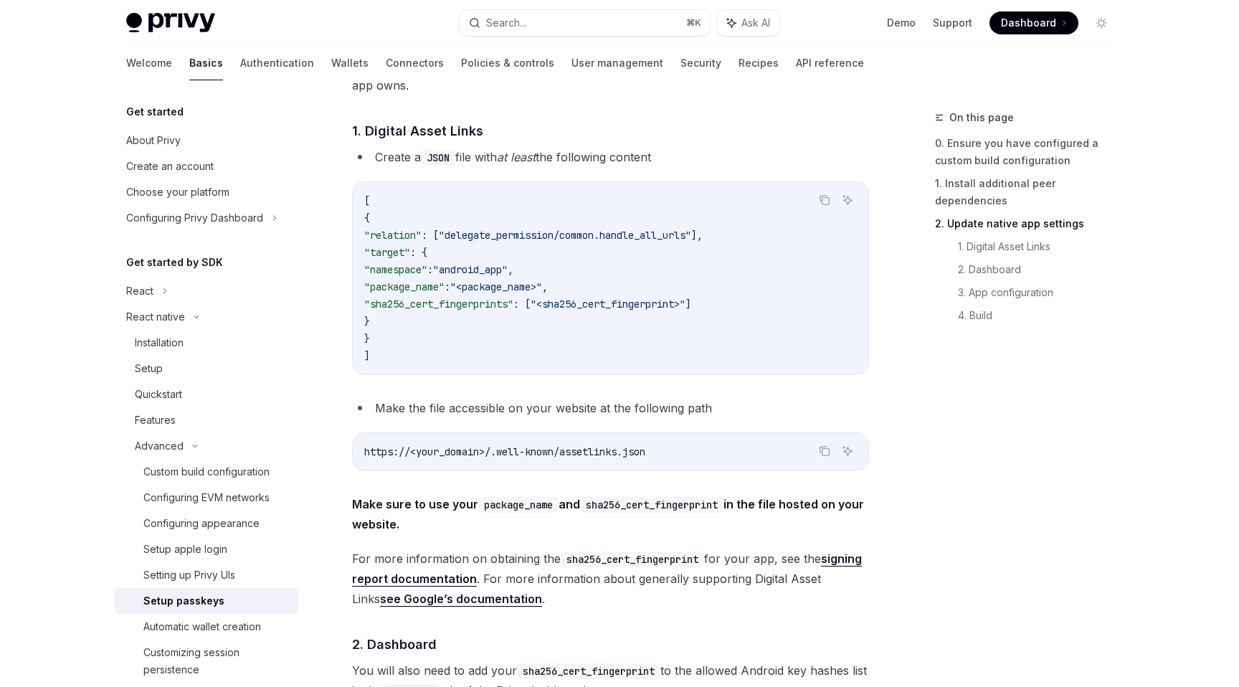
click at [508, 404] on li "Make the file accessible on your website at the following path" at bounding box center [610, 408] width 517 height 20
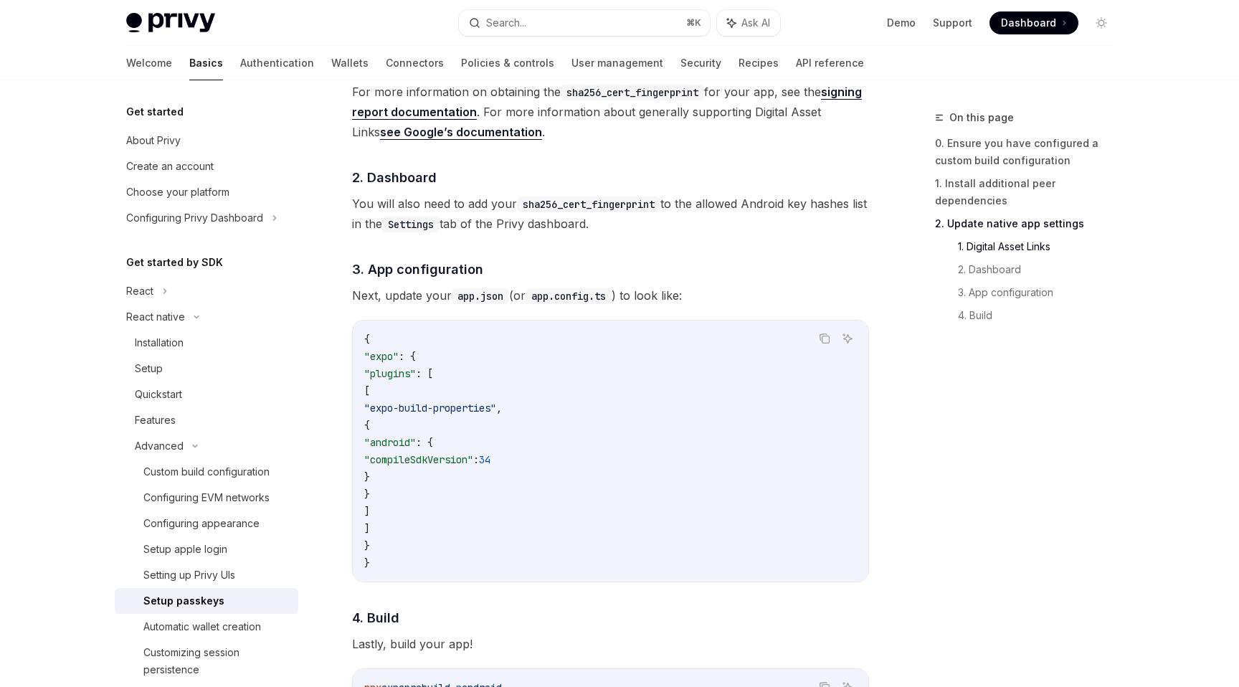
scroll to position [997, 0]
click at [158, 290] on div "React" at bounding box center [207, 291] width 184 height 26
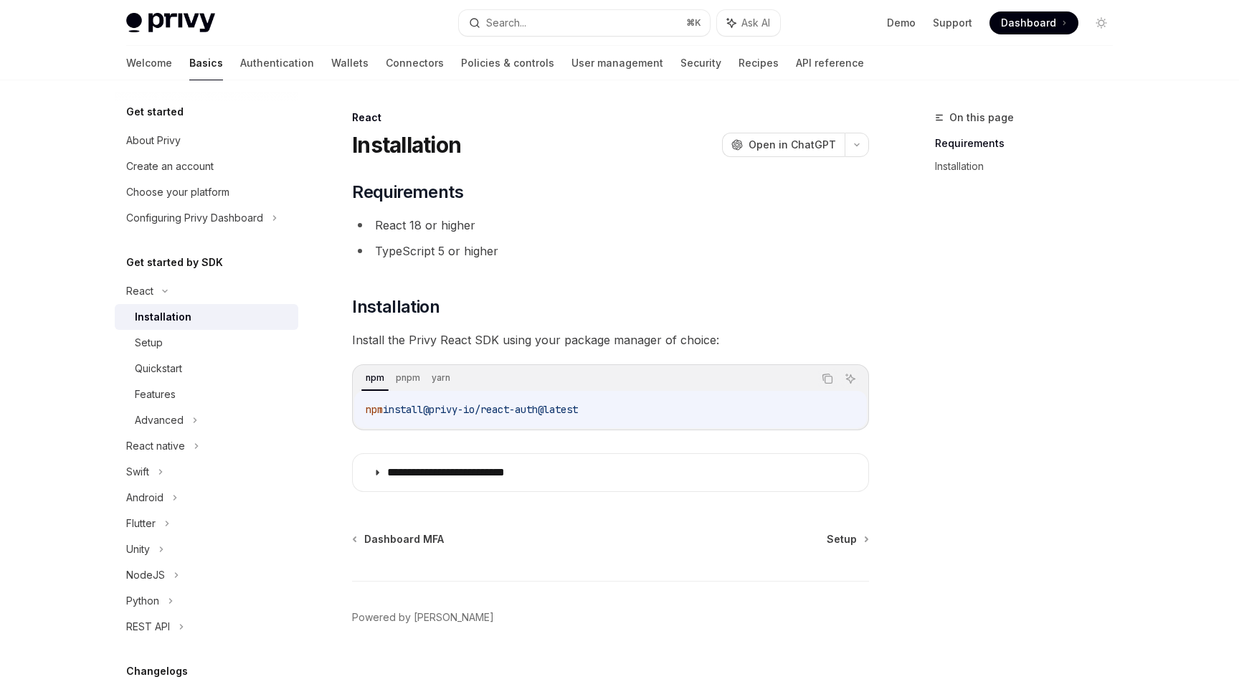
click at [394, 400] on div "npm install @privy-io/react-auth@latest" at bounding box center [610, 409] width 513 height 37
click at [394, 406] on span "install" at bounding box center [403, 409] width 40 height 13
click at [423, 403] on span "install" at bounding box center [403, 409] width 40 height 13
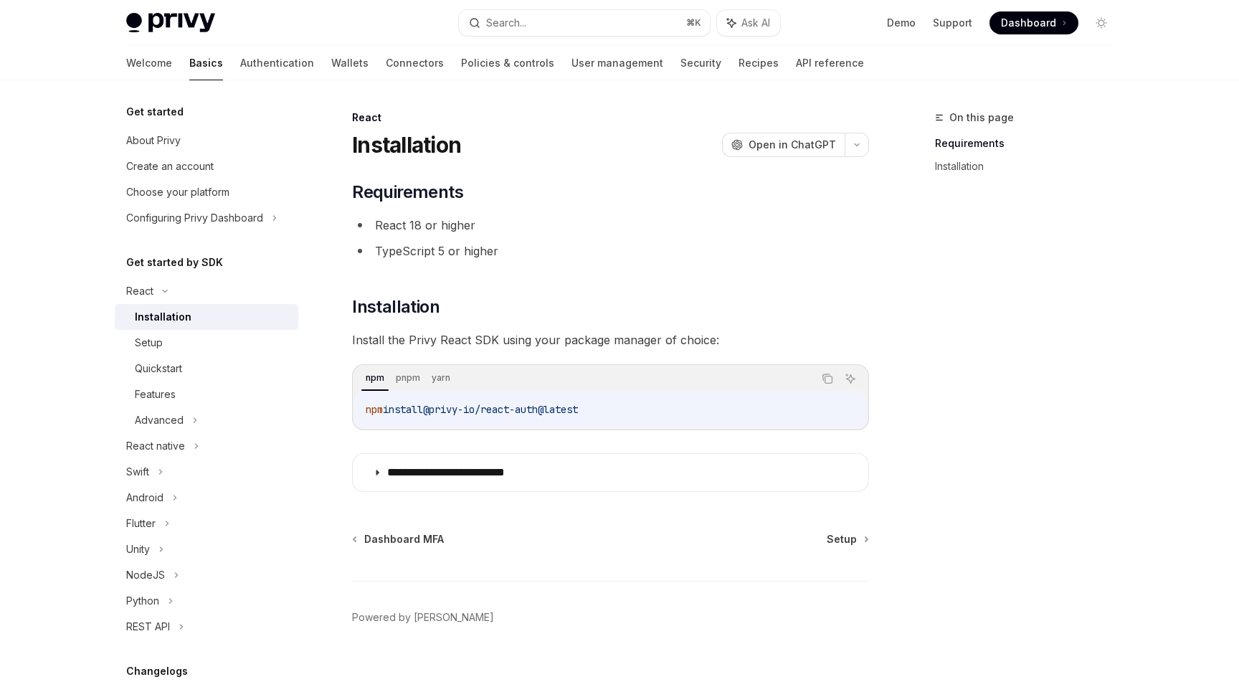
drag, startPoint x: 437, startPoint y: 407, endPoint x: 736, endPoint y: 407, distance: 298.9
click at [740, 407] on code "npm install @privy-io/react-auth@latest" at bounding box center [611, 409] width 490 height 17
copy span "@privy-io/react-auth@latest"
click at [169, 334] on div "Setup" at bounding box center [212, 342] width 155 height 17
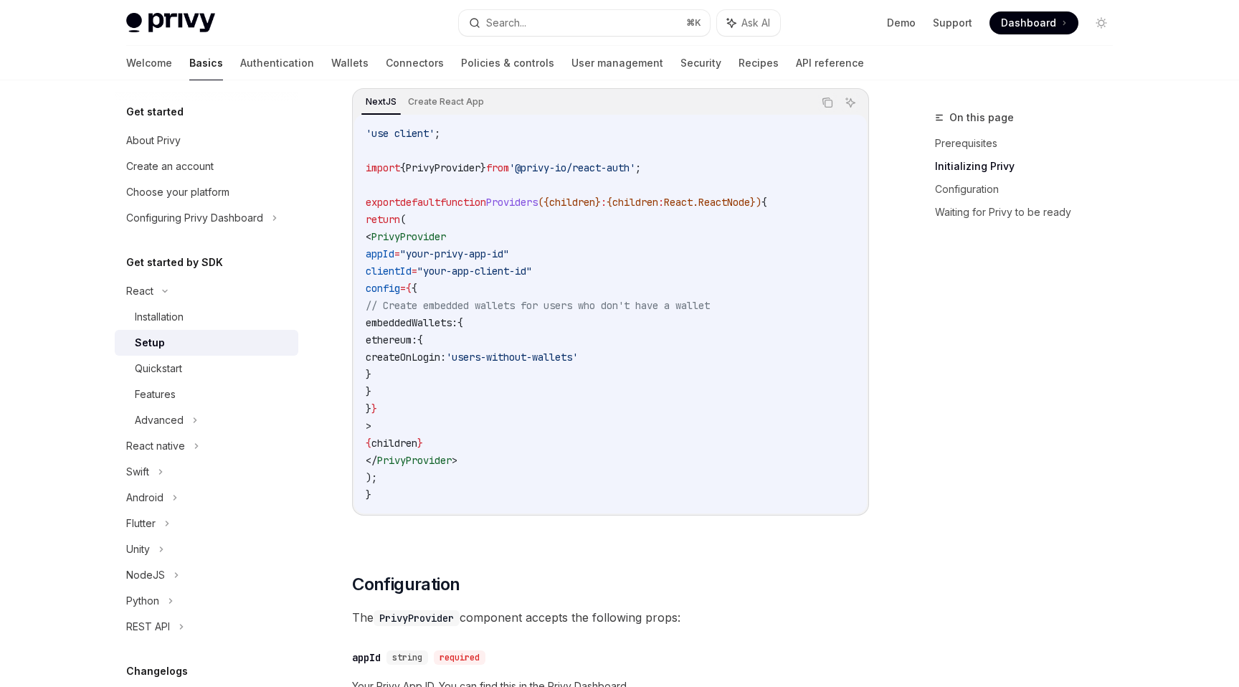
scroll to position [509, 0]
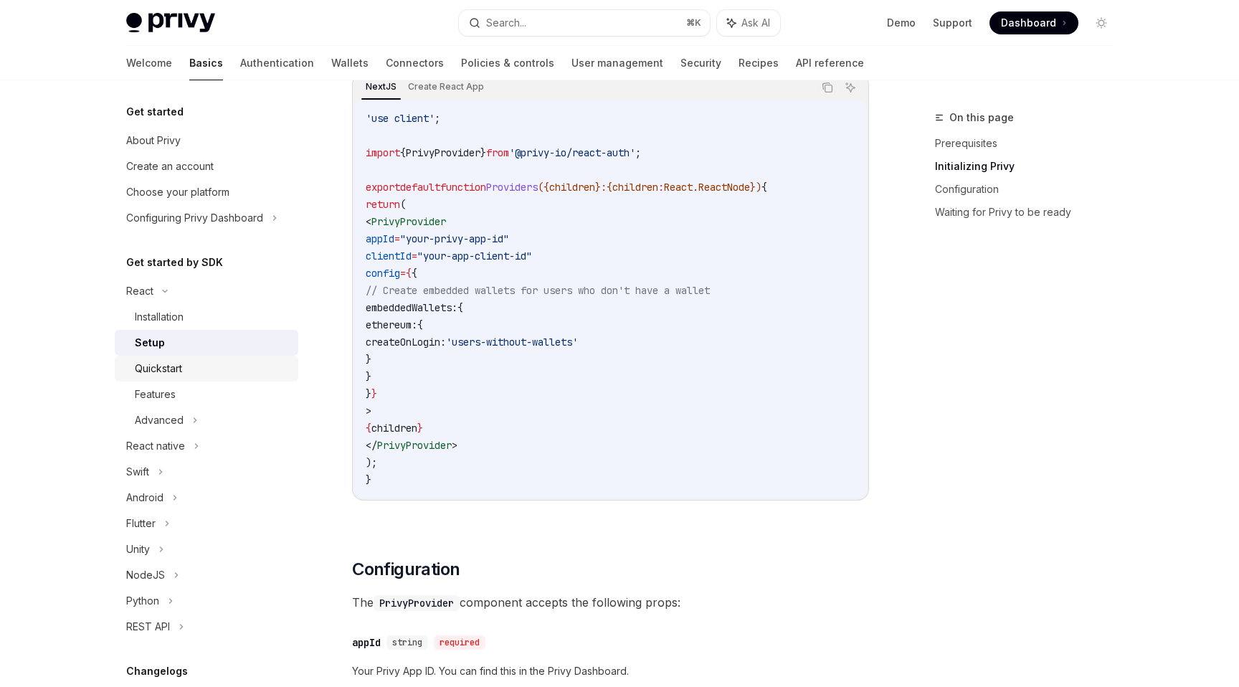
click at [197, 373] on div "Quickstart" at bounding box center [212, 368] width 155 height 17
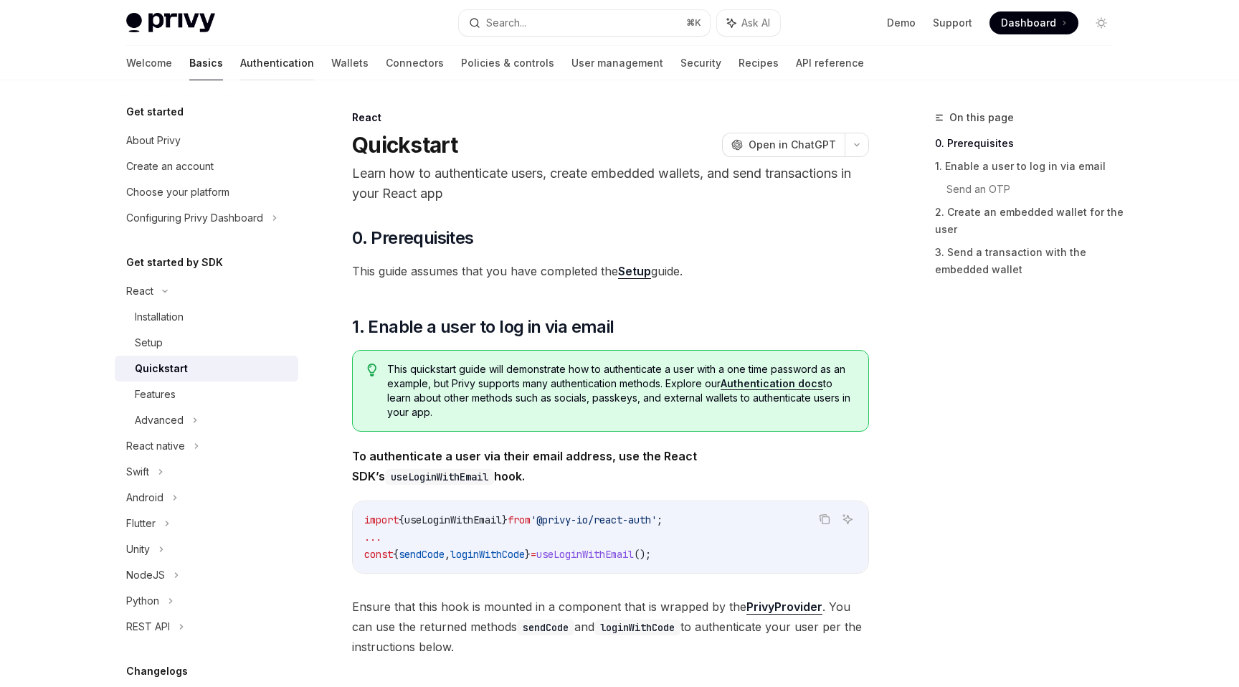
click at [240, 57] on link "Authentication" at bounding box center [277, 63] width 74 height 34
type textarea "*"
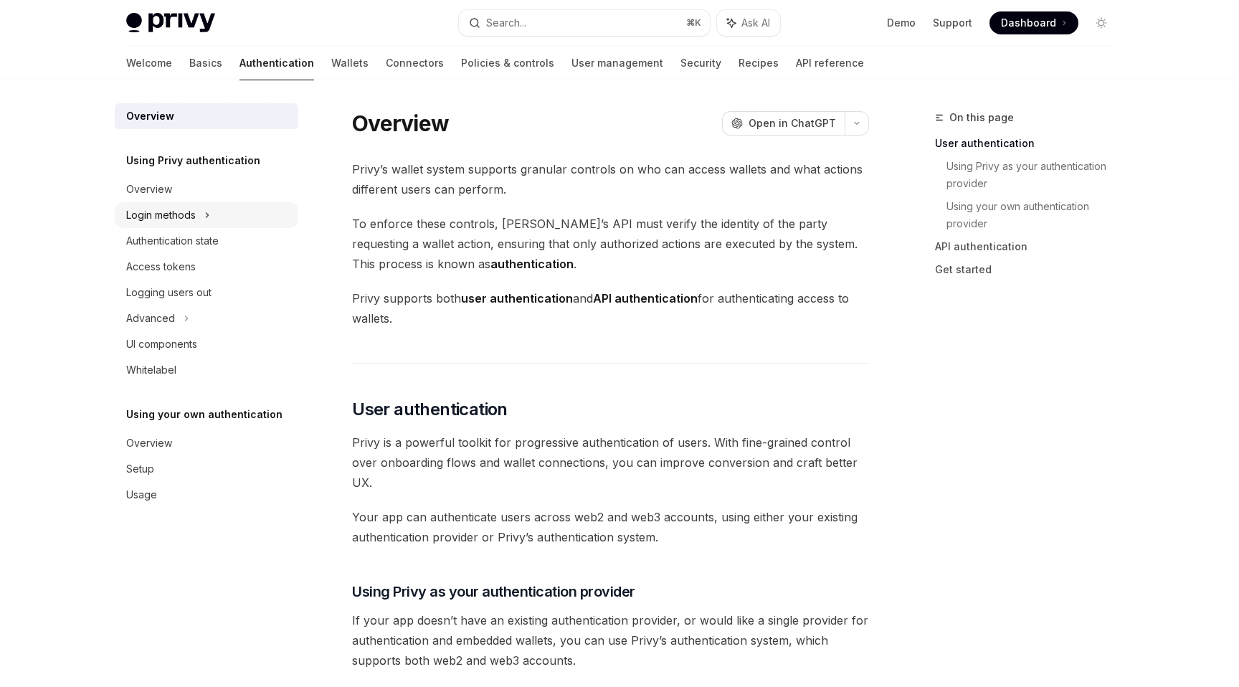
click at [168, 223] on div "Login methods" at bounding box center [161, 214] width 70 height 17
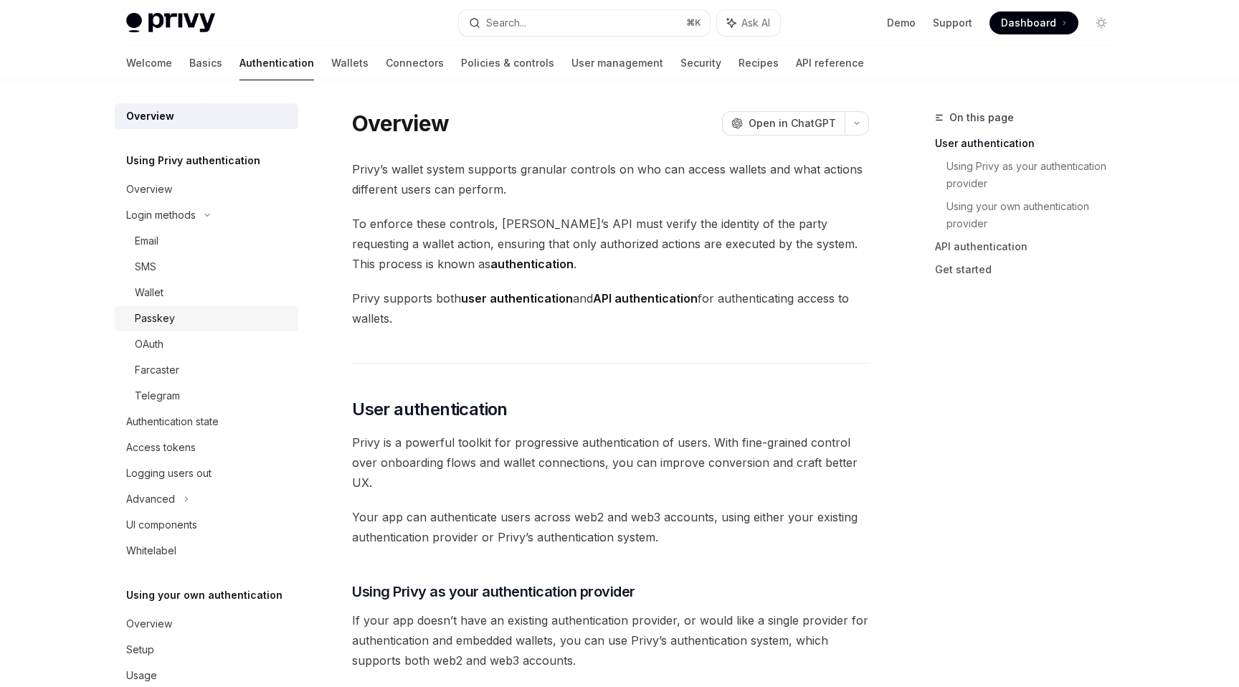
click at [165, 326] on div "Passkey" at bounding box center [155, 318] width 40 height 17
click at [255, 323] on div "Passkey" at bounding box center [212, 318] width 155 height 17
click at [254, 321] on div "Passkey" at bounding box center [212, 318] width 155 height 17
click at [158, 290] on div "Wallet" at bounding box center [149, 292] width 29 height 17
click at [150, 325] on div "Passkey" at bounding box center [155, 318] width 40 height 17
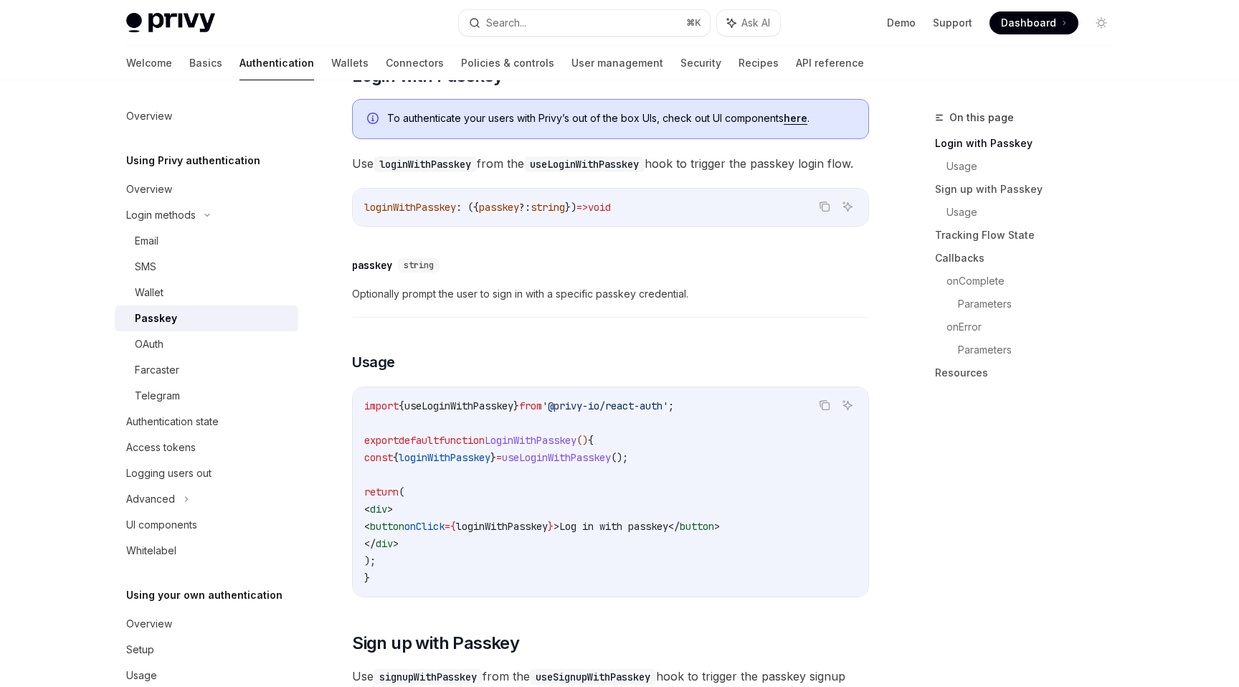
scroll to position [224, 0]
click at [488, 482] on code "import { useLoginWithPasskey } from '@privy-io/react-auth' ; export default fun…" at bounding box center [610, 489] width 492 height 189
click at [490, 462] on span "loginWithPasskey" at bounding box center [445, 455] width 92 height 13
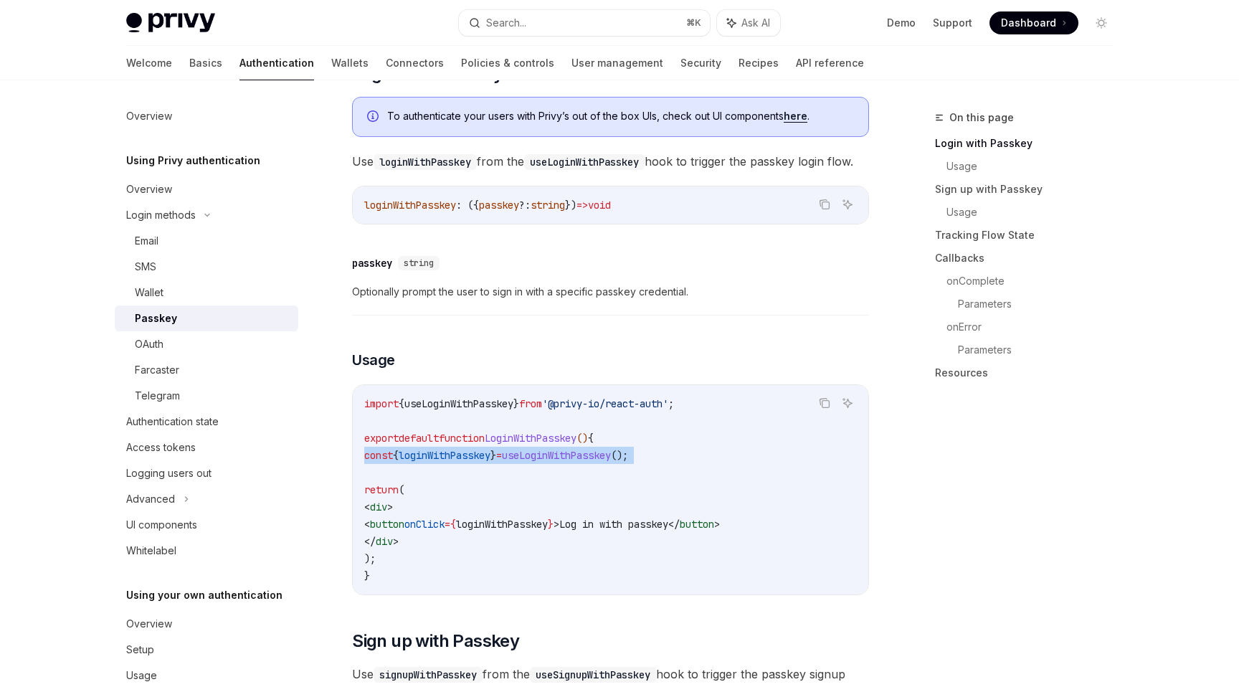
copy code "const { loginWithPasskey } = useLoginWithPasskey ();"
click at [519, 410] on span "}" at bounding box center [516, 403] width 6 height 13
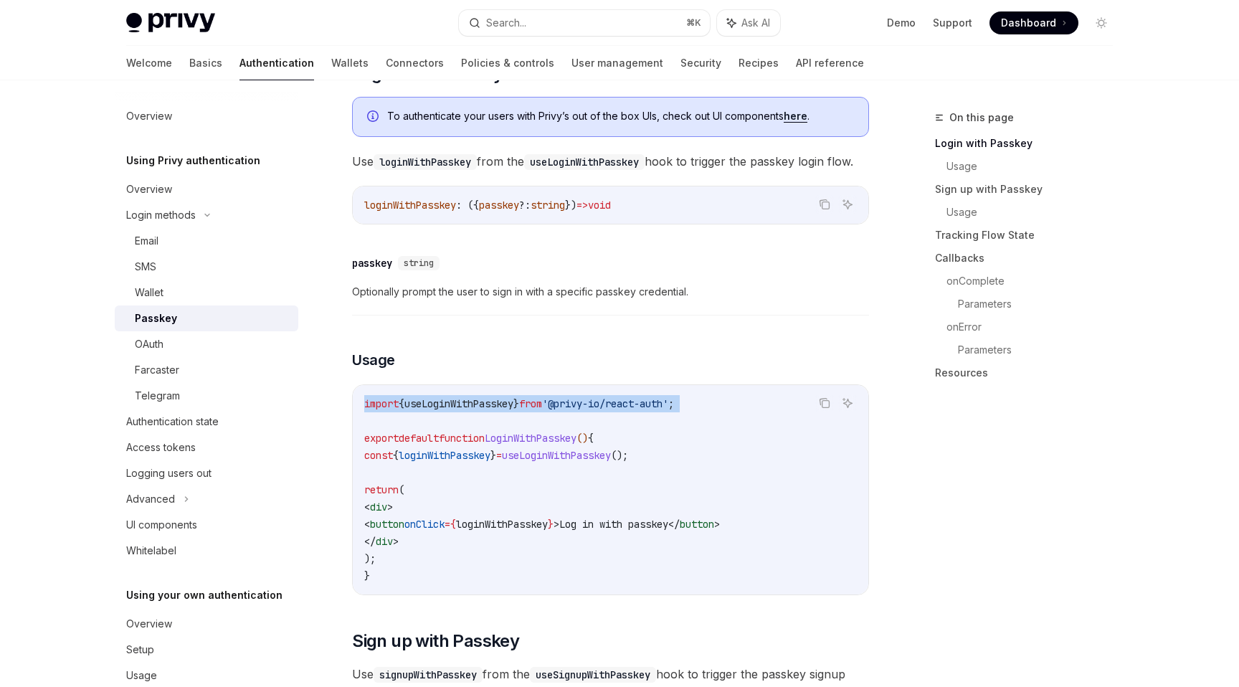
click at [519, 410] on span "}" at bounding box center [516, 403] width 6 height 13
copy code "import { useLoginWithPasskey } from '@privy-io/react-auth' ;"
click at [174, 245] on div "Email" at bounding box center [212, 240] width 155 height 17
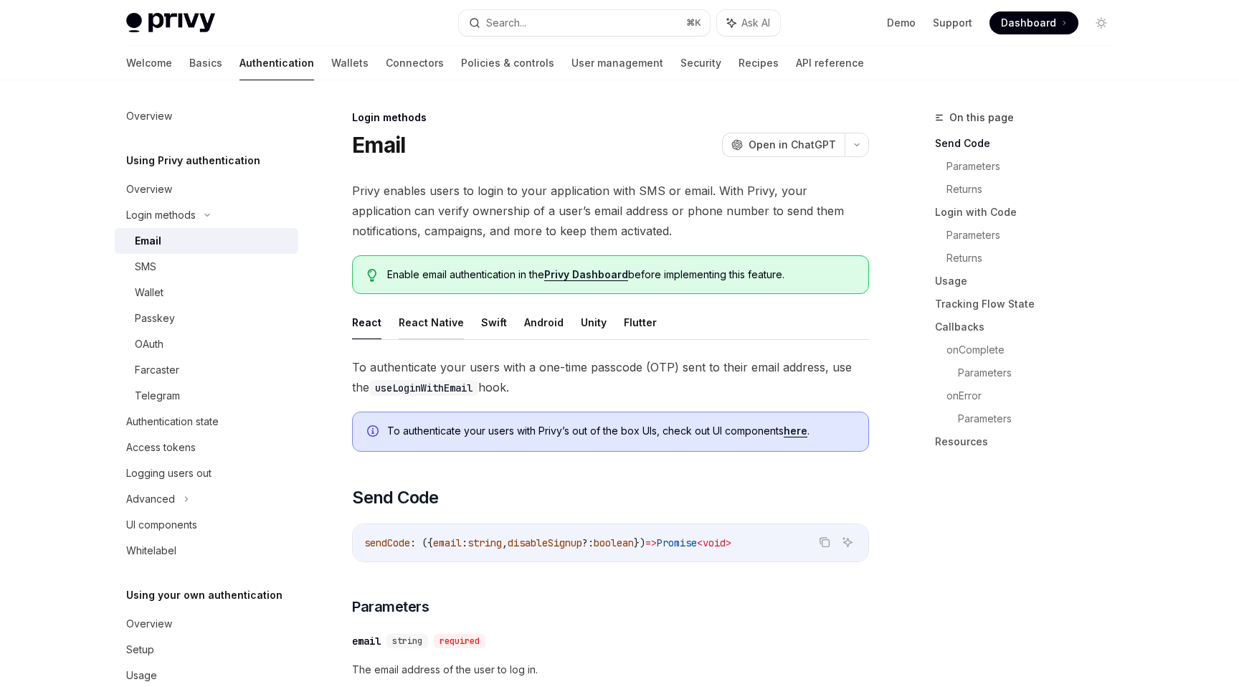
click at [457, 324] on button "React Native" at bounding box center [431, 322] width 65 height 34
type textarea "*"
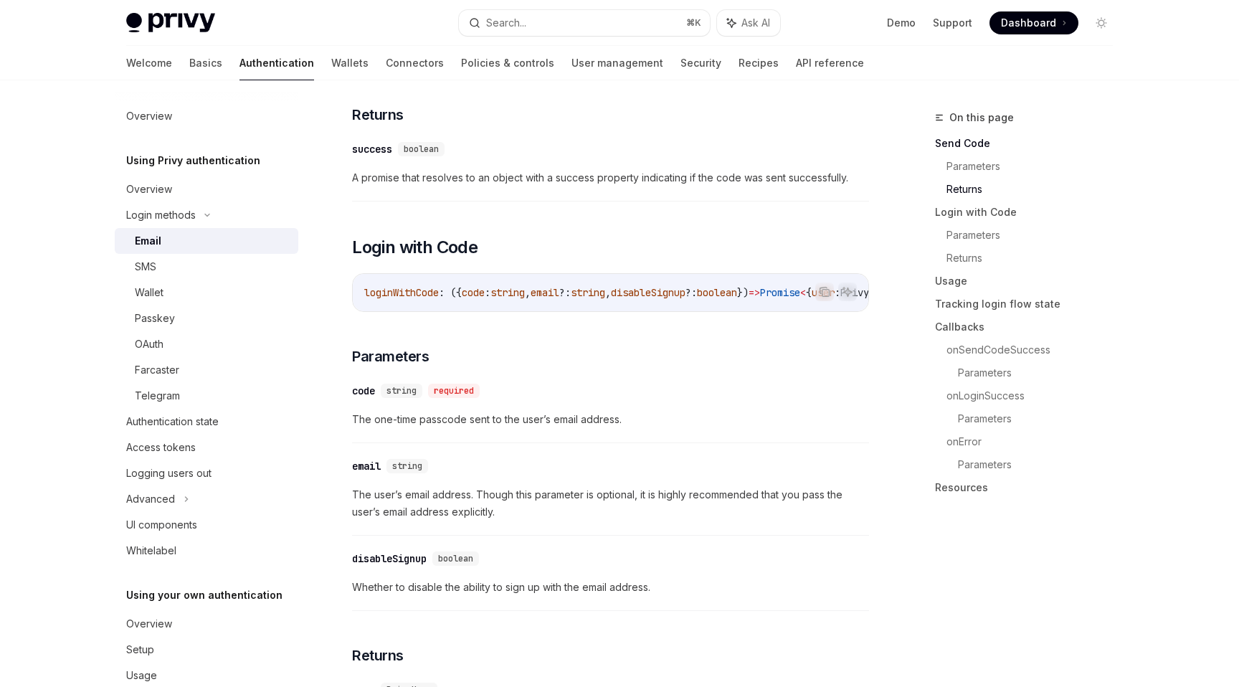
scroll to position [607, 0]
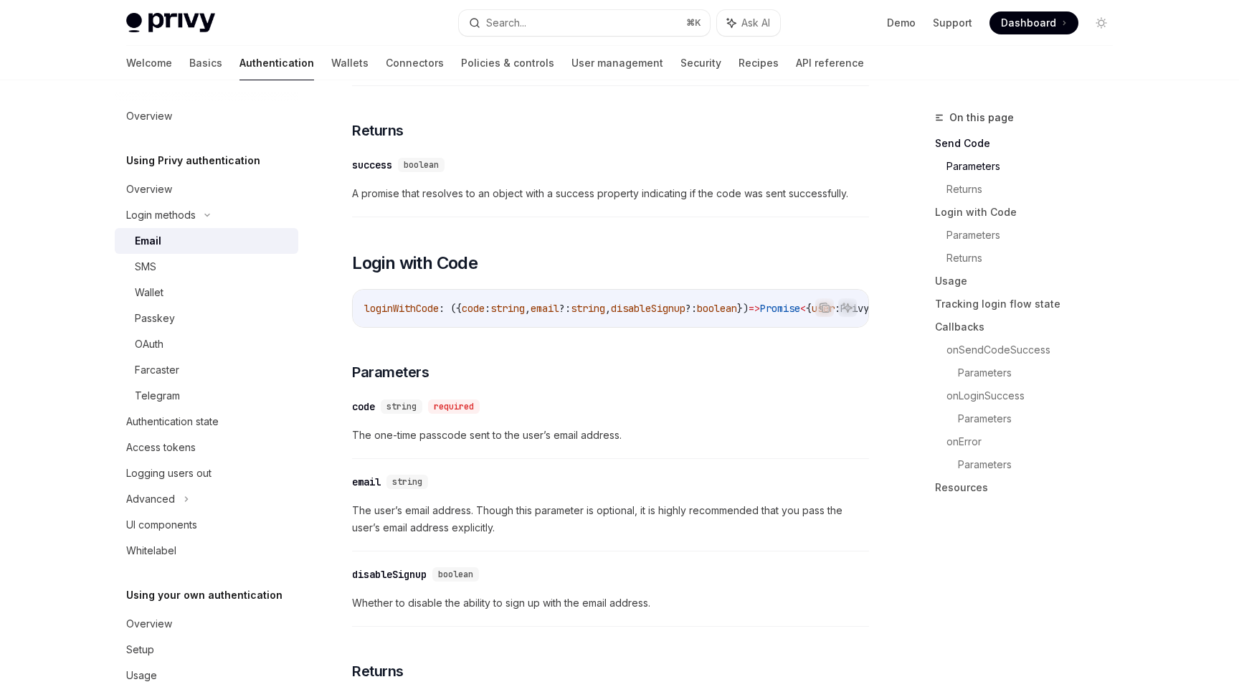
click at [490, 310] on span ":" at bounding box center [488, 308] width 6 height 13
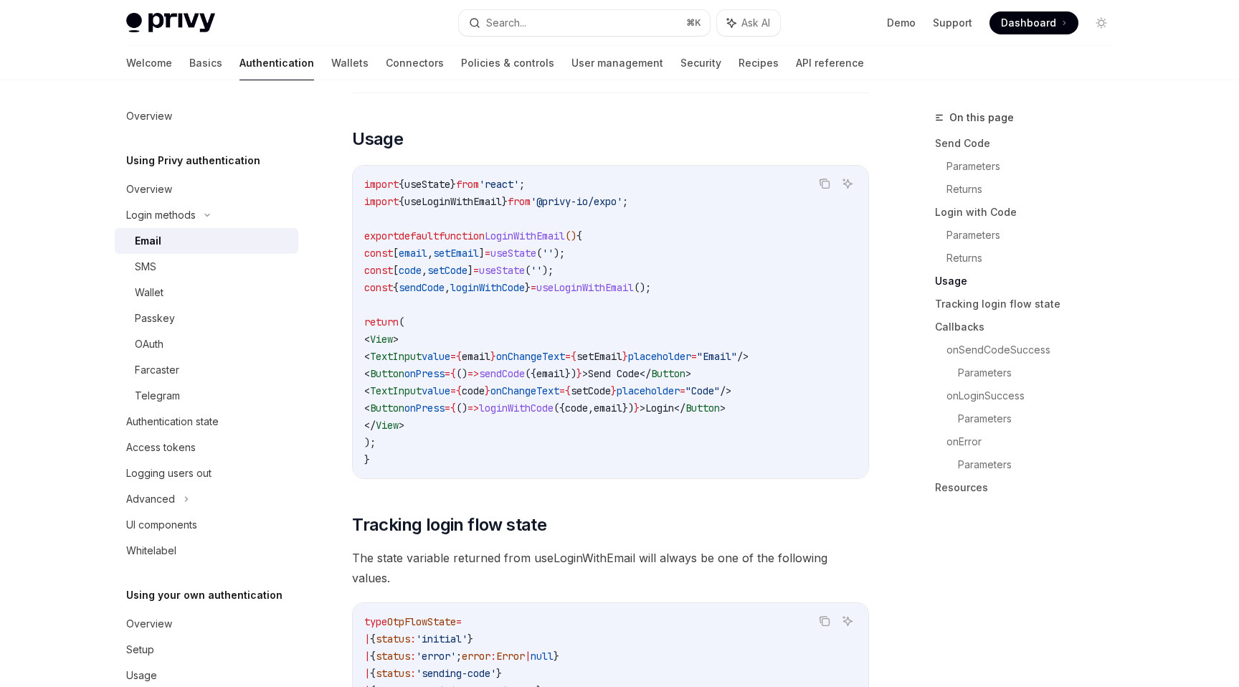
scroll to position [1254, 0]
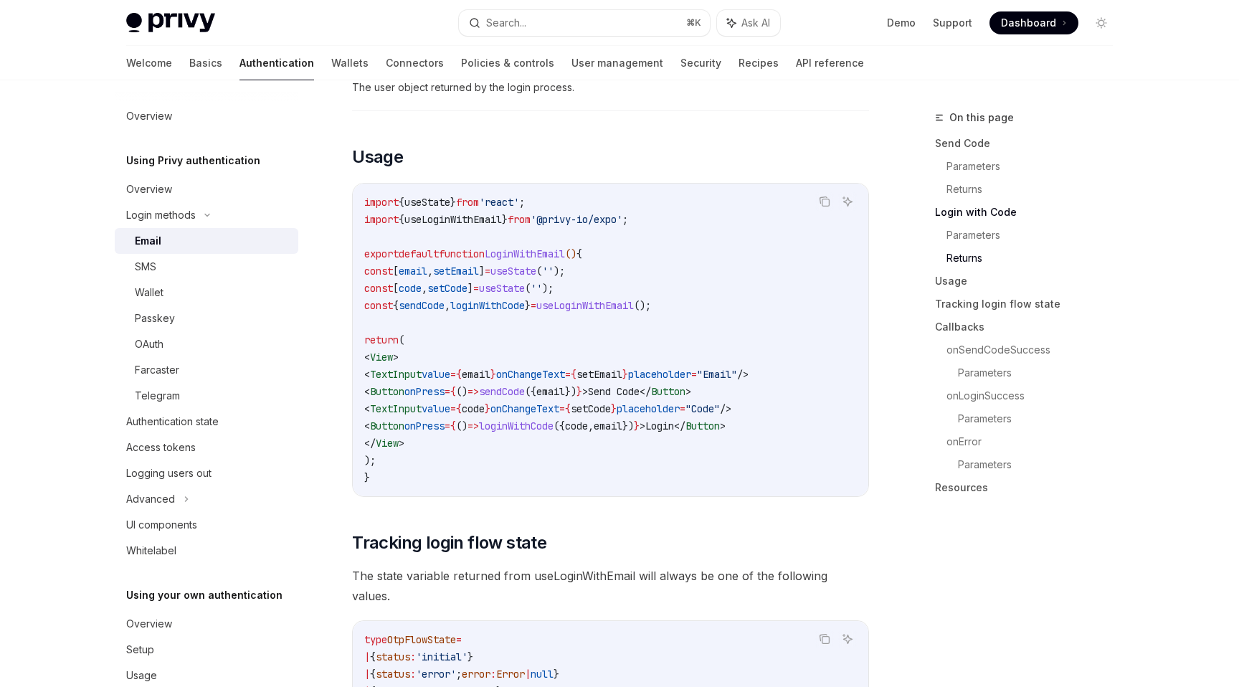
click at [450, 312] on span "," at bounding box center [447, 305] width 6 height 13
copy code "const { sendCode , loginWithCode } = useLoginWithEmail ();"
click at [615, 303] on code "import { useState } from 'react' ; import { useLoginWithEmail } from '@privy-io…" at bounding box center [610, 340] width 492 height 292
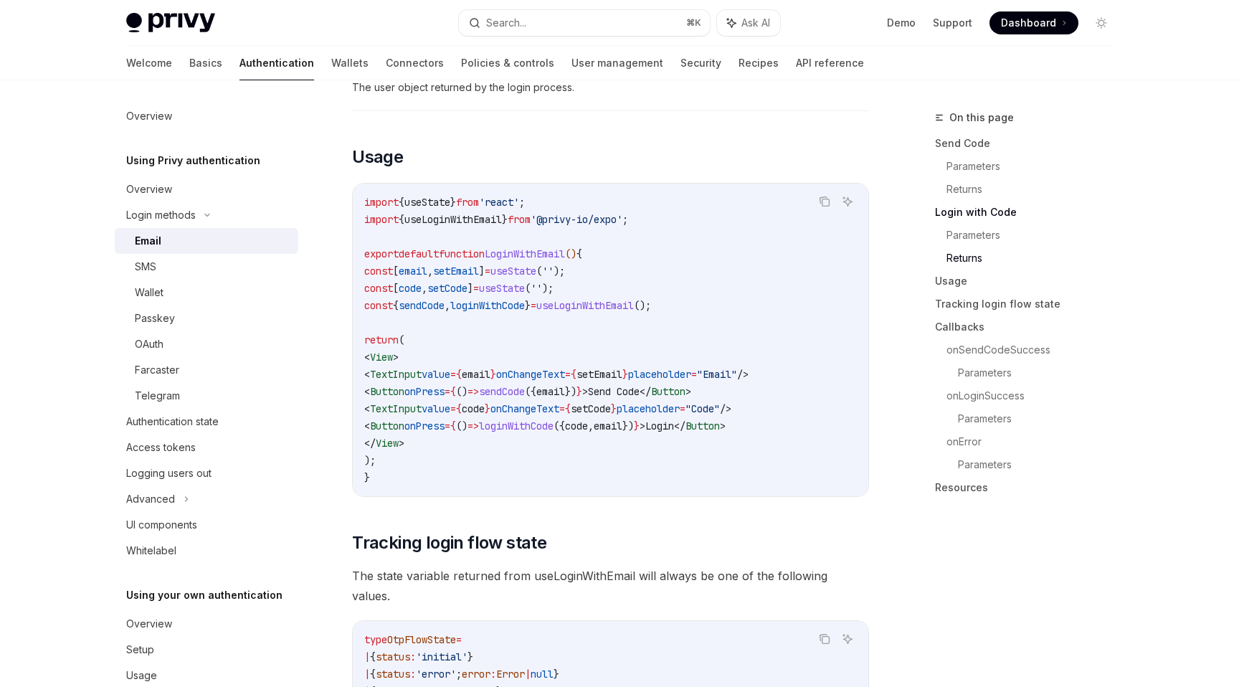
click at [619, 306] on span "useLoginWithEmail" at bounding box center [584, 305] width 97 height 13
copy code "const { sendCode , loginWithCode } = useLoginWithEmail ();"
